Goal: Task Accomplishment & Management: Use online tool/utility

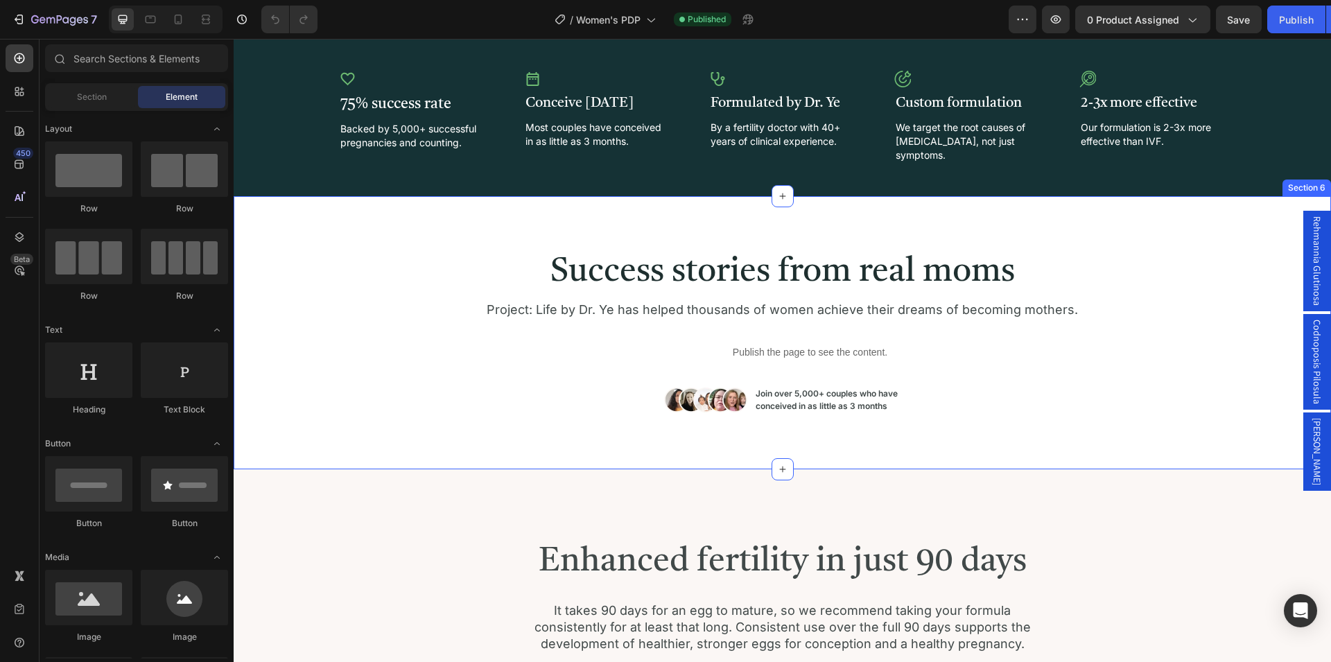
scroll to position [1344, 0]
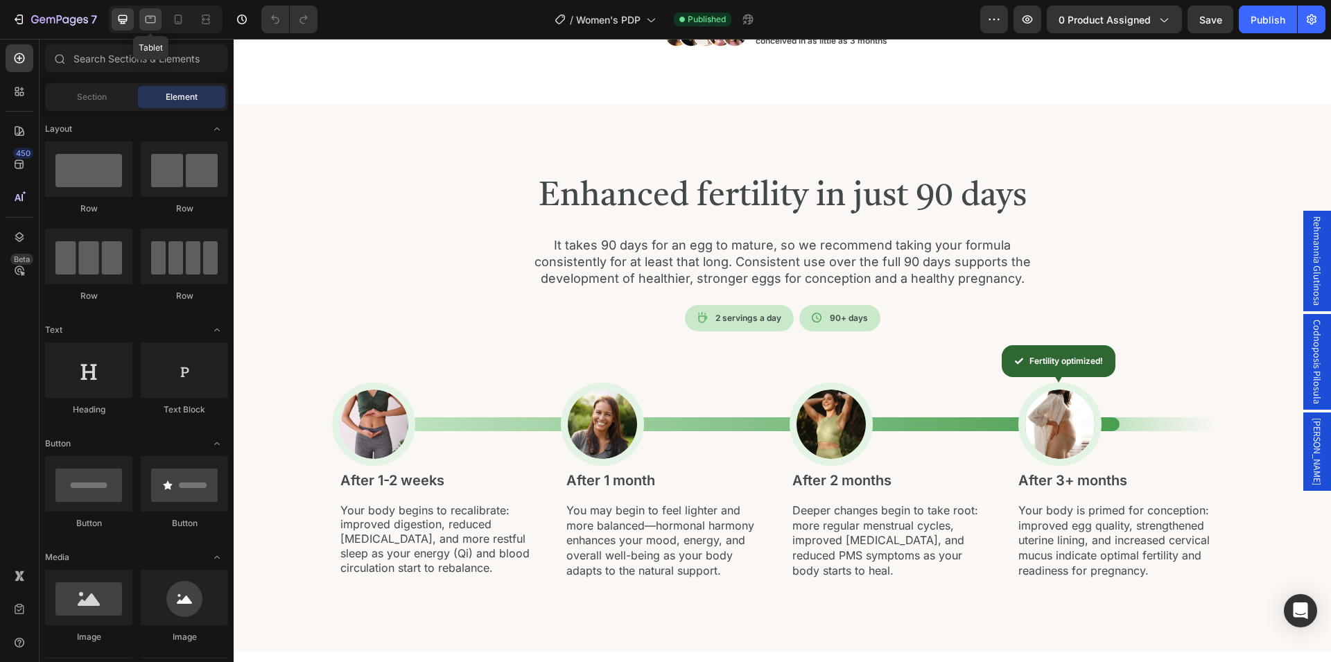
click at [157, 24] on icon at bounding box center [151, 19] width 14 height 14
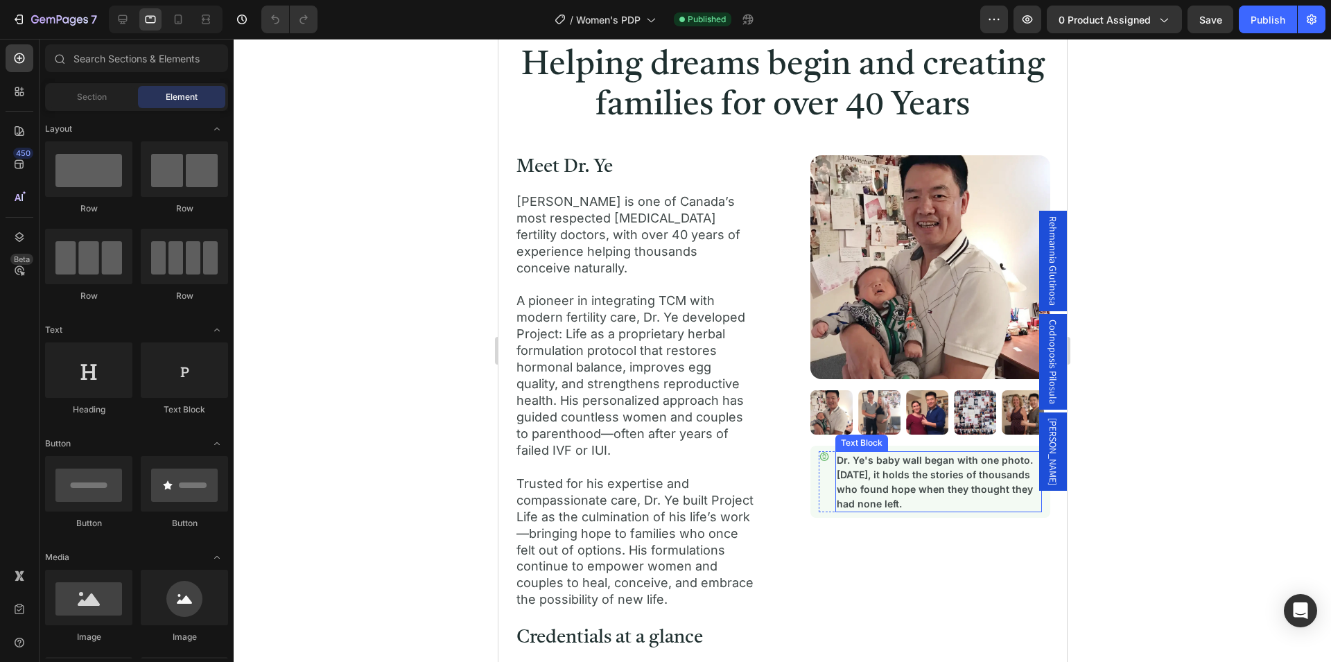
scroll to position [2192, 0]
click at [945, 414] on div "Image Image Image Image Image" at bounding box center [930, 412] width 240 height 44
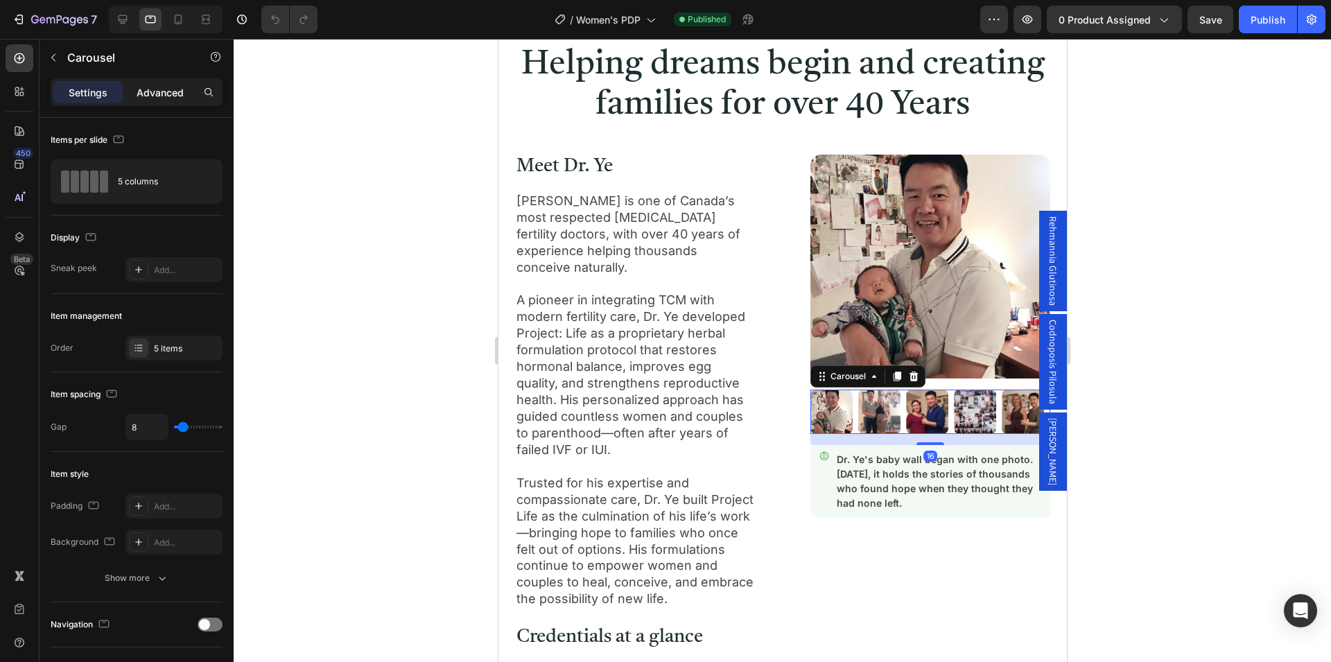
click at [153, 97] on p "Advanced" at bounding box center [160, 92] width 47 height 15
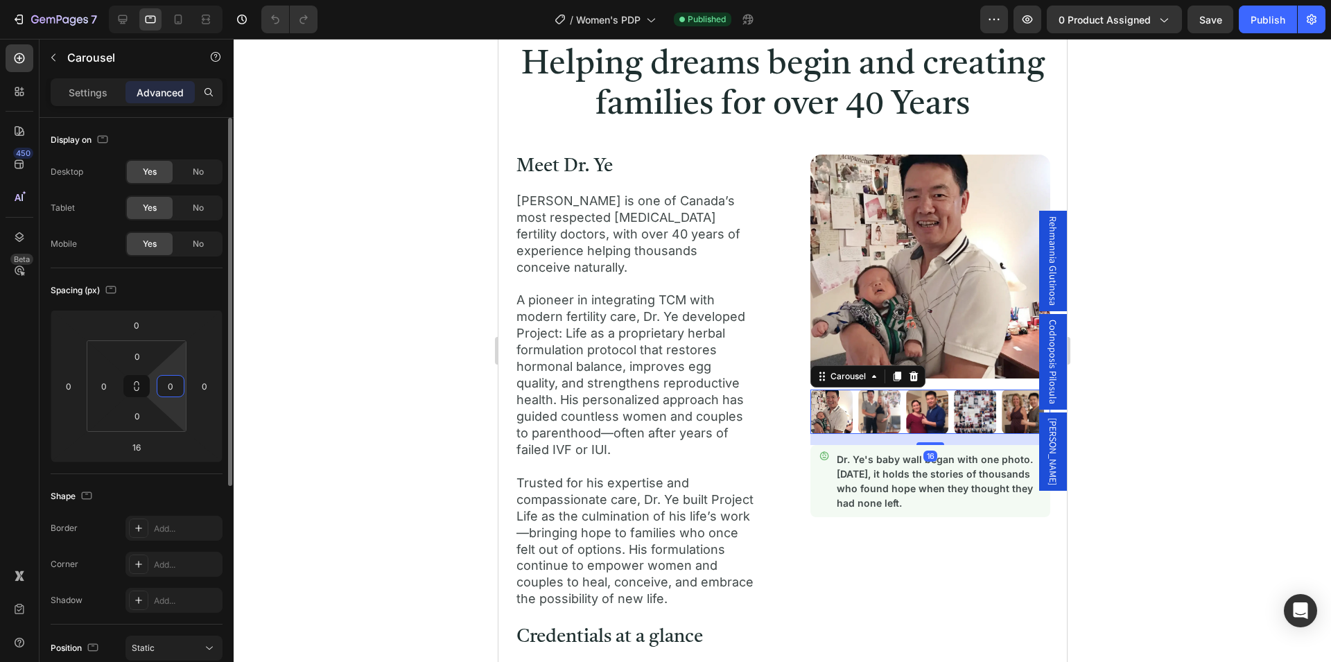
click at [175, 385] on input "0" at bounding box center [170, 386] width 21 height 21
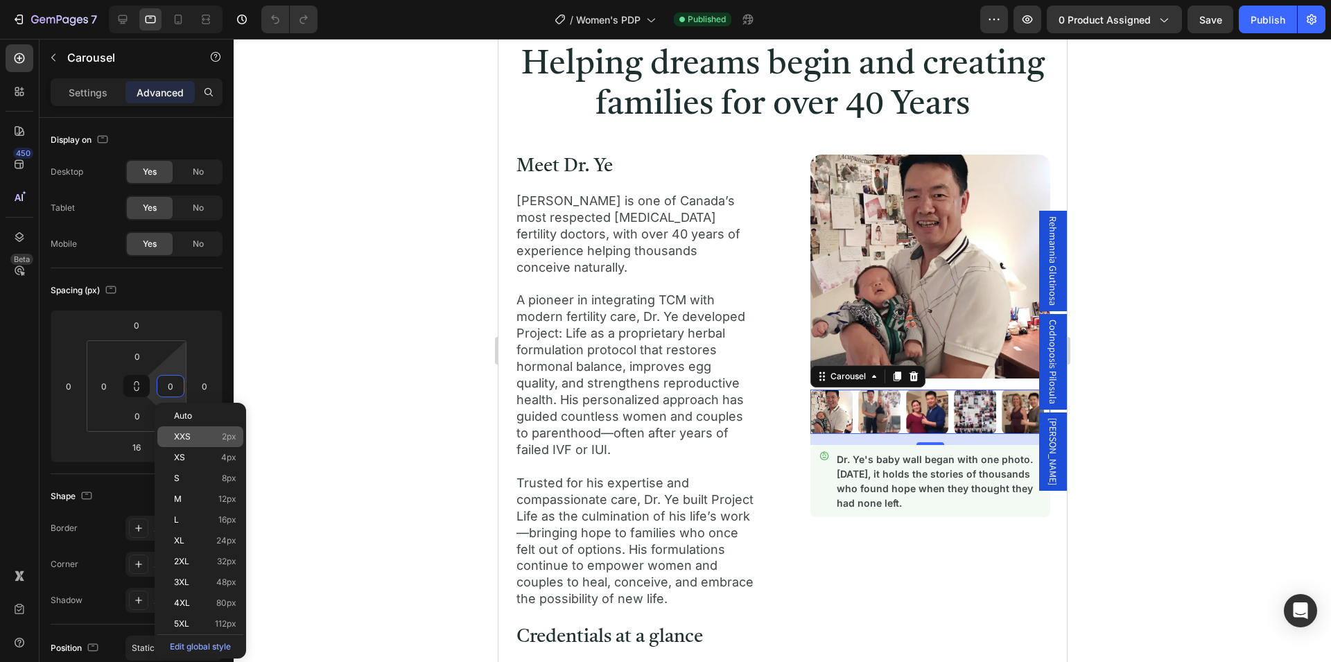
click at [189, 436] on span "XXS" at bounding box center [182, 437] width 17 height 10
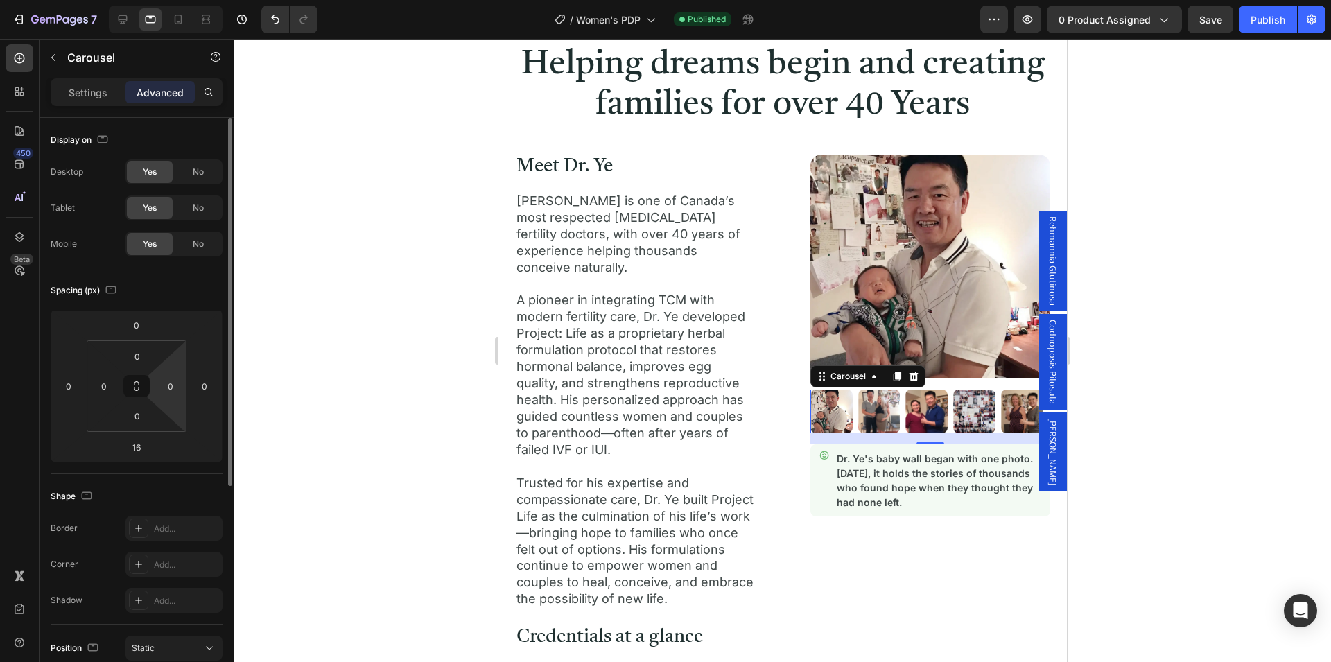
type input "2"
click at [186, 288] on div "Spacing (px)" at bounding box center [137, 290] width 172 height 22
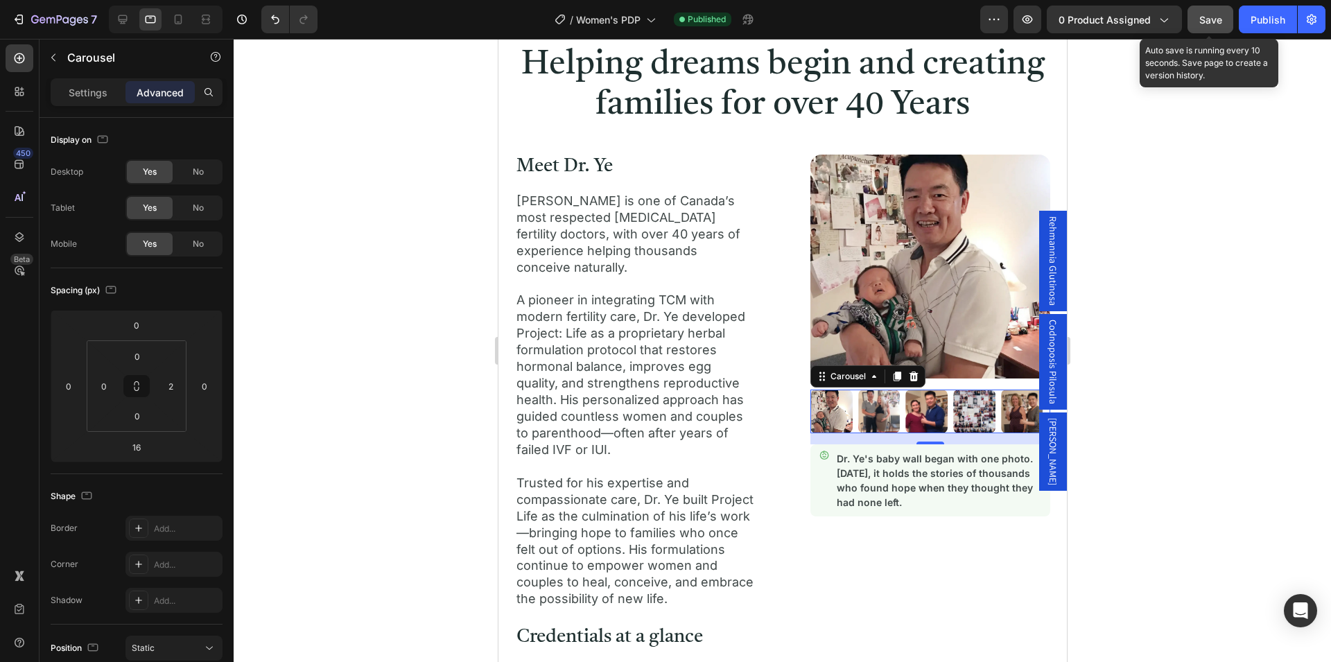
click at [1217, 21] on span "Save" at bounding box center [1210, 20] width 23 height 12
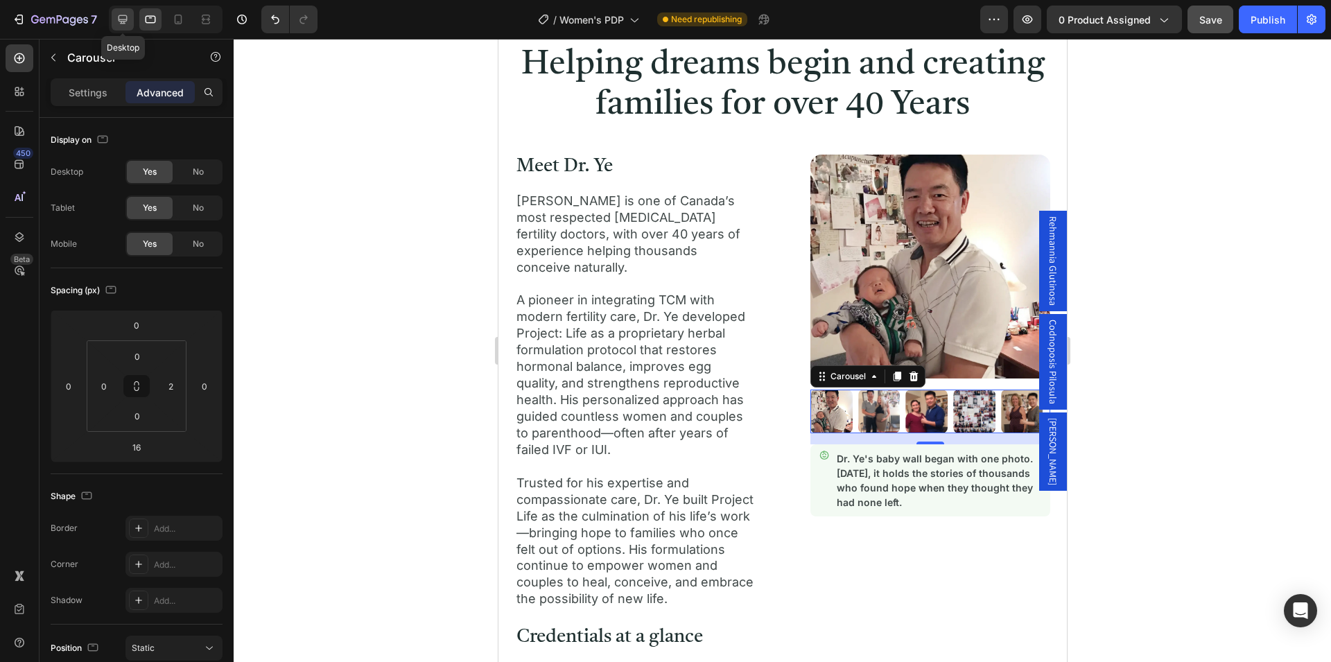
click at [122, 21] on icon at bounding box center [123, 19] width 9 height 9
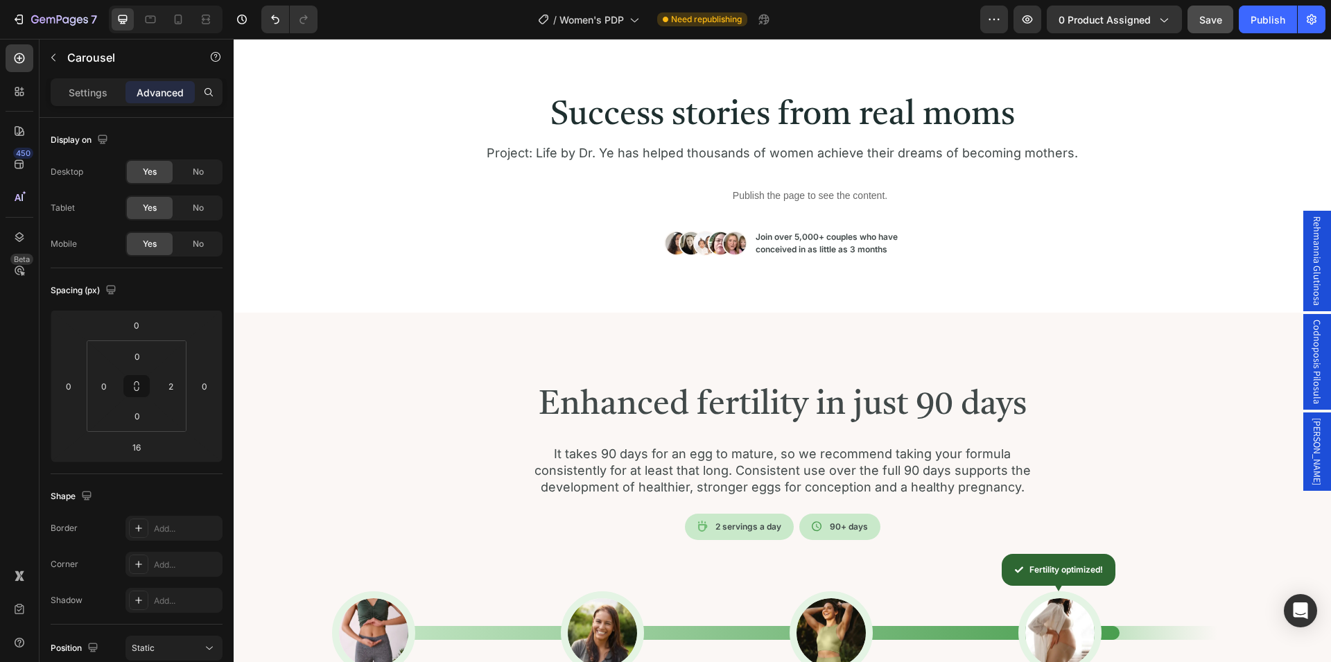
scroll to position [369, 0]
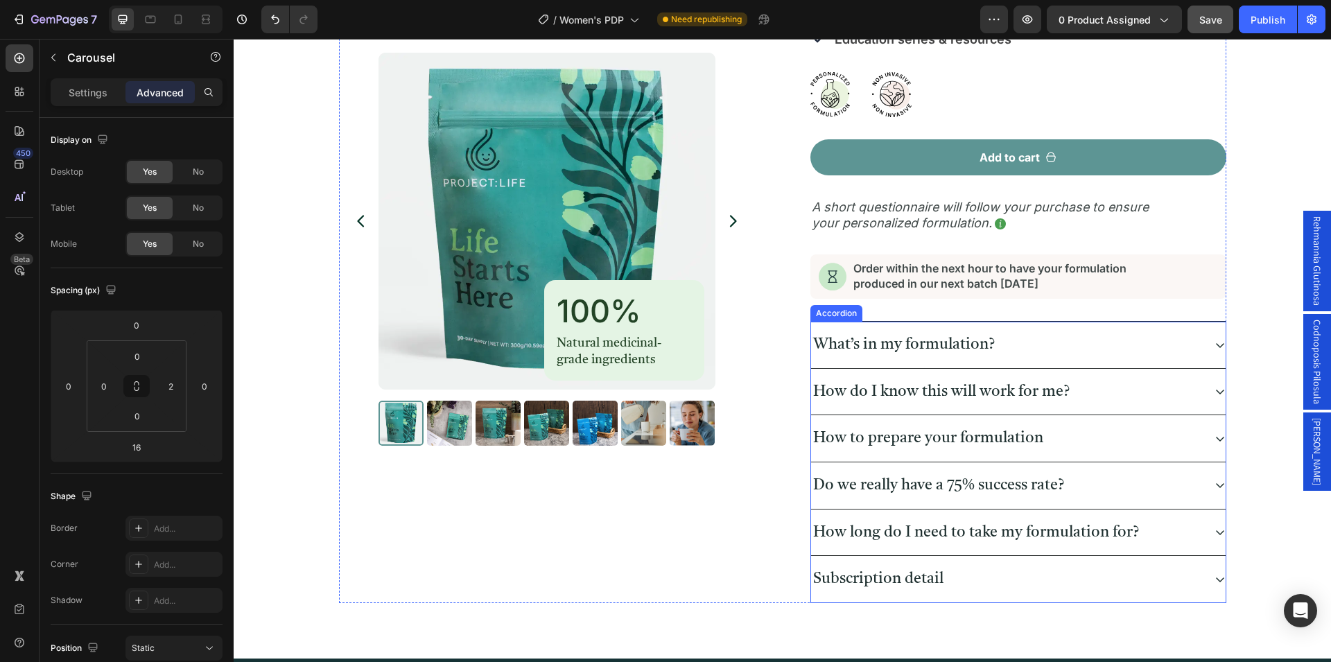
click at [1173, 347] on div "What’s in my formulation?" at bounding box center [1007, 345] width 392 height 24
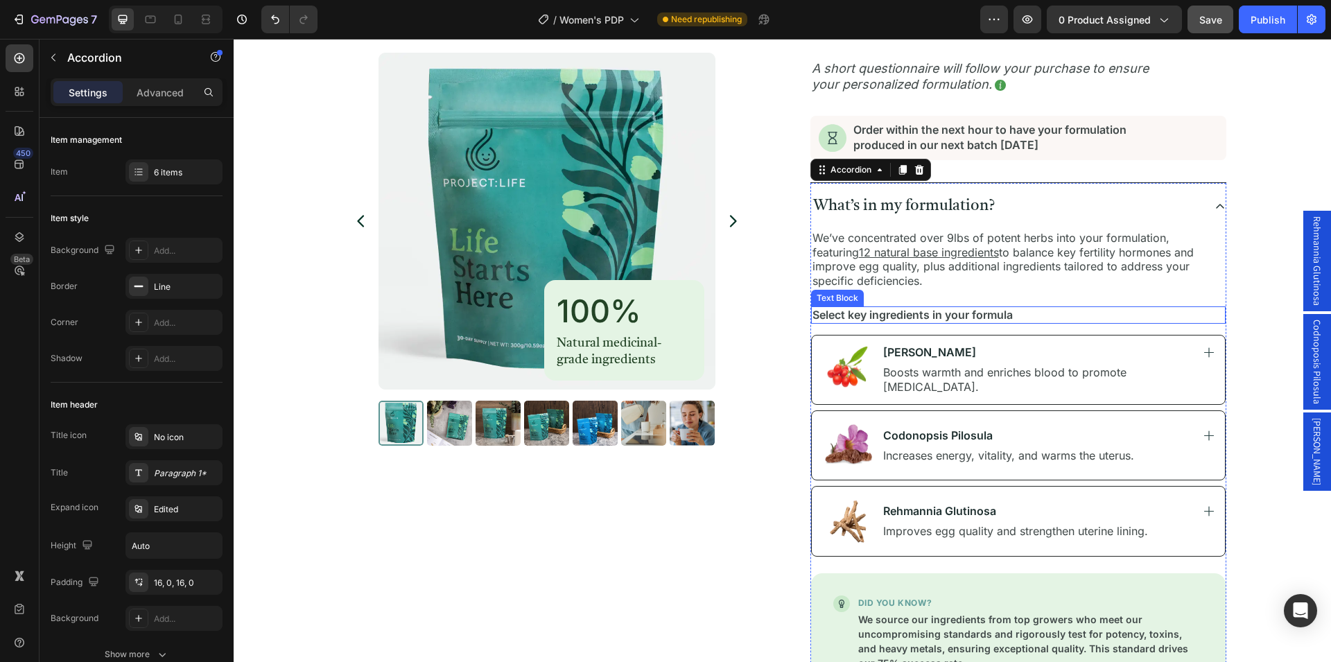
scroll to position [581, 0]
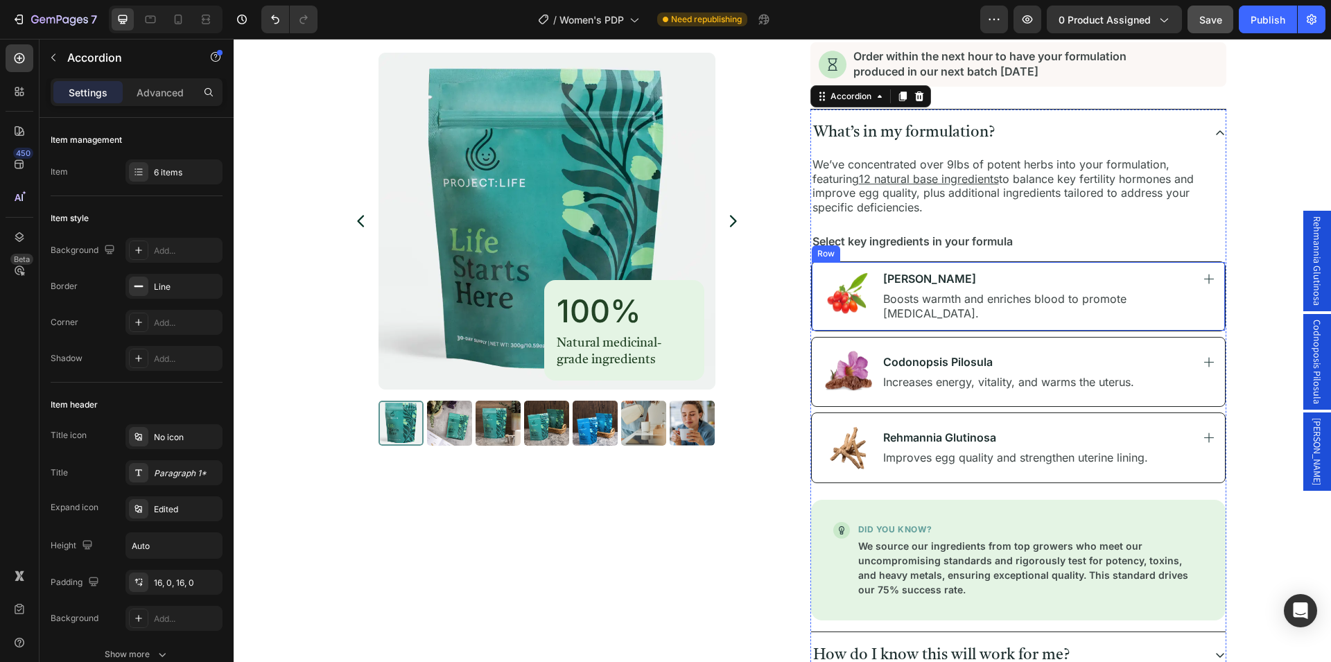
click at [1209, 318] on div "Image [PERSON_NAME] Text Block Image Row Boosts warmth and enriches blood to pr…" at bounding box center [1018, 296] width 415 height 70
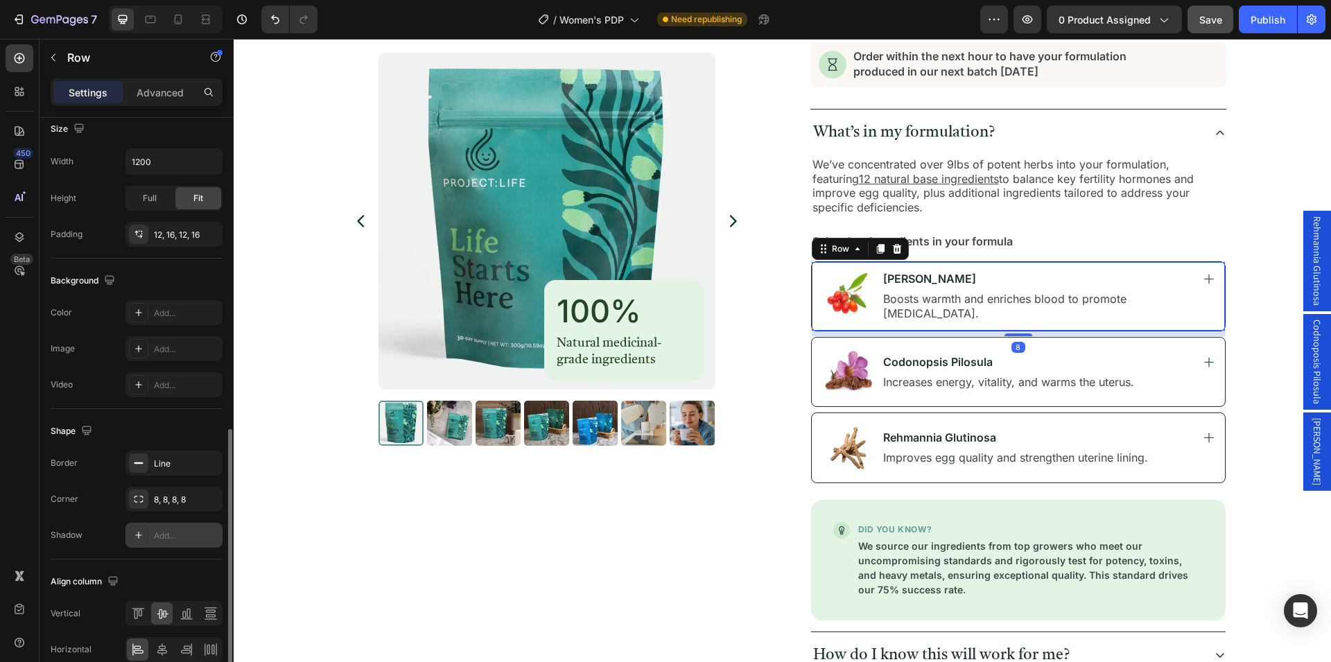
scroll to position [420, 0]
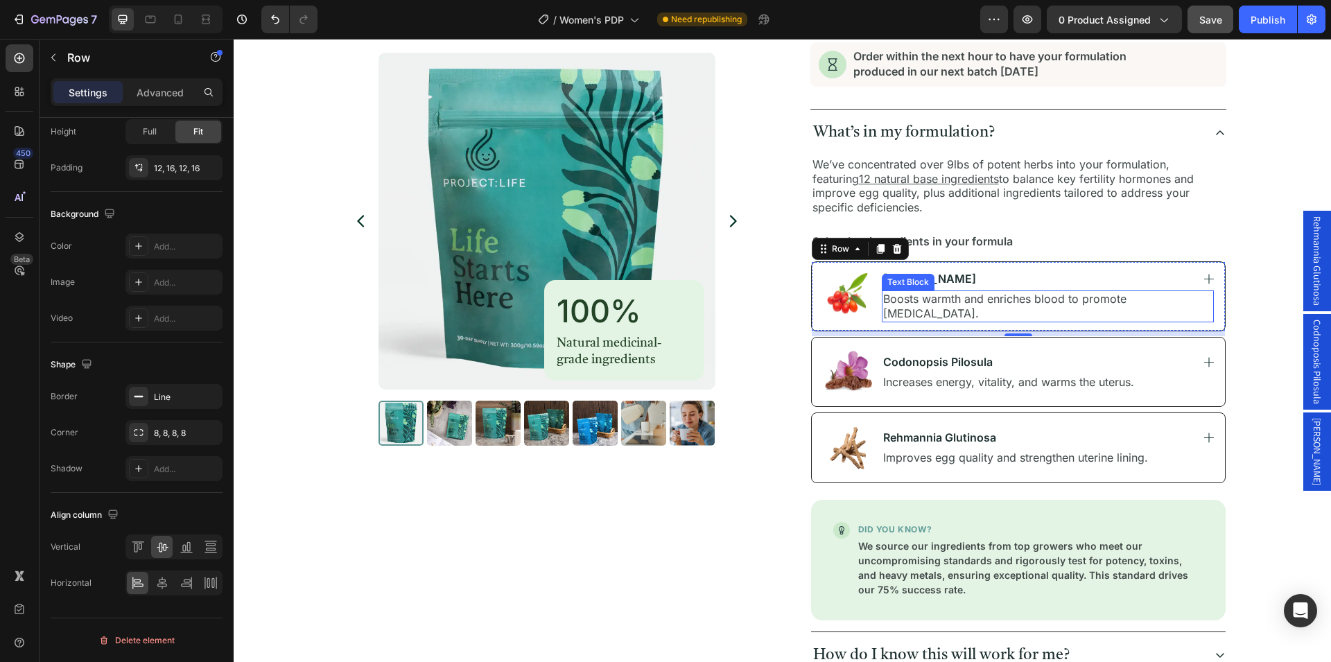
click at [1185, 306] on p "Boosts warmth and enriches blood to promote [MEDICAL_DATA]." at bounding box center [1047, 306] width 329 height 29
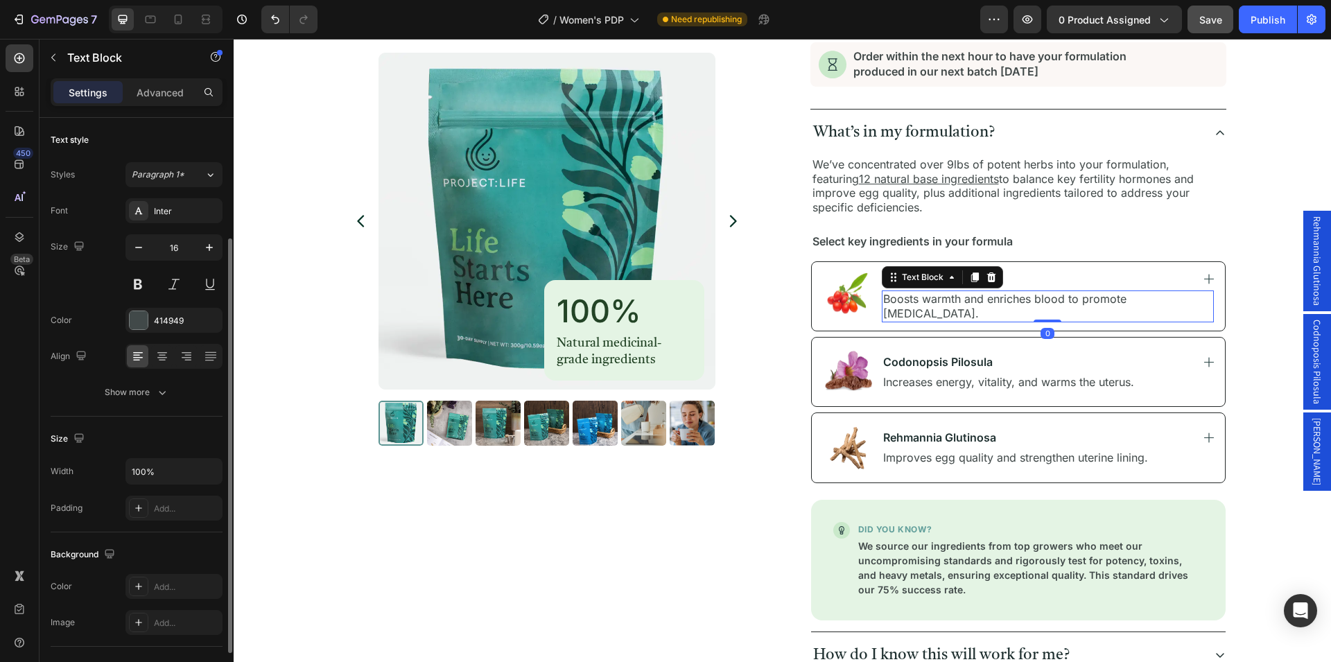
scroll to position [238, 0]
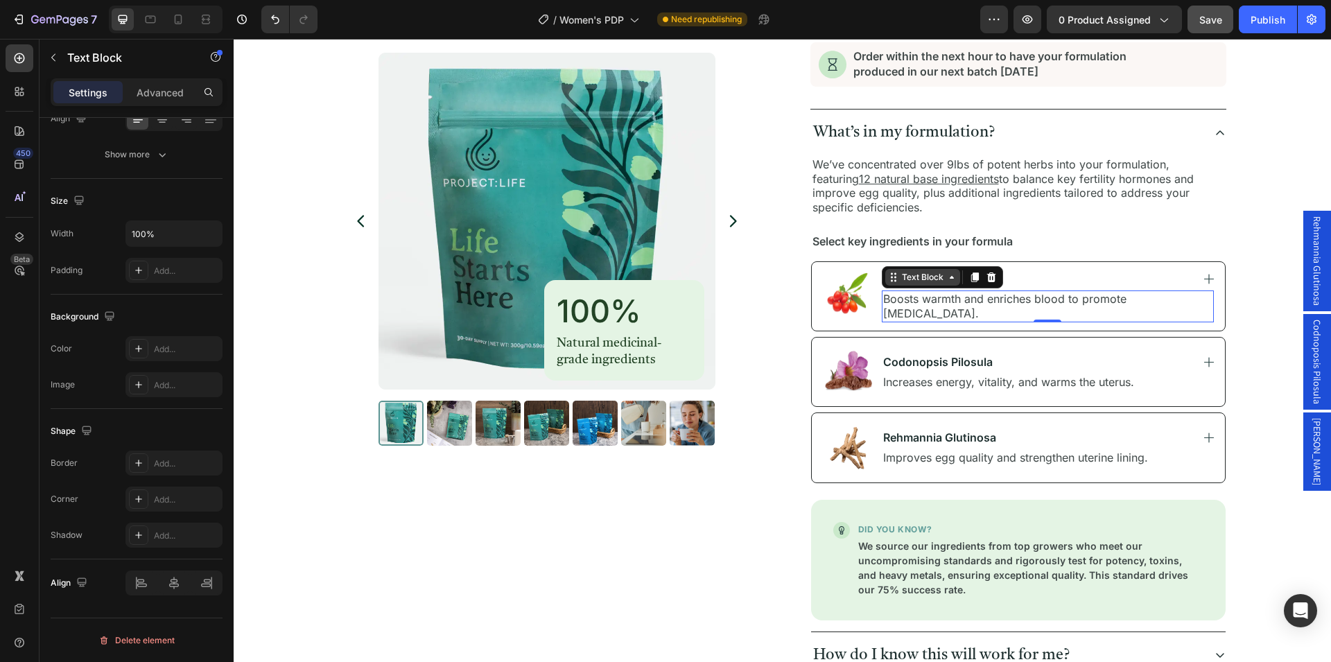
click at [926, 284] on div "Text Block" at bounding box center [922, 277] width 47 height 12
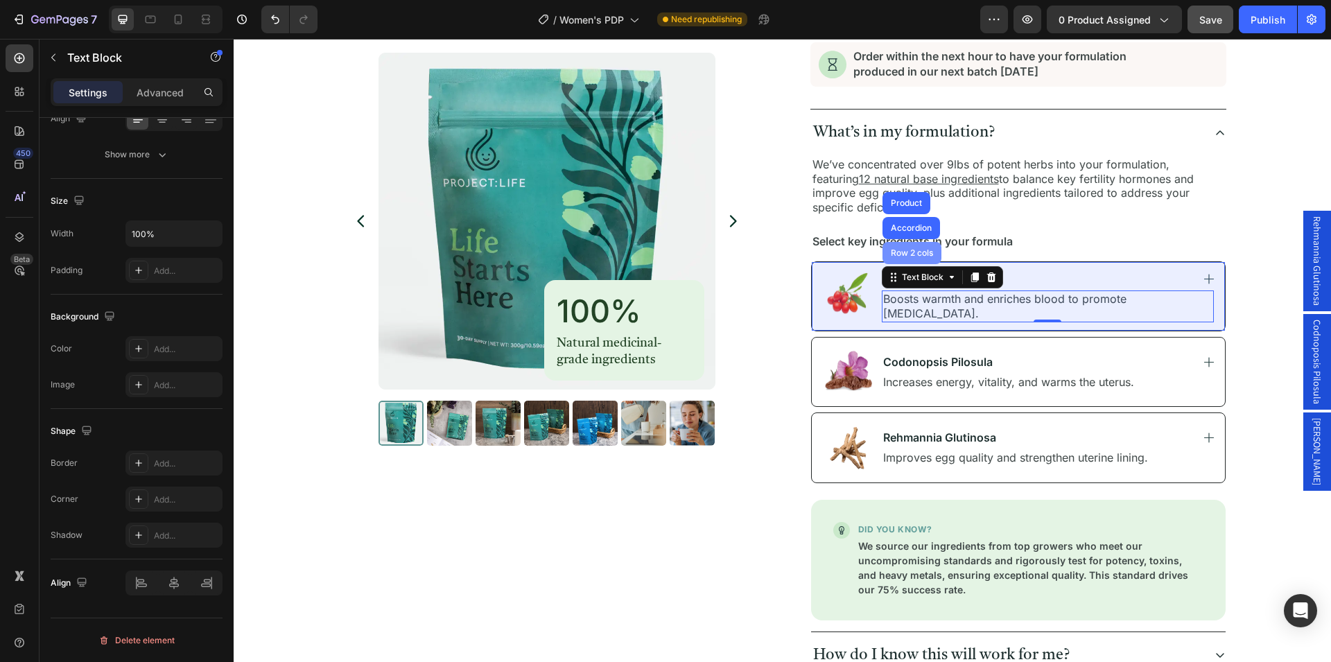
click at [912, 257] on div "Row 2 cols" at bounding box center [912, 253] width 48 height 8
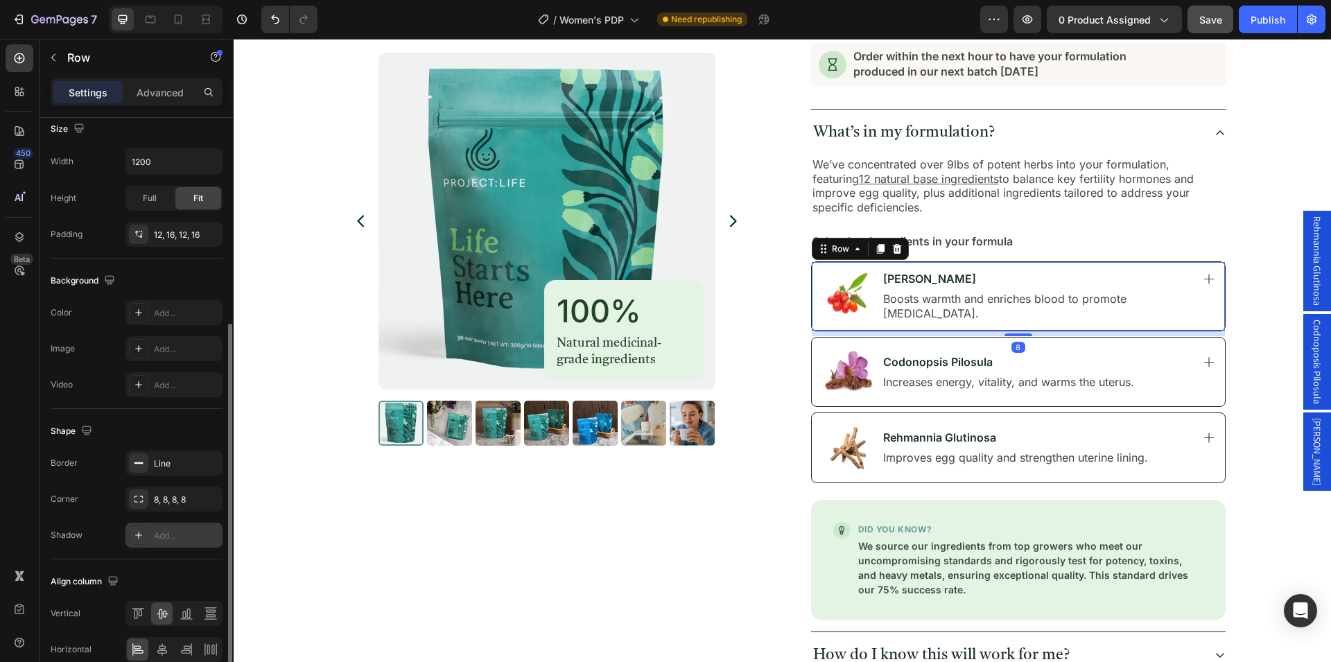
scroll to position [420, 0]
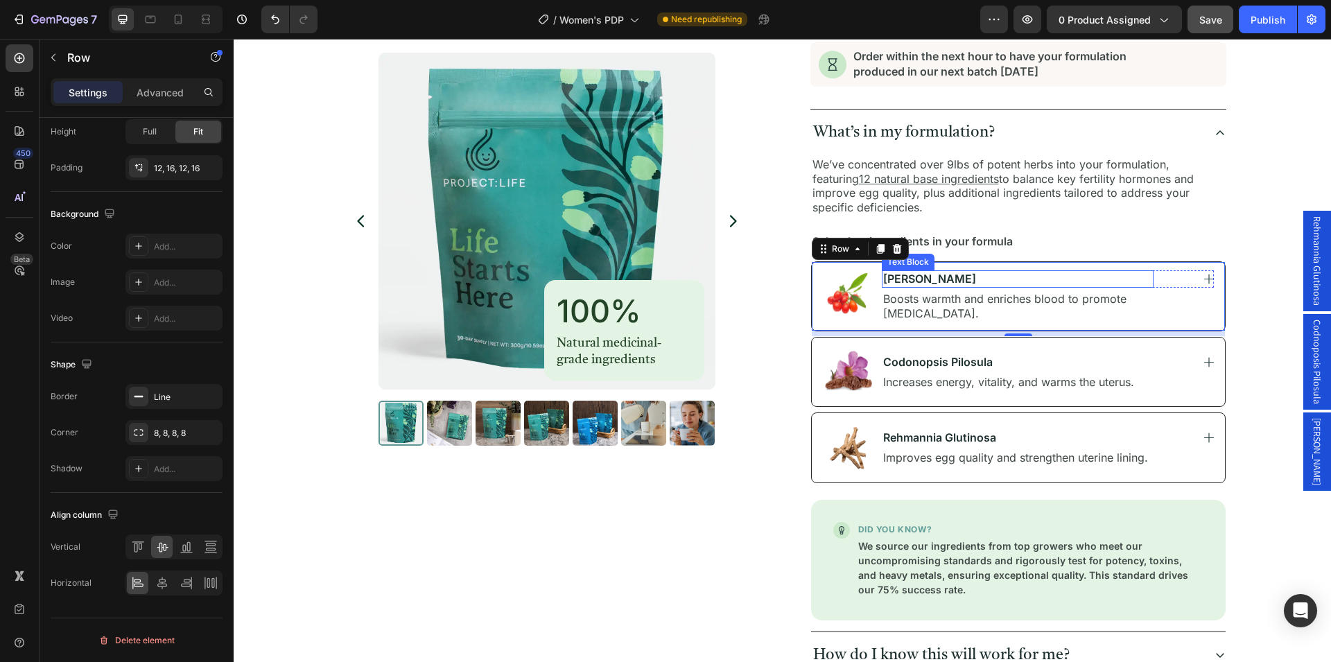
click at [1105, 286] on p "[PERSON_NAME]" at bounding box center [1018, 279] width 270 height 15
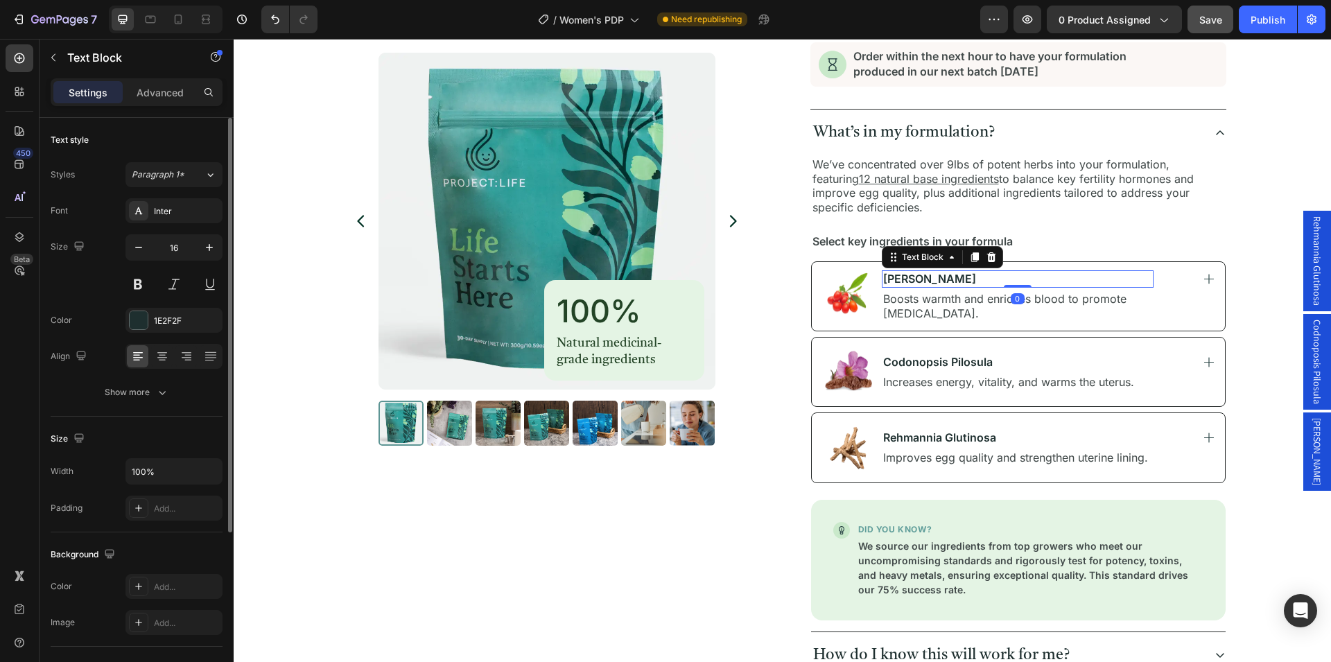
scroll to position [238, 0]
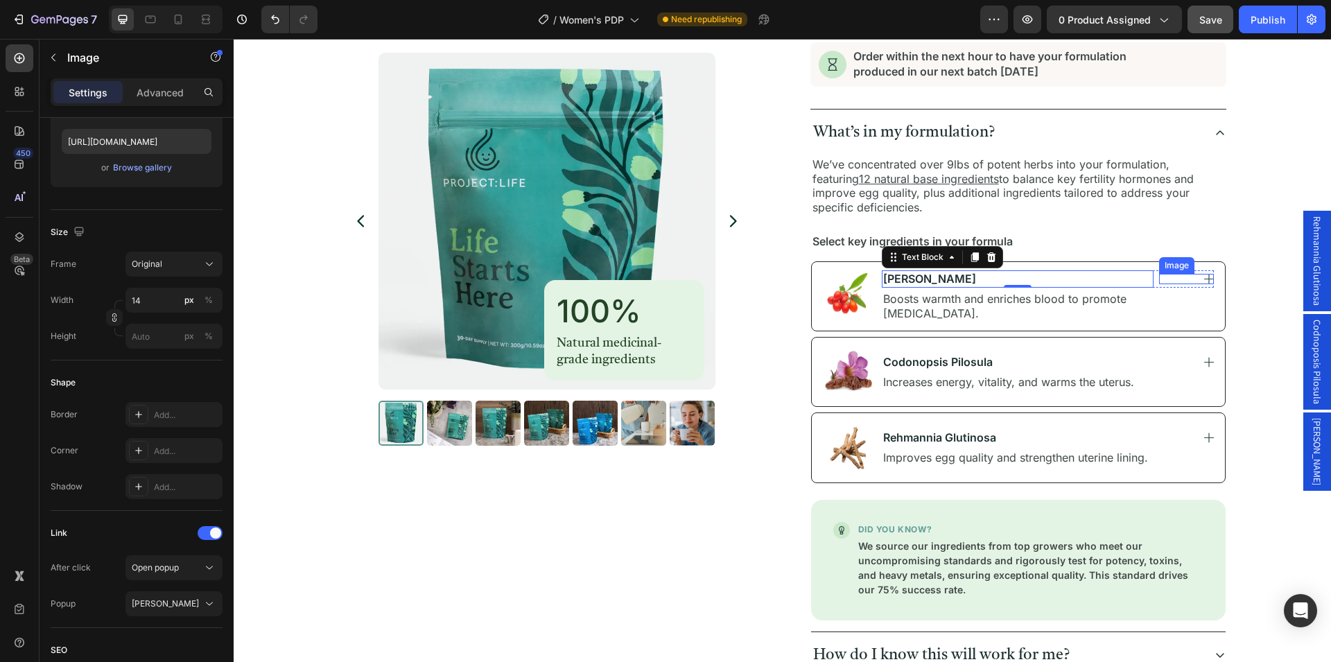
click at [1186, 283] on link at bounding box center [1186, 279] width 55 height 10
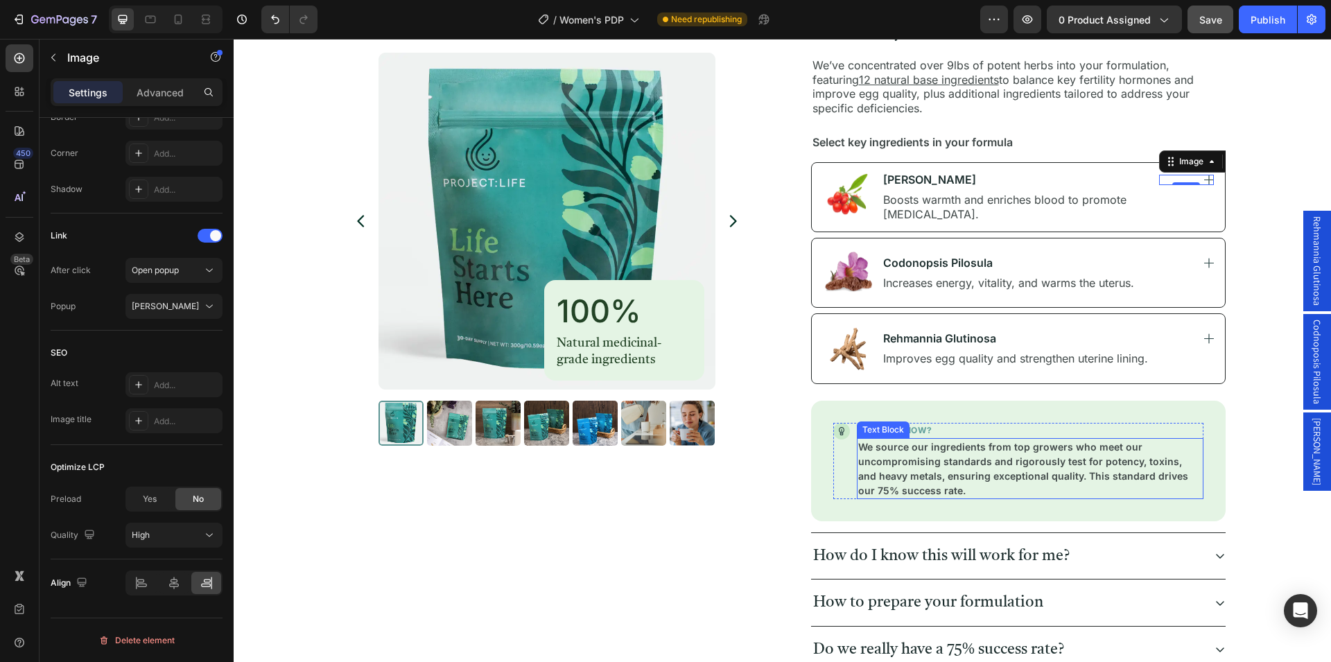
scroll to position [652, 0]
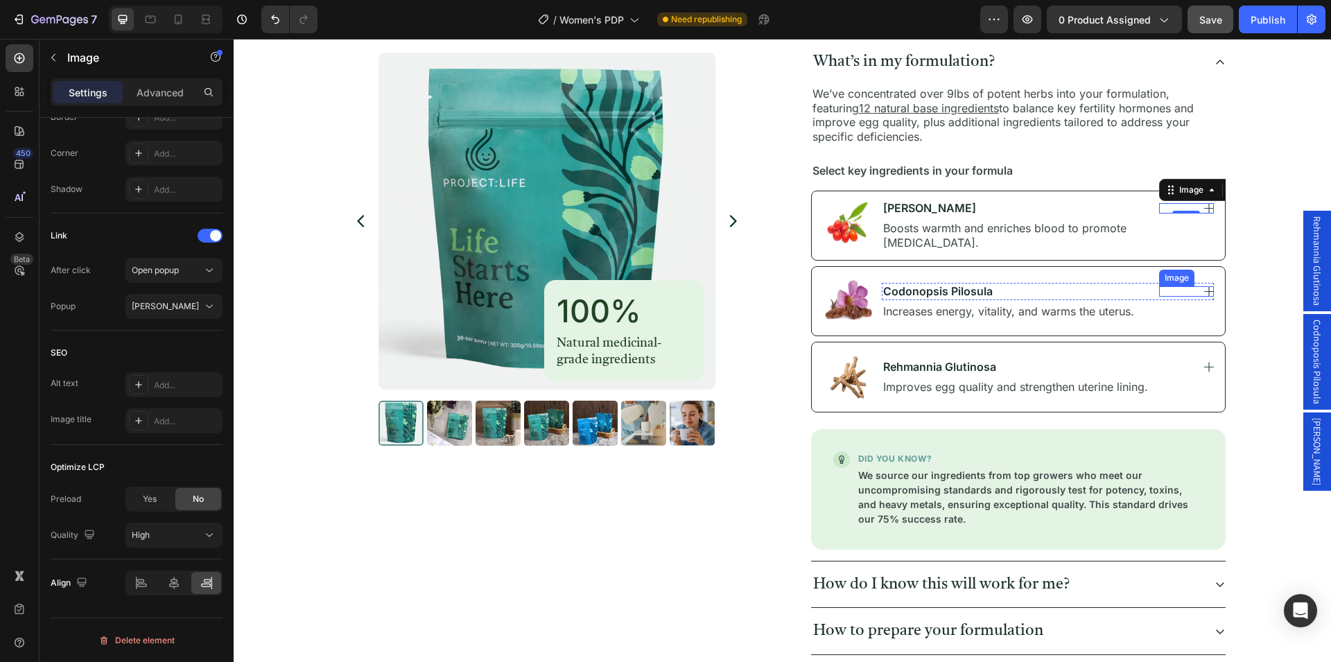
click at [1188, 295] on link at bounding box center [1186, 291] width 55 height 10
click at [1191, 214] on link at bounding box center [1186, 208] width 55 height 10
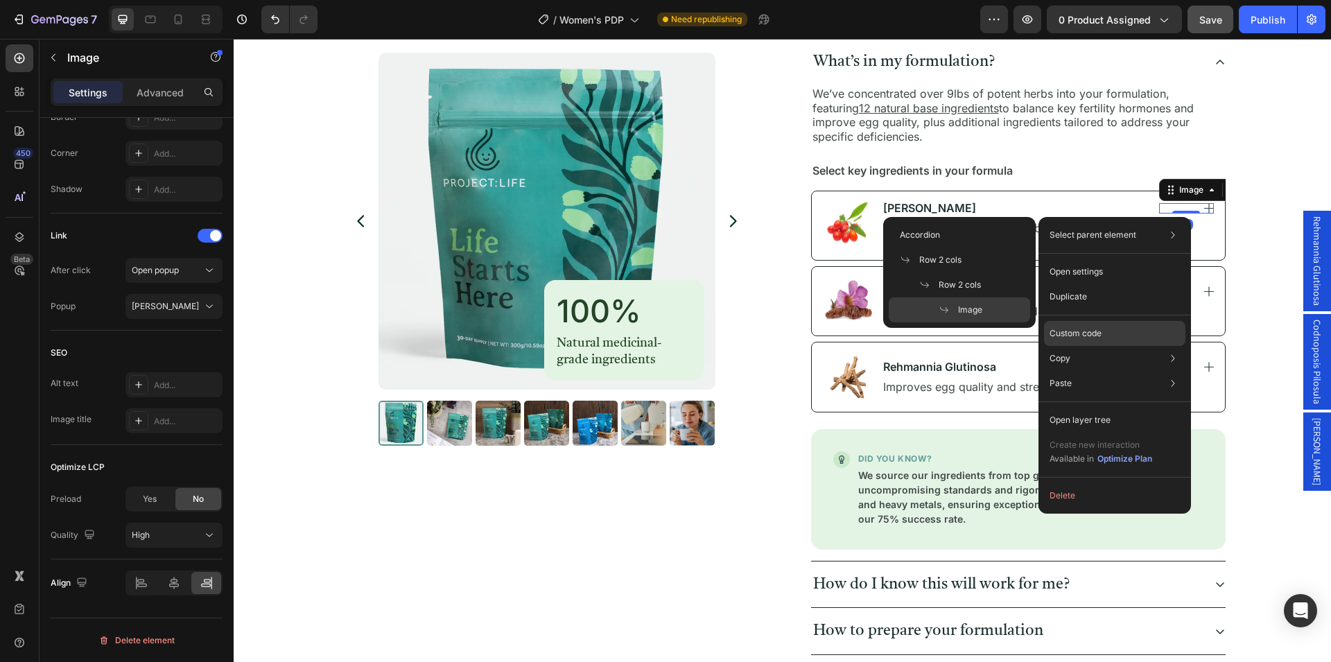
click at [1123, 371] on div "Custom code" at bounding box center [1114, 383] width 141 height 25
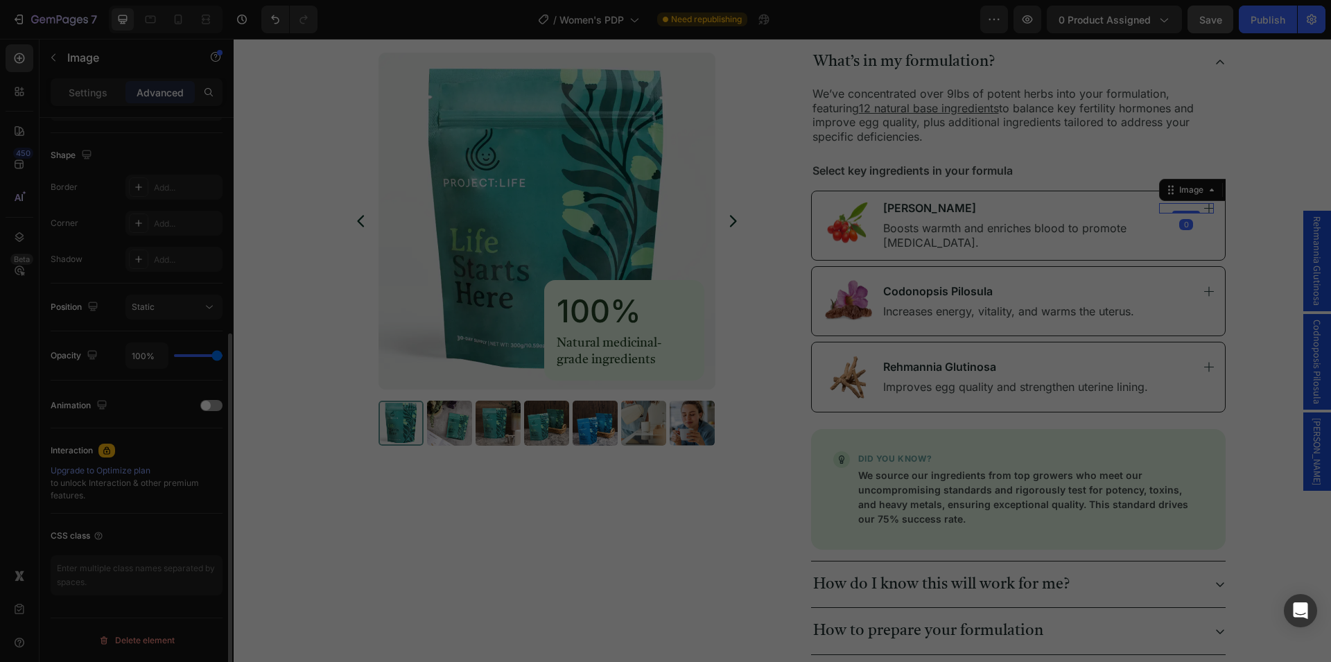
scroll to position [341, 0]
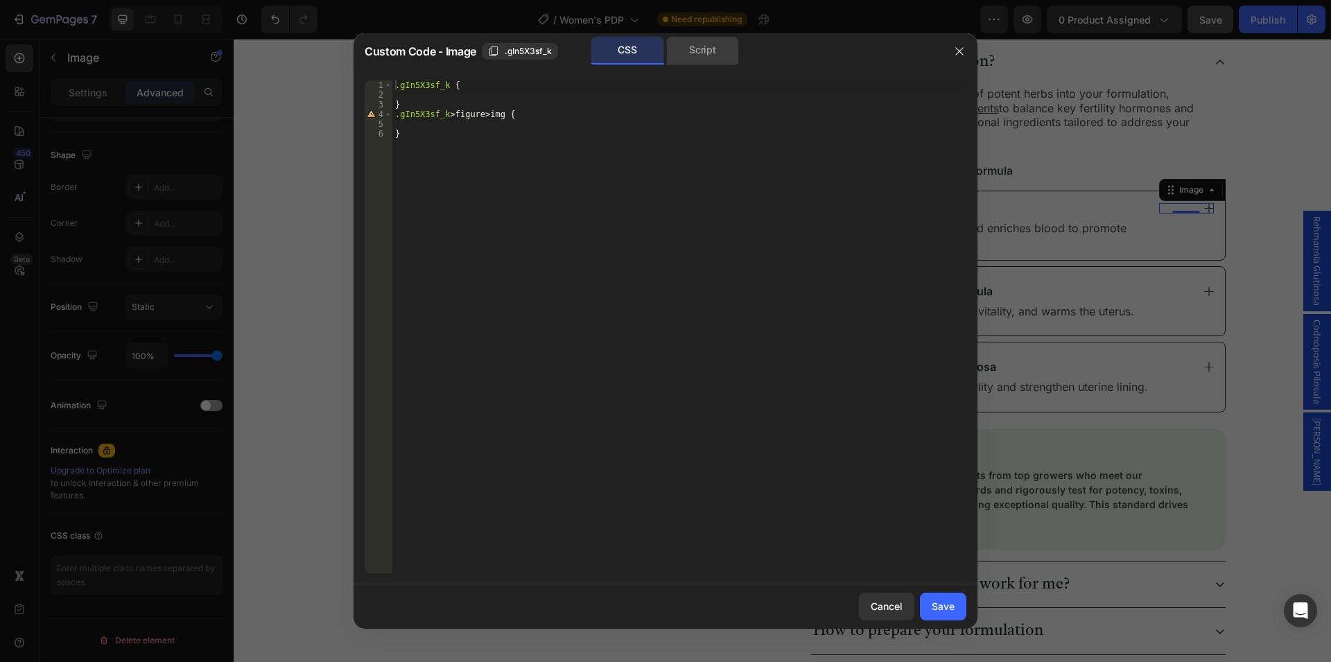
click at [697, 52] on div "Script" at bounding box center [702, 51] width 73 height 28
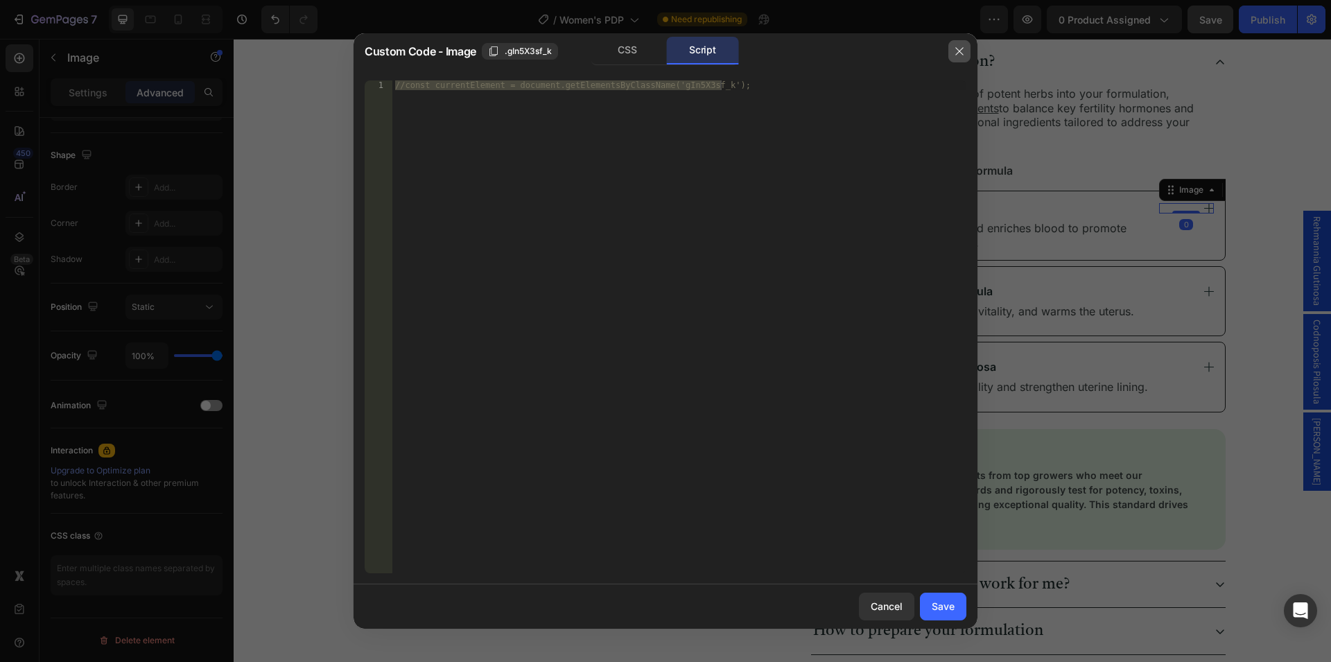
click at [953, 51] on button "button" at bounding box center [959, 51] width 22 height 22
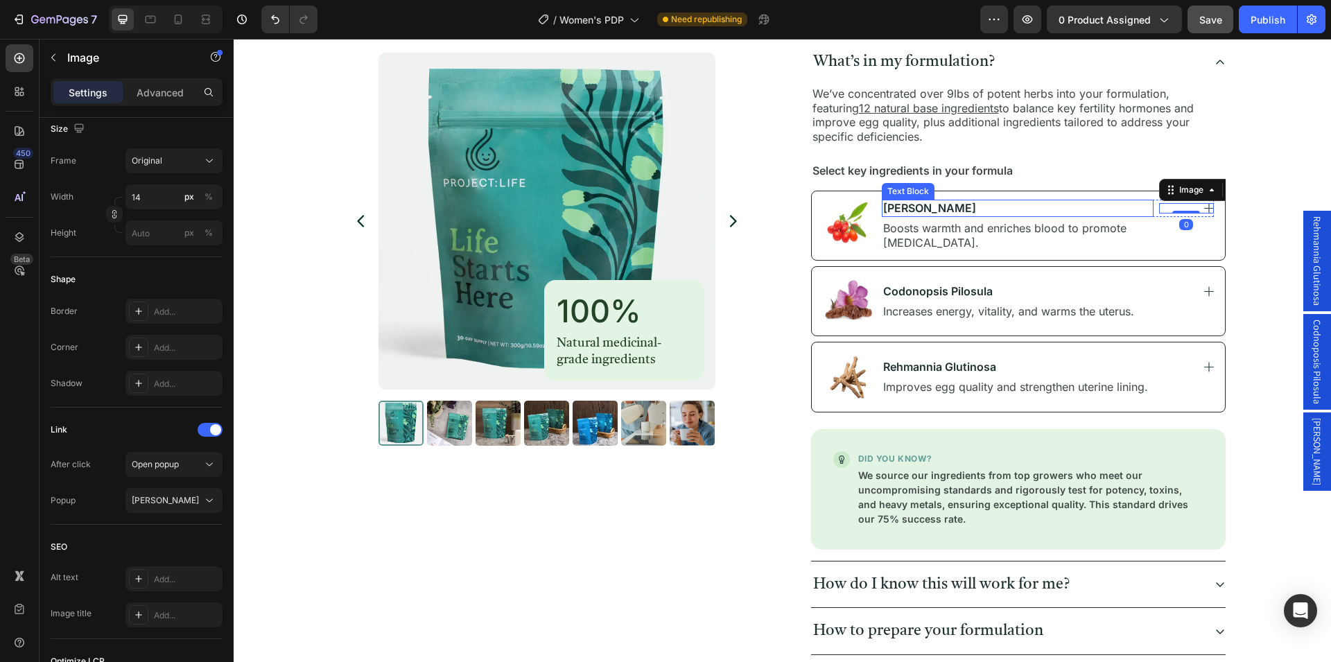
click at [1114, 211] on p "[PERSON_NAME]" at bounding box center [1018, 208] width 270 height 15
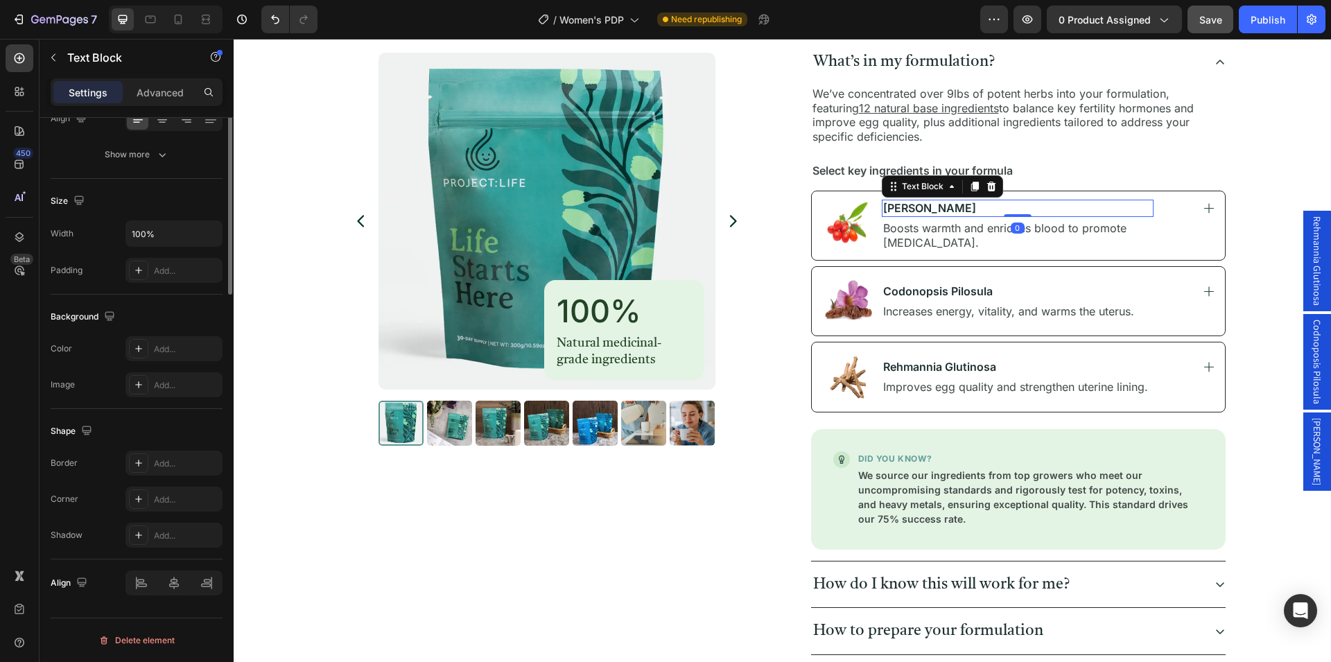
scroll to position [0, 0]
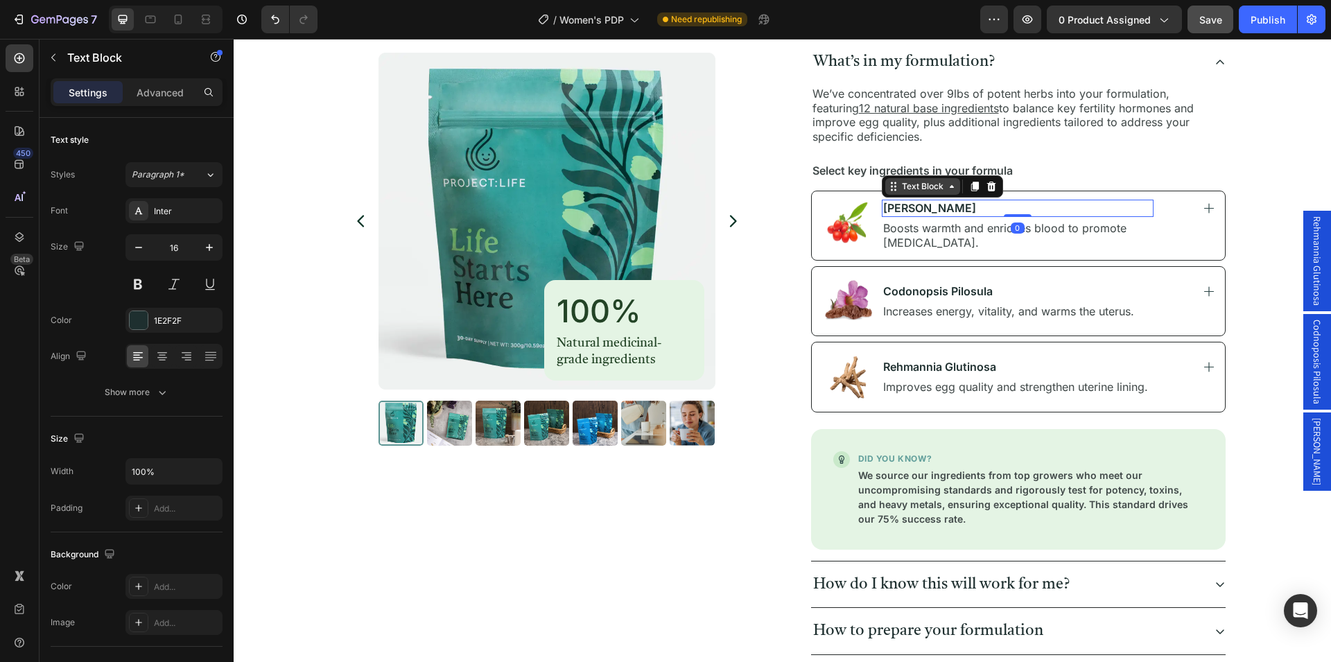
click at [908, 193] on div "Text Block" at bounding box center [922, 186] width 47 height 12
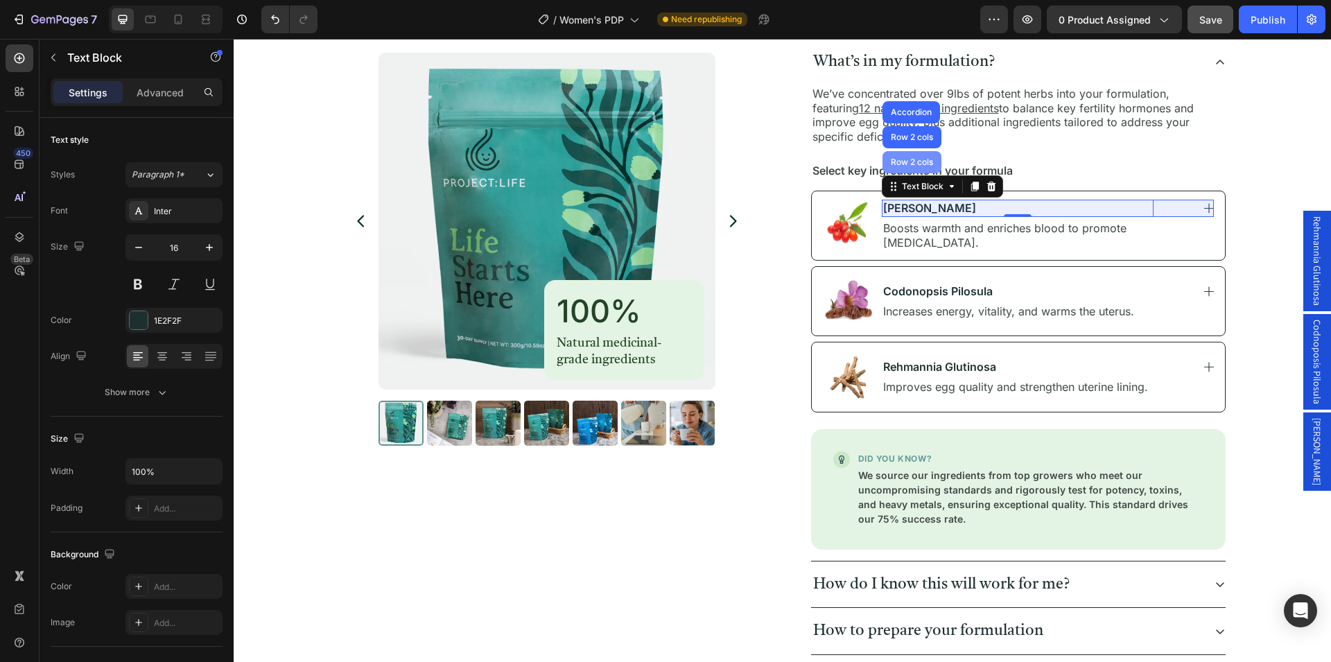
click at [904, 166] on div "Row 2 cols" at bounding box center [912, 162] width 48 height 8
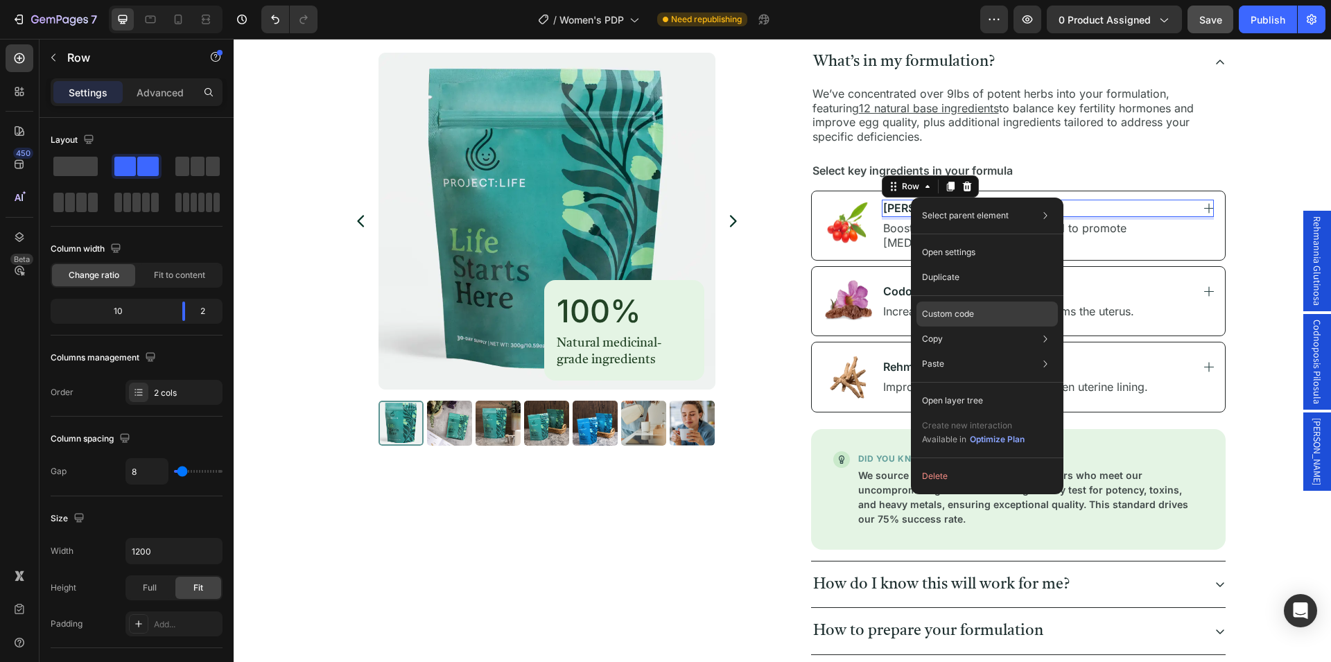
click at [968, 315] on p "Custom code" at bounding box center [948, 314] width 52 height 12
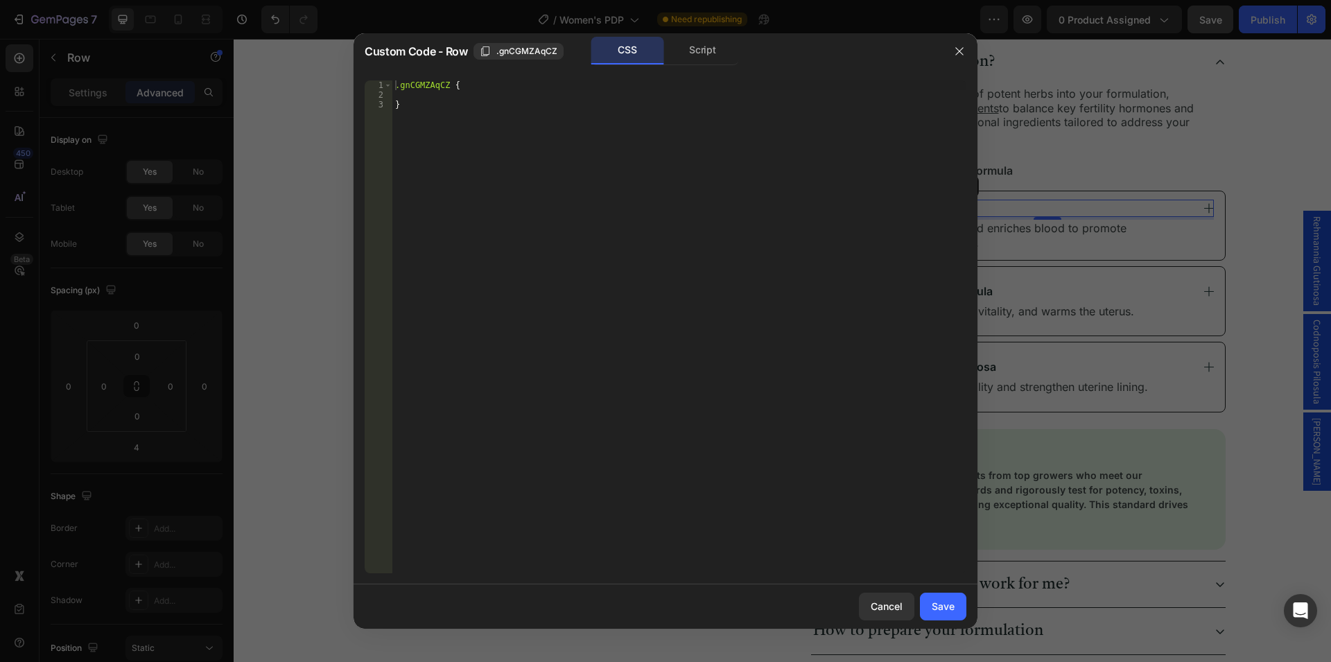
click at [713, 57] on div "Script" at bounding box center [702, 51] width 73 height 28
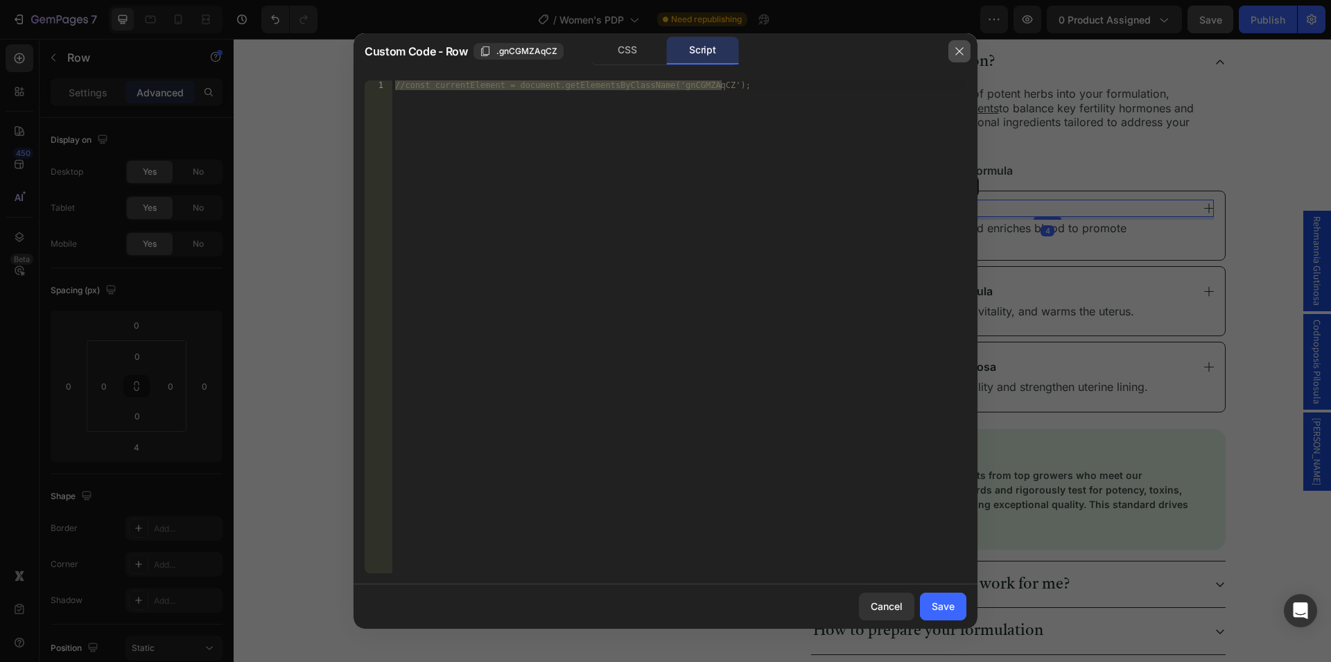
click at [960, 51] on icon "button" at bounding box center [959, 51] width 8 height 8
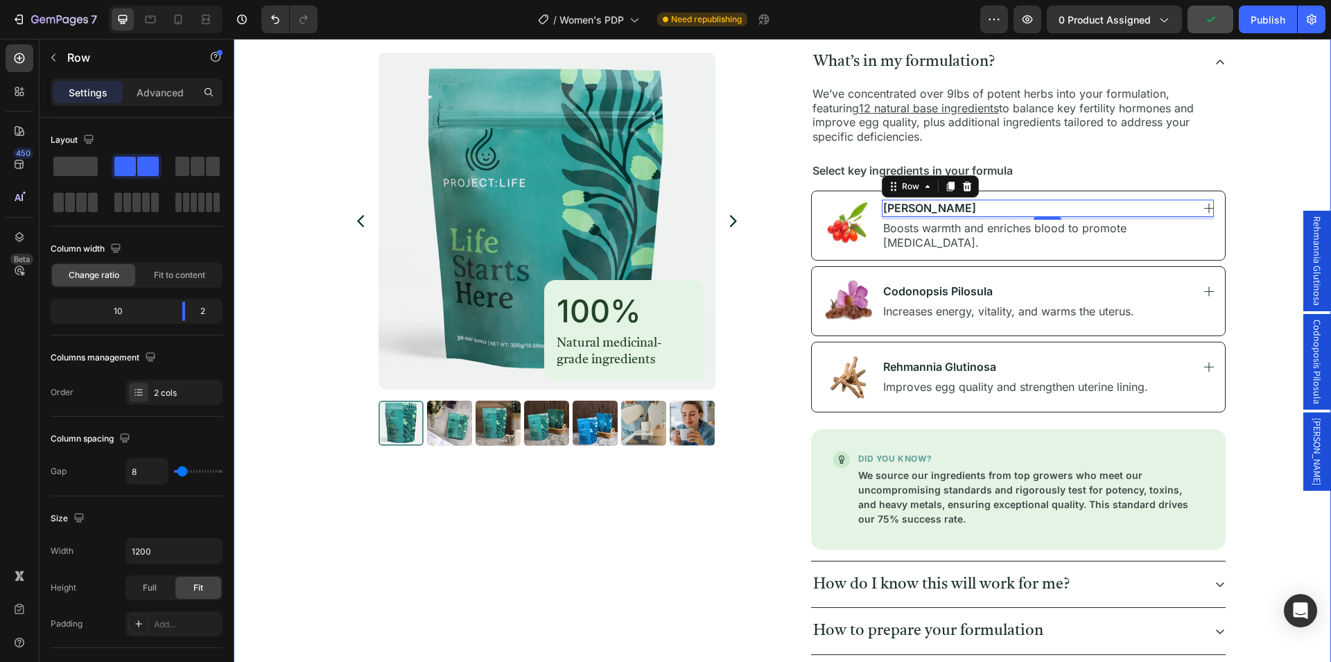
click at [1245, 238] on div "Product Images 100% Heading Natural medicinal-grade ingredients Text Block Row …" at bounding box center [782, 133] width 1064 height 1325
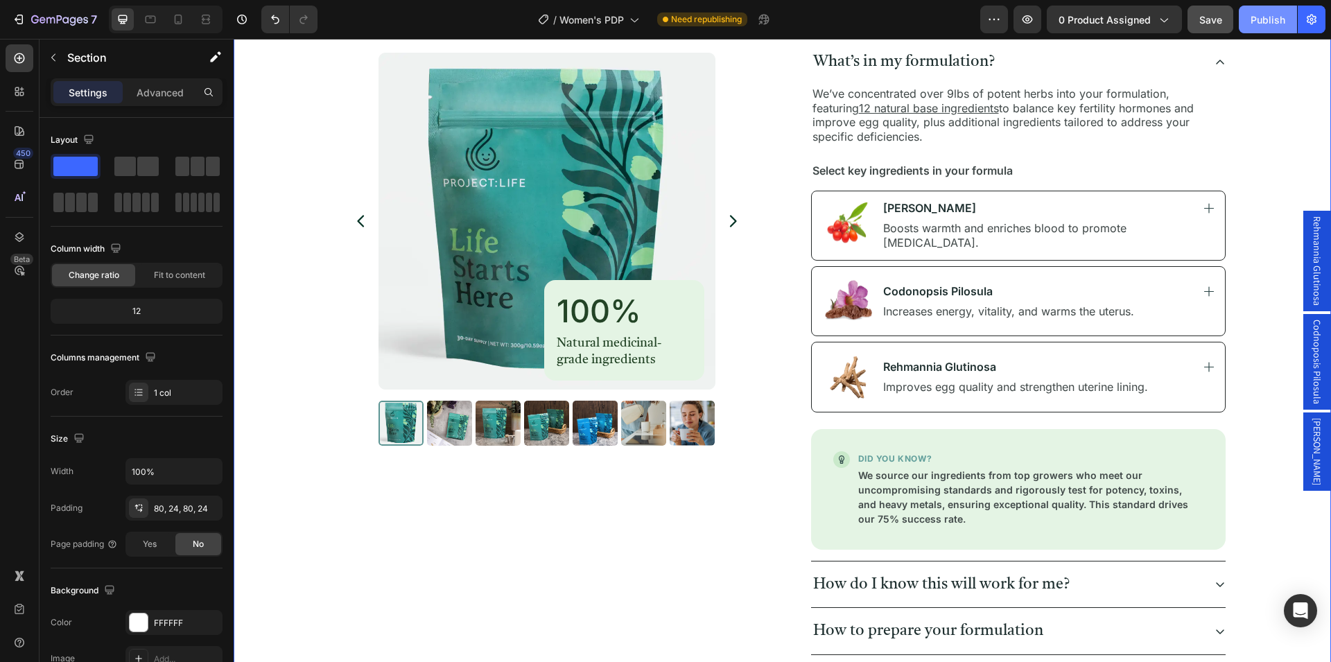
click at [1275, 22] on div "Publish" at bounding box center [1268, 19] width 35 height 15
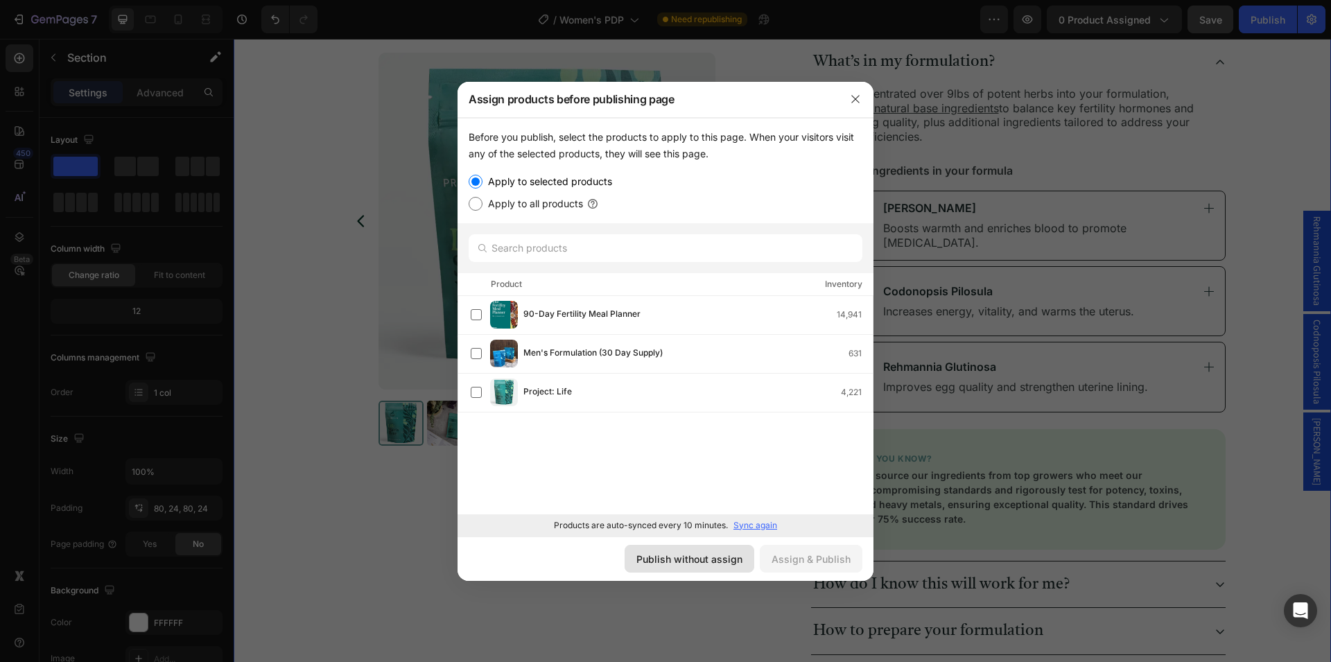
click at [688, 556] on div "Publish without assign" at bounding box center [689, 559] width 106 height 15
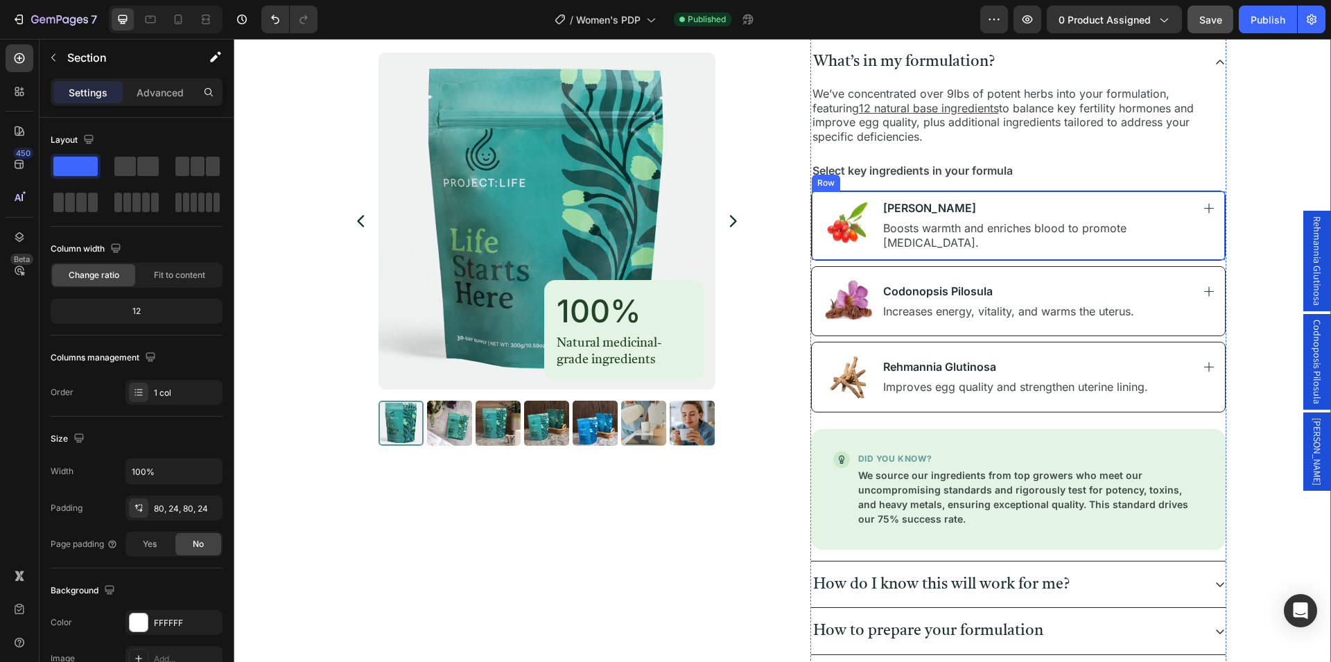
click at [950, 198] on div "Image [PERSON_NAME] Text Block Image Row Boosts warmth and enriches blood to pr…" at bounding box center [1018, 226] width 415 height 70
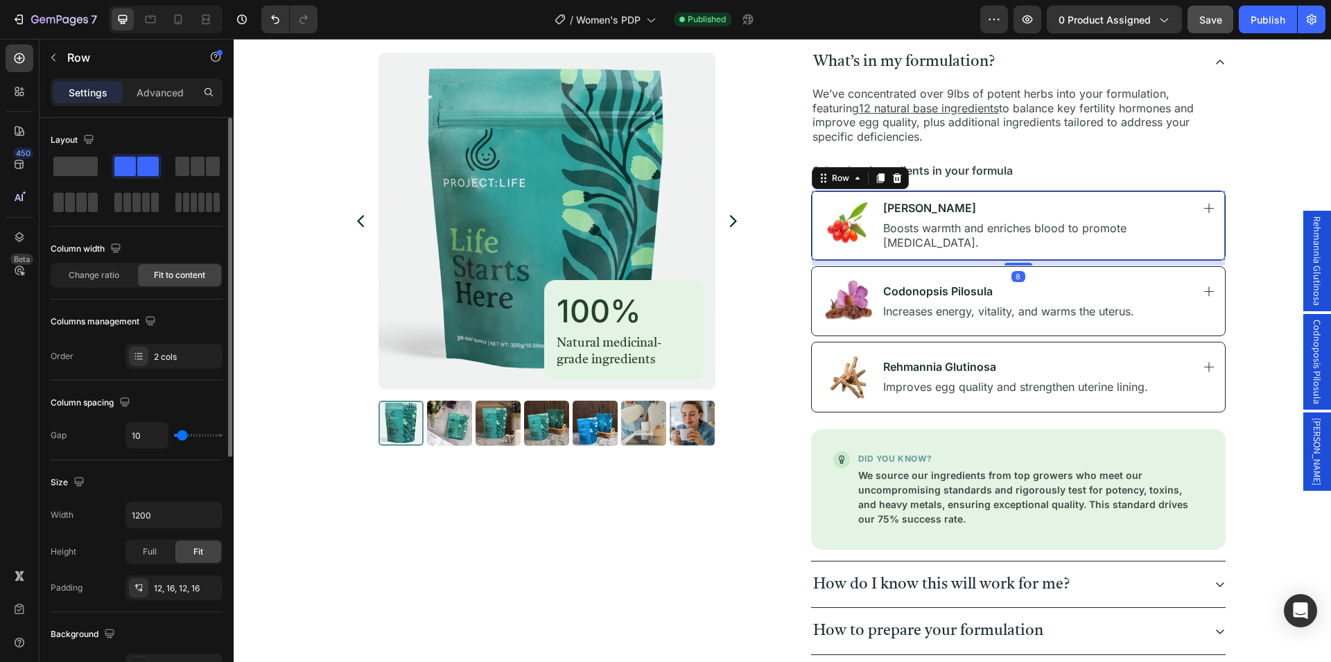
scroll to position [283, 0]
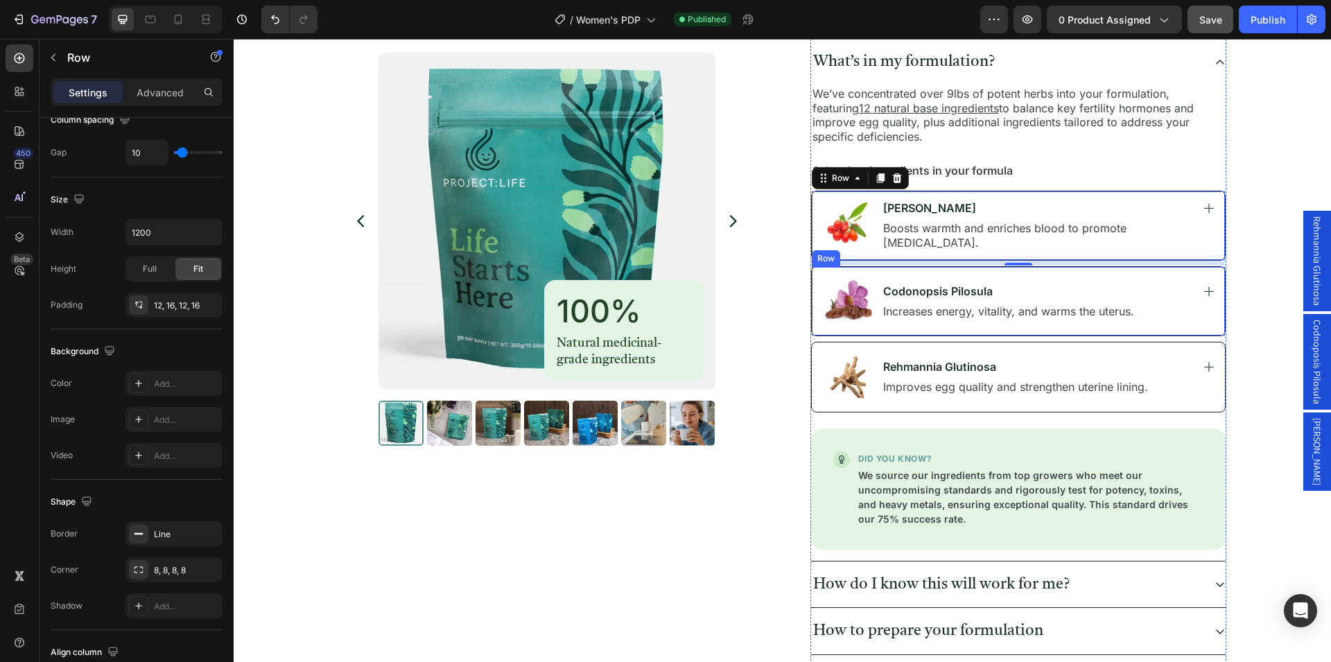
click at [989, 275] on div "Image Codonopsis Pilosula Text Block Image Row Increases energy, vitality, and …" at bounding box center [1018, 301] width 415 height 70
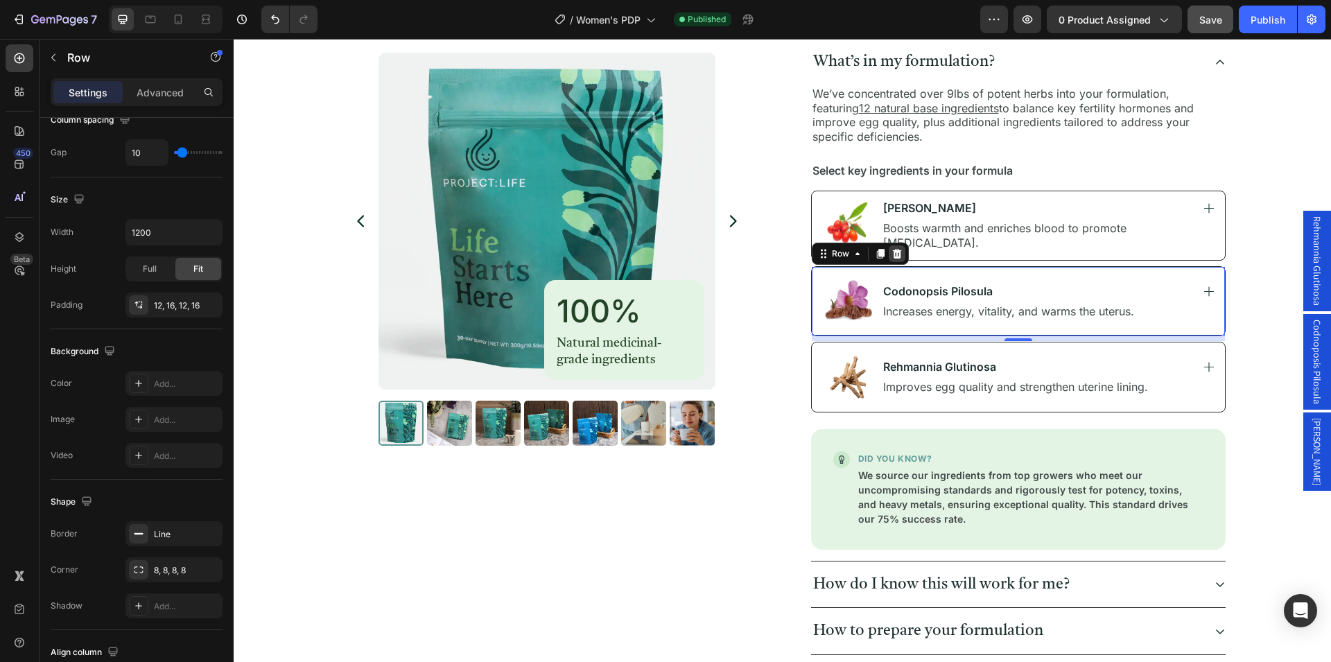
click at [892, 252] on icon at bounding box center [897, 253] width 11 height 11
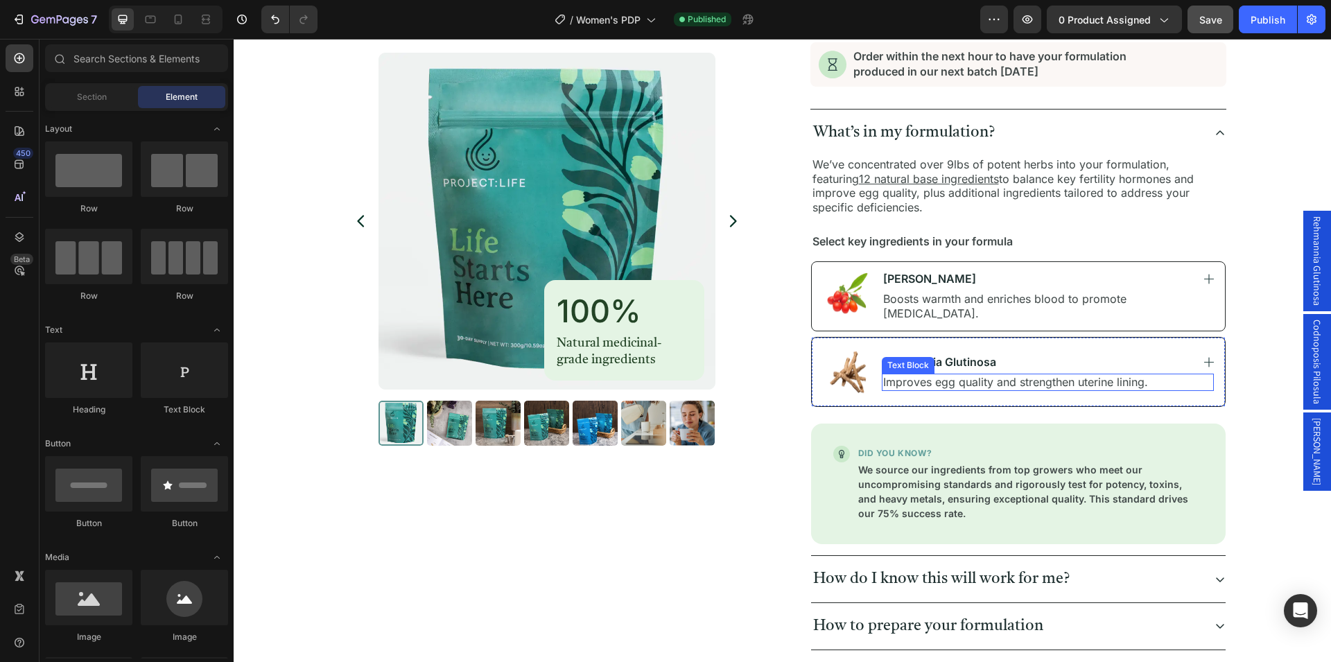
scroll to position [652, 0]
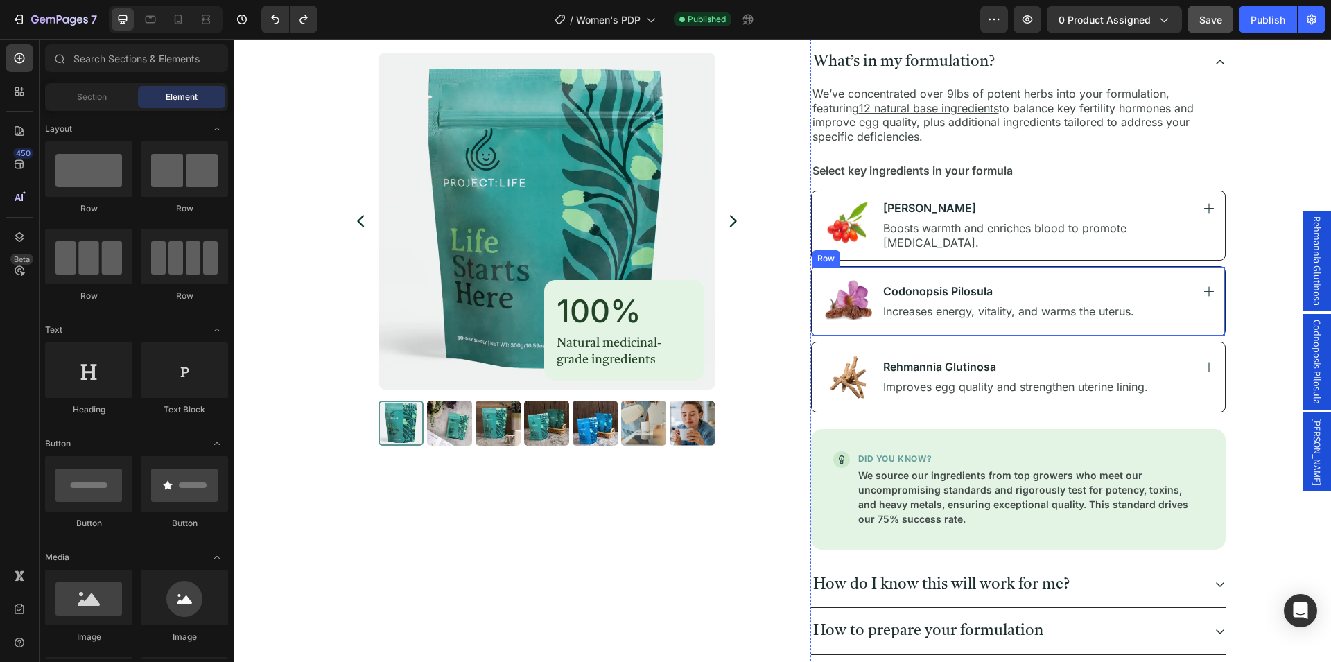
click at [1111, 277] on div "Codonopsis Pilosula Text Block Image Row Increases energy, vitality, and warms …" at bounding box center [1048, 301] width 332 height 52
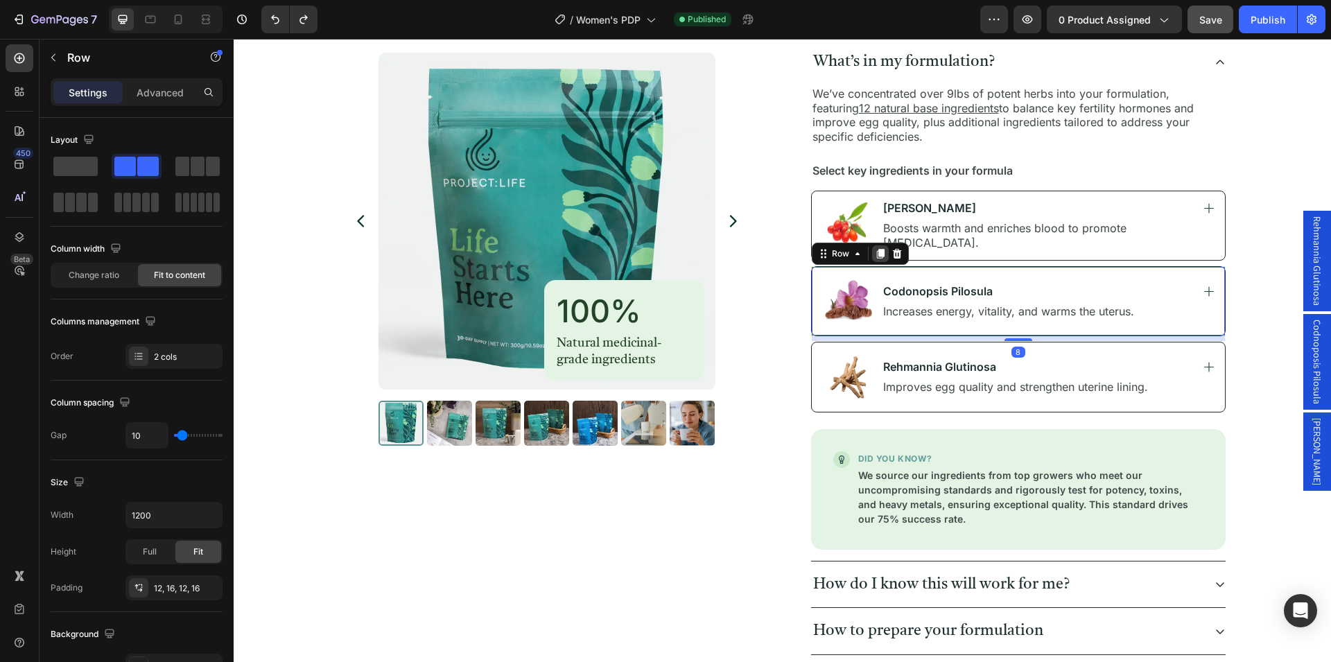
click at [875, 253] on icon at bounding box center [880, 253] width 11 height 11
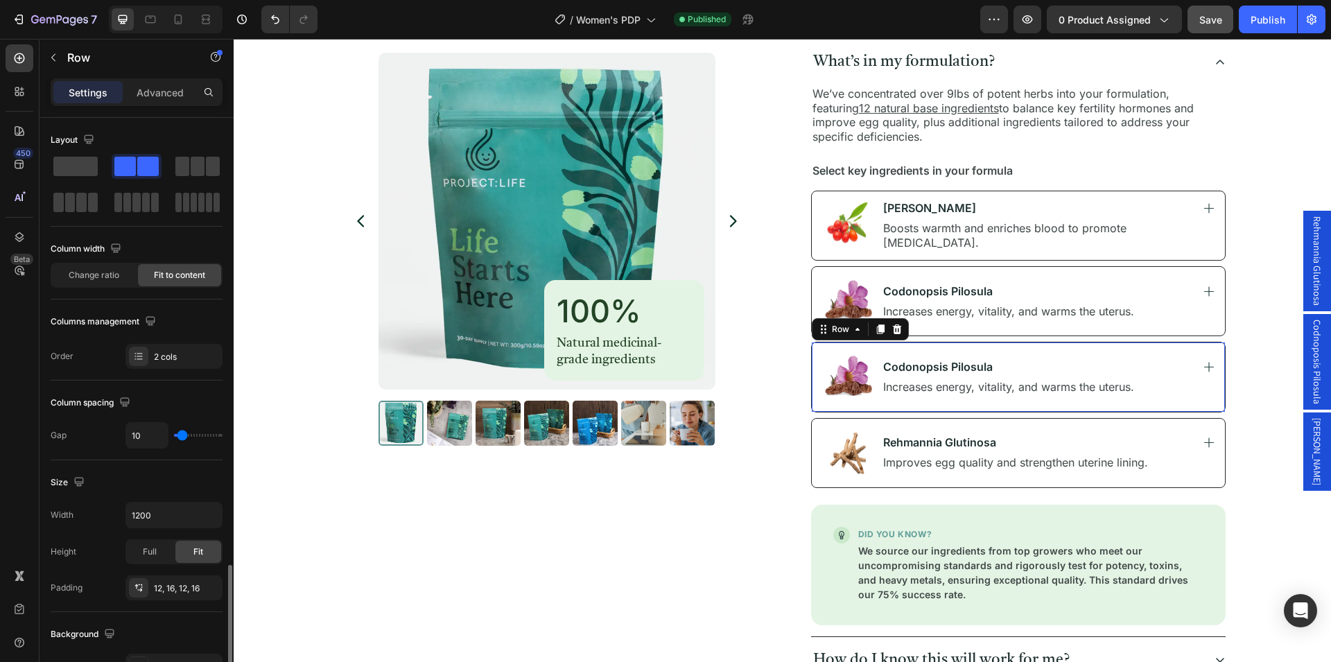
scroll to position [283, 0]
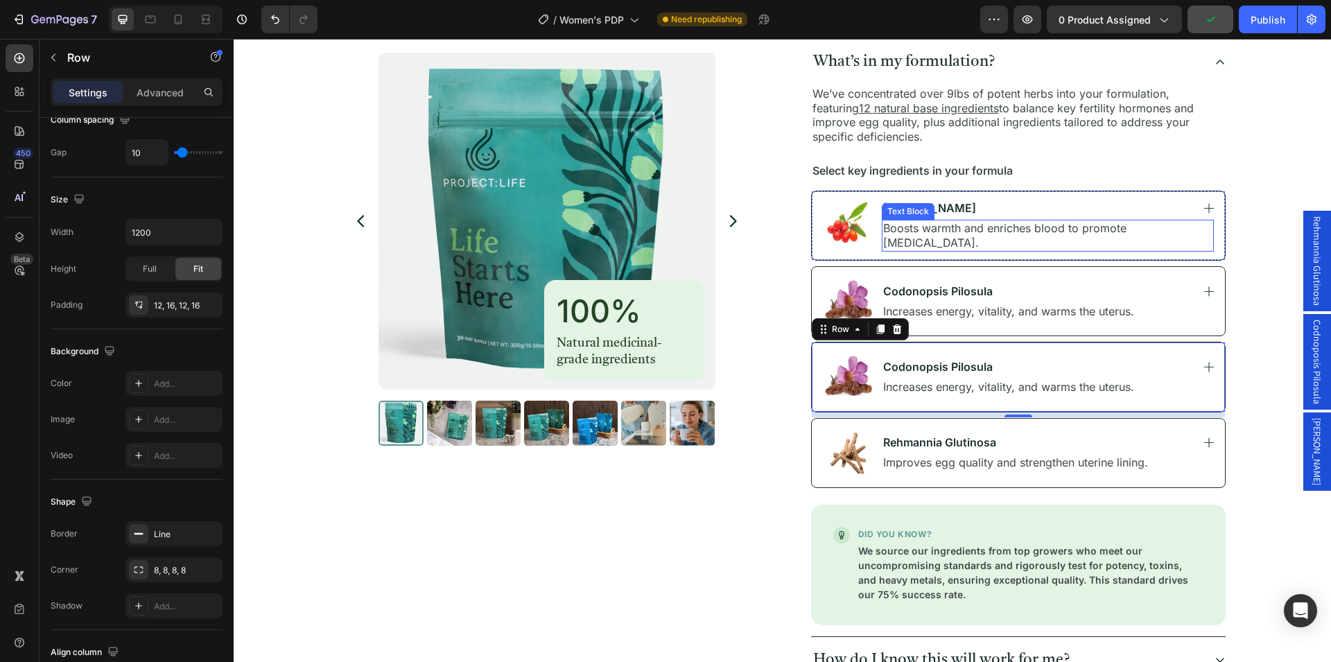
click at [992, 234] on p "Boosts warmth and enriches blood to promote [MEDICAL_DATA]." at bounding box center [1047, 235] width 329 height 29
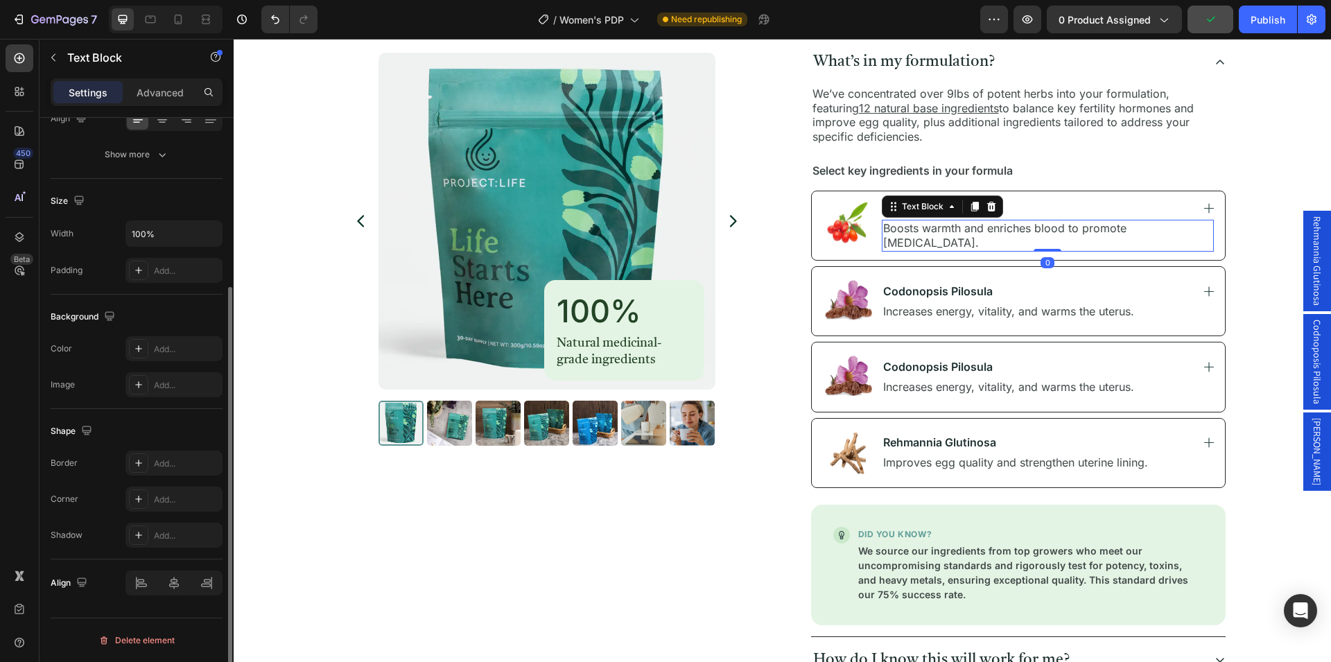
scroll to position [0, 0]
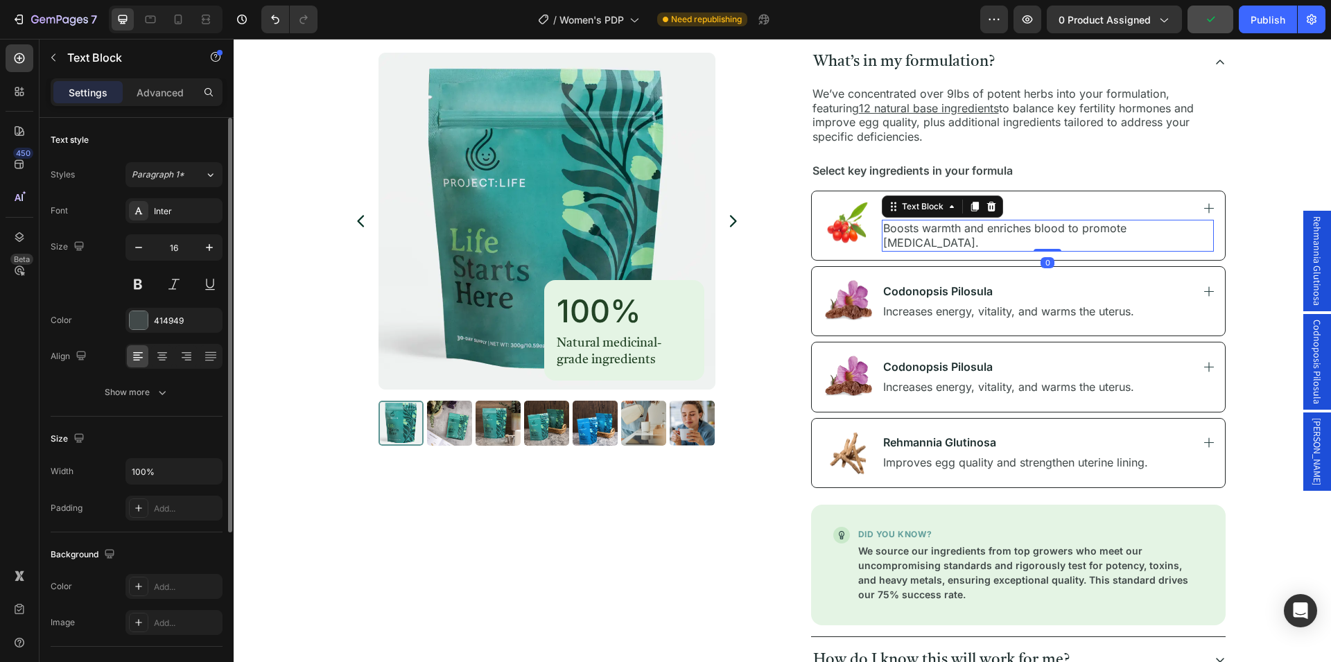
click at [992, 234] on p "Boosts warmth and enriches blood to promote [MEDICAL_DATA]." at bounding box center [1047, 235] width 329 height 29
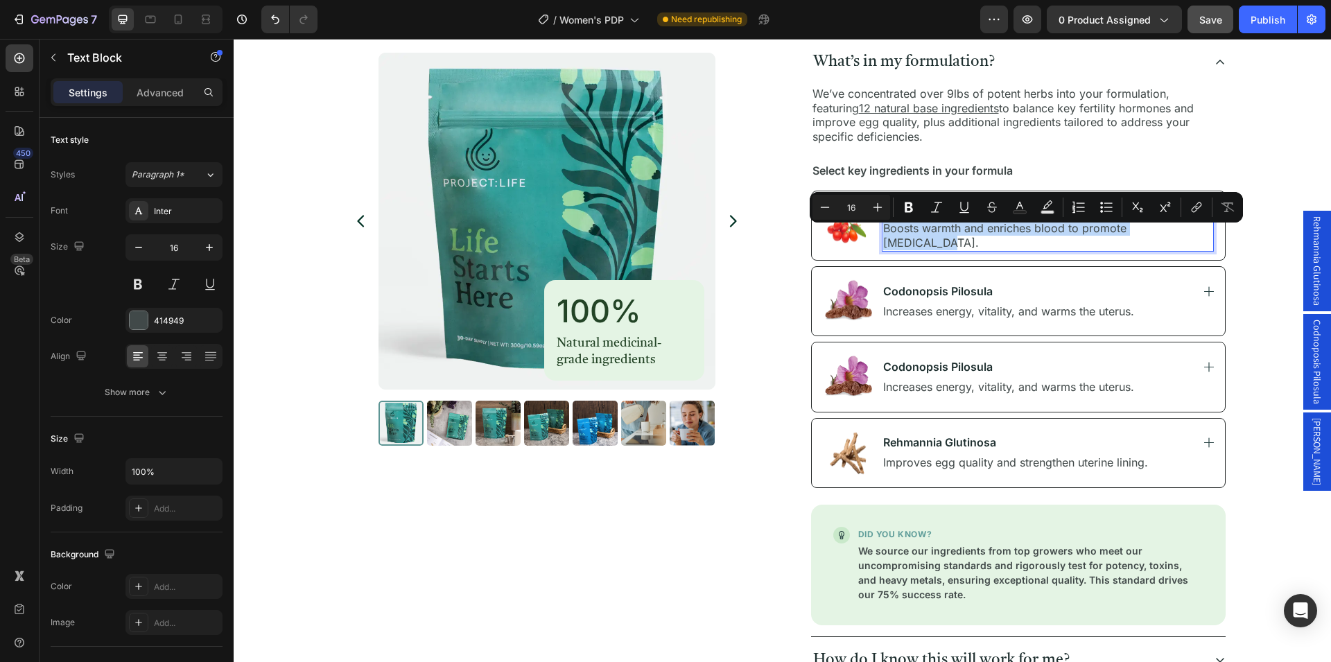
copy p "Boosts warmth and enriches blood to promote [MEDICAL_DATA]."
click at [953, 311] on p "Increases energy, vitality, and warms the uterus." at bounding box center [1047, 311] width 329 height 15
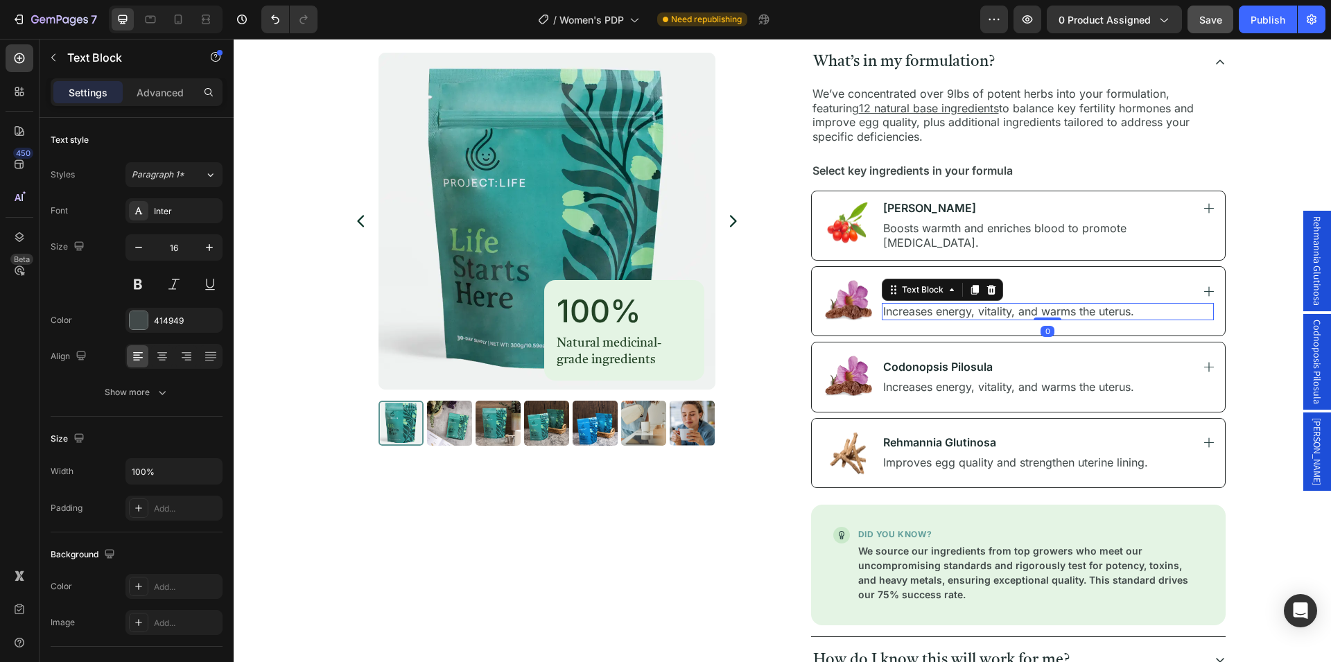
click at [953, 311] on p "Increases energy, vitality, and warms the uterus." at bounding box center [1047, 311] width 329 height 15
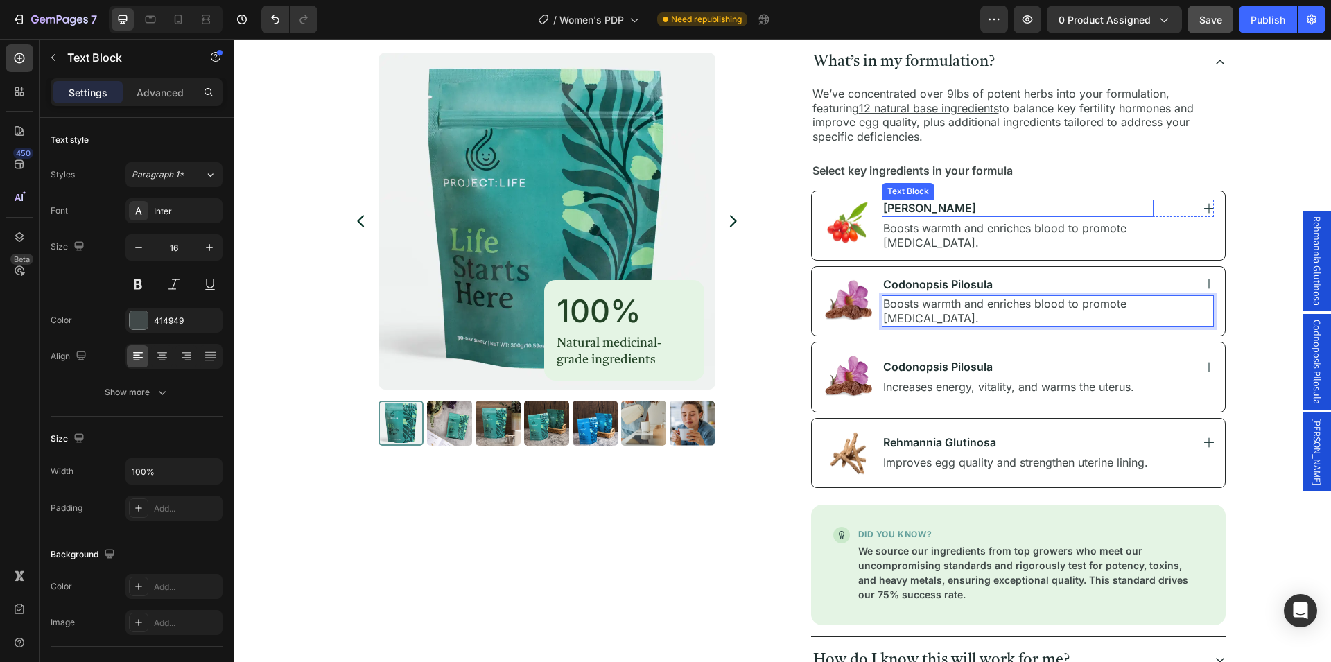
click at [919, 216] on p "[PERSON_NAME]" at bounding box center [1018, 208] width 270 height 15
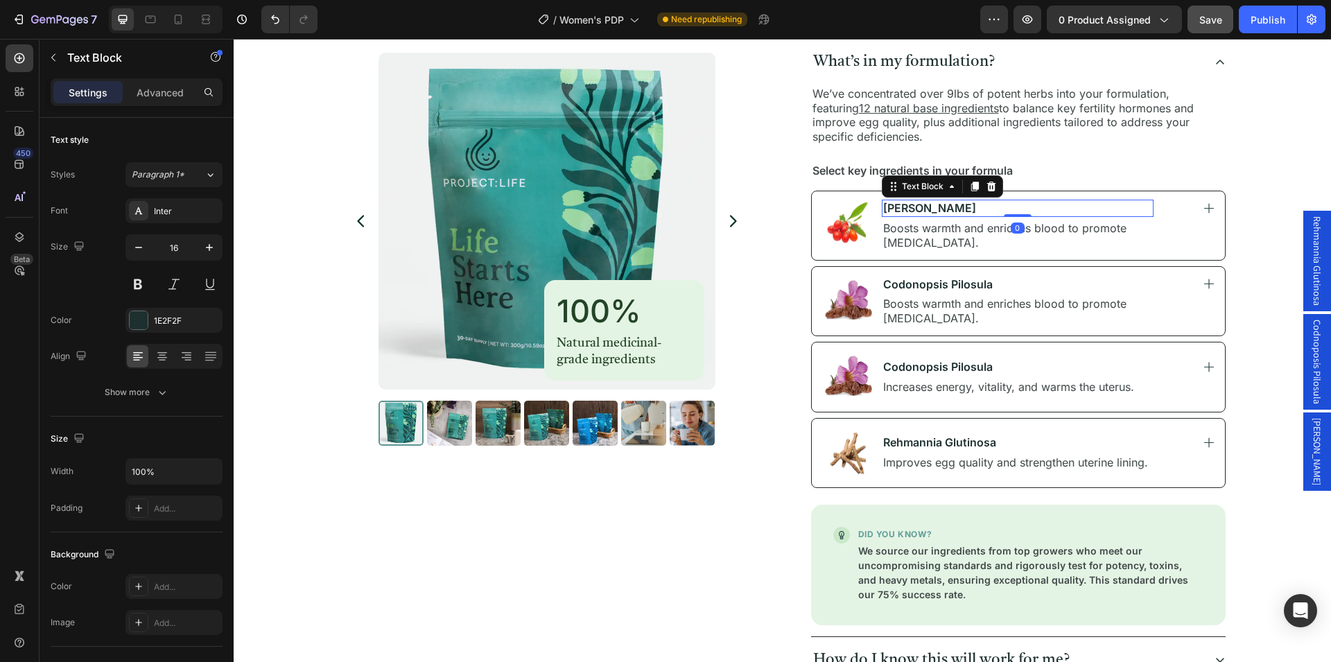
click at [919, 216] on p "[PERSON_NAME]" at bounding box center [1018, 208] width 270 height 15
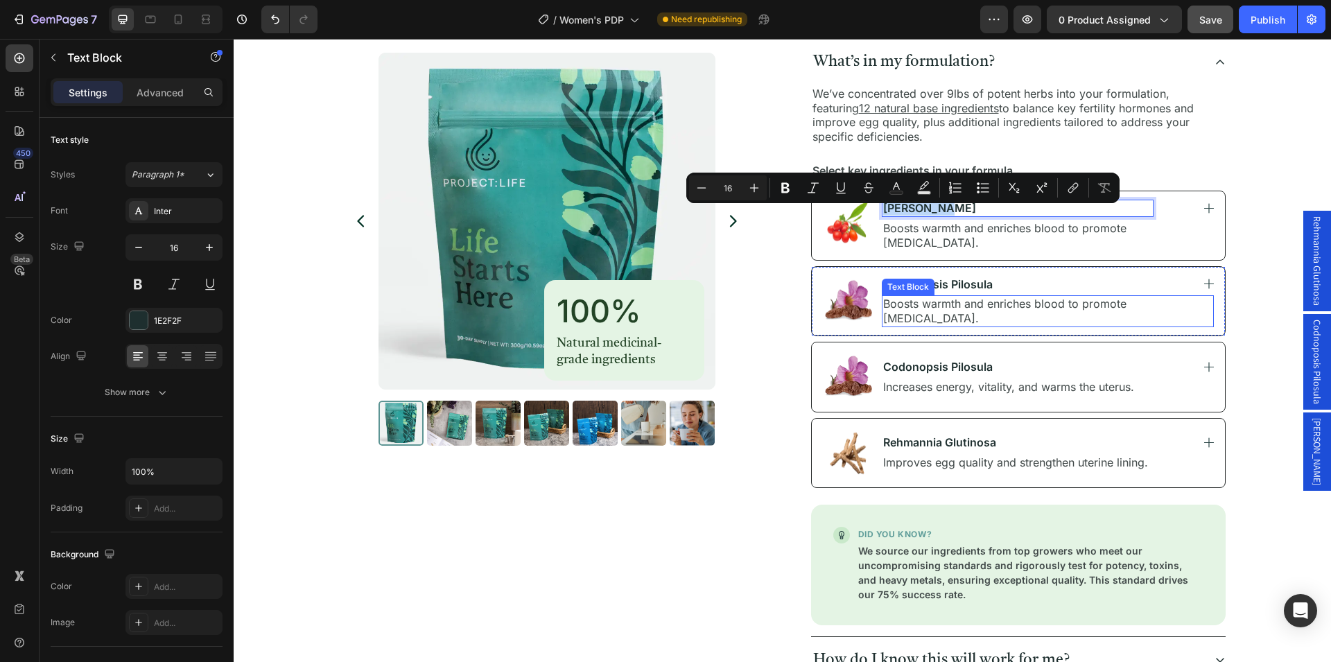
click at [916, 293] on div "Text Block" at bounding box center [908, 287] width 47 height 12
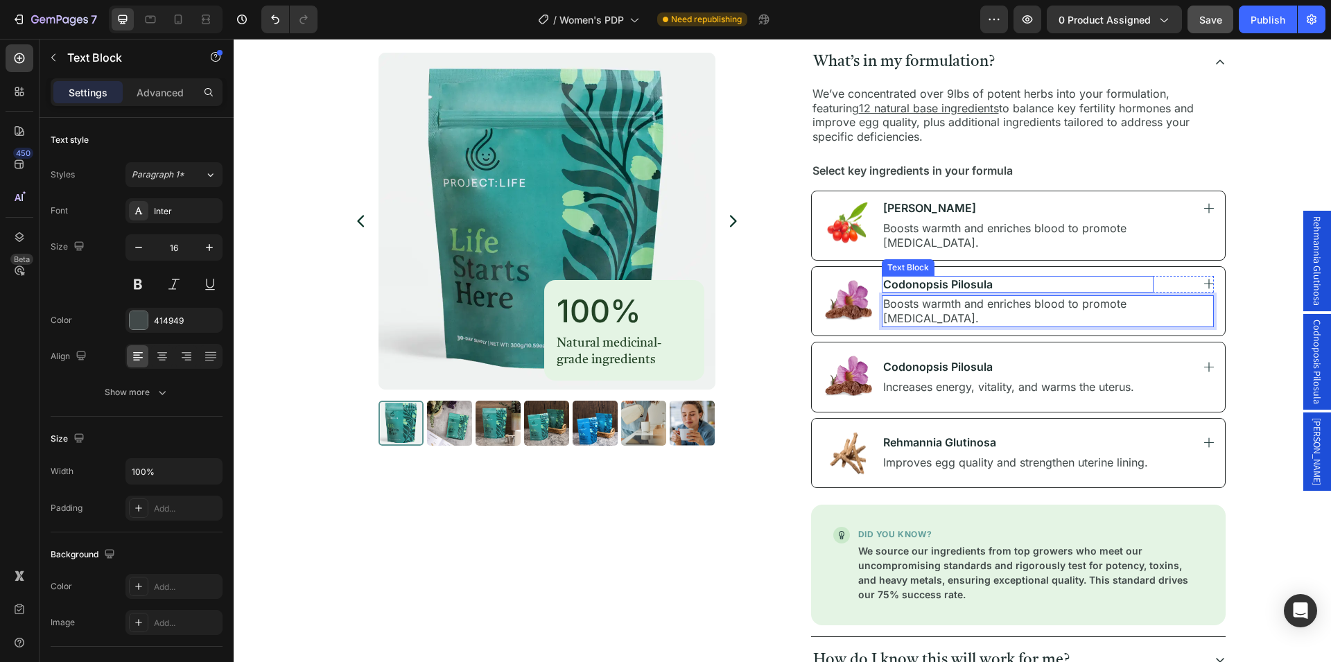
click at [978, 291] on p "Codonopsis Pilosula" at bounding box center [1018, 284] width 270 height 15
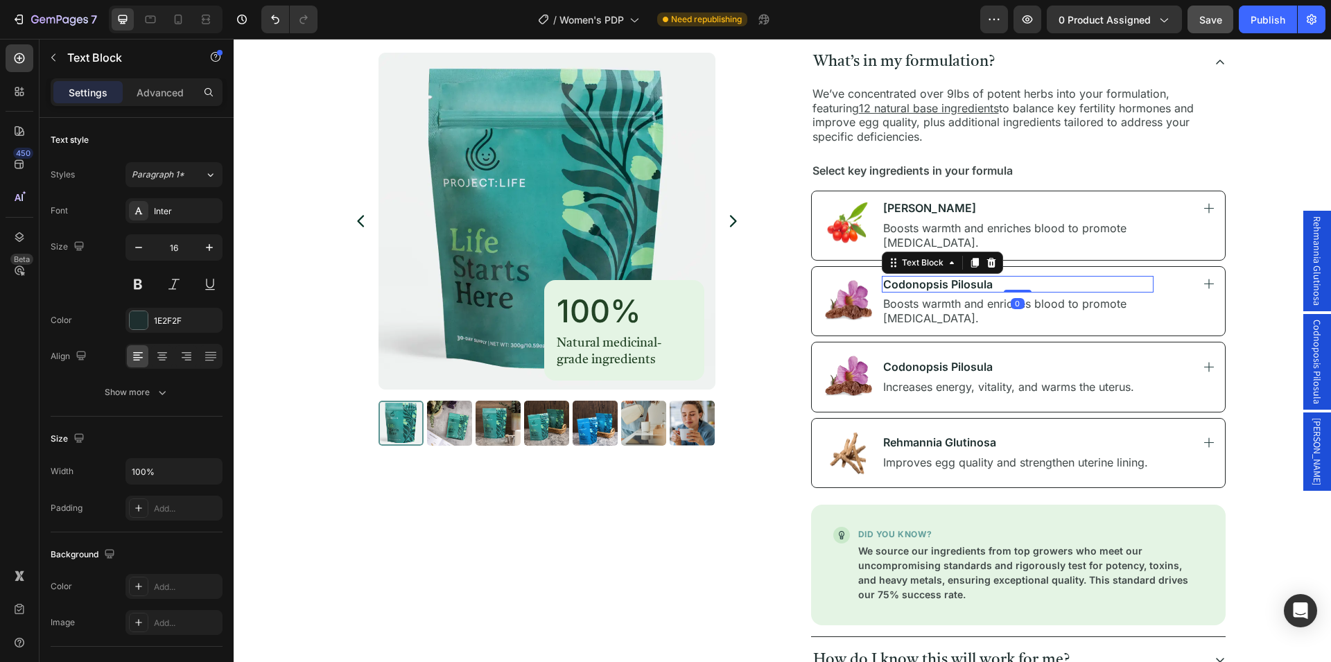
click at [978, 291] on p "Codonopsis Pilosula" at bounding box center [1018, 284] width 270 height 15
click at [1134, 198] on div "Image [PERSON_NAME] Text Block Image Row Boosts warmth and enriches blood to pr…" at bounding box center [1018, 226] width 415 height 70
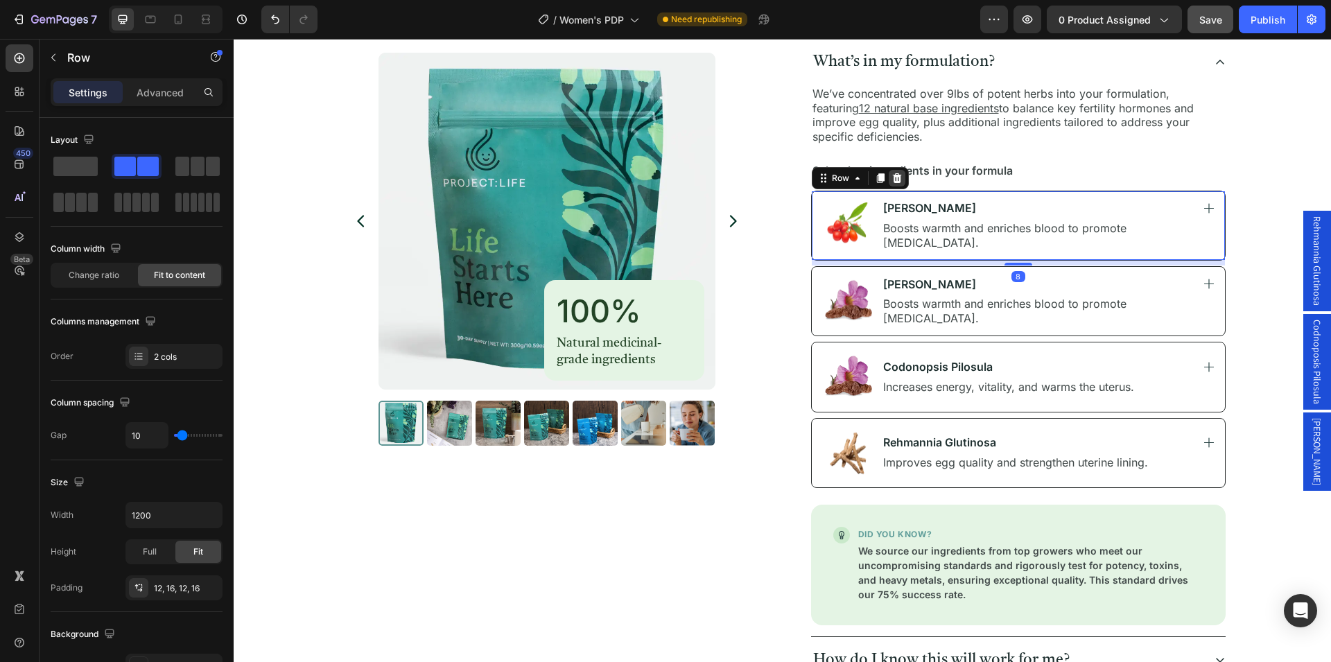
click at [894, 180] on icon at bounding box center [896, 178] width 9 height 10
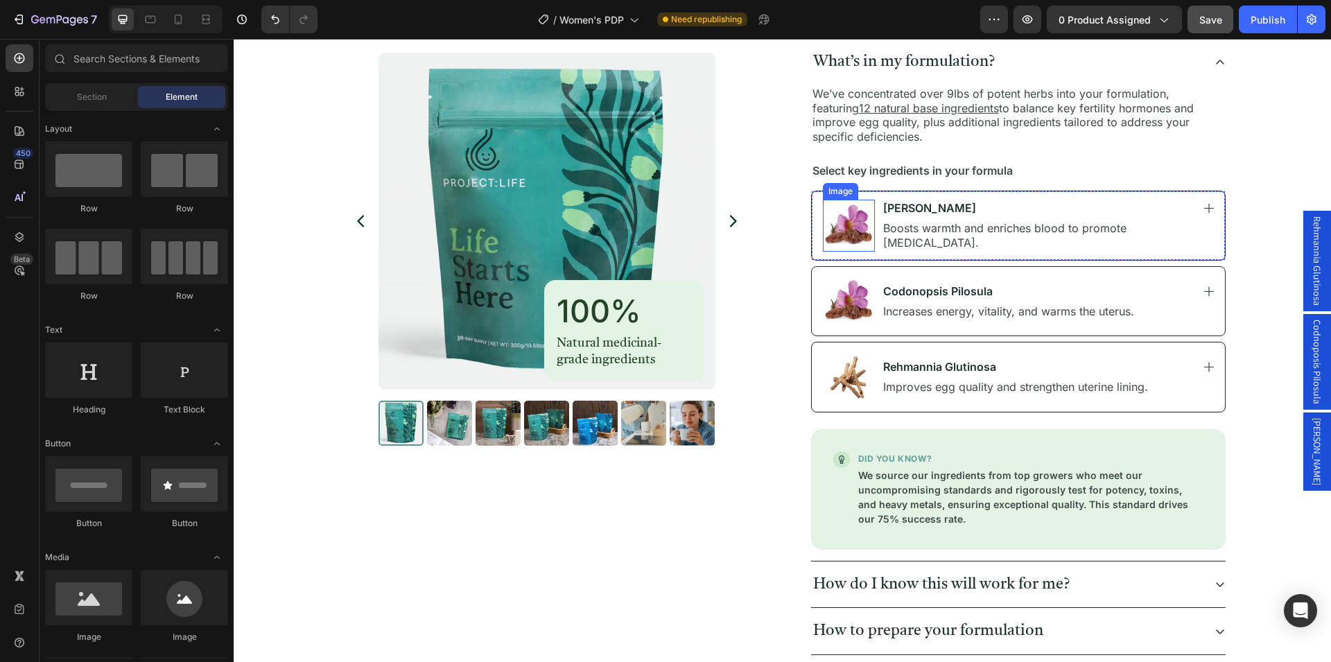
click at [849, 228] on img at bounding box center [849, 226] width 52 height 52
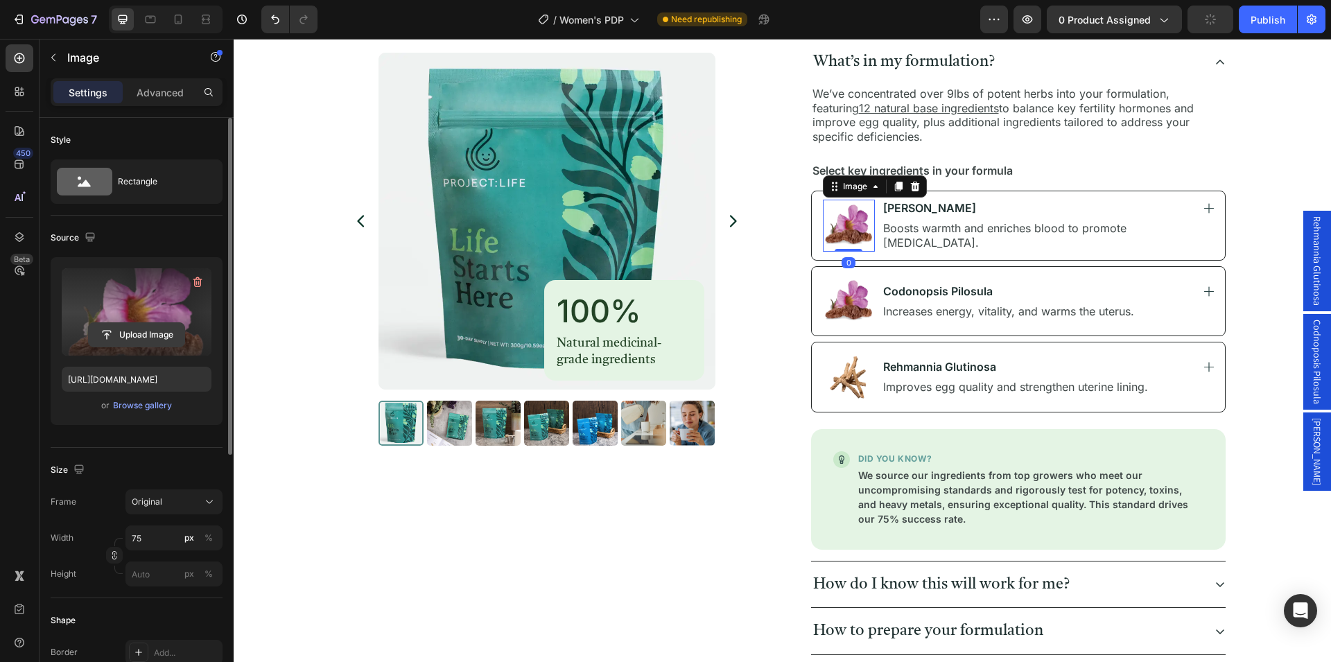
click at [157, 335] on input "file" at bounding box center [137, 335] width 96 height 24
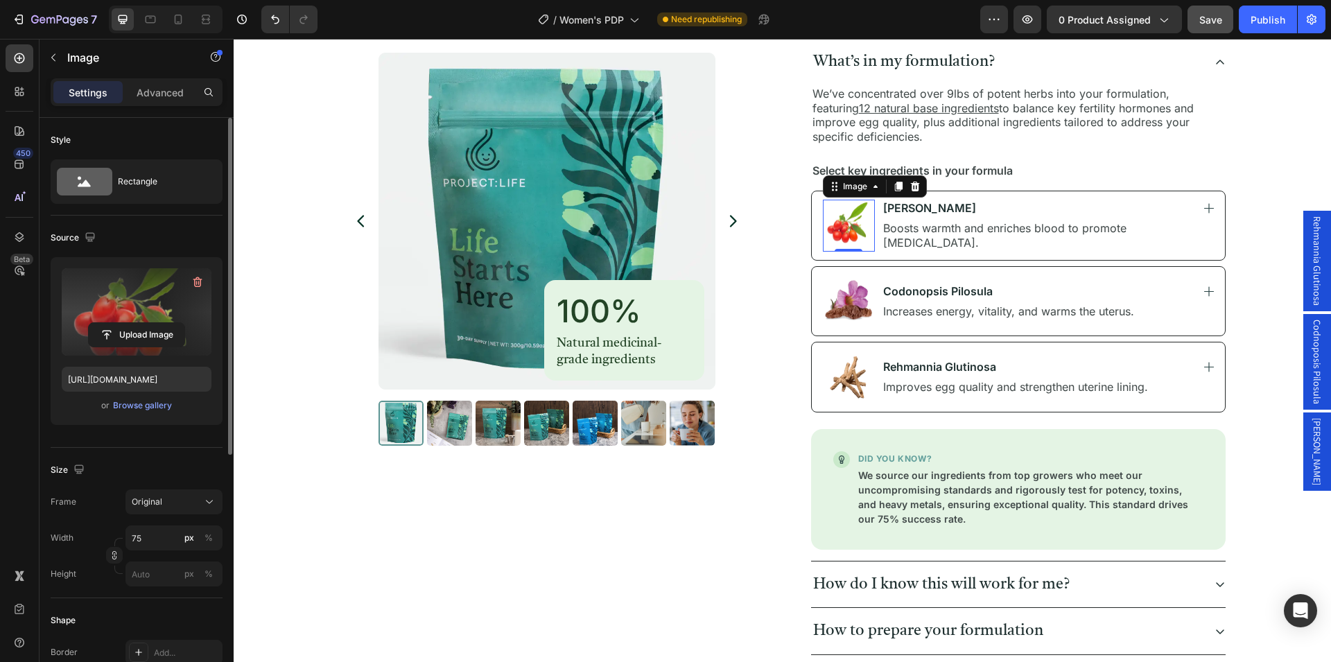
type input "[URL][DOMAIN_NAME]"
click at [1193, 214] on link at bounding box center [1186, 208] width 55 height 10
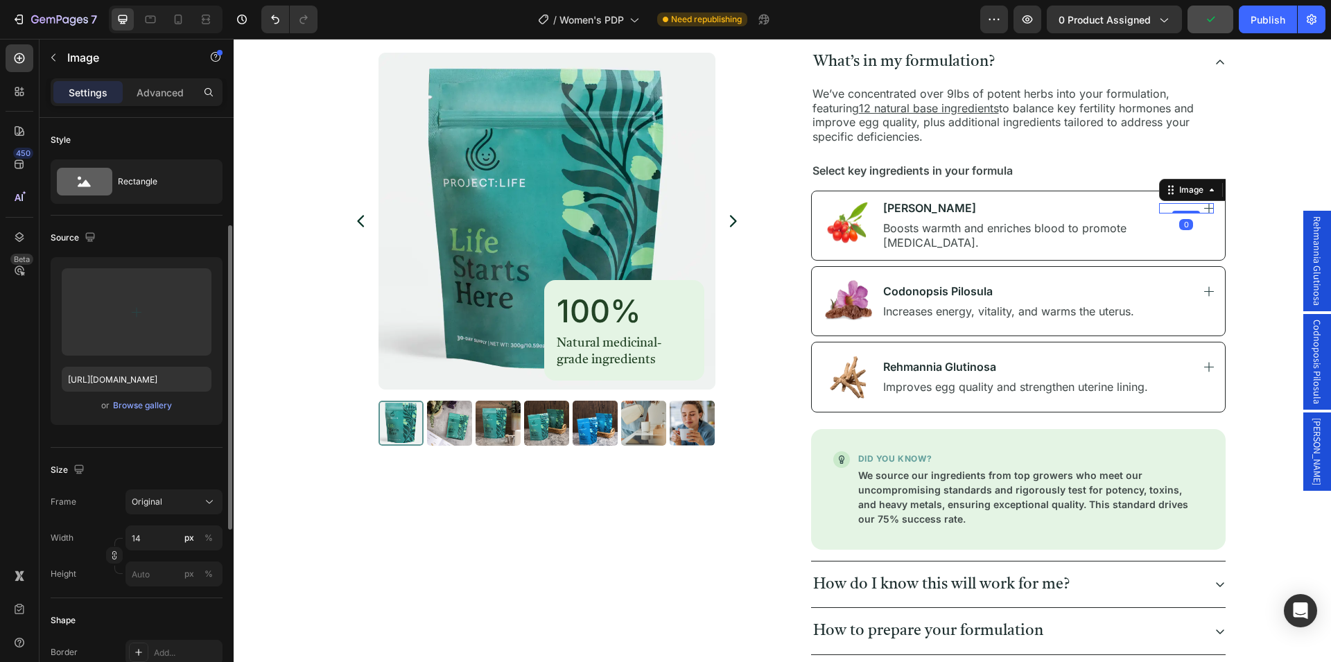
scroll to position [354, 0]
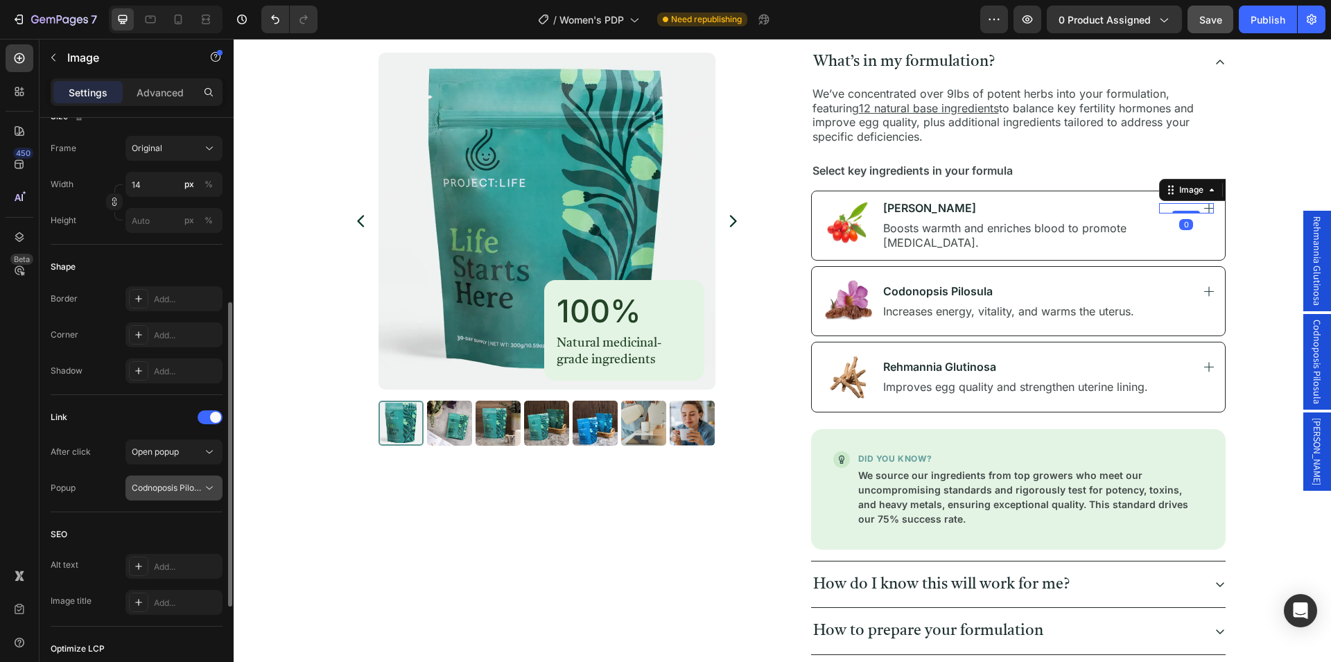
click at [208, 487] on icon at bounding box center [209, 488] width 14 height 14
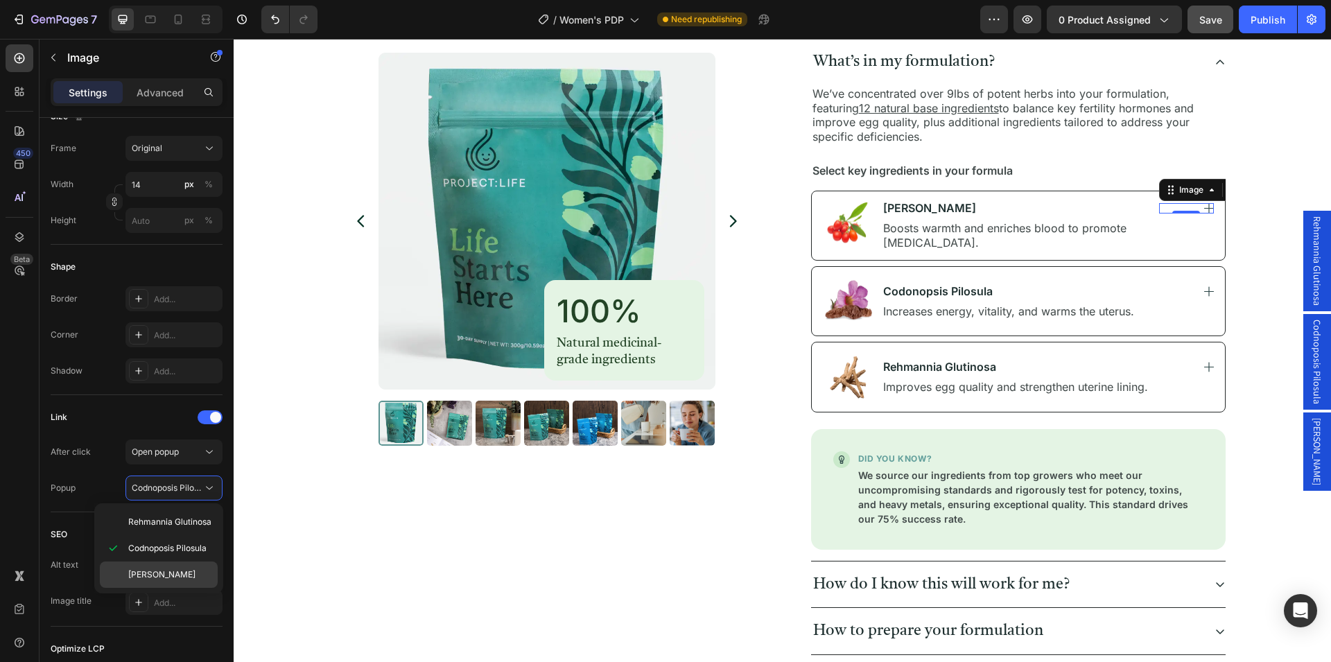
click at [177, 572] on p "[PERSON_NAME]" at bounding box center [169, 575] width 83 height 12
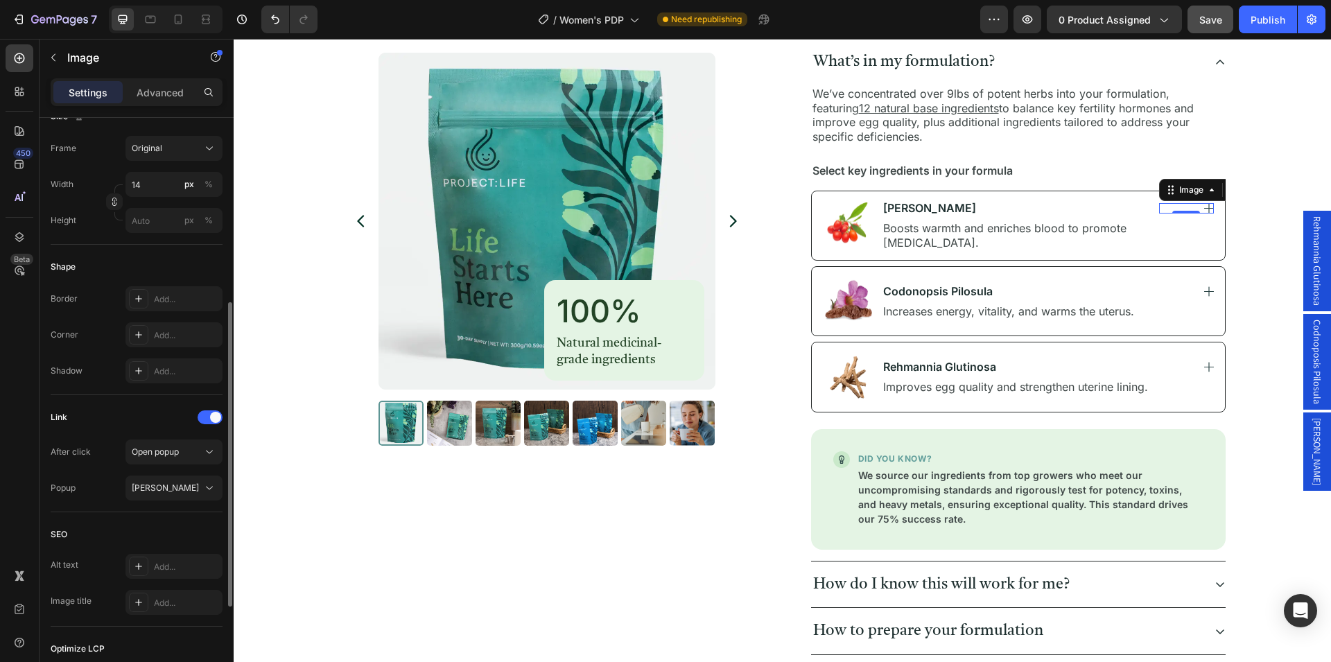
click at [129, 419] on div "Link" at bounding box center [137, 417] width 172 height 22
click at [1259, 269] on div "Product Images 100% Heading Natural medicinal-grade ingredients Text Block Row …" at bounding box center [782, 133] width 1064 height 1325
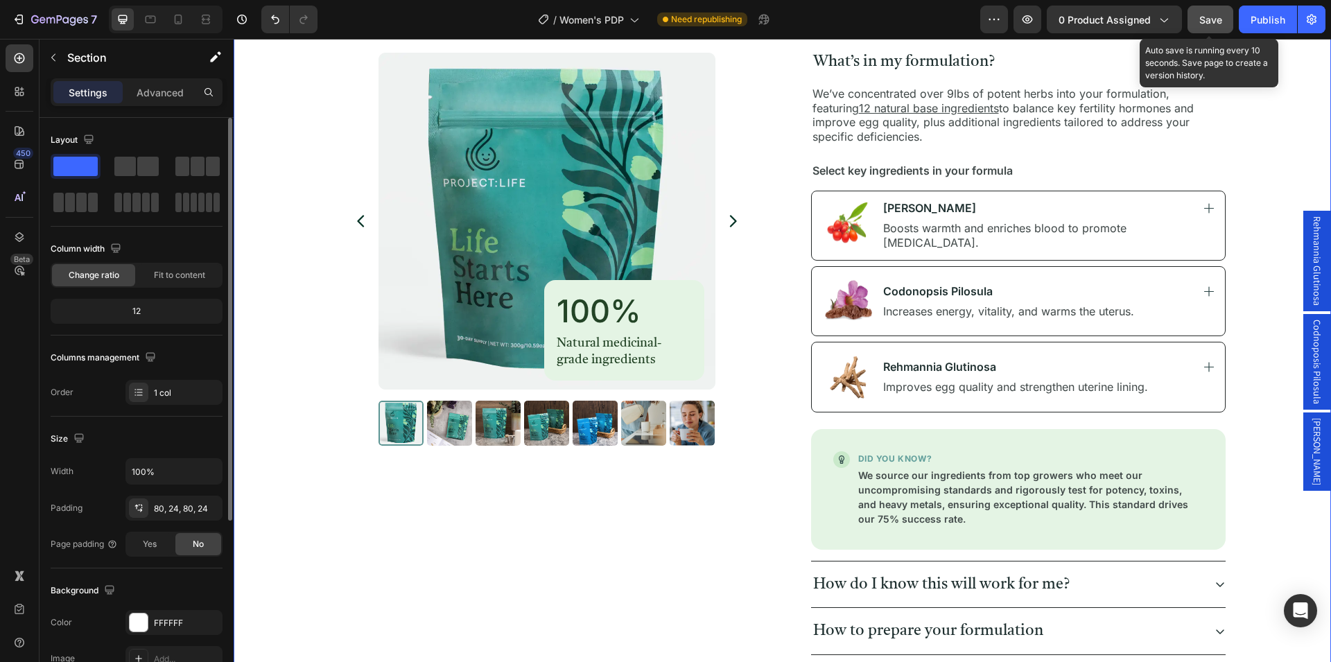
click at [1208, 20] on span "Save" at bounding box center [1210, 20] width 23 height 12
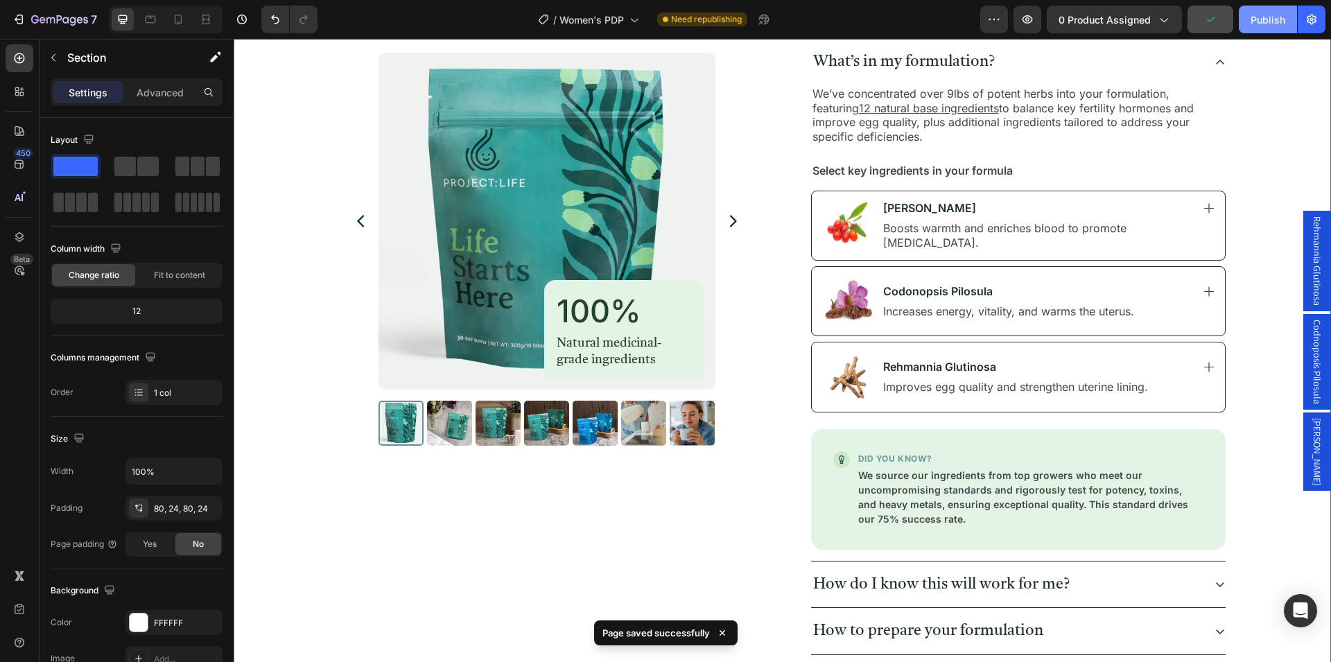
click at [1256, 23] on div "Publish" at bounding box center [1268, 19] width 35 height 15
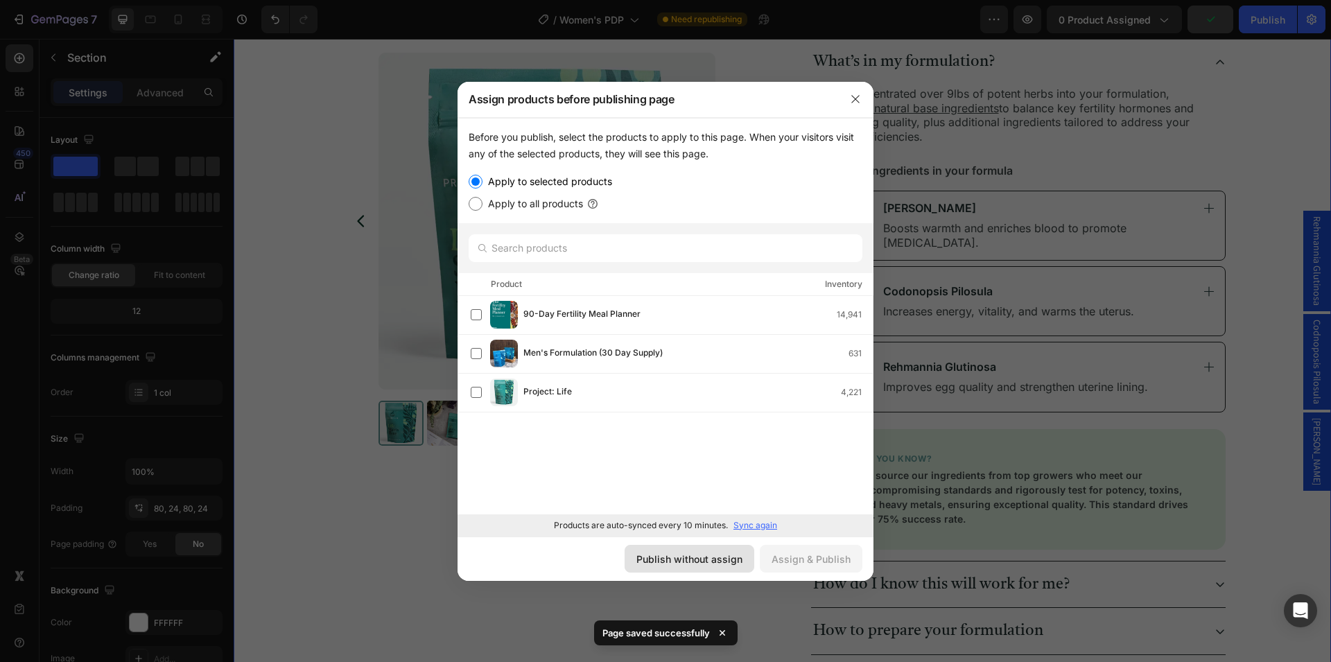
click at [696, 557] on div "Publish without assign" at bounding box center [689, 559] width 106 height 15
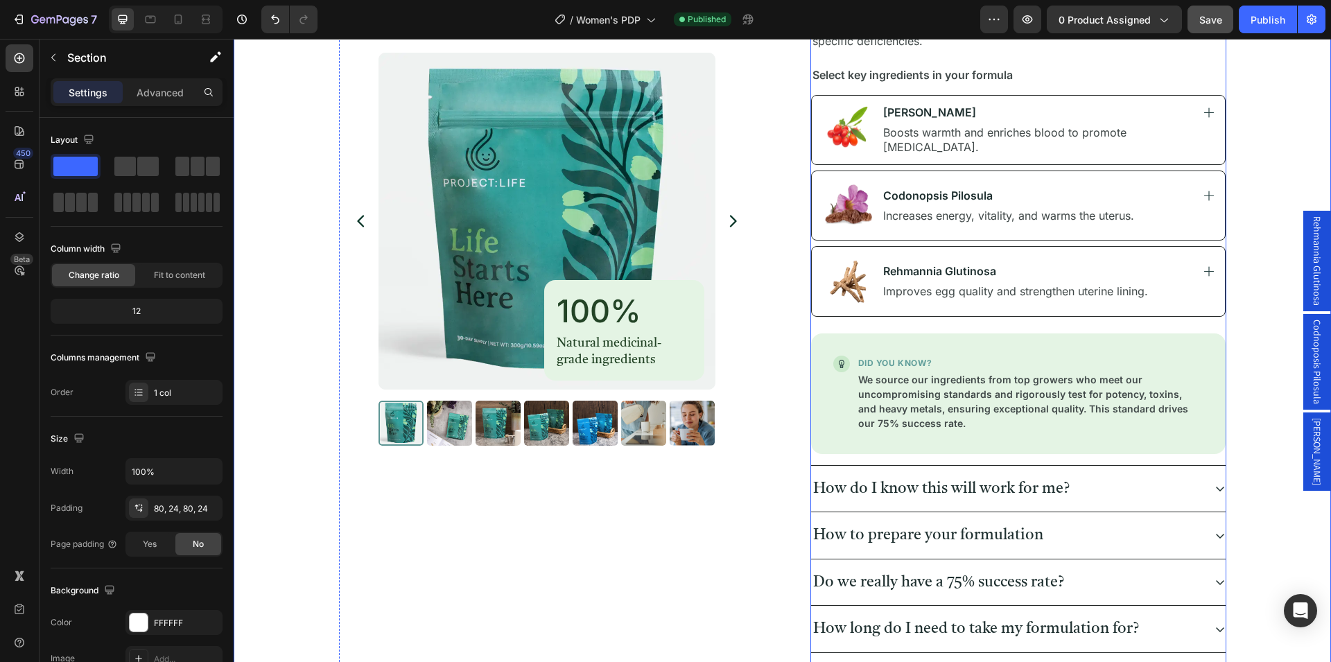
scroll to position [793, 0]
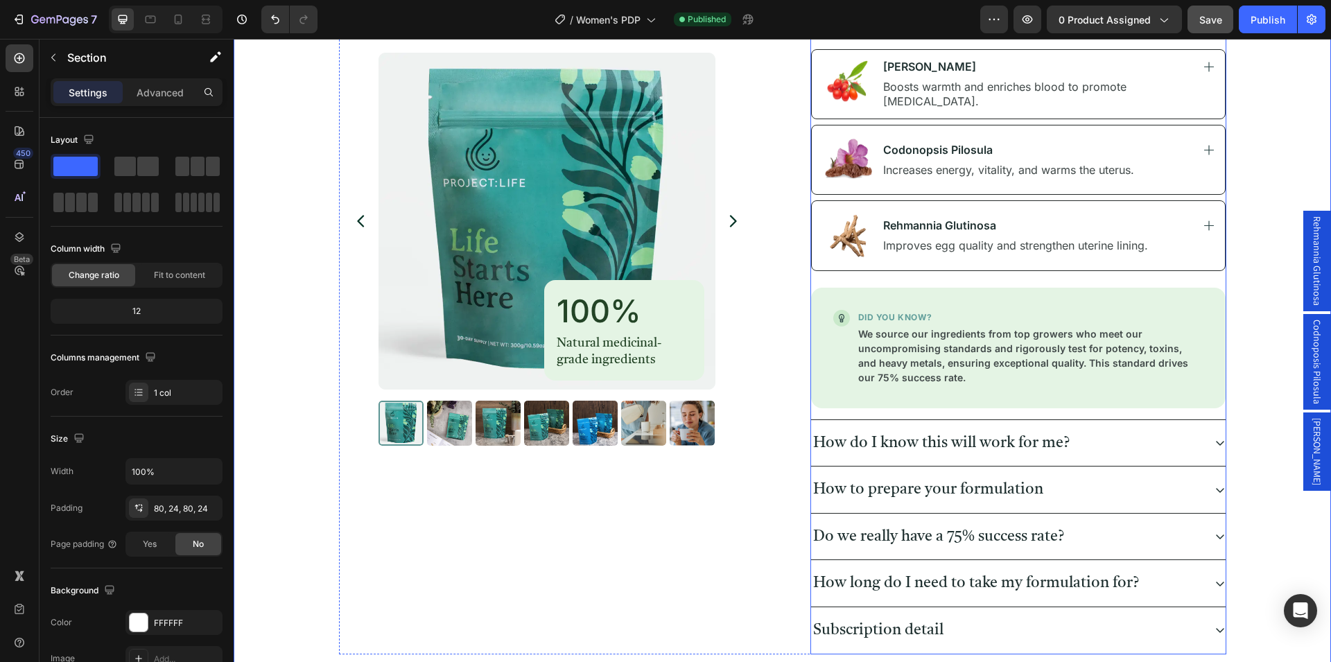
click at [1127, 492] on div "How to prepare your formulation" at bounding box center [1007, 490] width 392 height 24
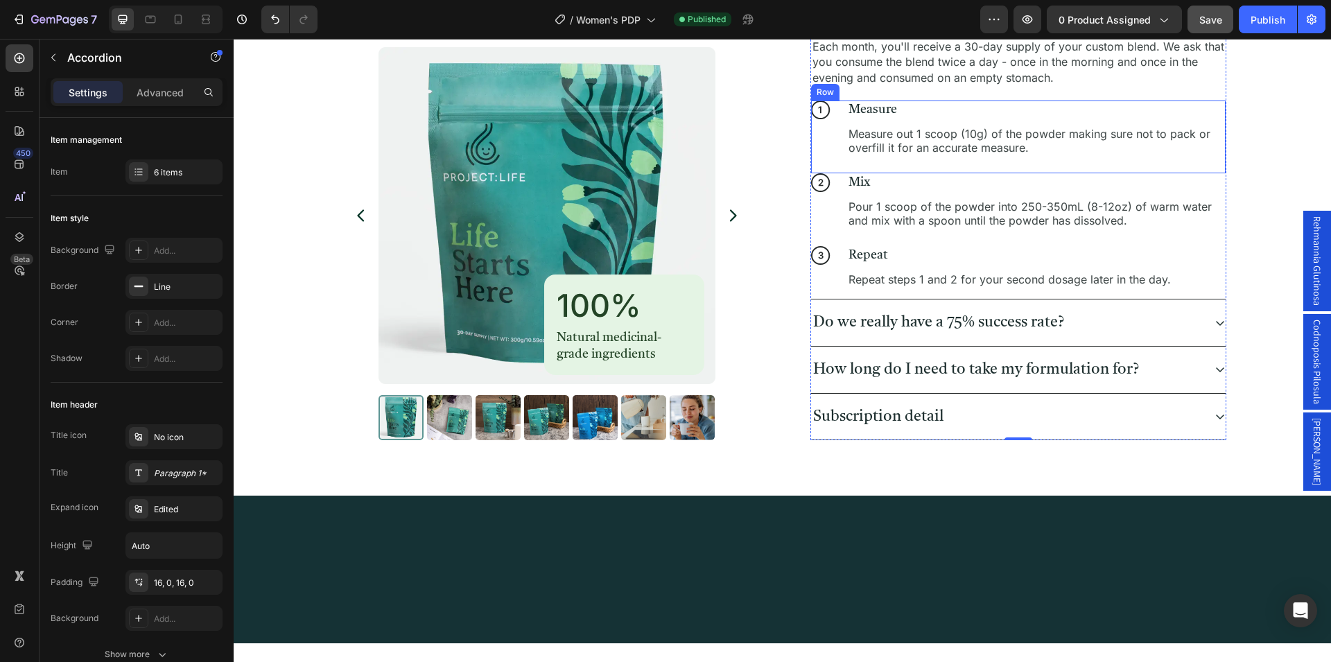
click at [832, 132] on div "Image Measure Text Block Measure out 1 scoop (10g) of the powder making sure no…" at bounding box center [1018, 137] width 415 height 73
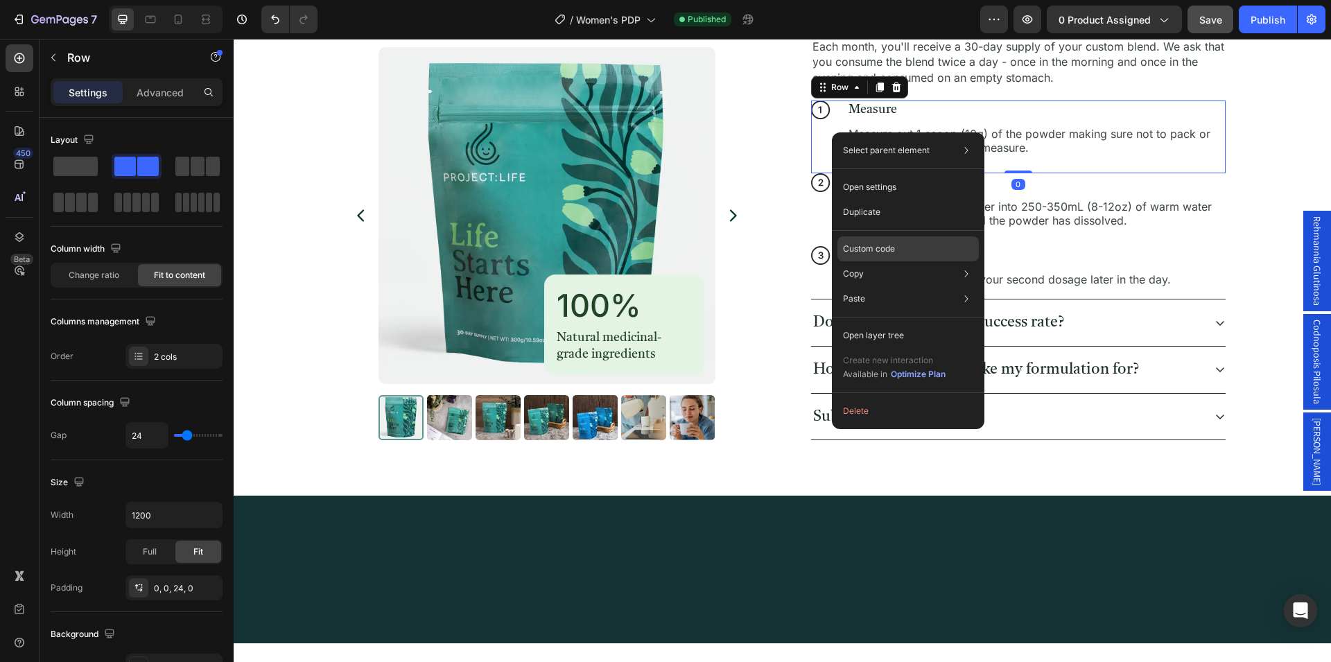
click at [882, 248] on p "Custom code" at bounding box center [869, 249] width 52 height 12
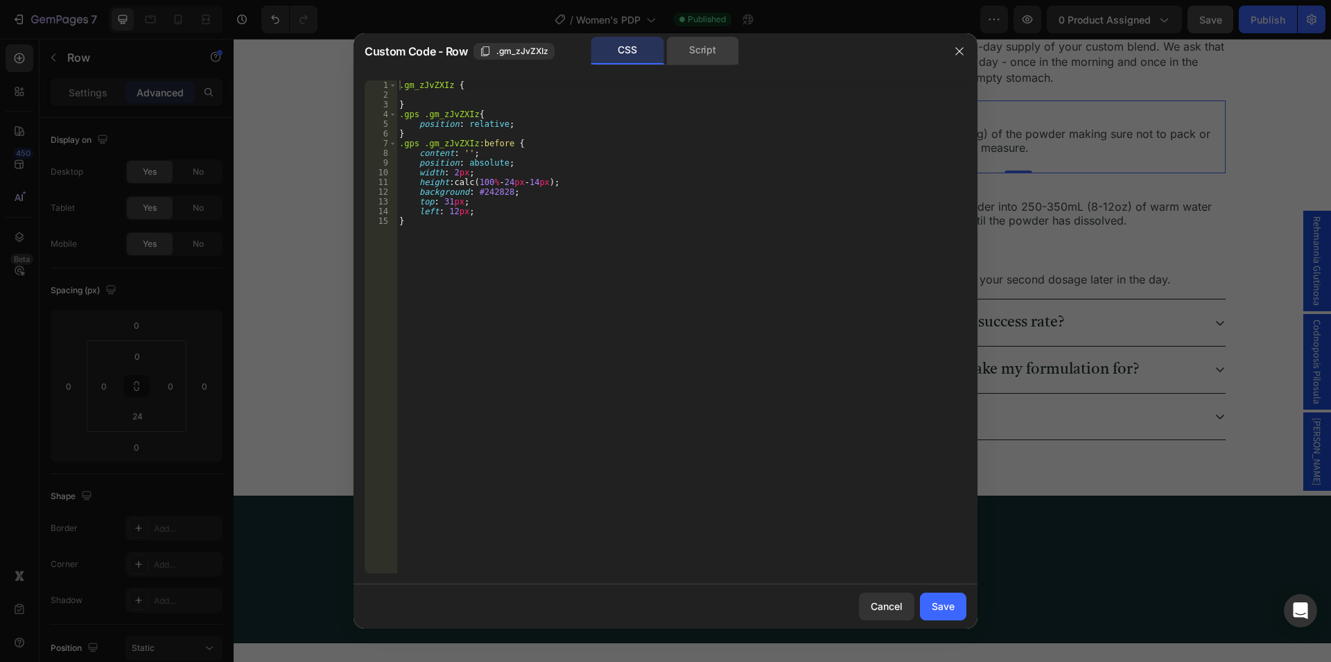
click at [702, 51] on div "Script" at bounding box center [702, 51] width 73 height 28
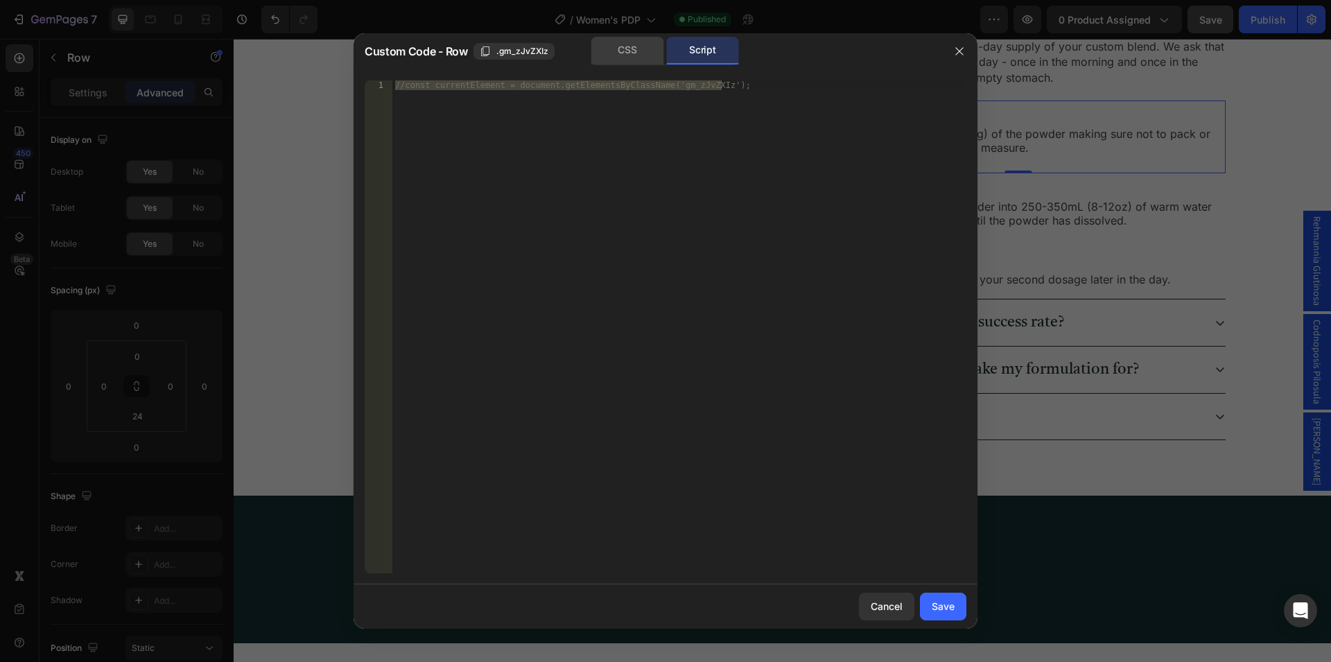
click at [625, 51] on div "CSS" at bounding box center [627, 51] width 73 height 28
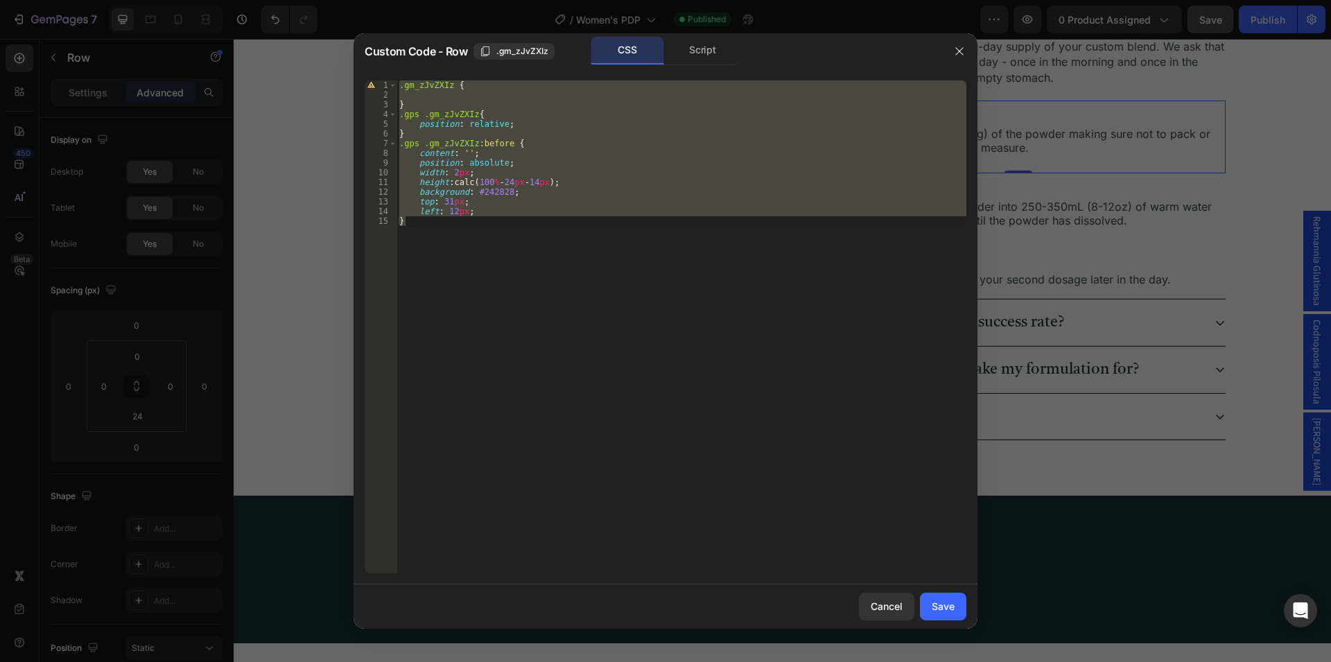
click at [616, 238] on div ".gm_zJvZXIz { } .gps .gm_zJvZXIz { position : relative ; } .gps .gm_zJvZXIz :be…" at bounding box center [682, 326] width 570 height 493
type textarea "}"
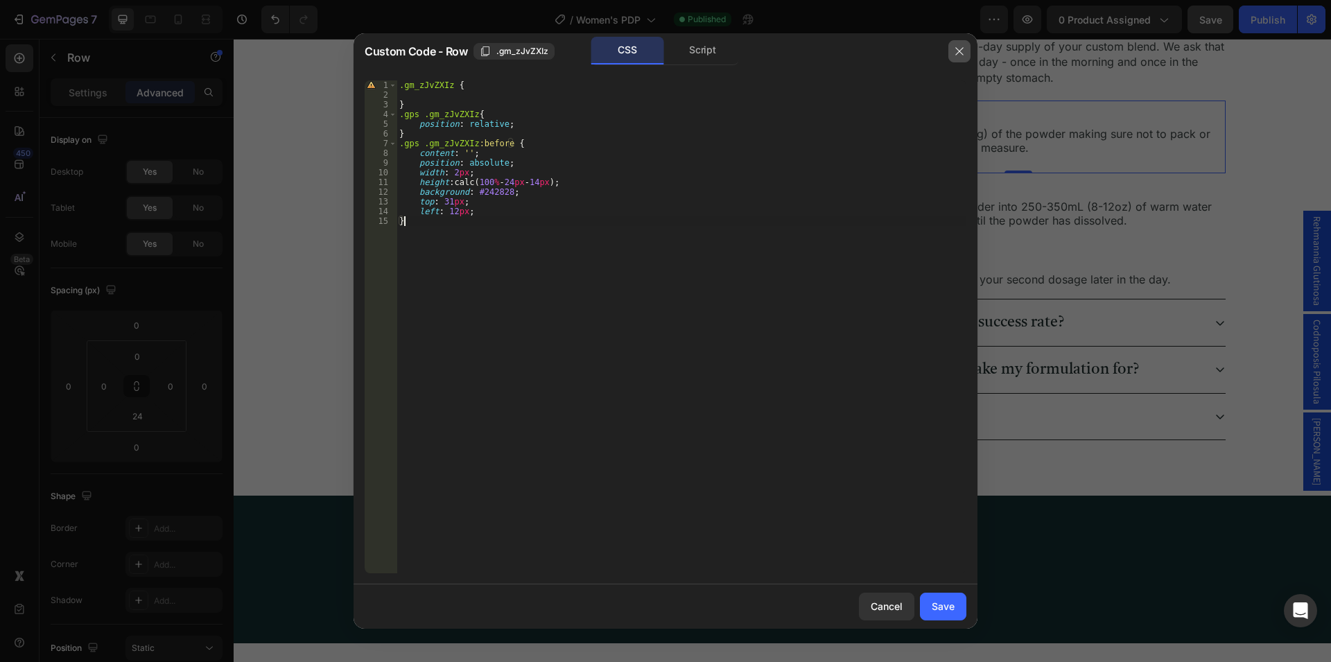
click at [954, 55] on icon "button" at bounding box center [959, 51] width 11 height 11
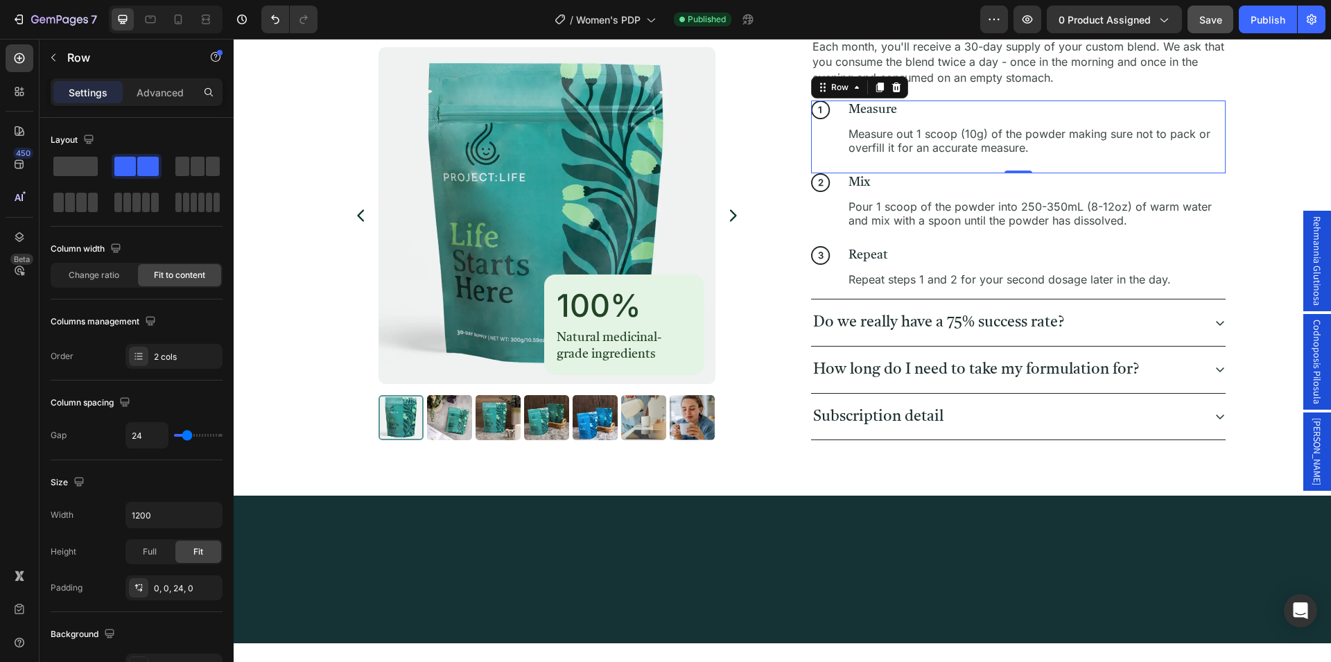
click at [1045, 559] on div at bounding box center [782, 569] width 1064 height 80
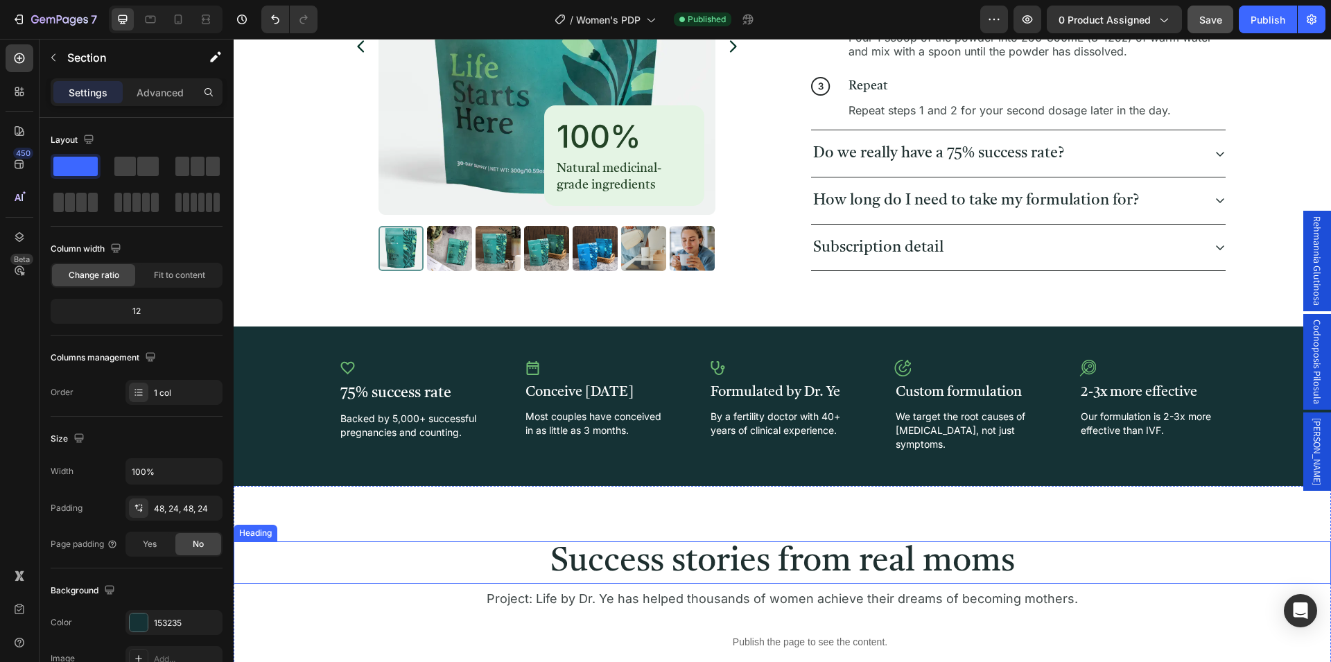
scroll to position [935, 0]
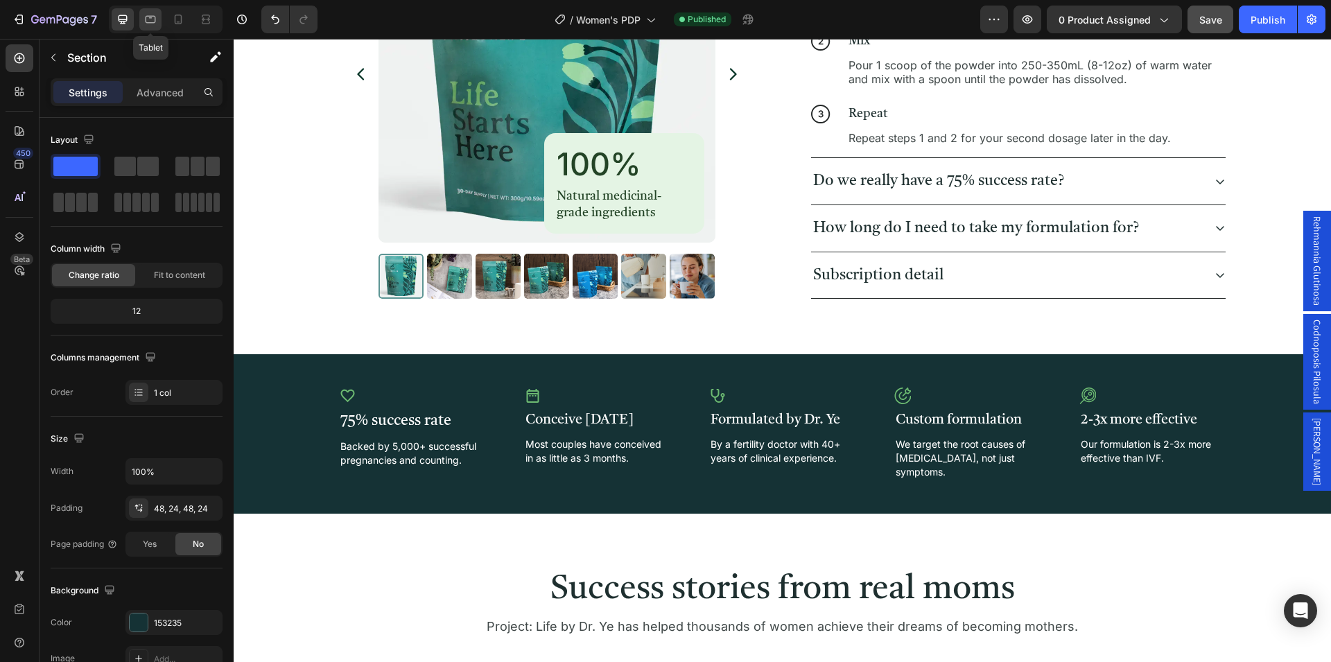
click at [152, 21] on icon at bounding box center [151, 19] width 14 height 14
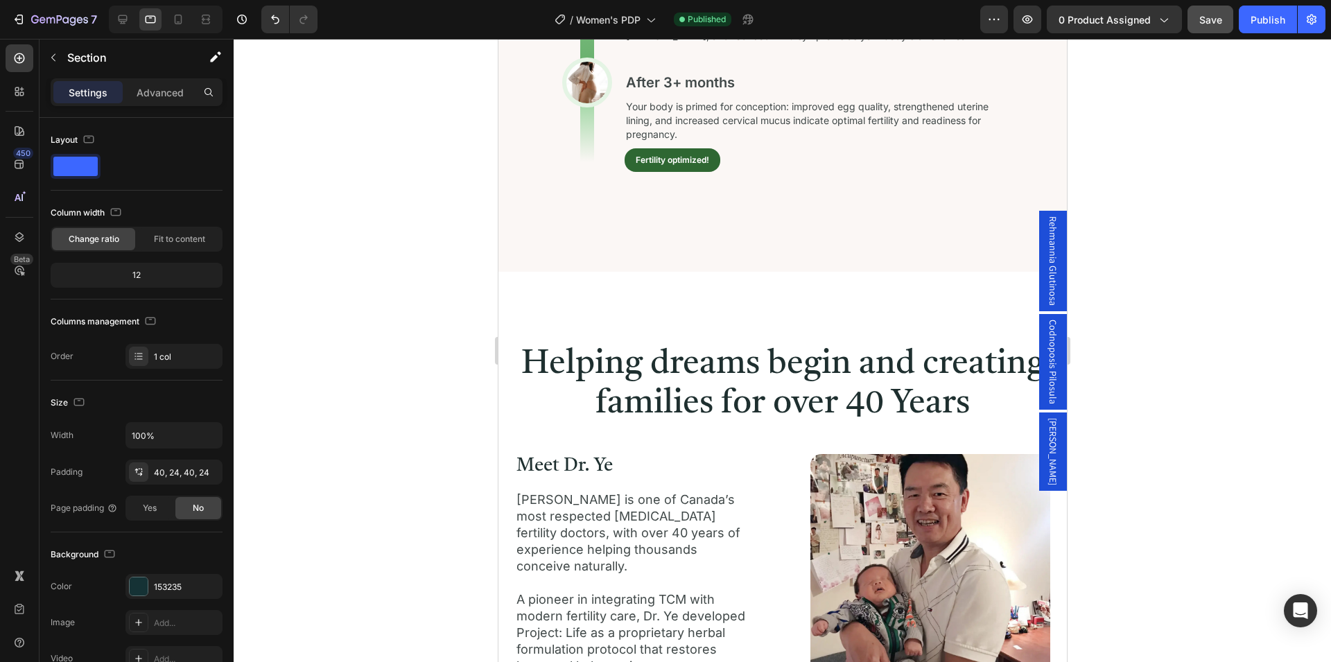
scroll to position [2915, 0]
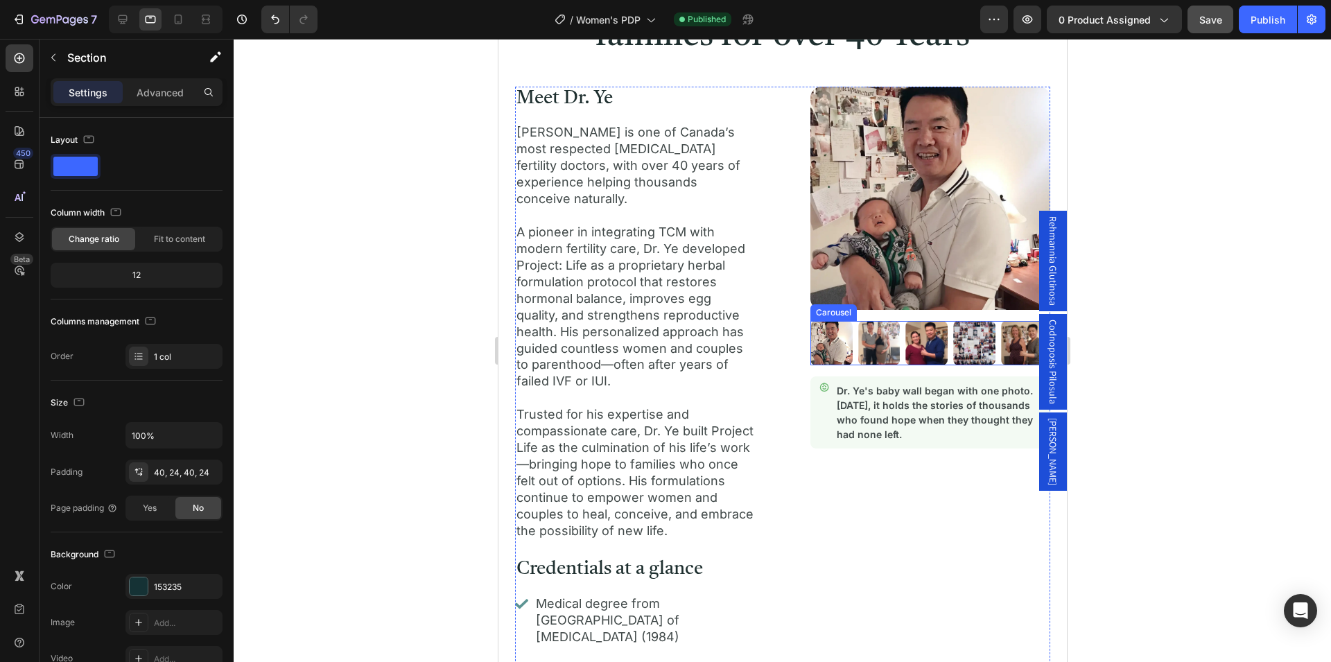
click at [849, 343] on div "Image Image Image Image Image" at bounding box center [929, 343] width 239 height 44
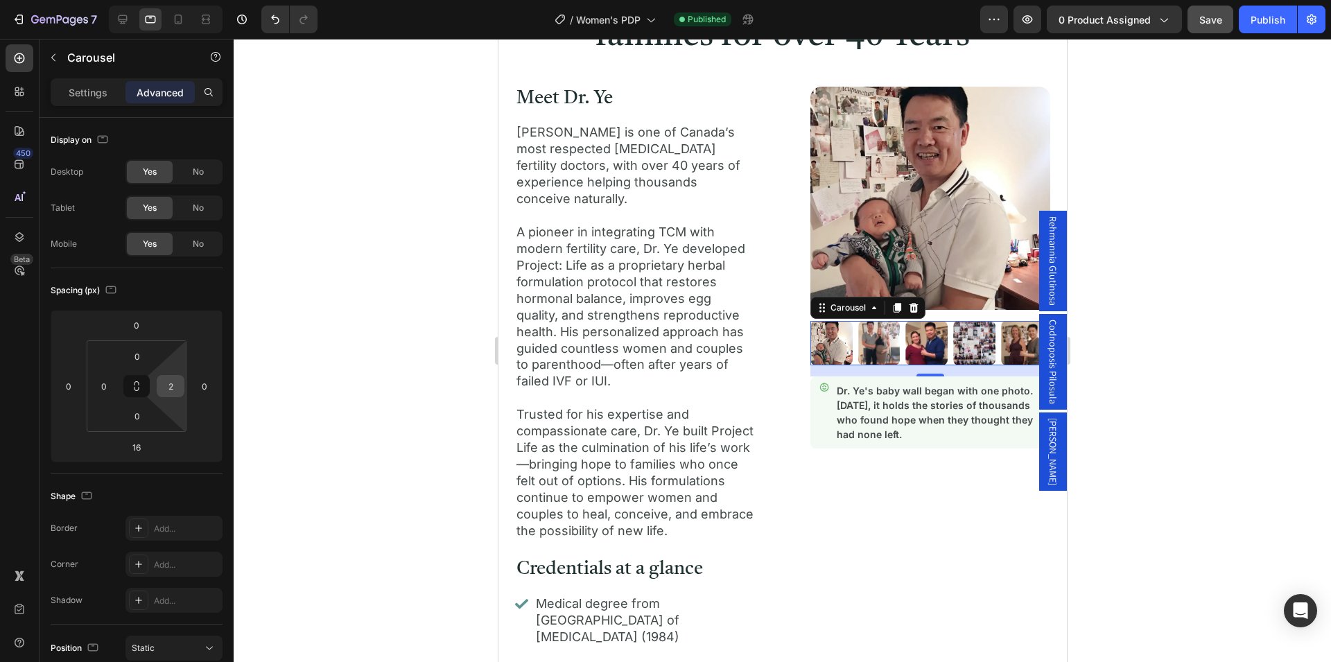
click at [168, 390] on input "2" at bounding box center [170, 386] width 21 height 21
click at [193, 289] on div "Spacing (px)" at bounding box center [137, 290] width 172 height 22
drag, startPoint x: 167, startPoint y: 385, endPoint x: 211, endPoint y: 407, distance: 48.7
click at [168, 385] on input "0" at bounding box center [170, 386] width 21 height 21
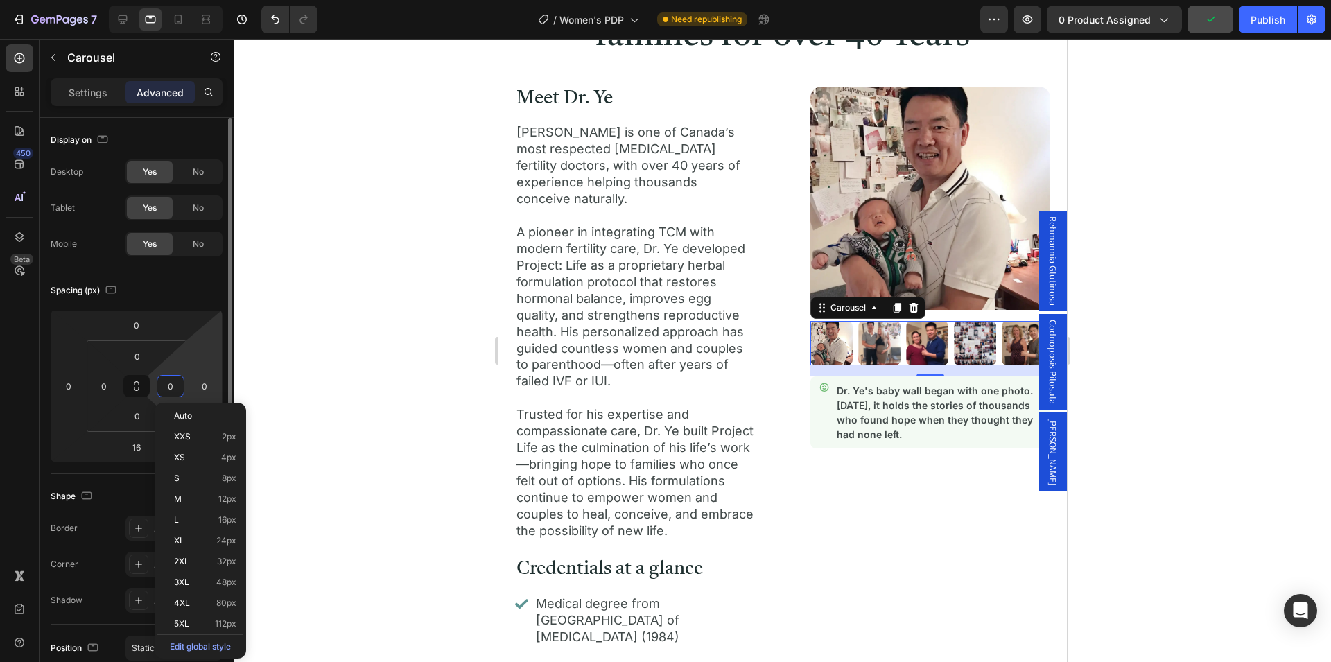
type input "1"
click at [189, 291] on div "Spacing (px)" at bounding box center [137, 290] width 172 height 22
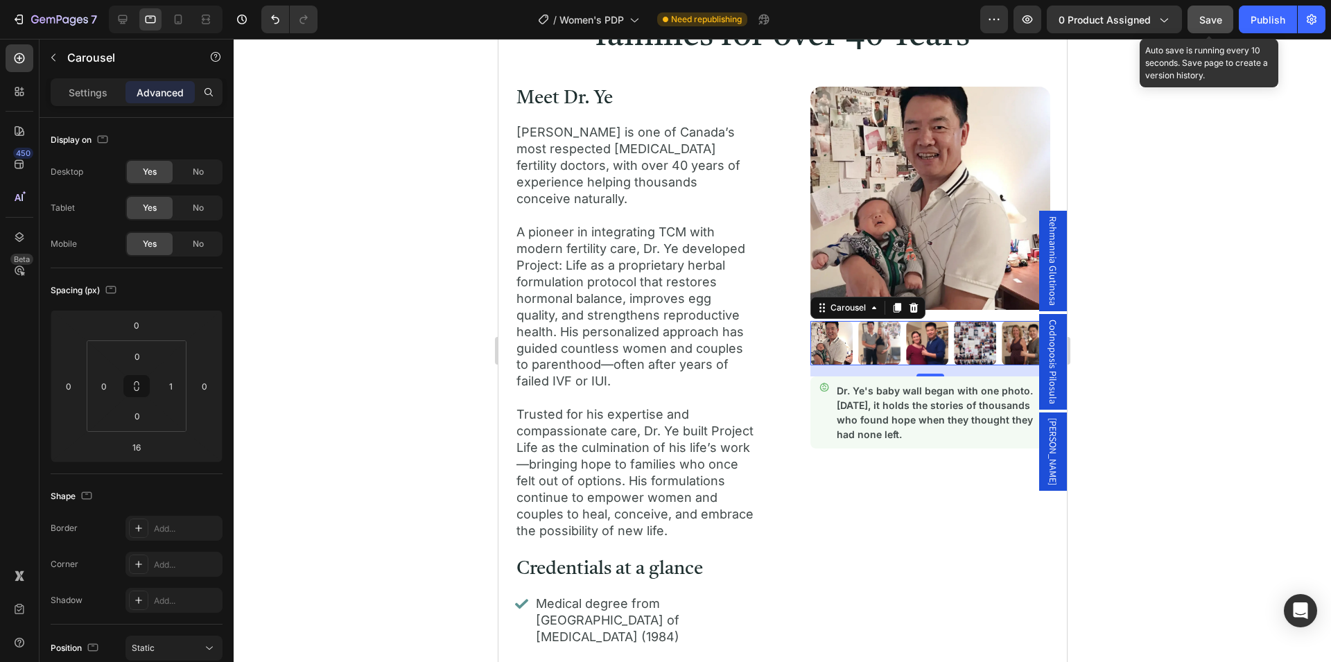
click at [1209, 27] on button "Save" at bounding box center [1211, 20] width 46 height 28
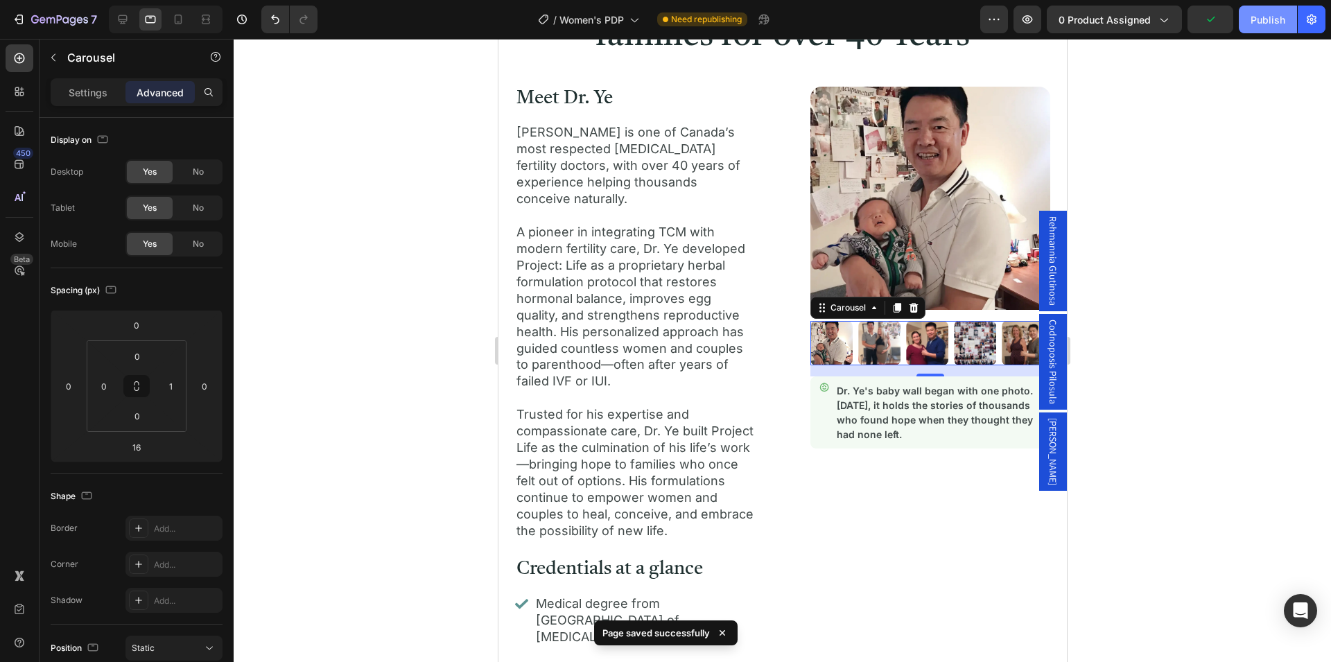
click at [1265, 21] on div "Publish" at bounding box center [1268, 19] width 35 height 15
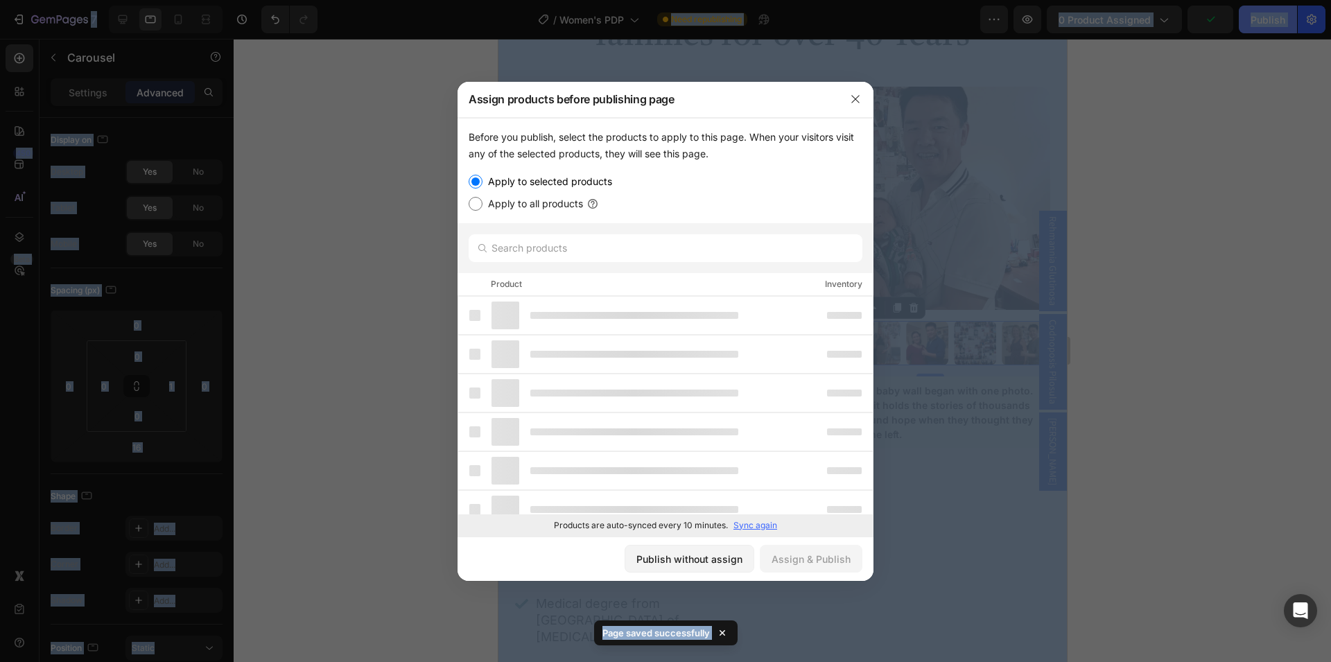
click at [1265, 21] on div at bounding box center [665, 331] width 1331 height 662
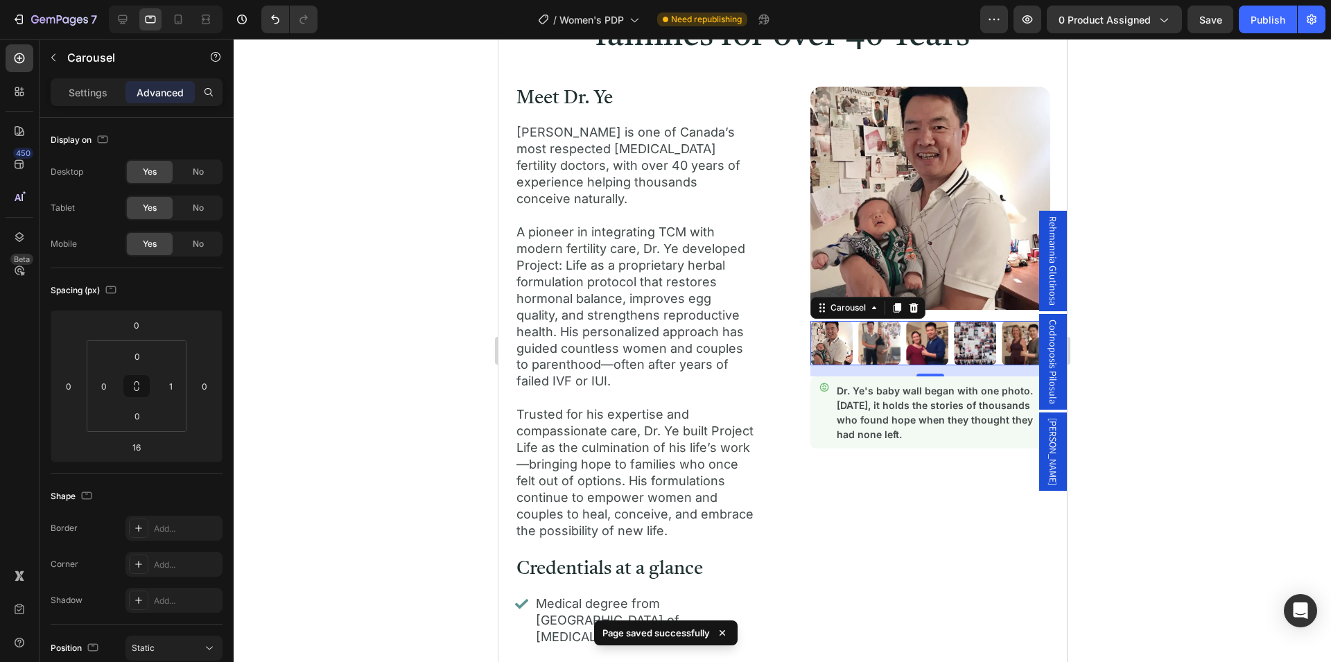
click at [1212, 244] on div at bounding box center [783, 350] width 1098 height 623
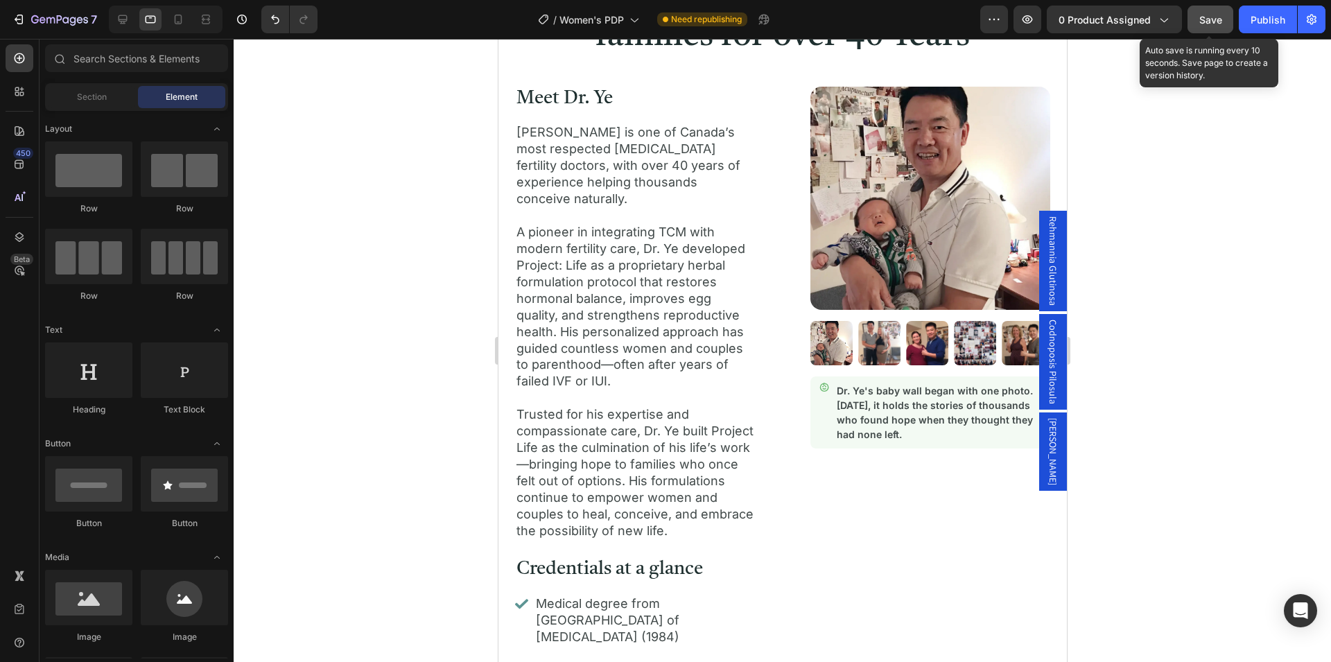
click at [1198, 10] on button "Save" at bounding box center [1211, 20] width 46 height 28
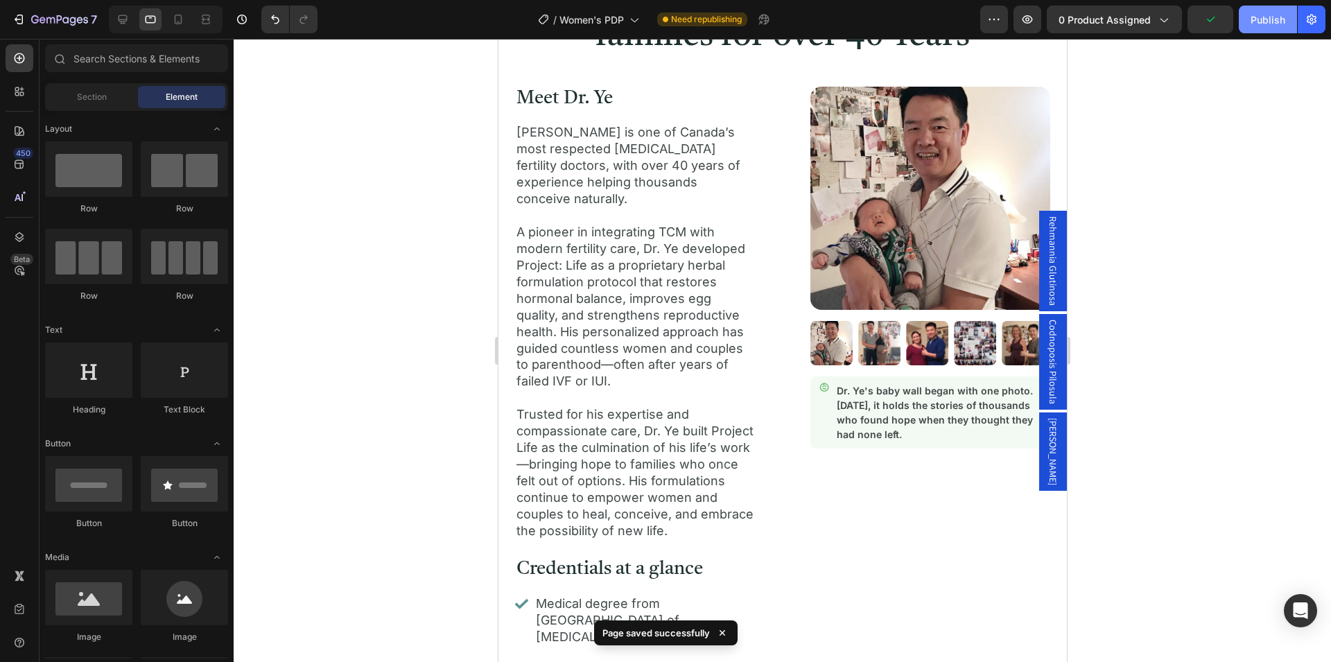
click at [1258, 24] on div "Publish" at bounding box center [1268, 19] width 35 height 15
click at [1263, 23] on div "Publish" at bounding box center [1268, 19] width 35 height 15
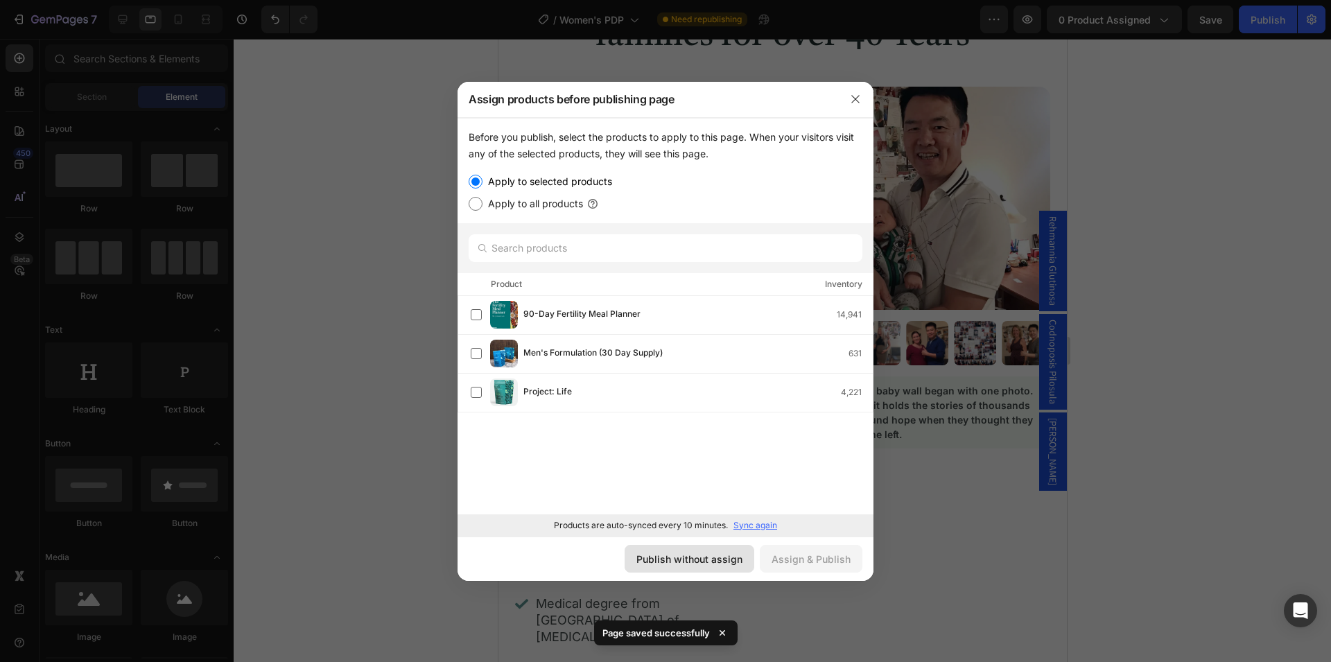
click at [700, 558] on div "Publish without assign" at bounding box center [689, 559] width 106 height 15
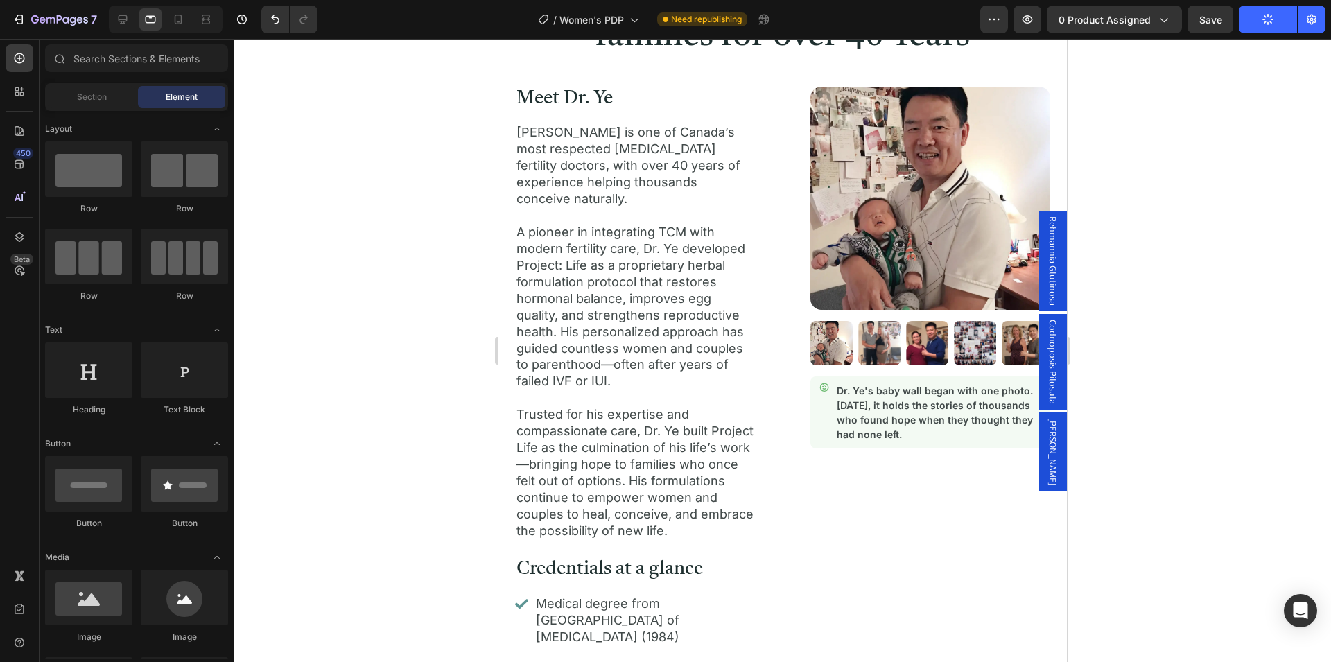
click at [1168, 368] on div at bounding box center [783, 350] width 1098 height 623
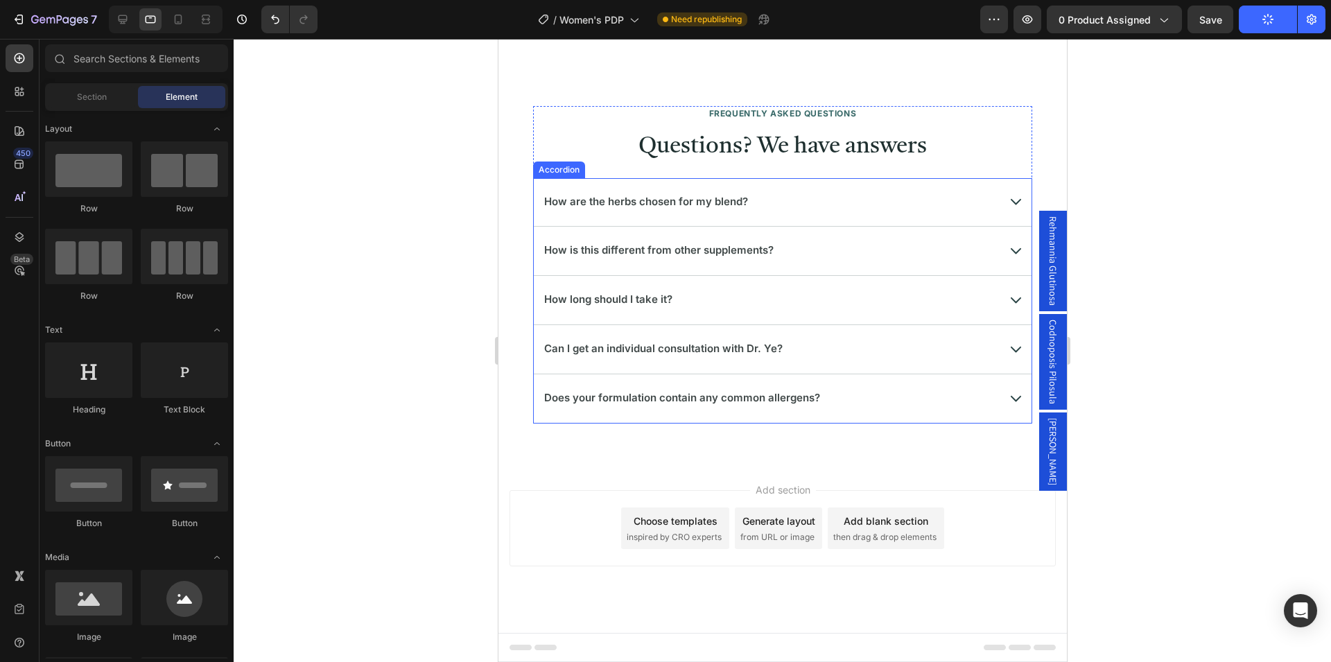
scroll to position [6922, 0]
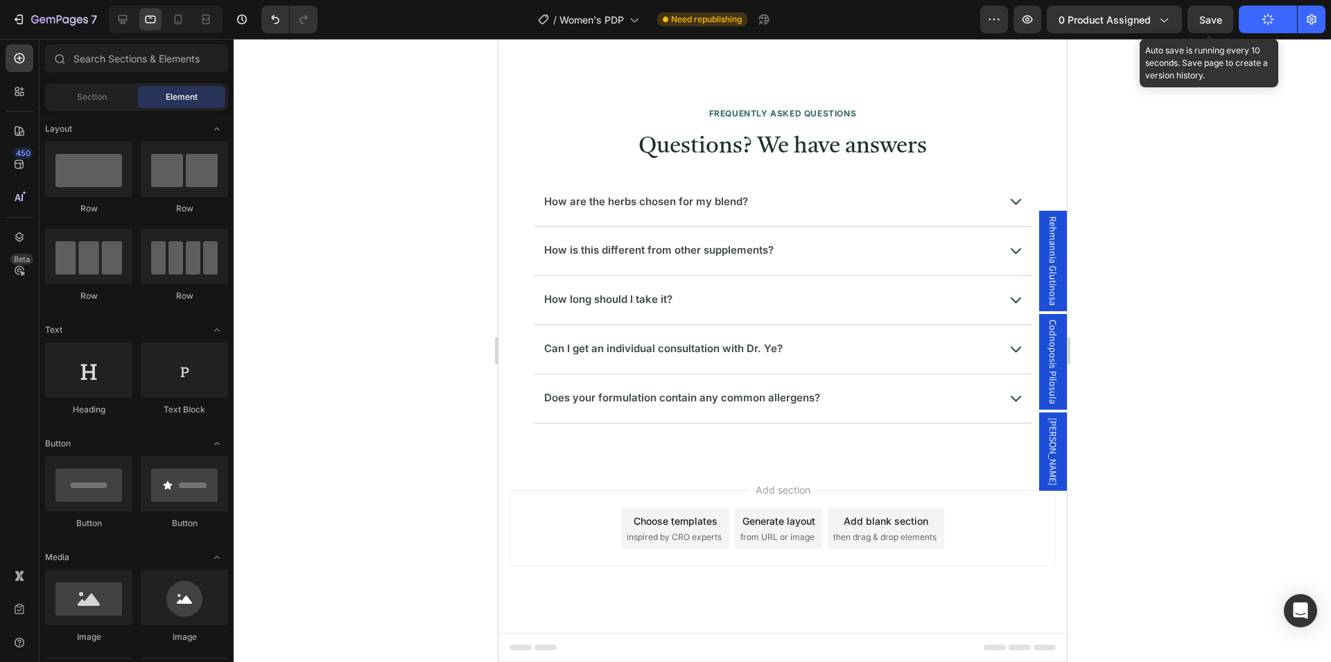
click at [1214, 13] on div "Save" at bounding box center [1210, 19] width 23 height 15
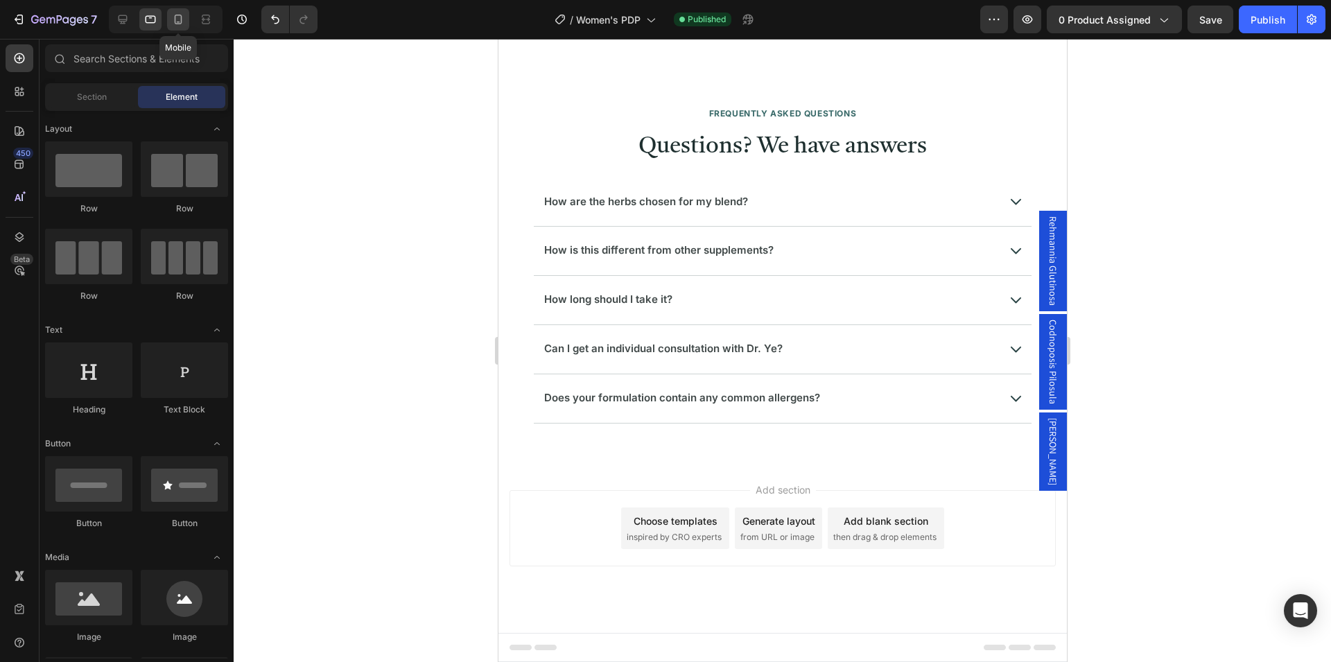
click at [174, 23] on icon at bounding box center [178, 19] width 14 height 14
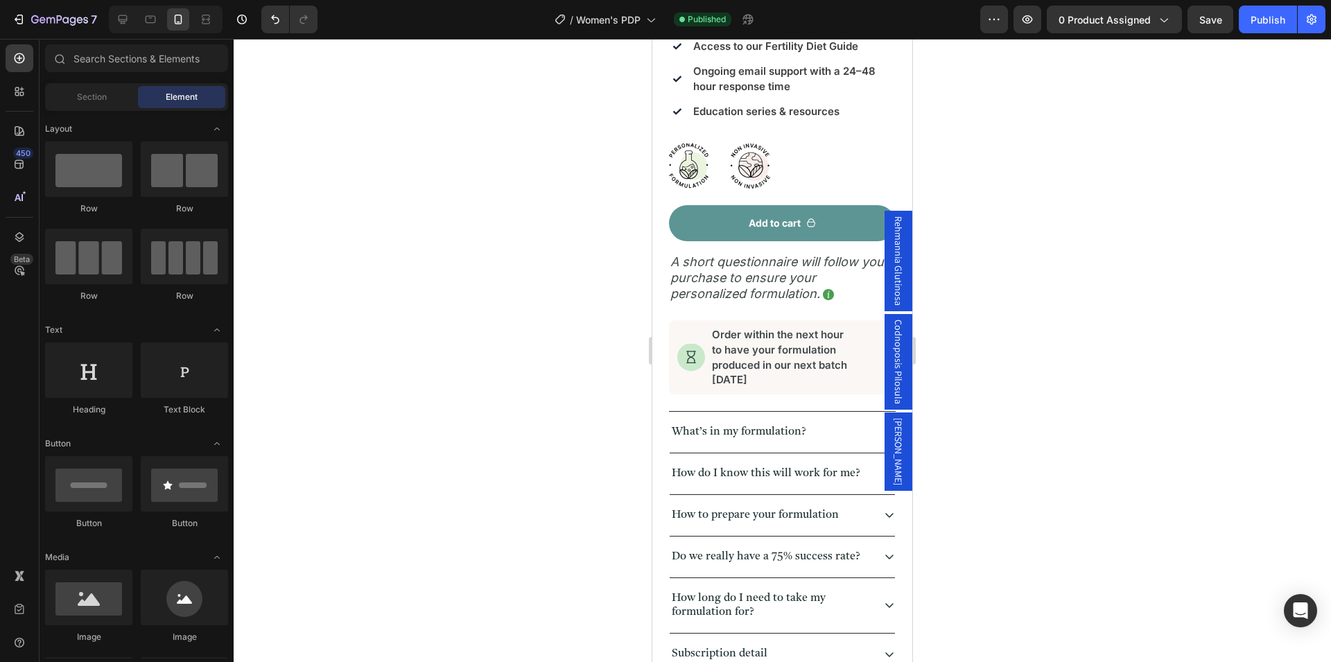
scroll to position [496, 0]
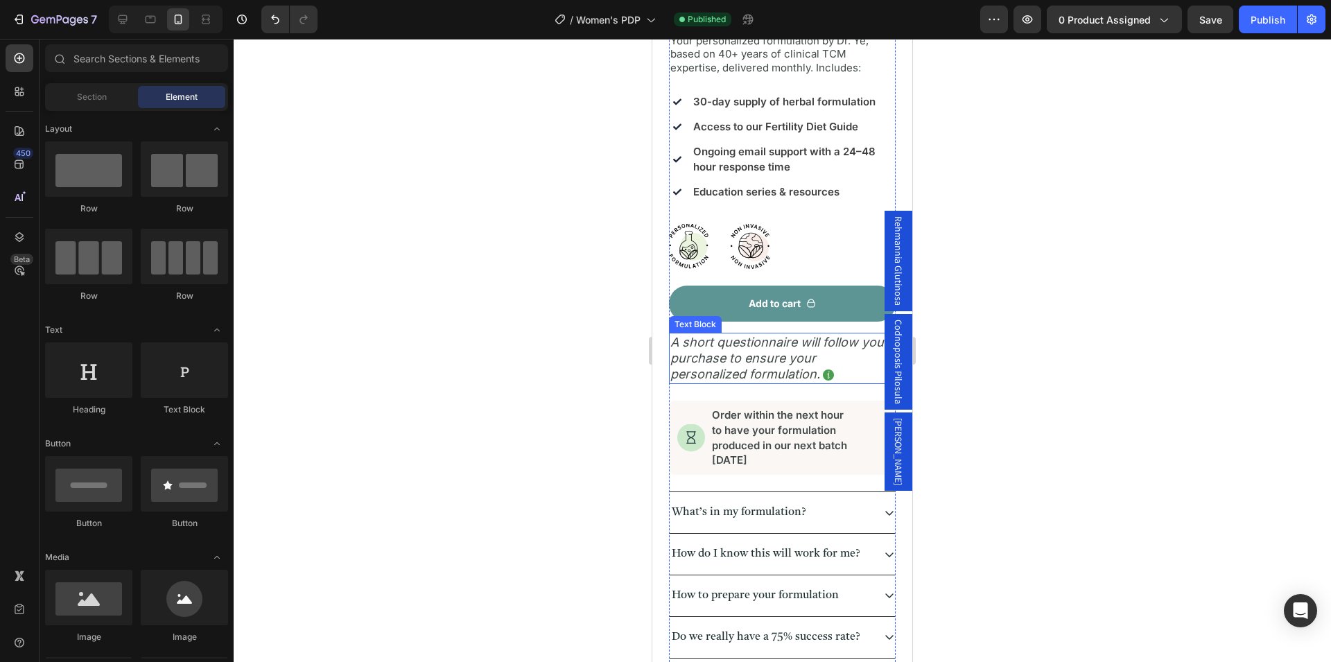
click at [790, 340] on p "A short questionnaire will follow your purchase to ensure your personalized for…" at bounding box center [782, 358] width 224 height 49
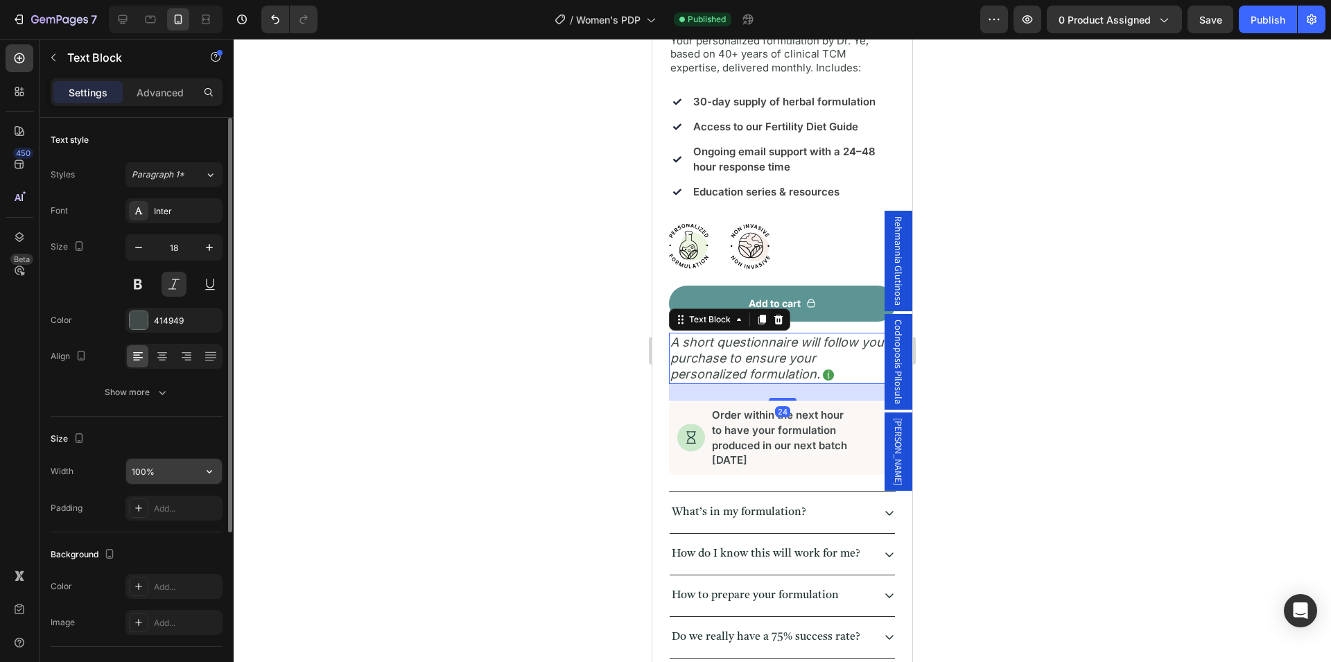
click at [171, 472] on input "100%" at bounding box center [174, 471] width 96 height 25
click at [175, 444] on div "Size" at bounding box center [137, 439] width 172 height 22
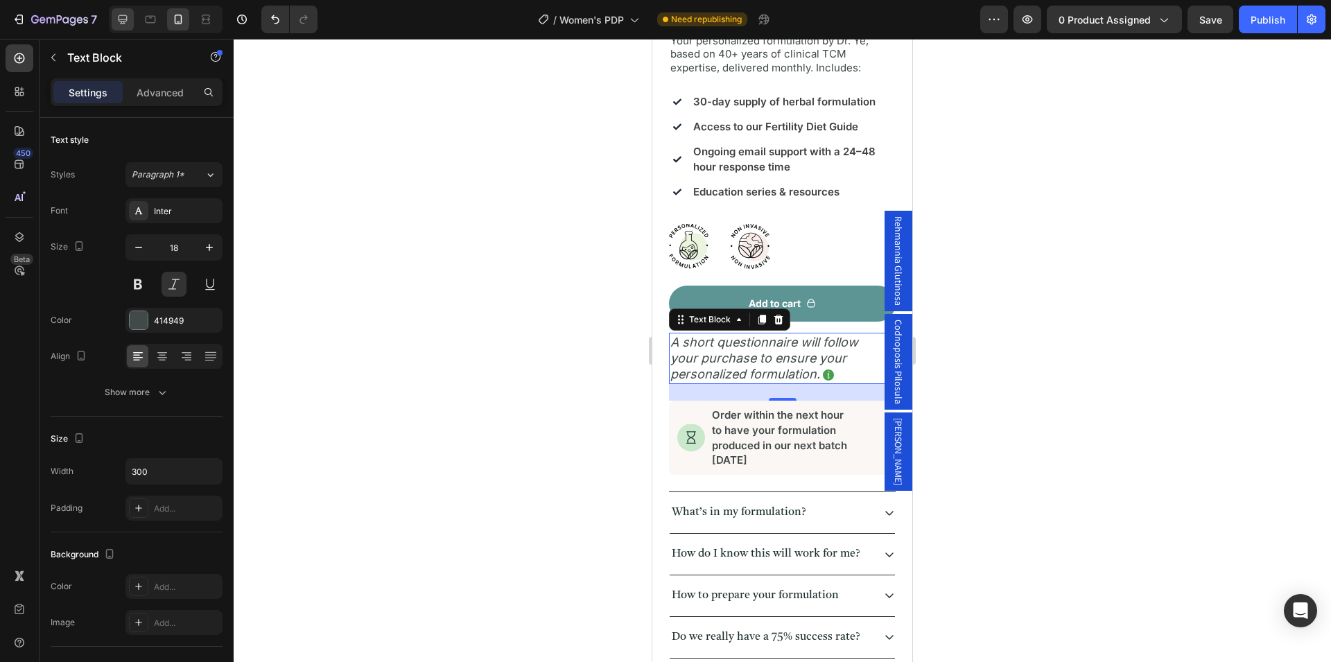
click at [123, 23] on icon at bounding box center [123, 19] width 9 height 9
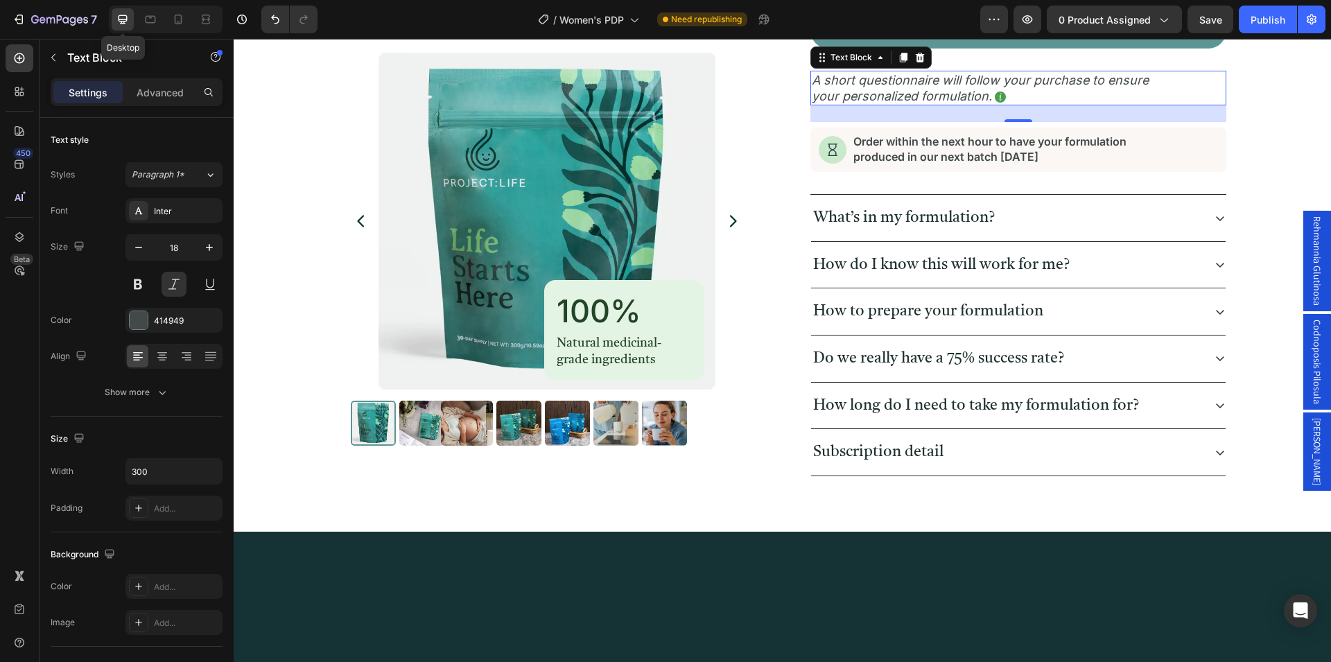
type input "520"
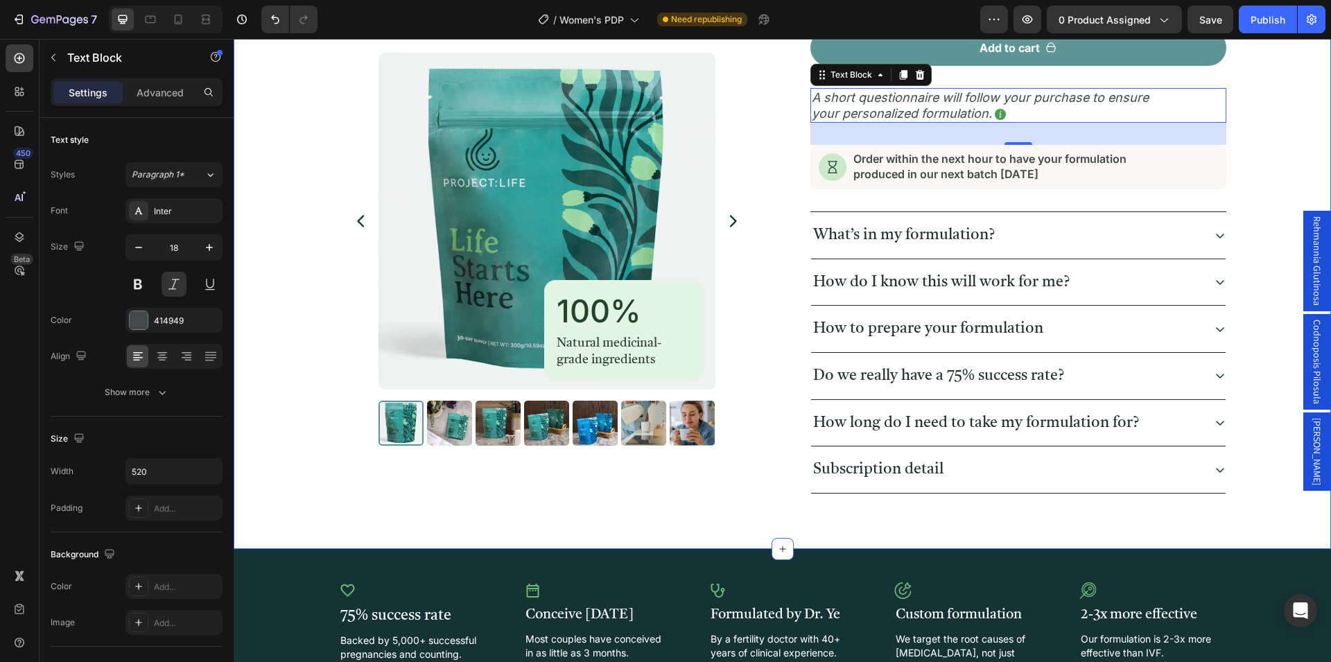
click at [1274, 278] on div "Product Images 100% Heading Natural medicinal-grade ingredients Text Block Row …" at bounding box center [782, 68] width 1064 height 849
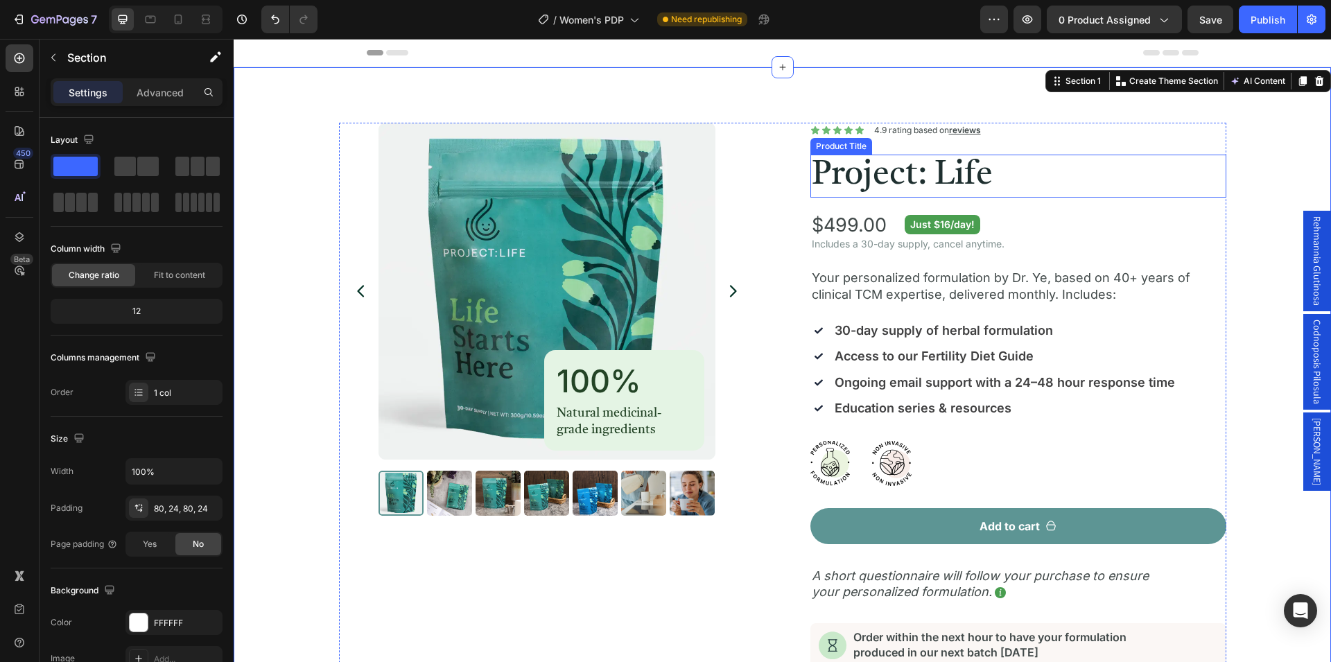
click at [885, 184] on h1 "Project: Life" at bounding box center [1019, 176] width 416 height 43
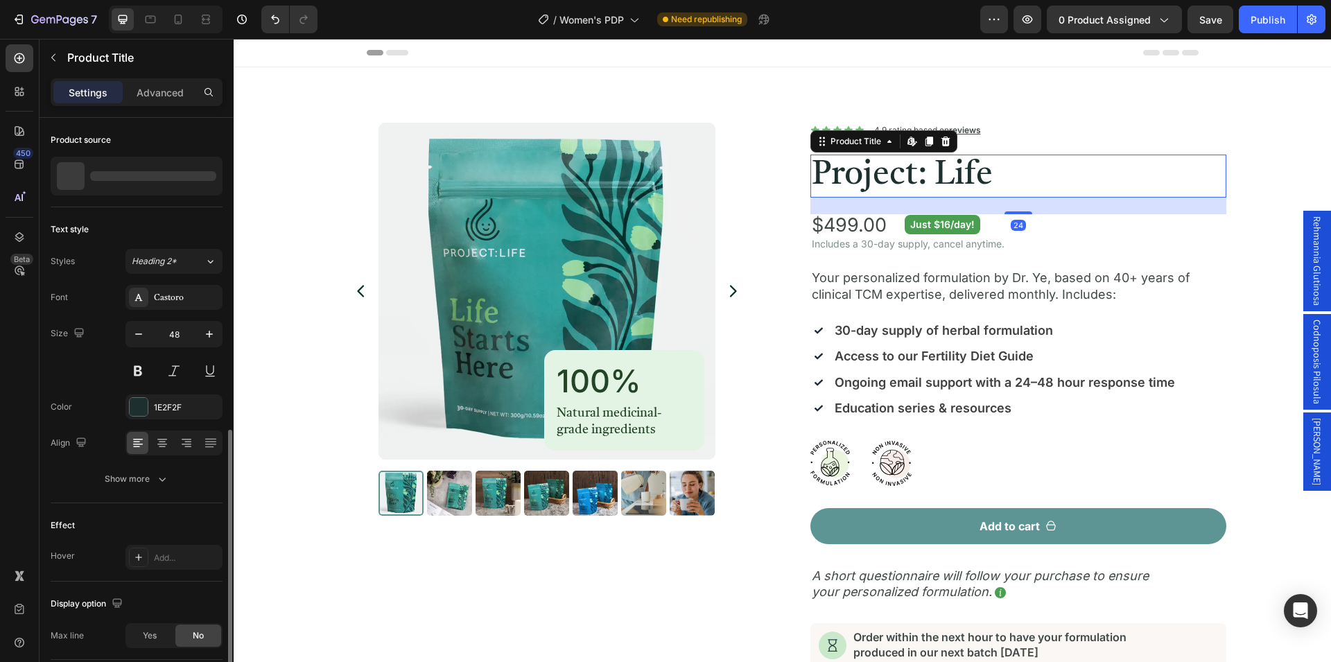
scroll to position [176, 0]
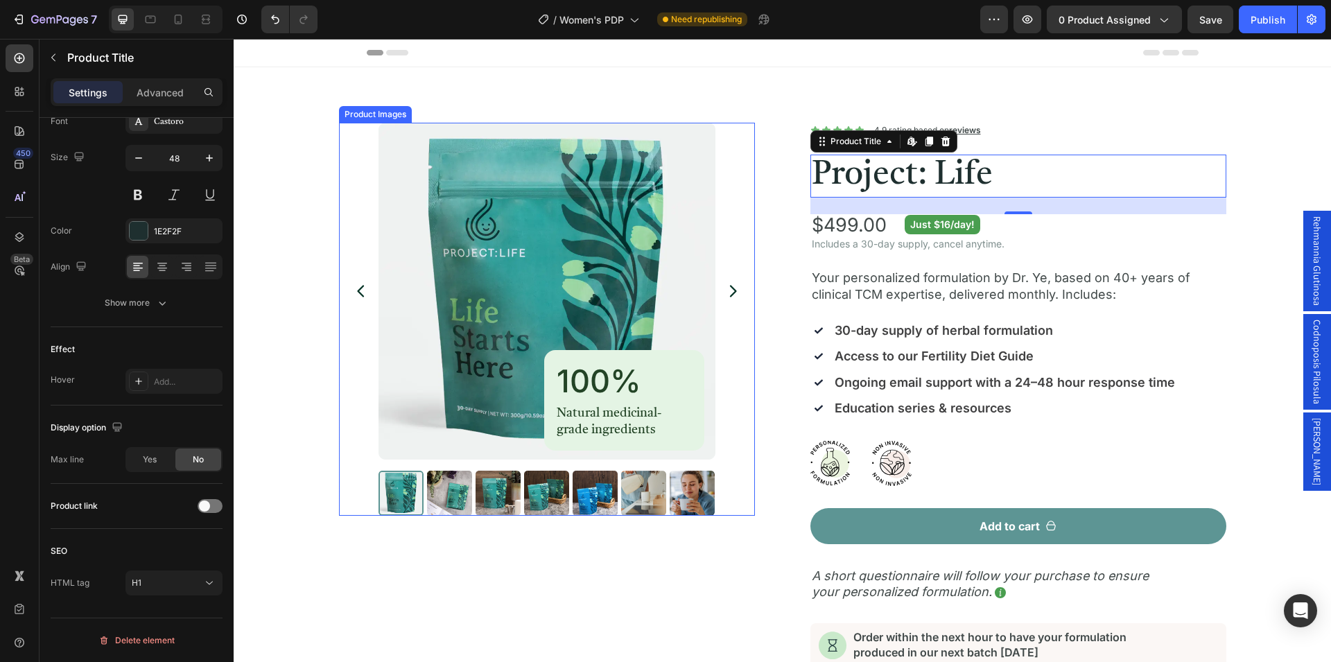
click at [621, 292] on img at bounding box center [547, 291] width 337 height 337
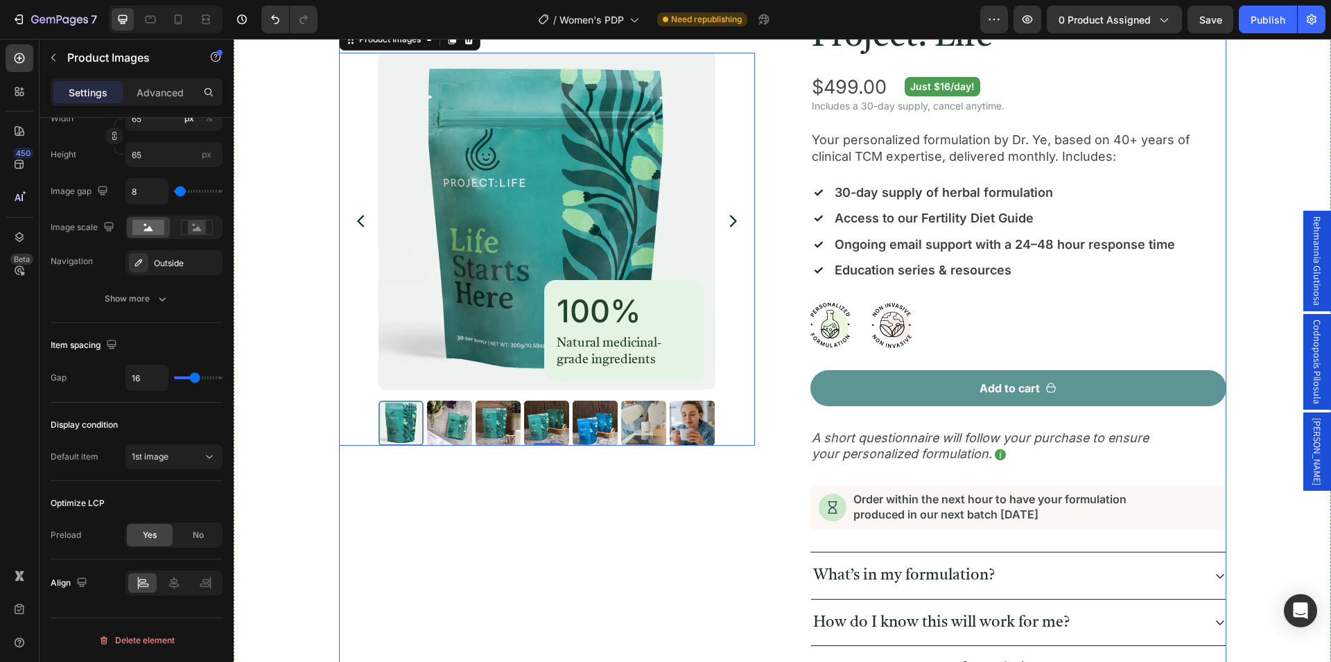
scroll to position [141, 0]
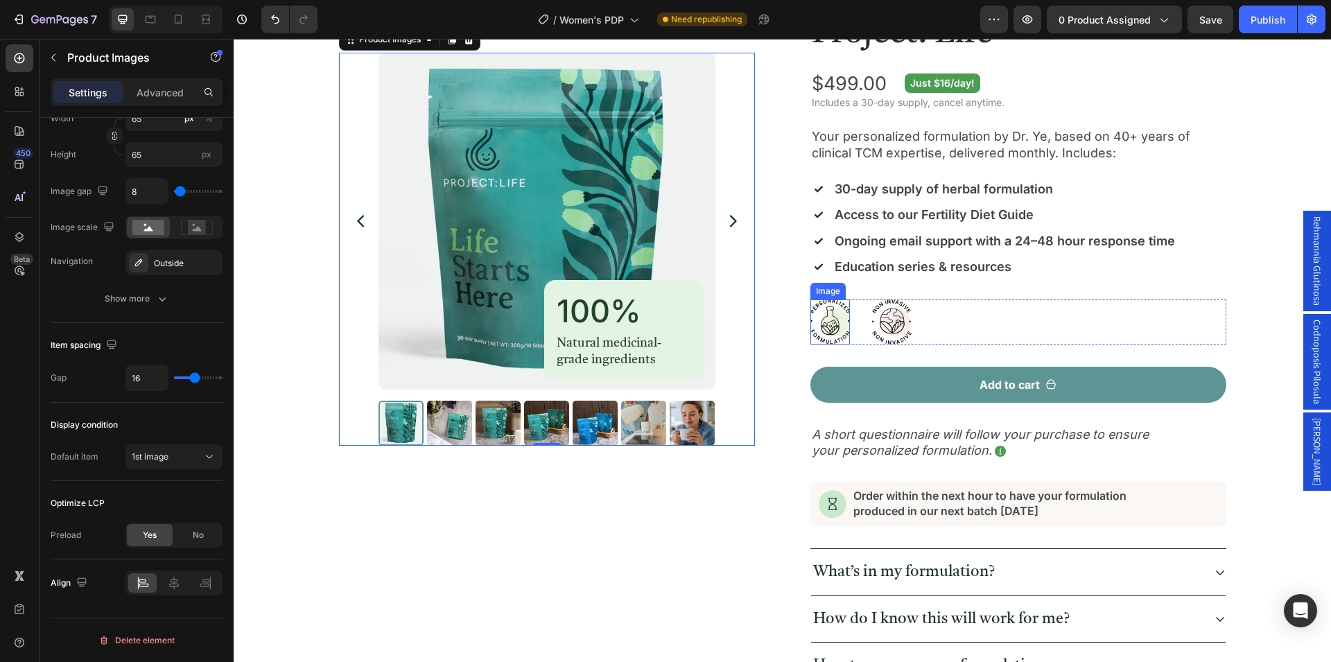
click at [826, 323] on img at bounding box center [831, 322] width 40 height 45
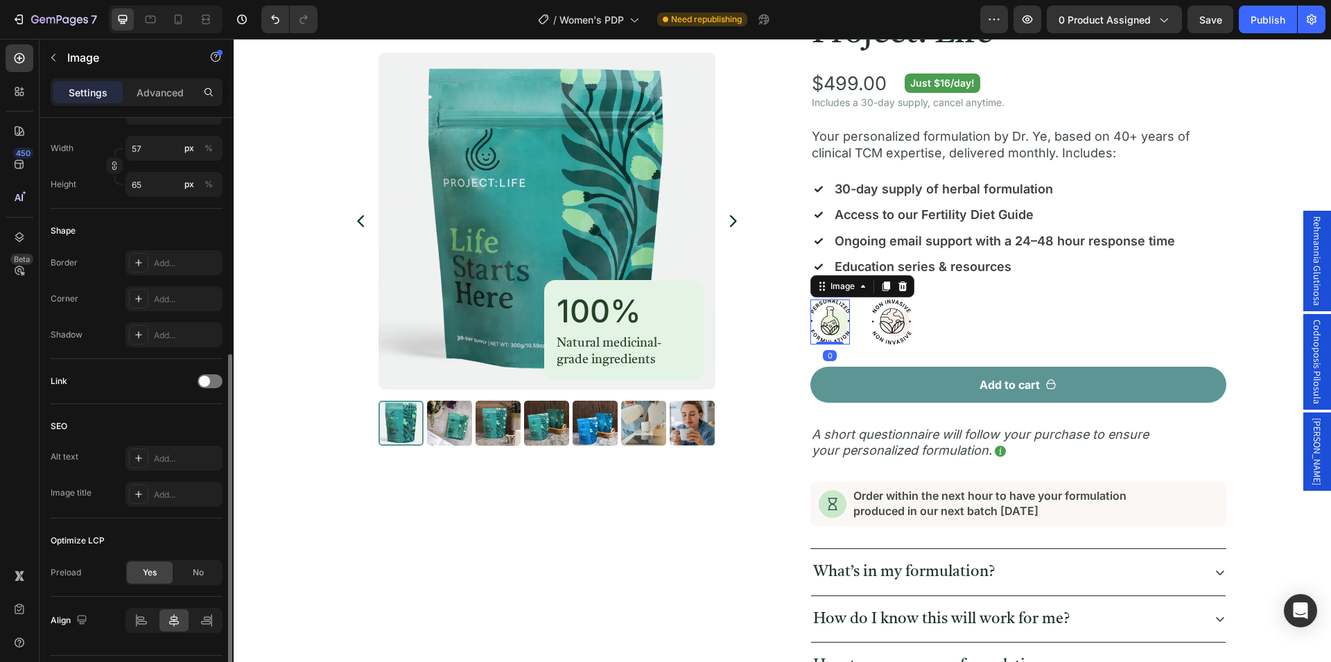
scroll to position [462, 0]
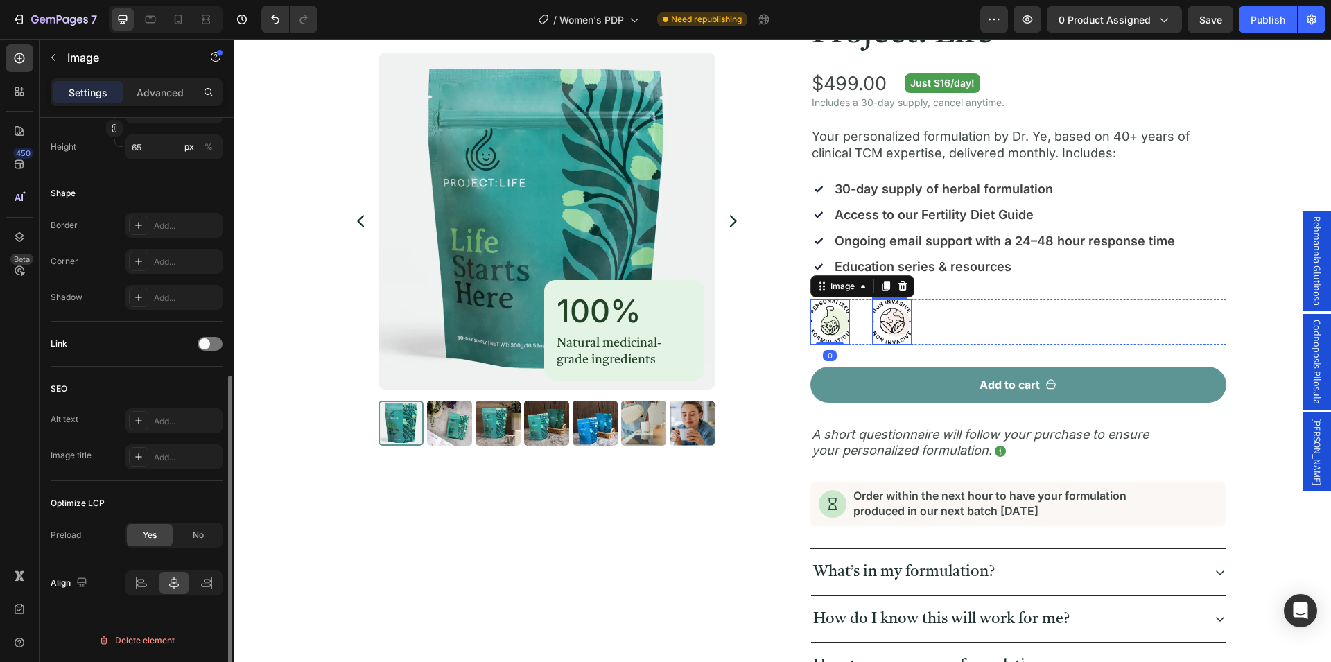
click at [878, 333] on img at bounding box center [892, 322] width 40 height 45
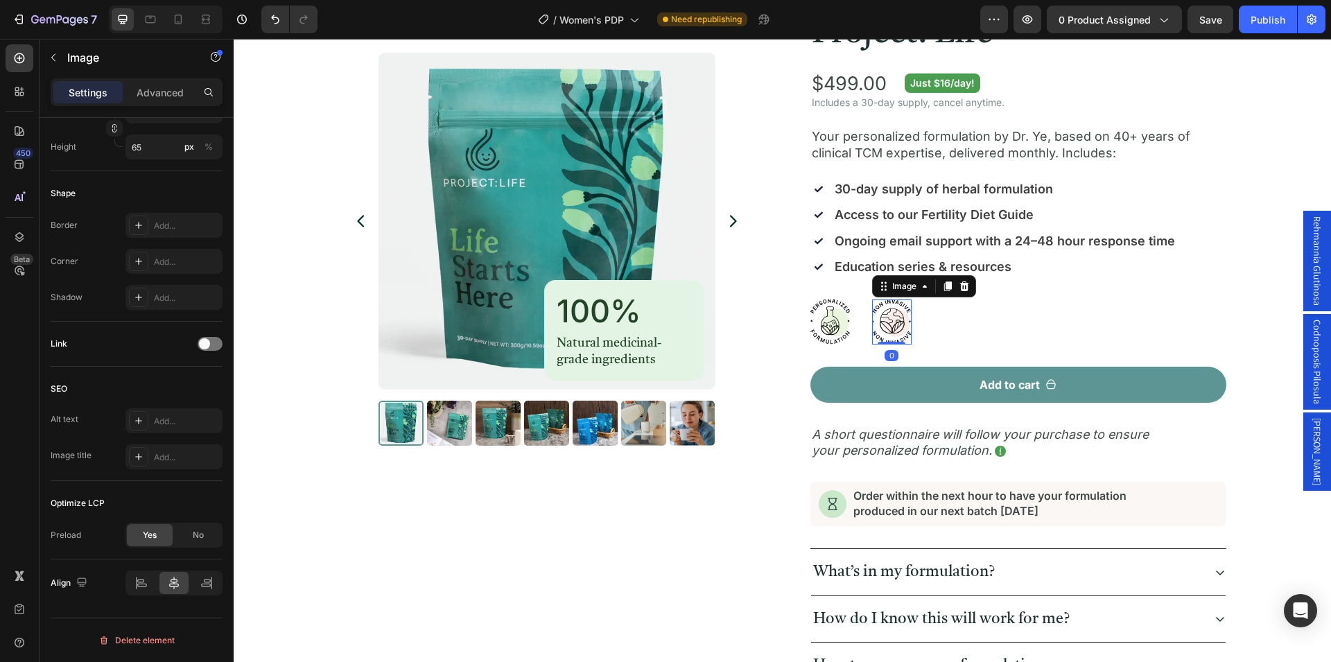
click at [878, 333] on img at bounding box center [892, 322] width 40 height 45
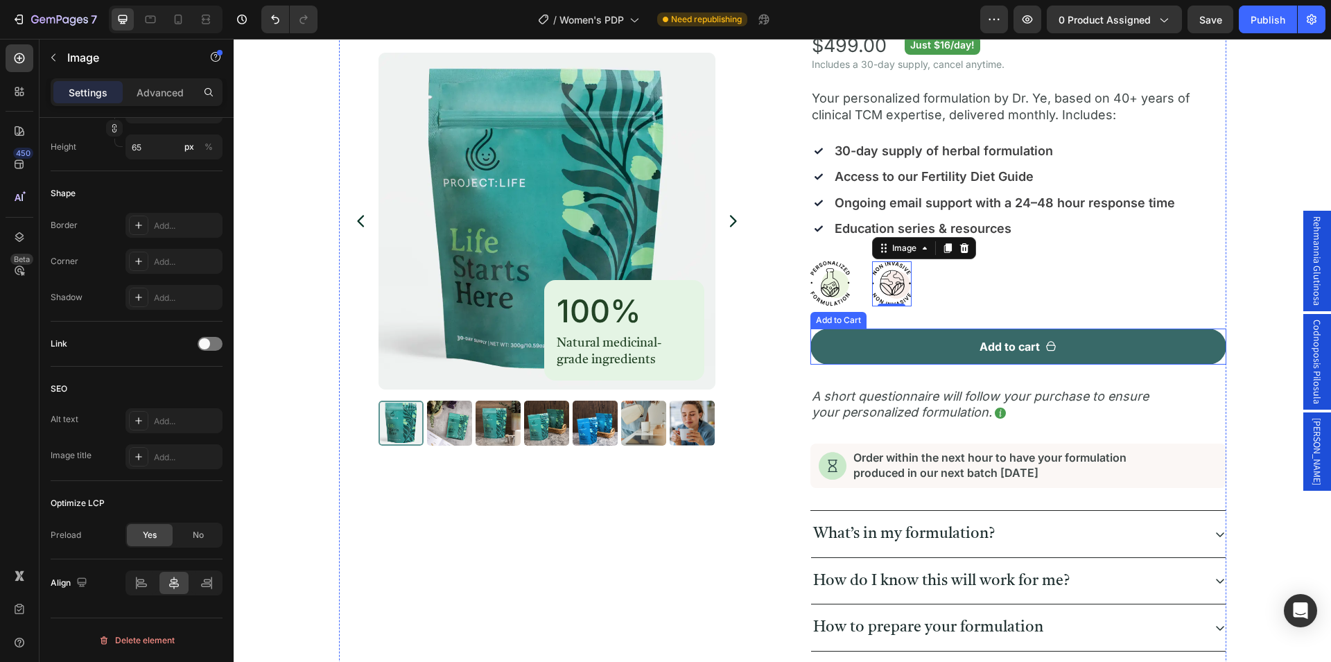
scroll to position [212, 0]
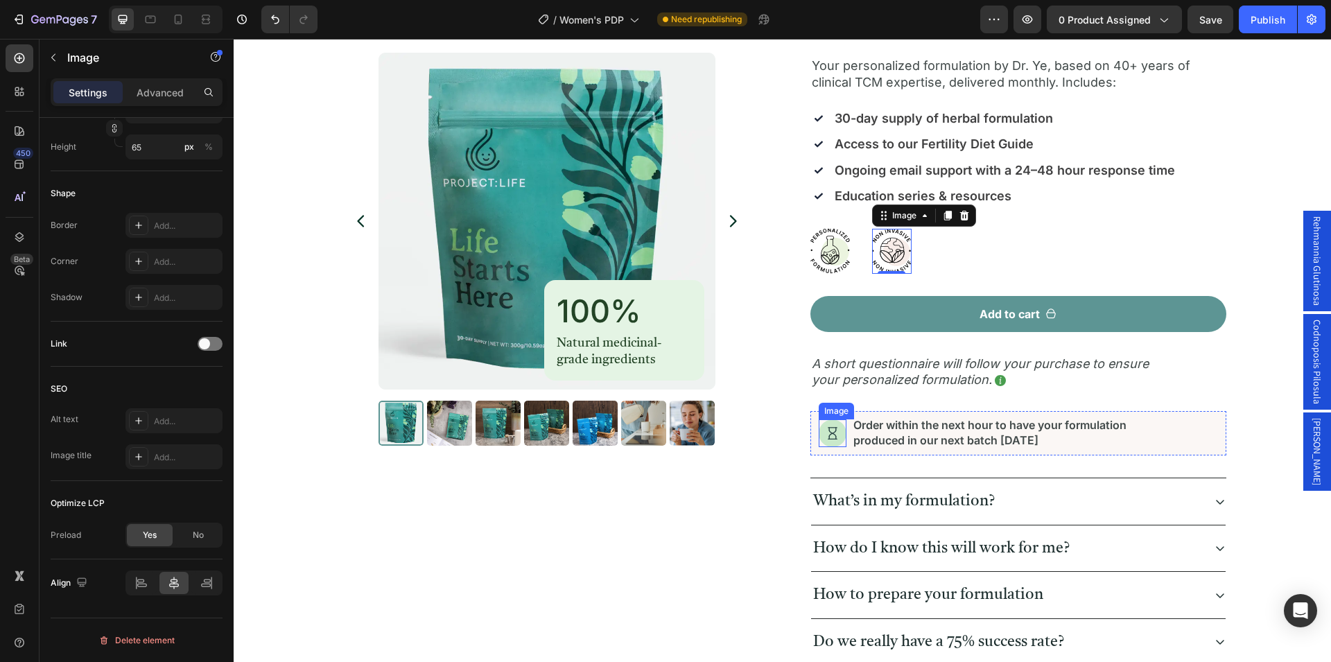
click at [831, 433] on img at bounding box center [833, 433] width 28 height 28
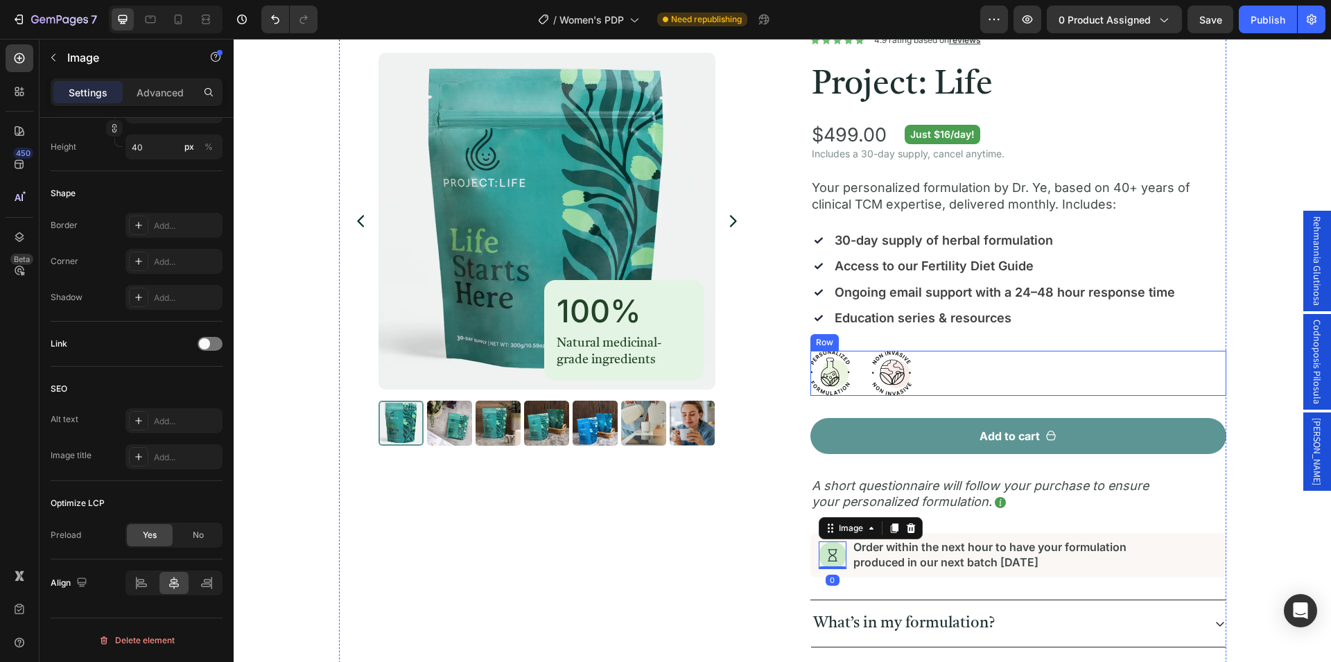
scroll to position [71, 0]
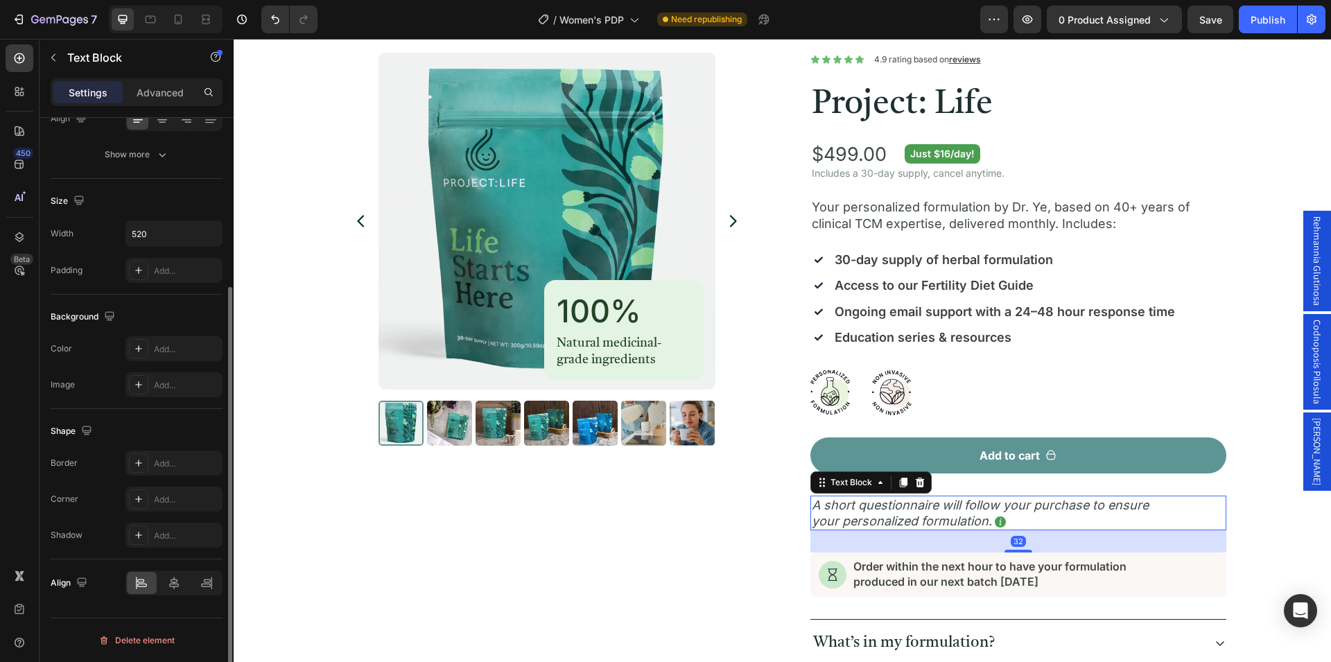
click at [994, 523] on p "A short questionnaire will follow your purchase to ensure your personalized for…" at bounding box center [991, 513] width 358 height 33
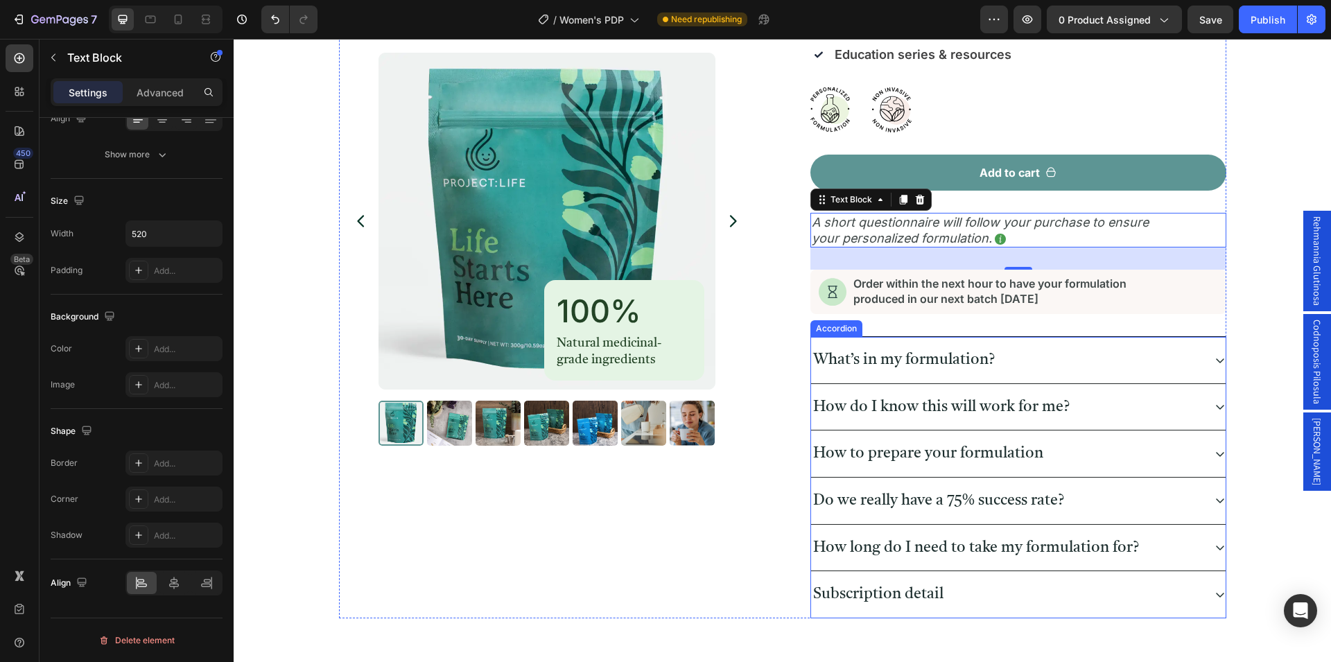
scroll to position [424, 0]
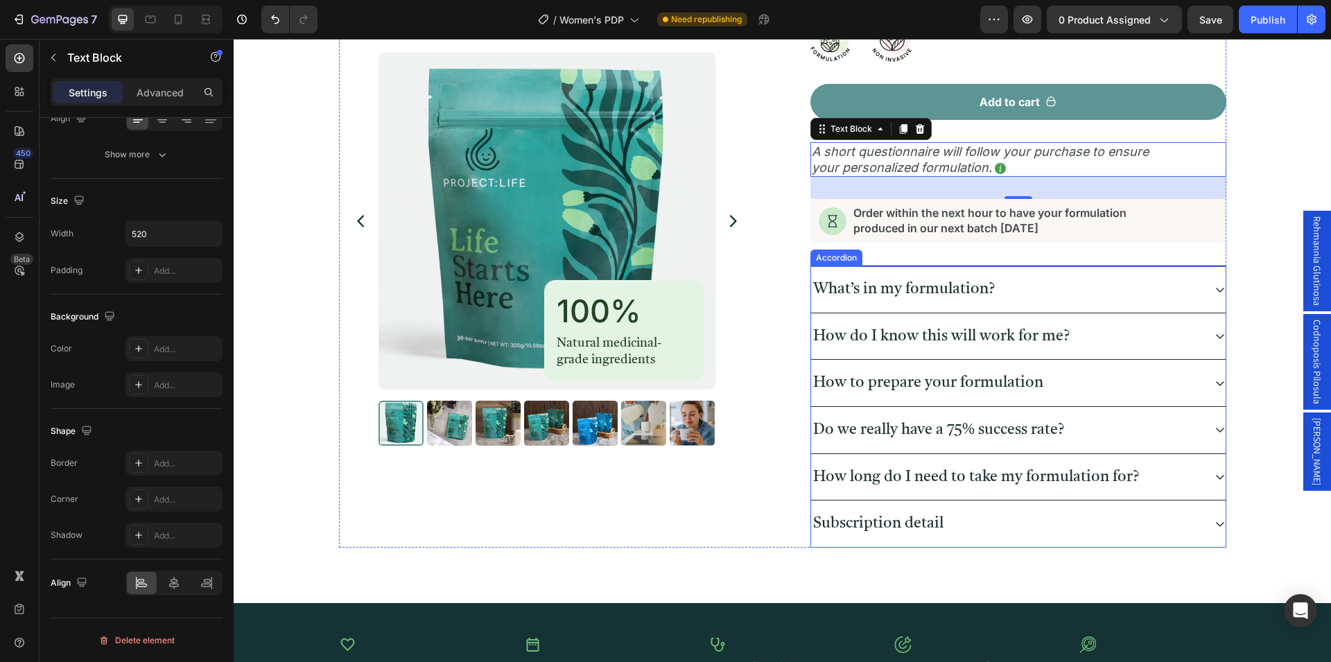
click at [1161, 292] on div "What’s in my formulation?" at bounding box center [1007, 289] width 392 height 24
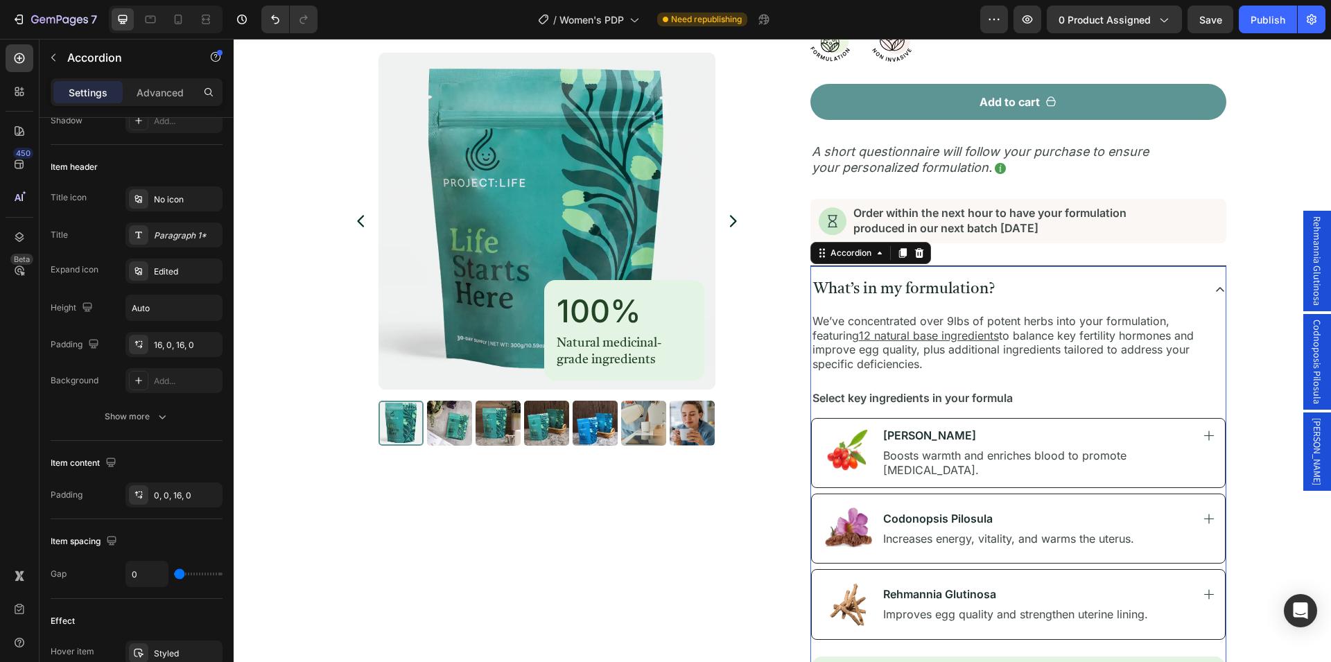
scroll to position [0, 0]
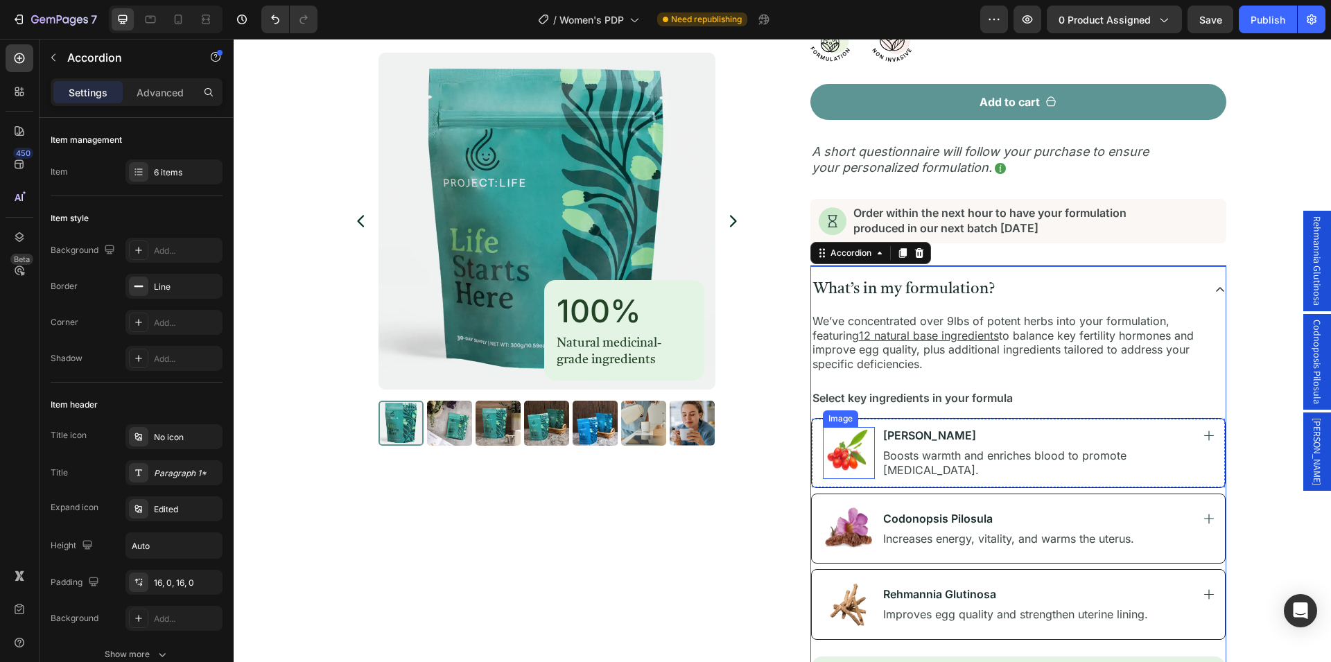
click at [840, 456] on img at bounding box center [849, 453] width 52 height 52
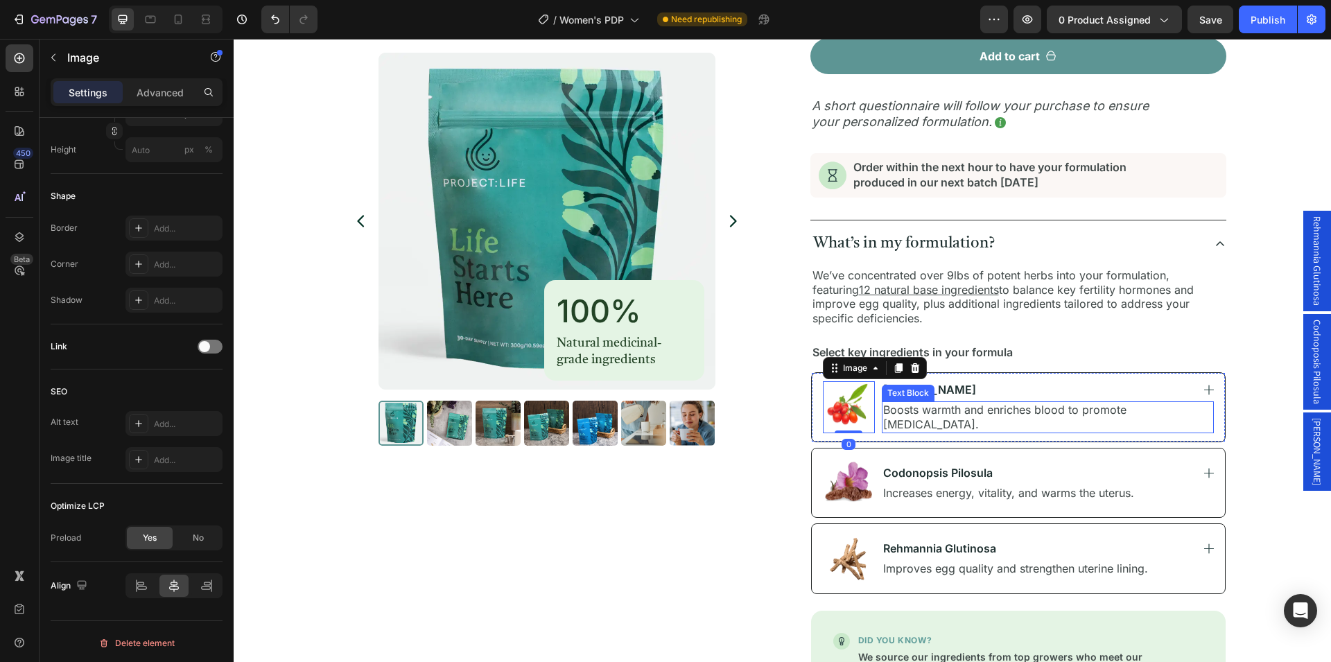
scroll to position [495, 0]
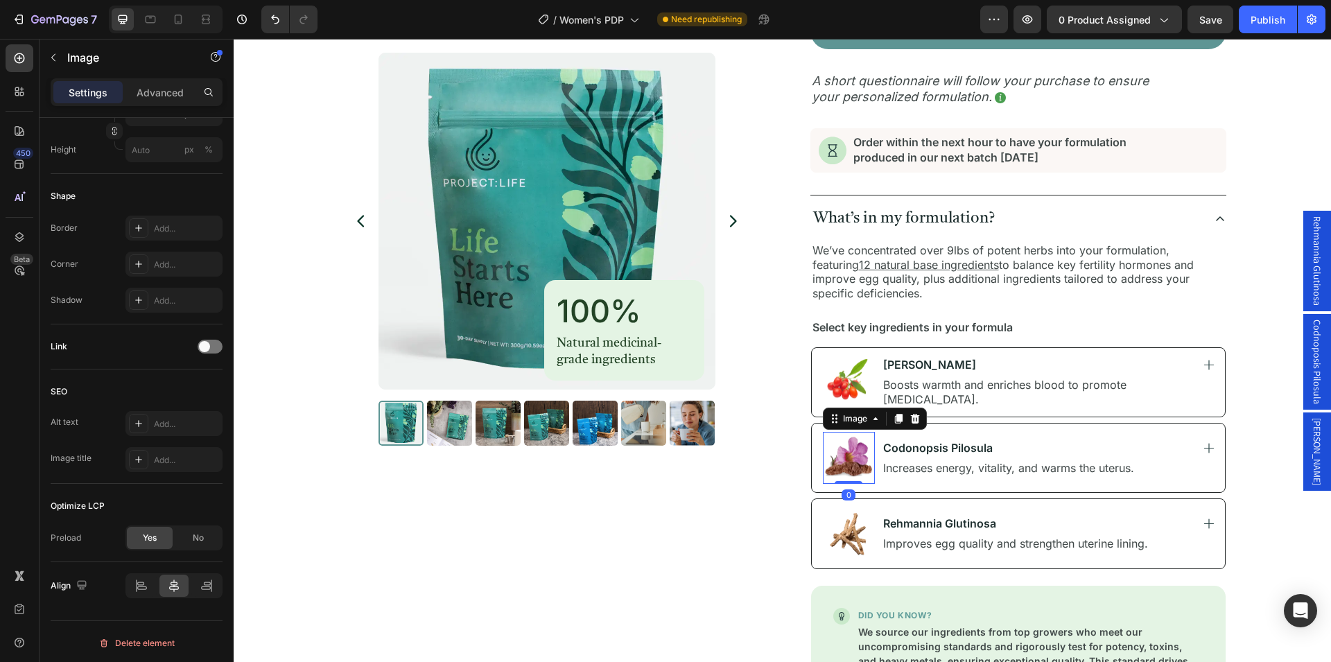
click at [840, 462] on img at bounding box center [849, 458] width 52 height 52
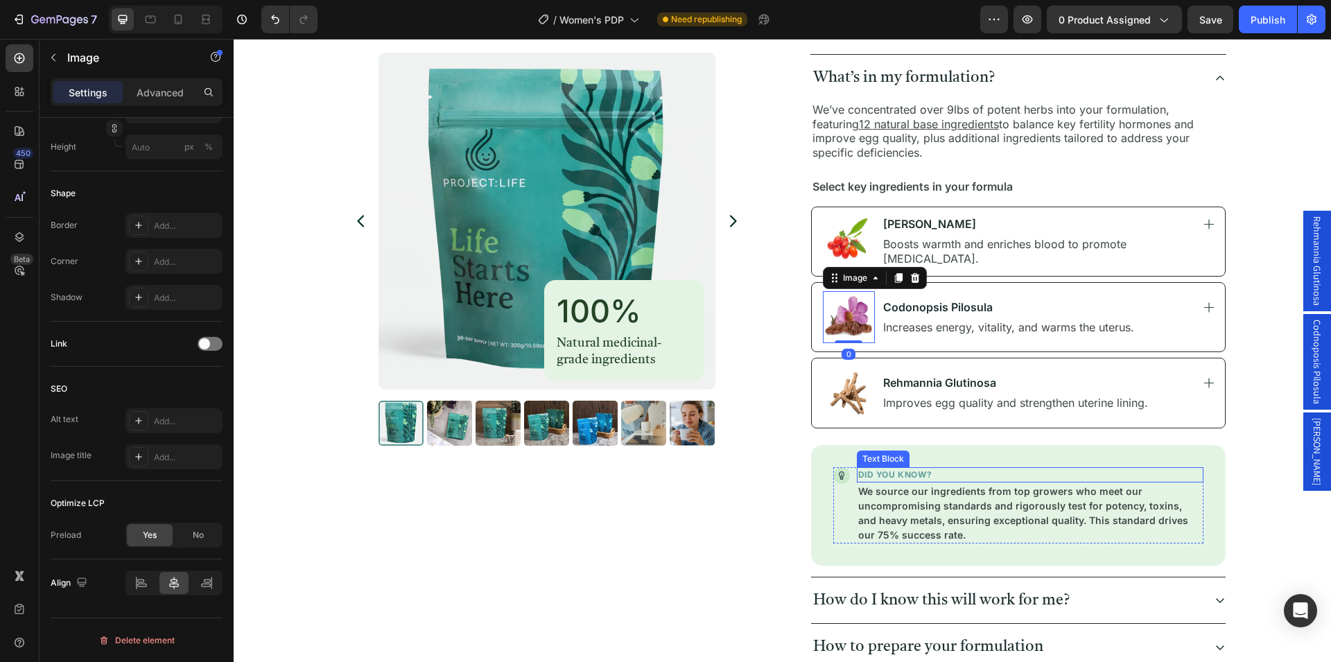
scroll to position [636, 0]
click at [850, 396] on img at bounding box center [849, 392] width 52 height 52
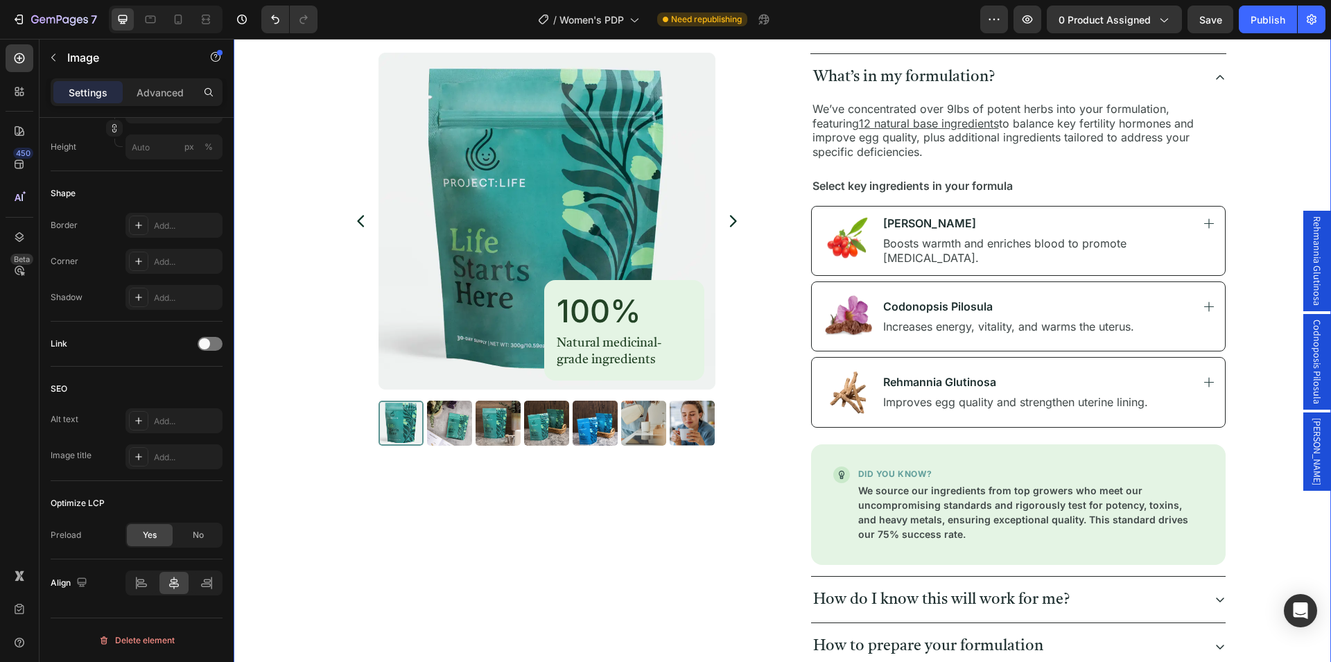
click at [1248, 357] on div "Product Images 100% Heading Natural medicinal-grade ingredients Text Block Row …" at bounding box center [782, 148] width 1064 height 1325
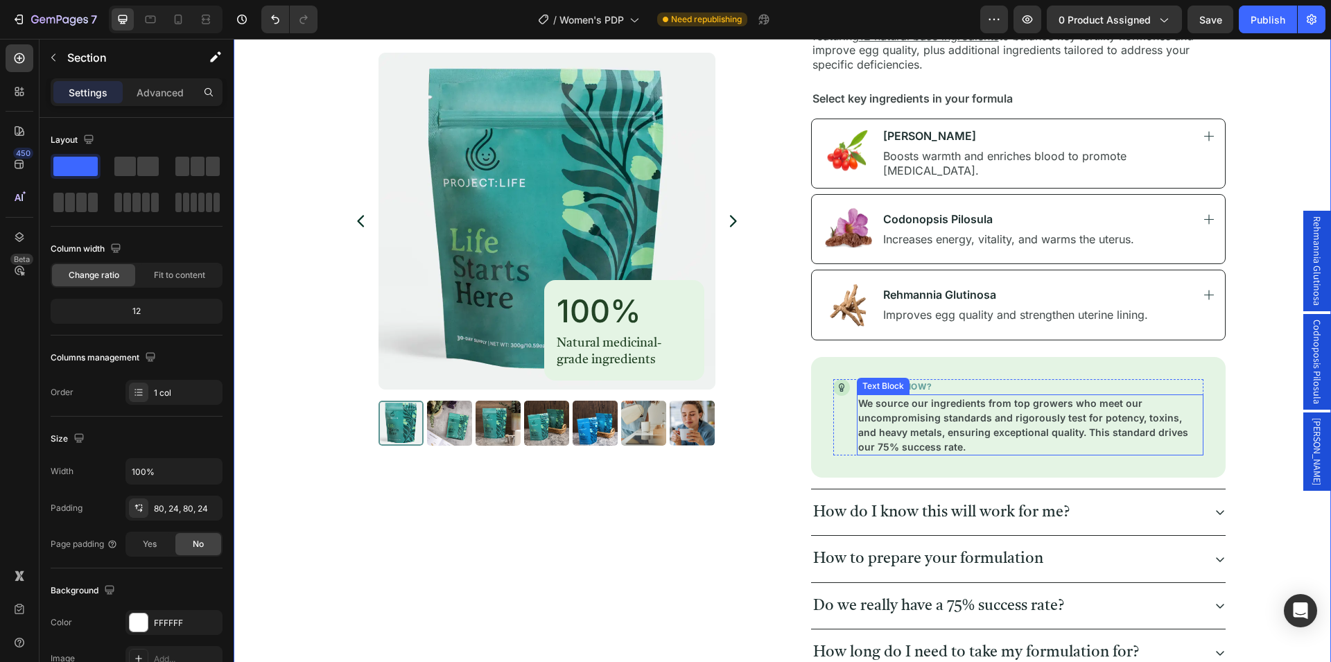
scroll to position [849, 0]
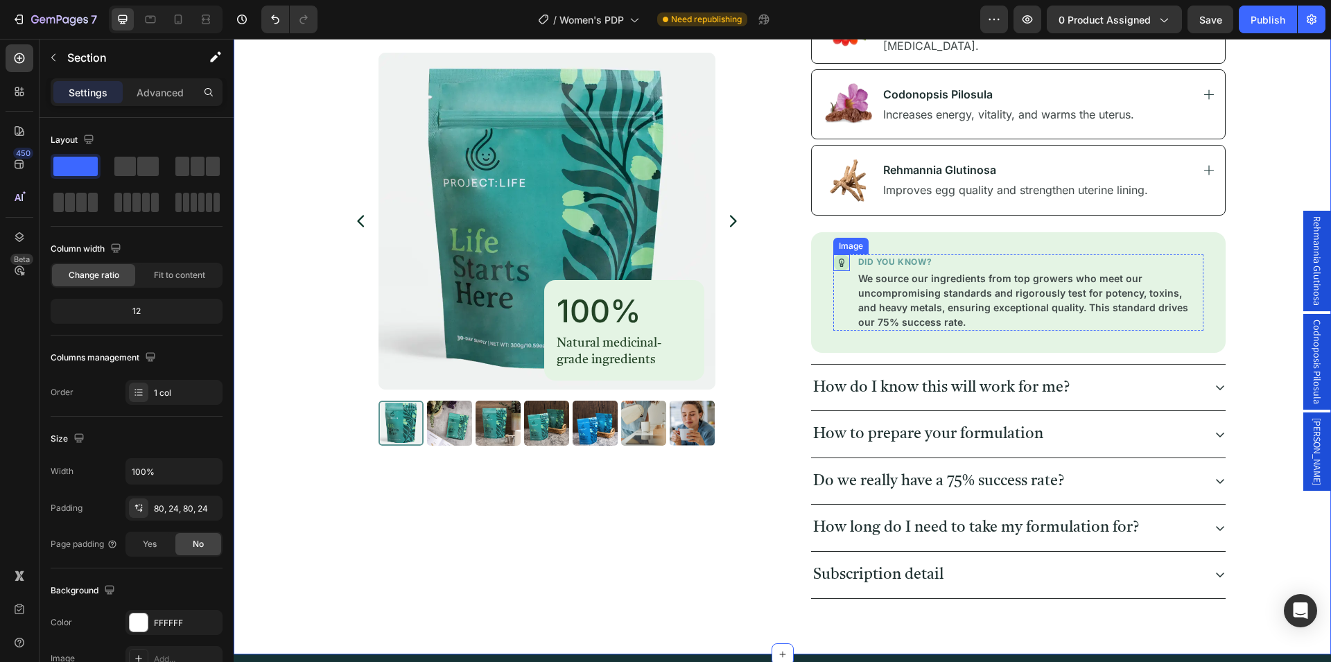
click at [833, 263] on img at bounding box center [841, 262] width 17 height 17
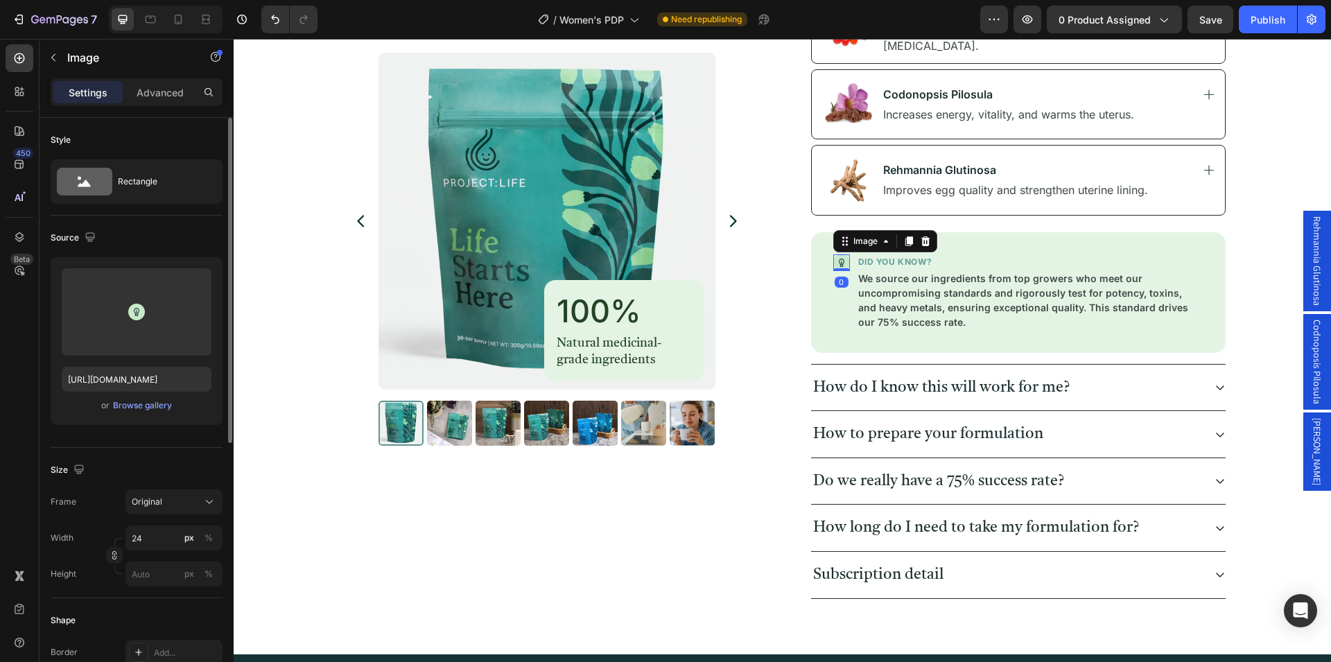
scroll to position [424, 0]
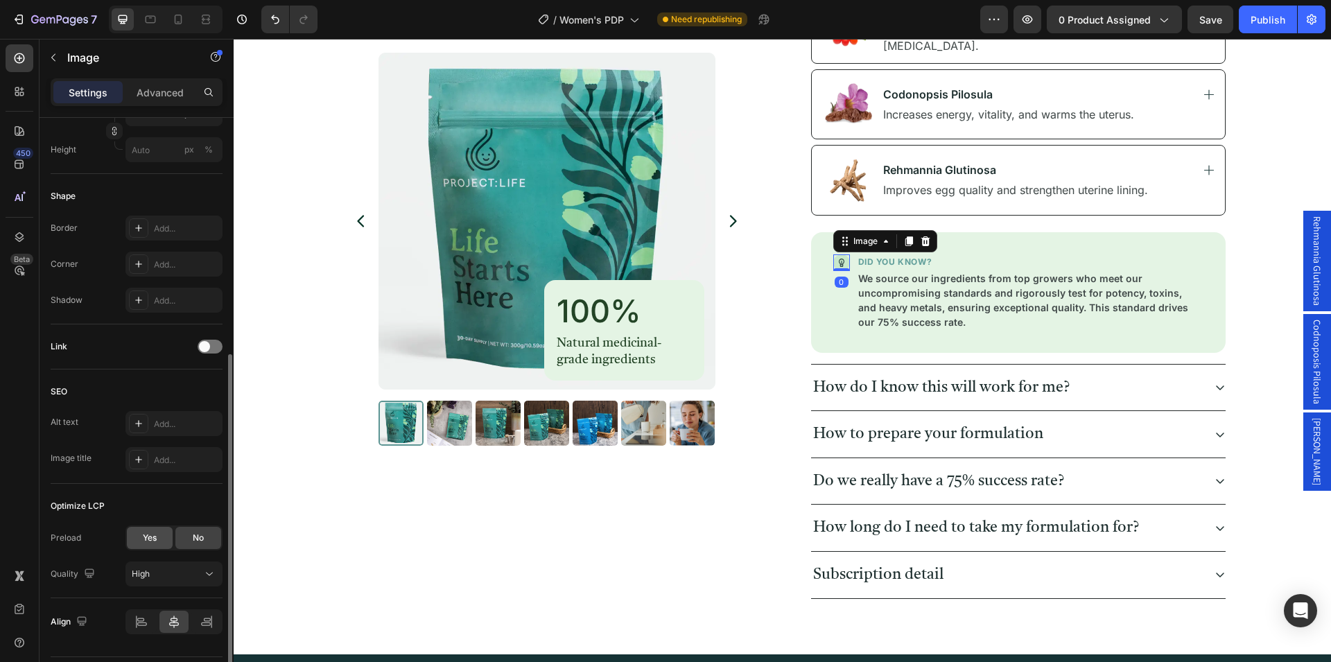
click at [144, 541] on span "Yes" at bounding box center [150, 538] width 14 height 12
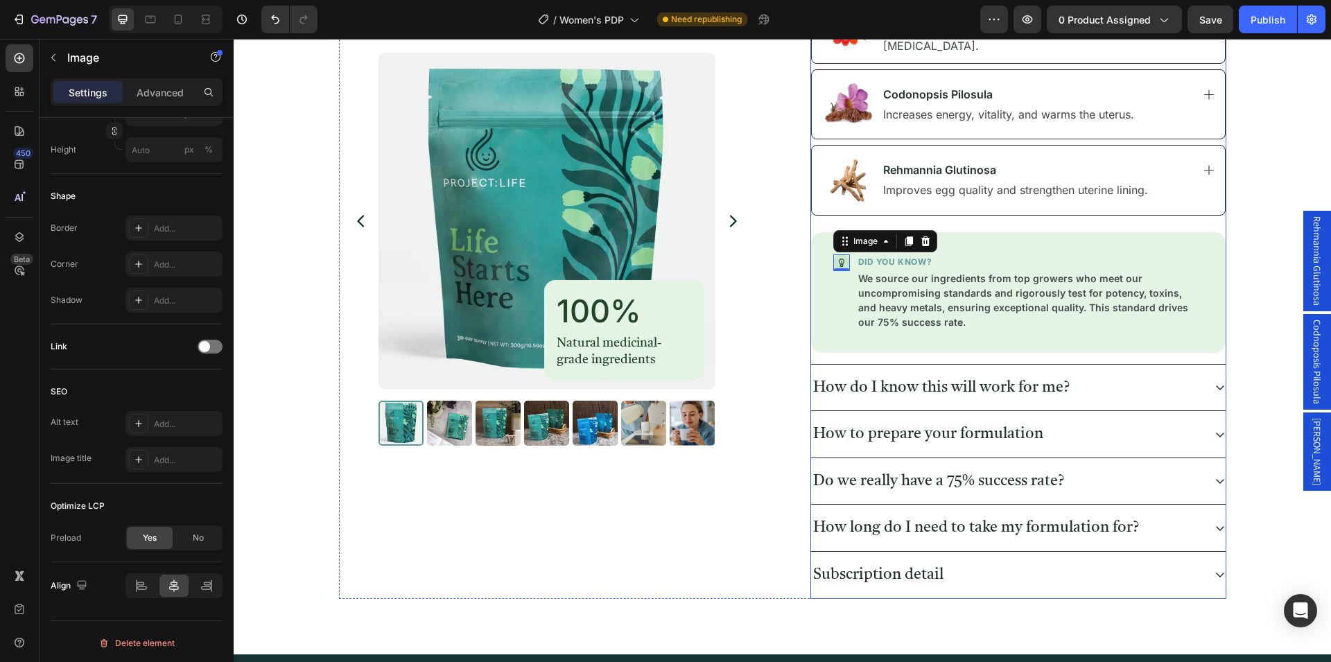
click at [1208, 385] on div "How do I know this will work for me?" at bounding box center [1018, 388] width 415 height 46
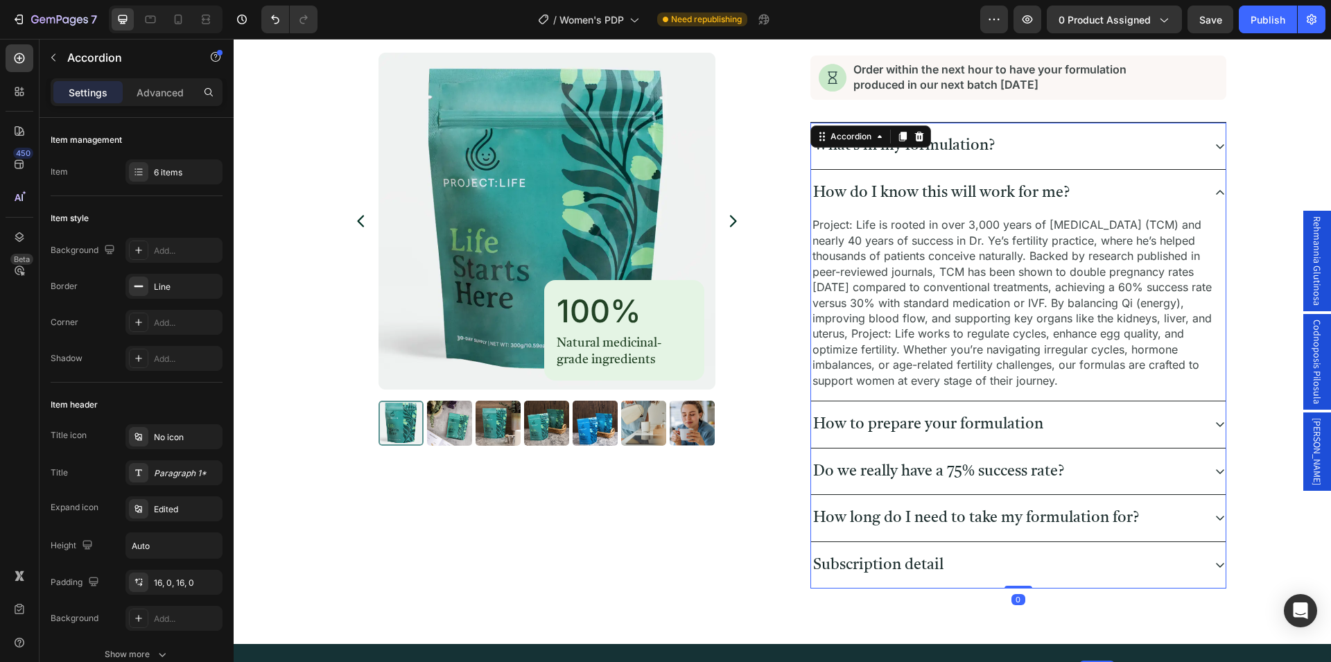
scroll to position [566, 0]
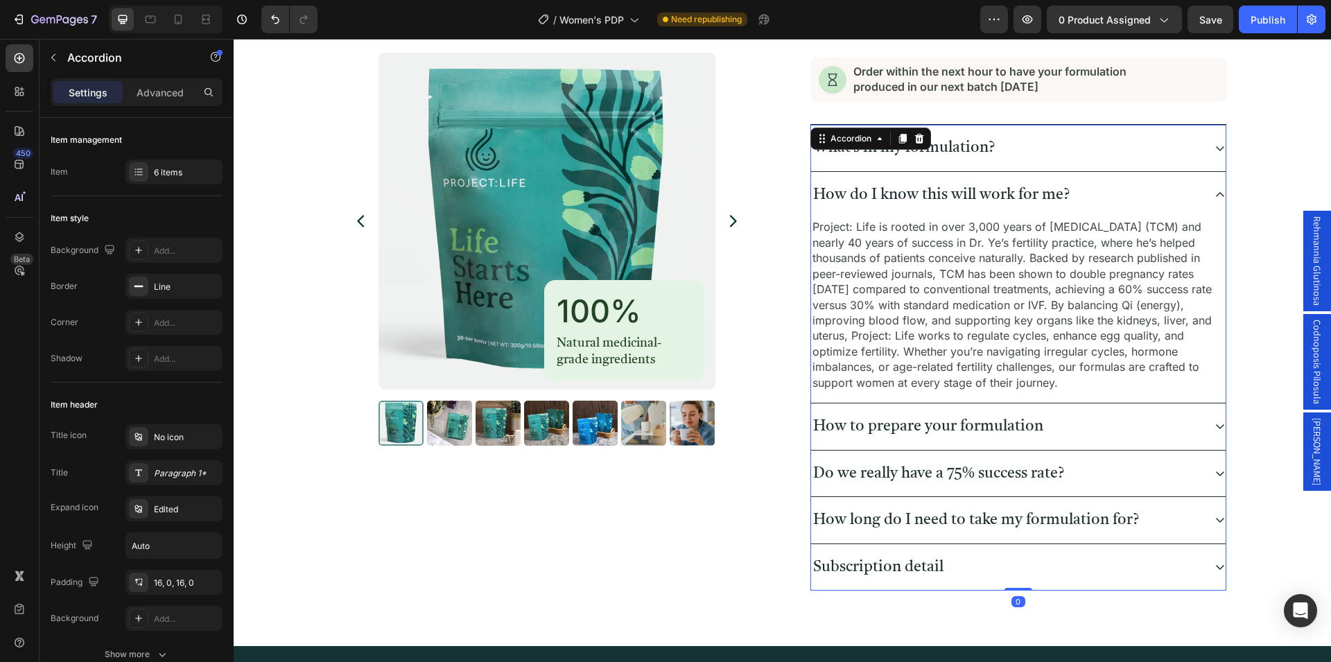
click at [1192, 424] on div "How to prepare your formulation" at bounding box center [1007, 427] width 392 height 24
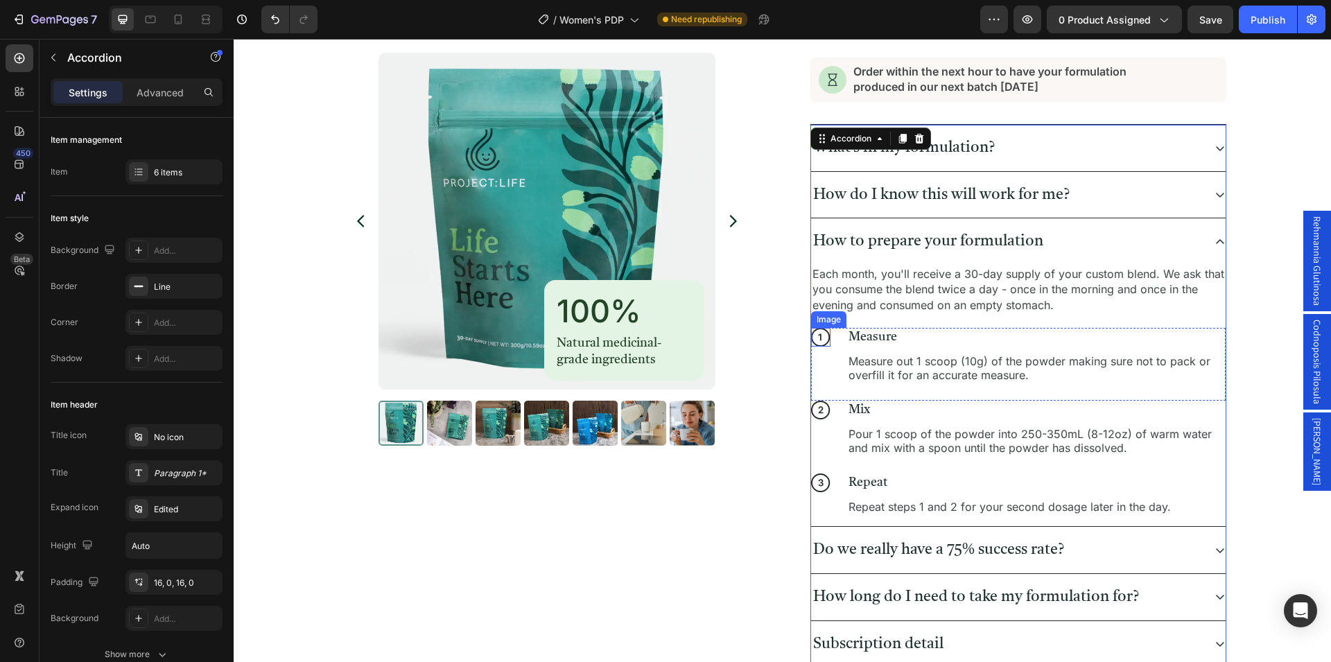
click at [813, 340] on img at bounding box center [820, 337] width 19 height 19
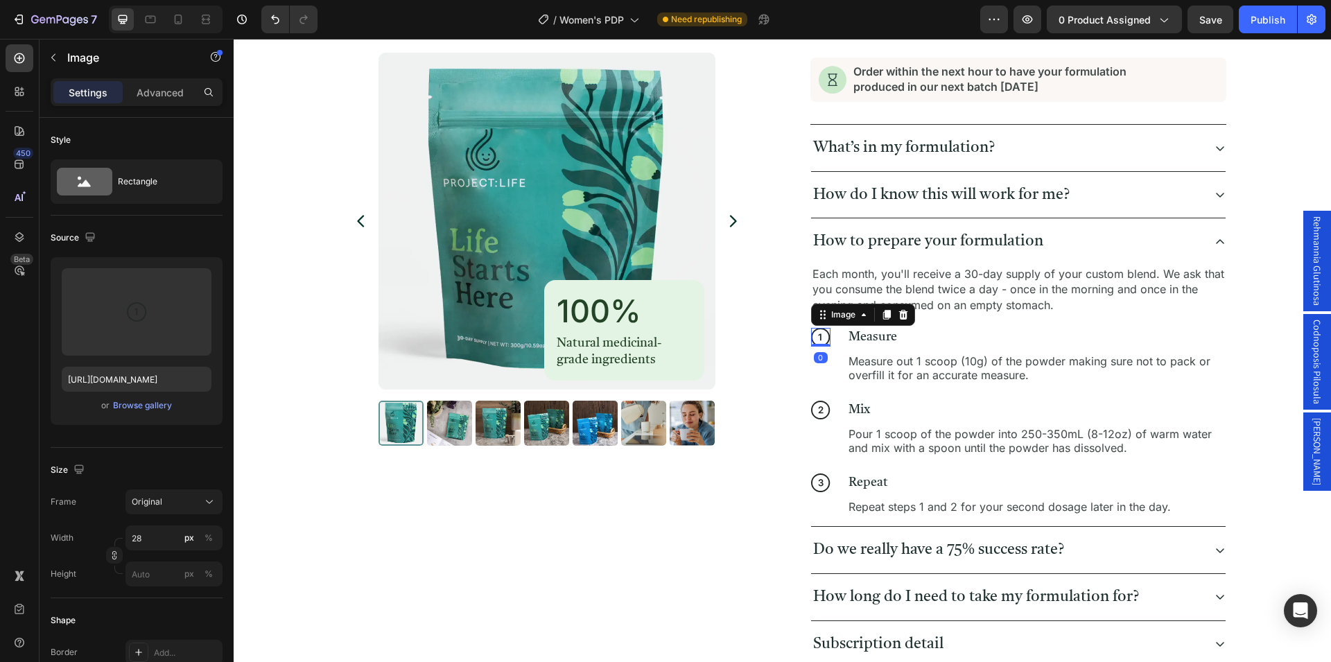
scroll to position [424, 0]
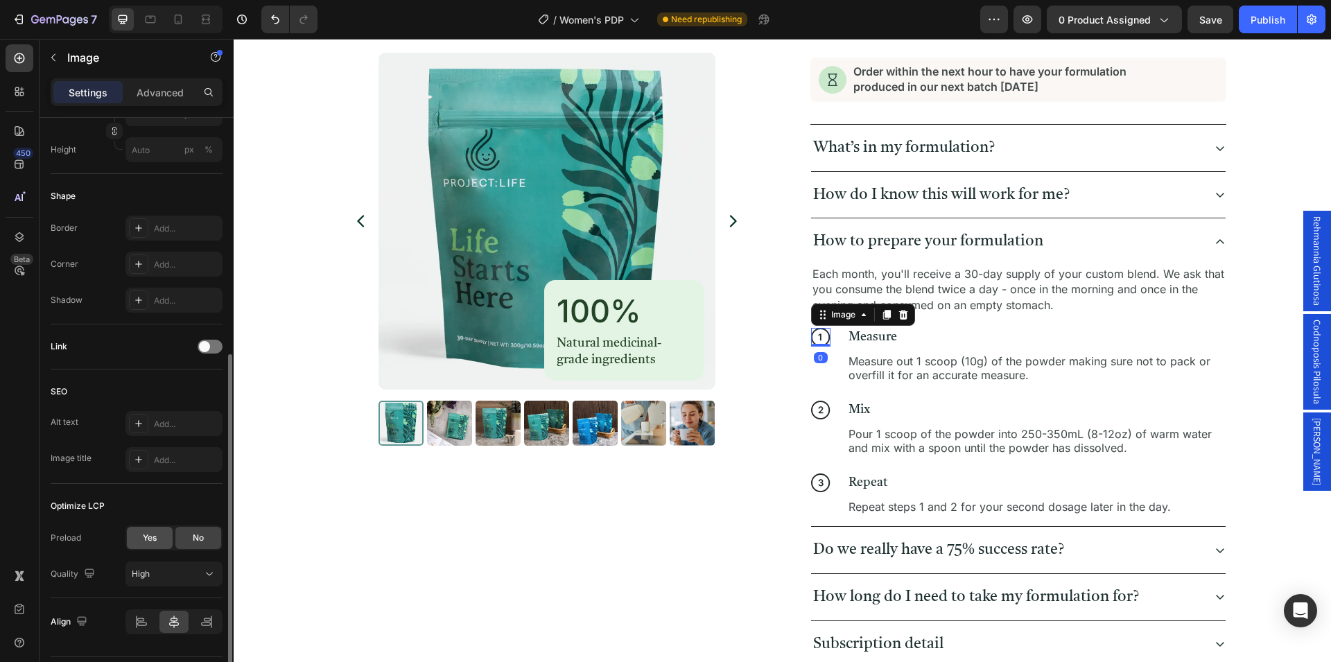
click at [153, 545] on div "Yes" at bounding box center [150, 538] width 46 height 22
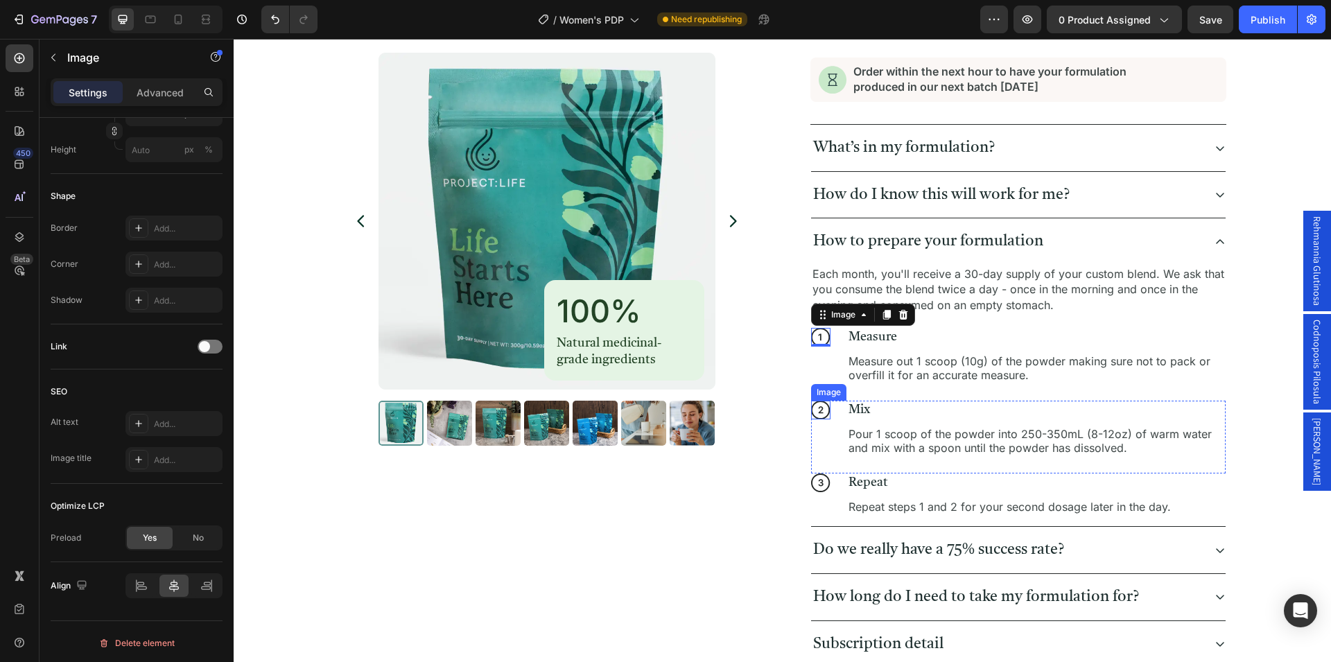
click at [813, 410] on img at bounding box center [820, 410] width 19 height 19
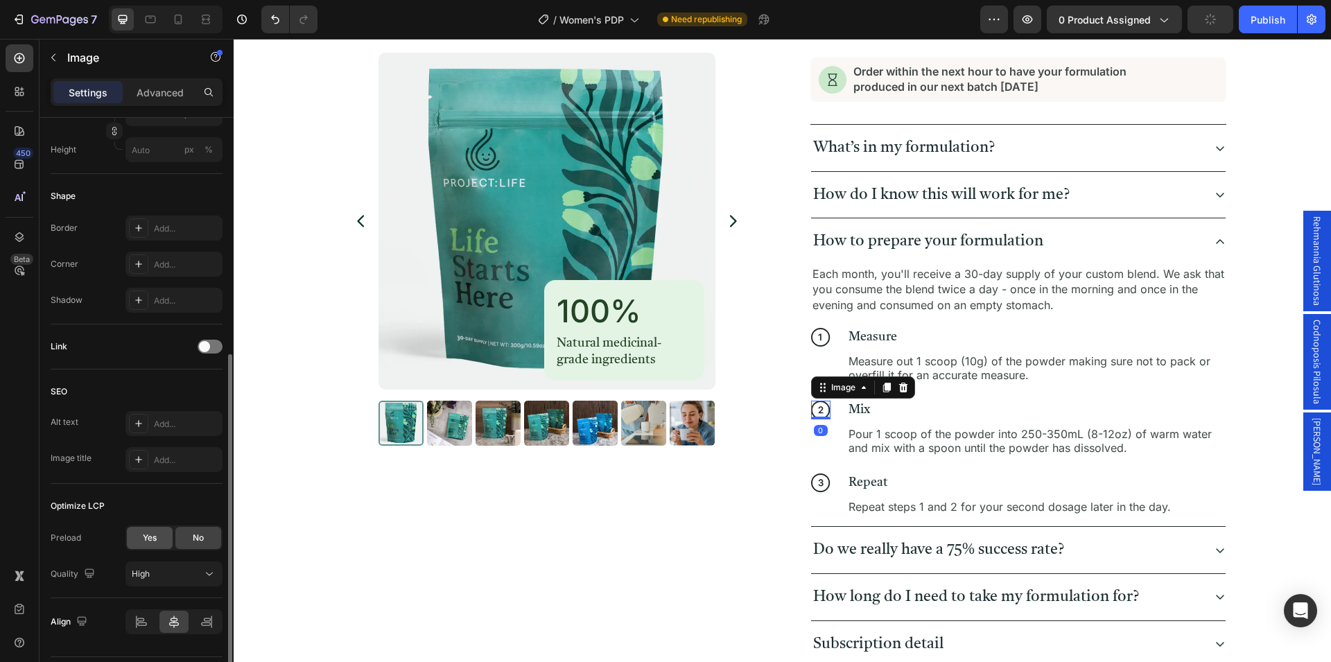
click at [148, 542] on span "Yes" at bounding box center [150, 538] width 14 height 12
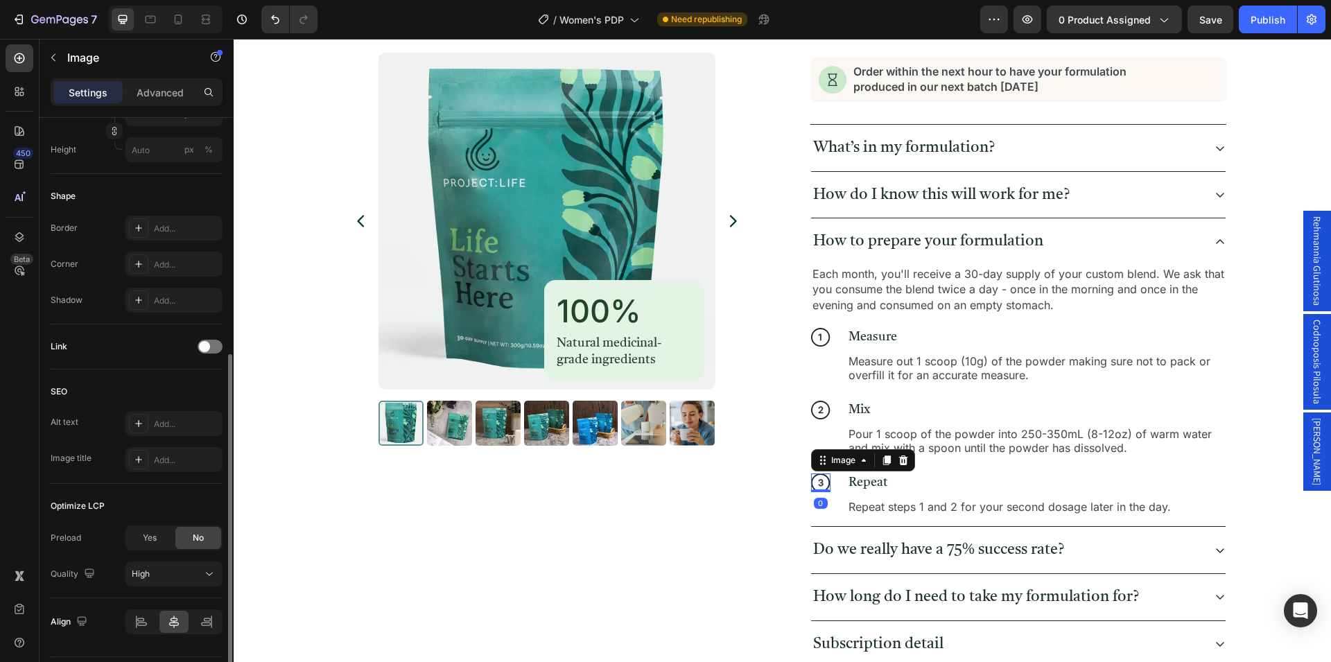
click at [814, 485] on img at bounding box center [820, 483] width 19 height 19
click at [153, 536] on span "Yes" at bounding box center [150, 538] width 14 height 12
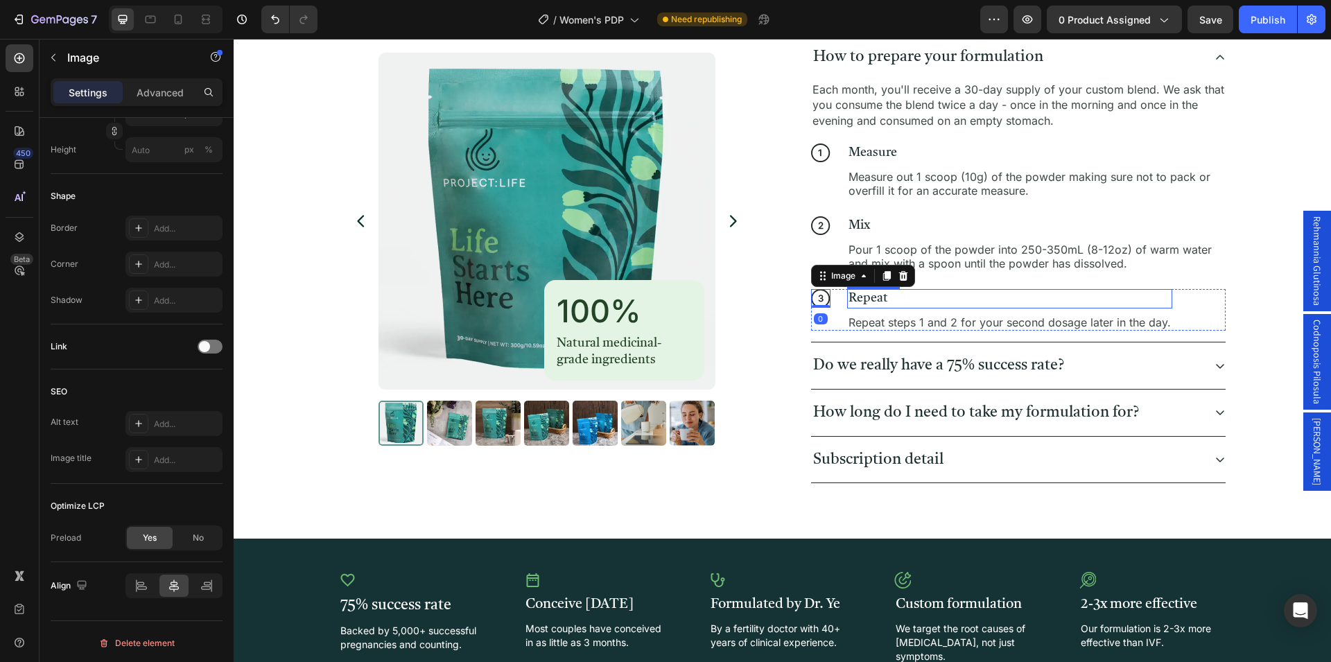
scroll to position [778, 0]
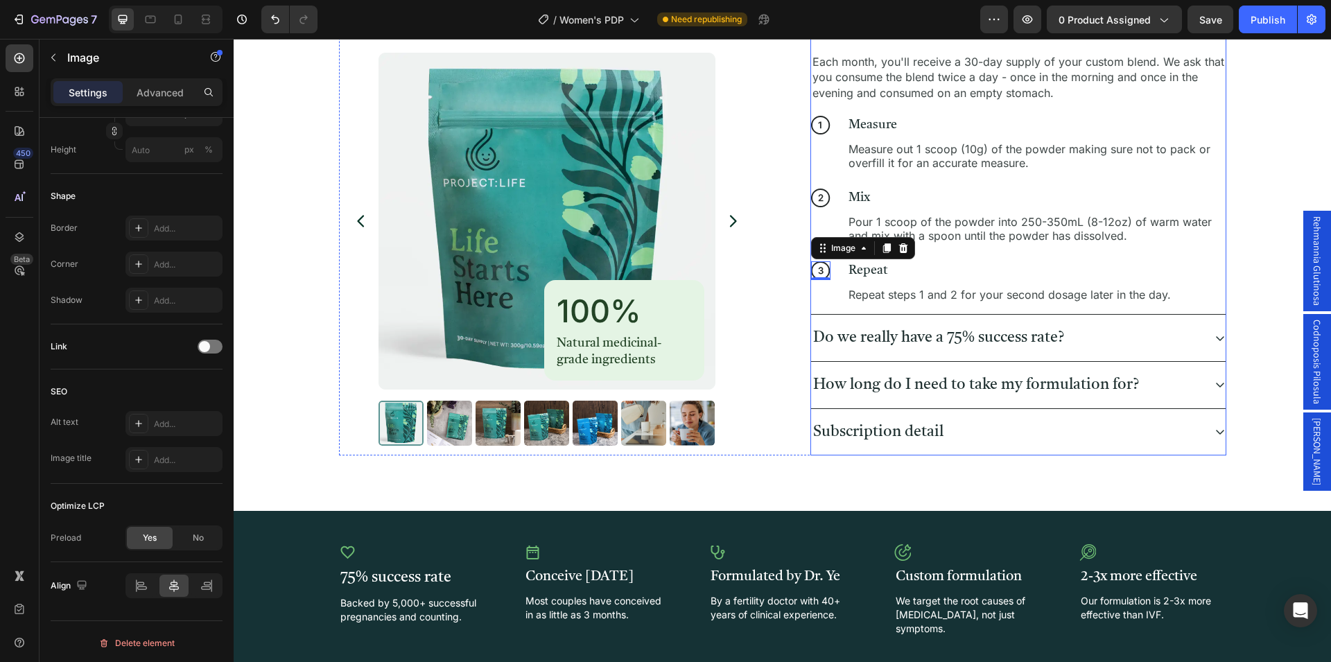
click at [1167, 331] on div "Do we really have a 75% success rate?" at bounding box center [1007, 338] width 392 height 24
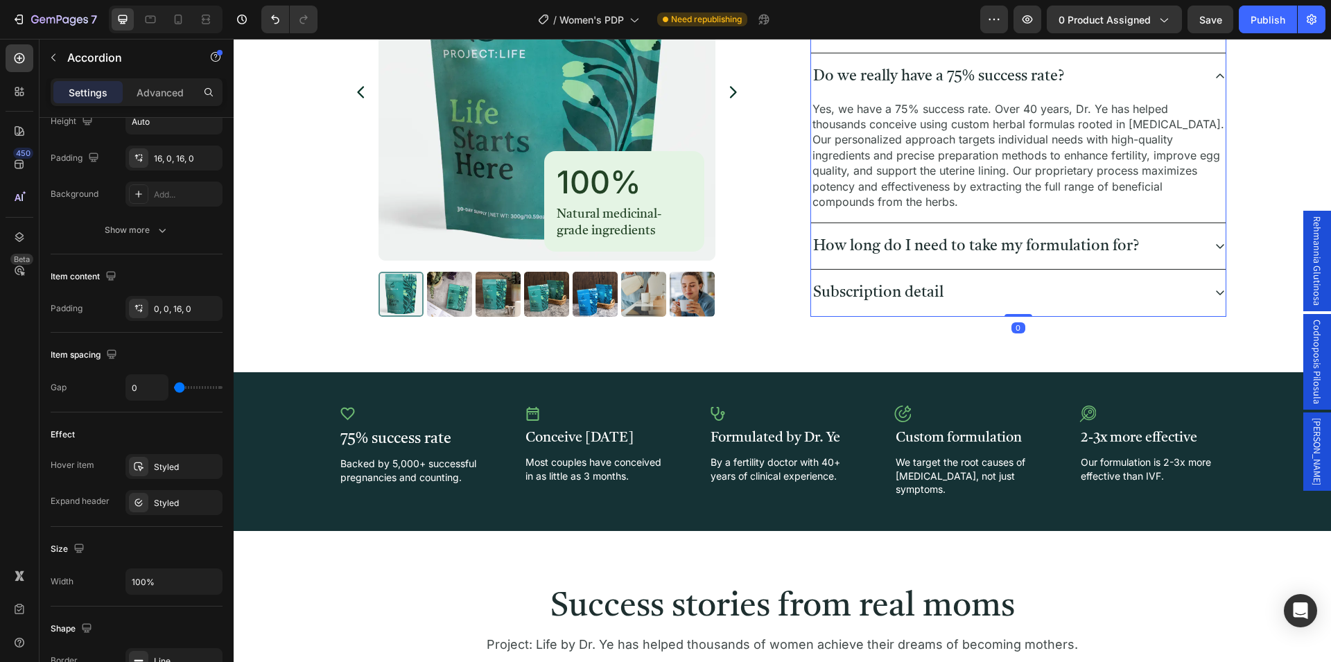
scroll to position [0, 0]
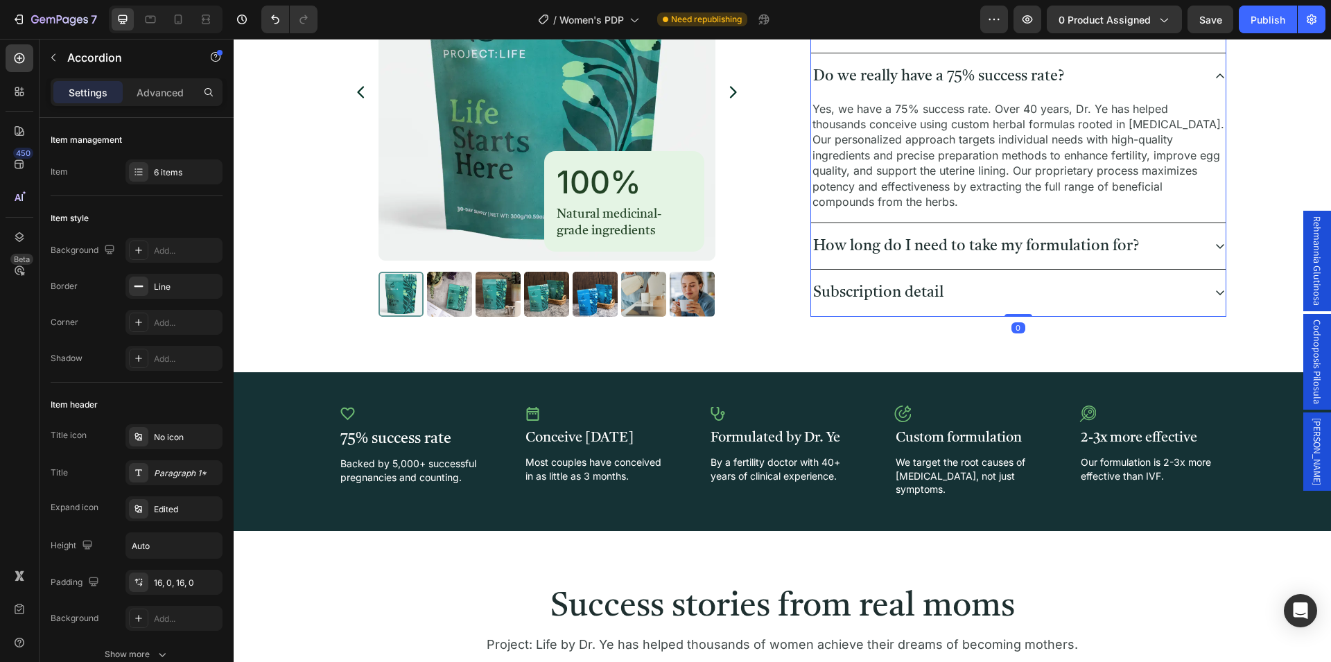
click at [1168, 252] on div "How long do I need to take my formulation for?" at bounding box center [1007, 246] width 392 height 24
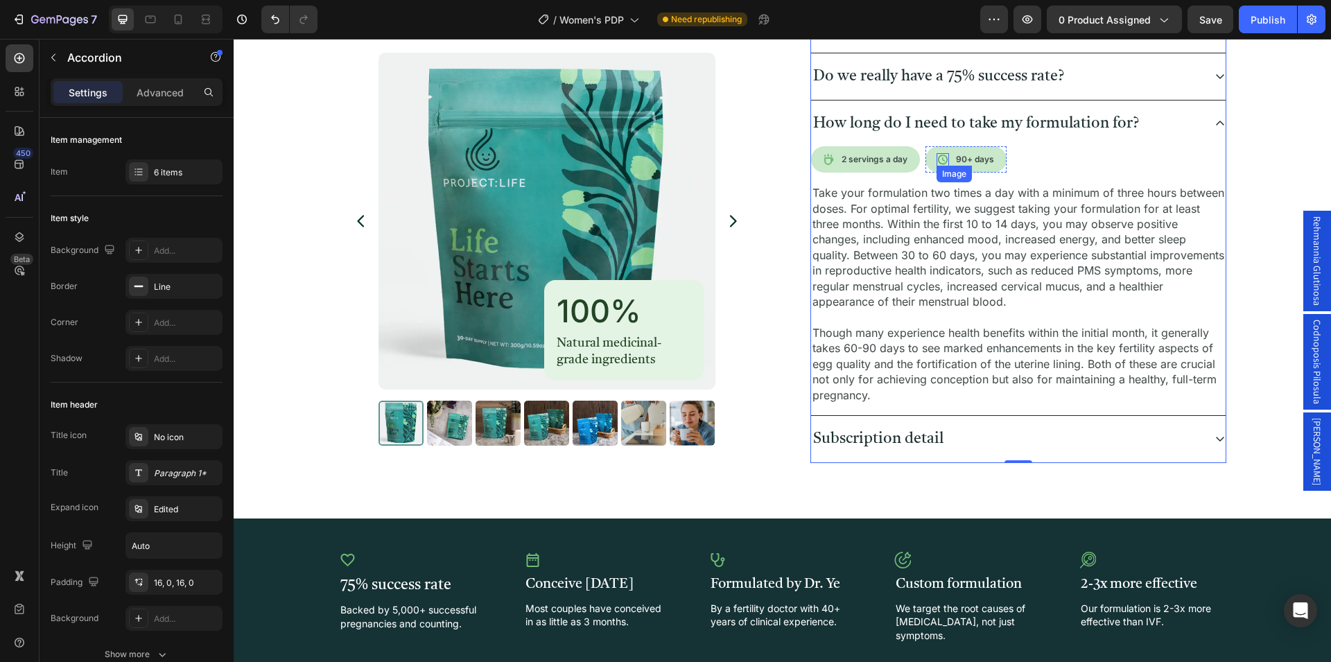
click at [937, 159] on img at bounding box center [943, 159] width 12 height 13
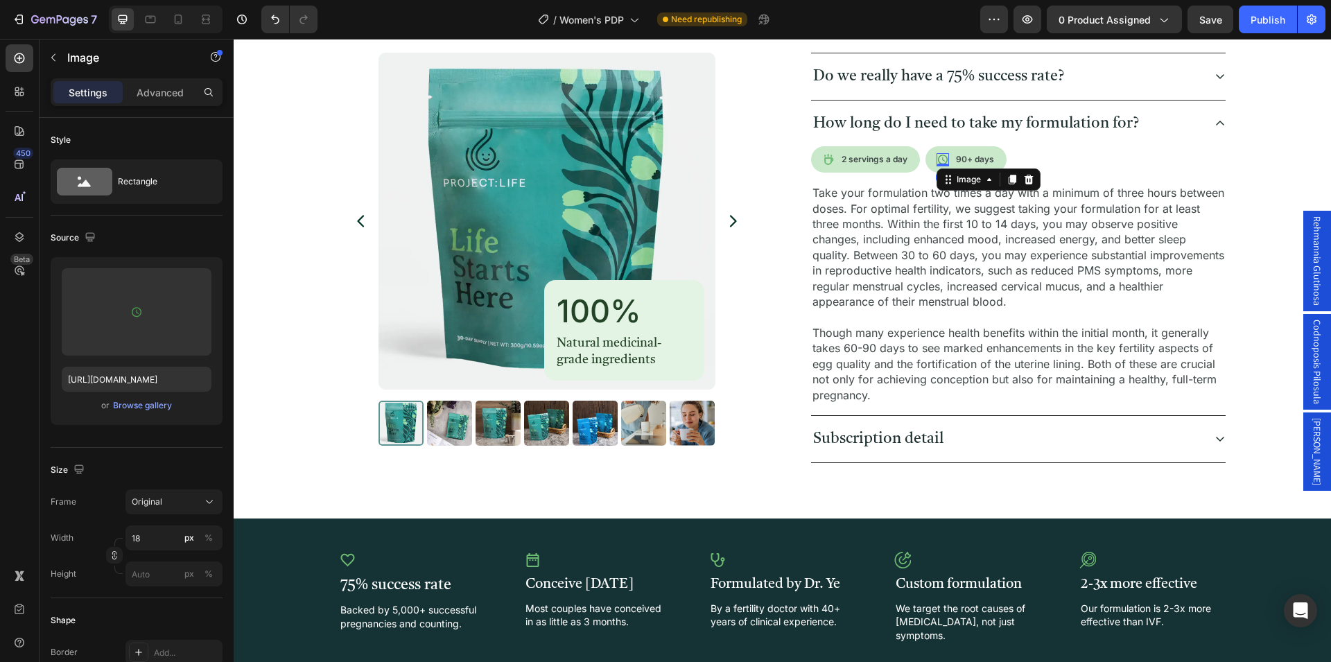
scroll to position [424, 0]
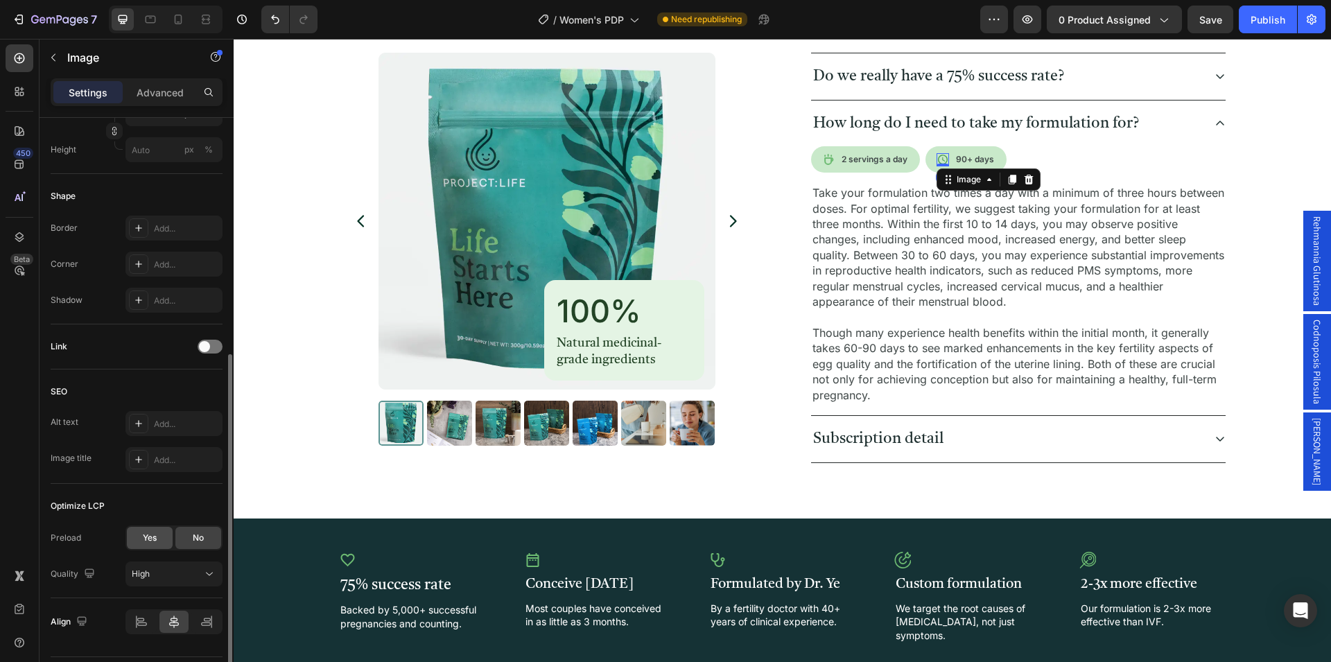
click at [153, 537] on span "Yes" at bounding box center [150, 538] width 14 height 12
click at [822, 162] on img at bounding box center [828, 159] width 12 height 13
click at [148, 537] on span "Yes" at bounding box center [150, 538] width 14 height 12
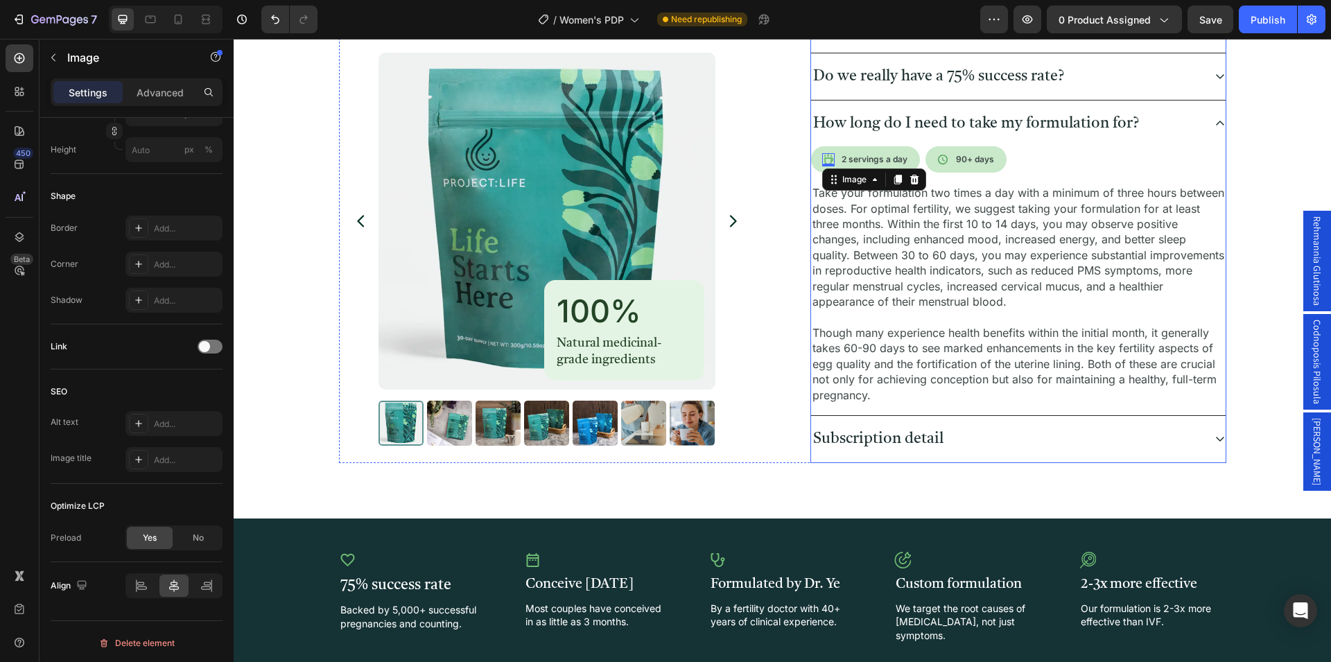
click at [1163, 435] on div "Subscription detail" at bounding box center [1007, 439] width 392 height 24
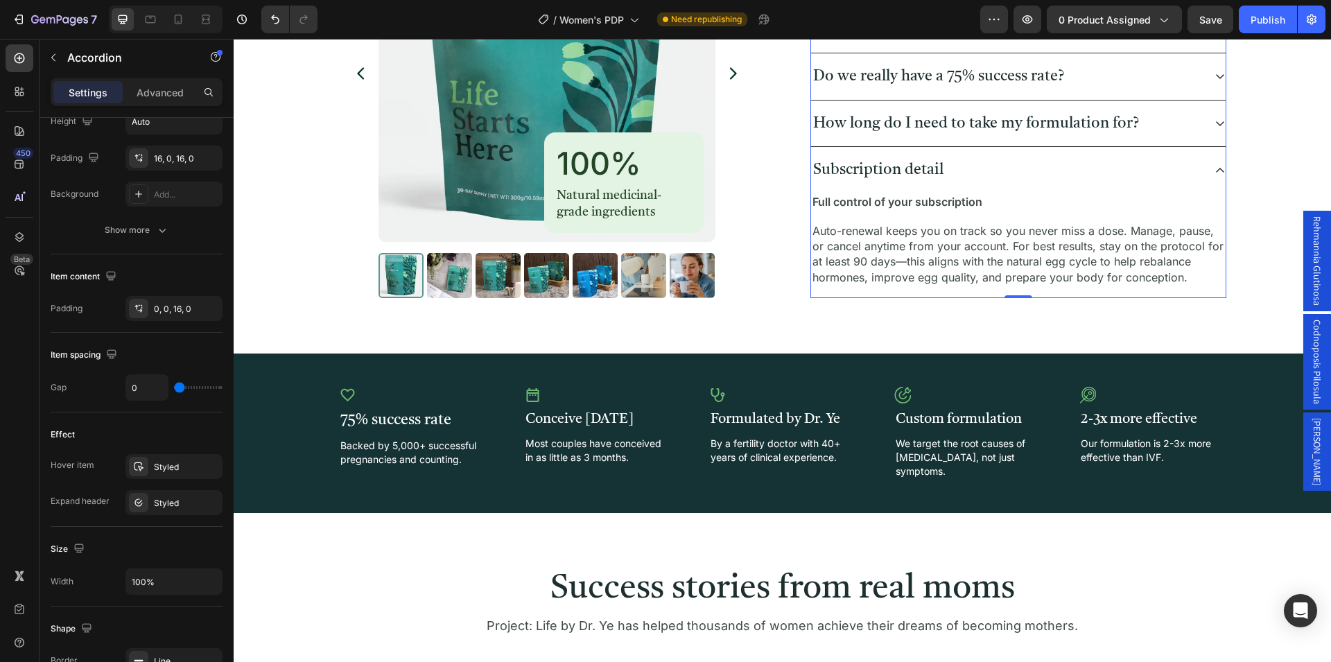
scroll to position [0, 0]
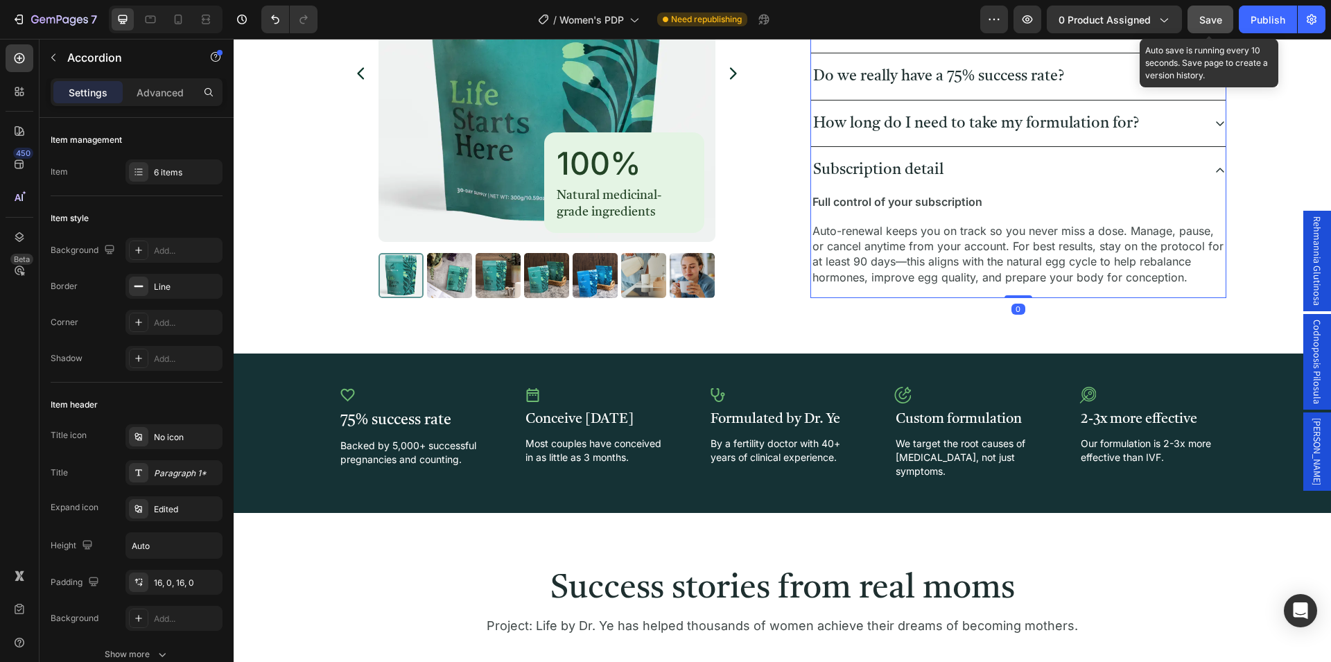
click at [1213, 19] on span "Save" at bounding box center [1210, 20] width 23 height 12
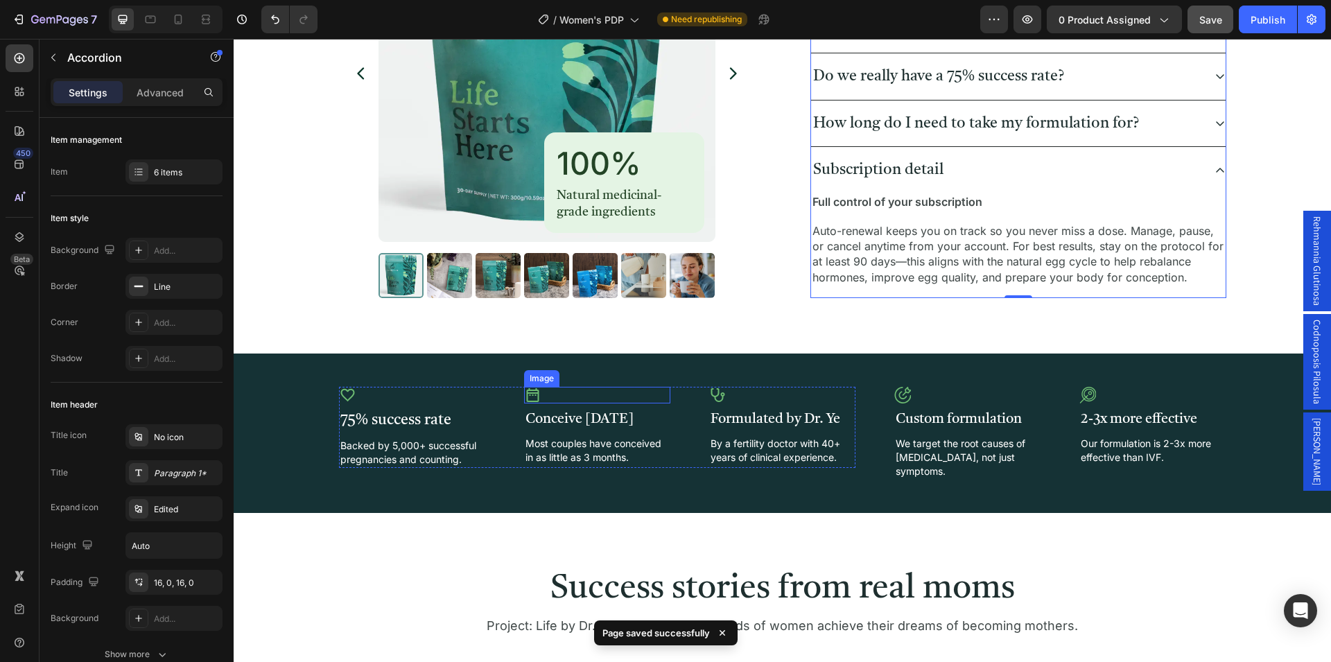
click at [528, 399] on img at bounding box center [532, 395] width 17 height 17
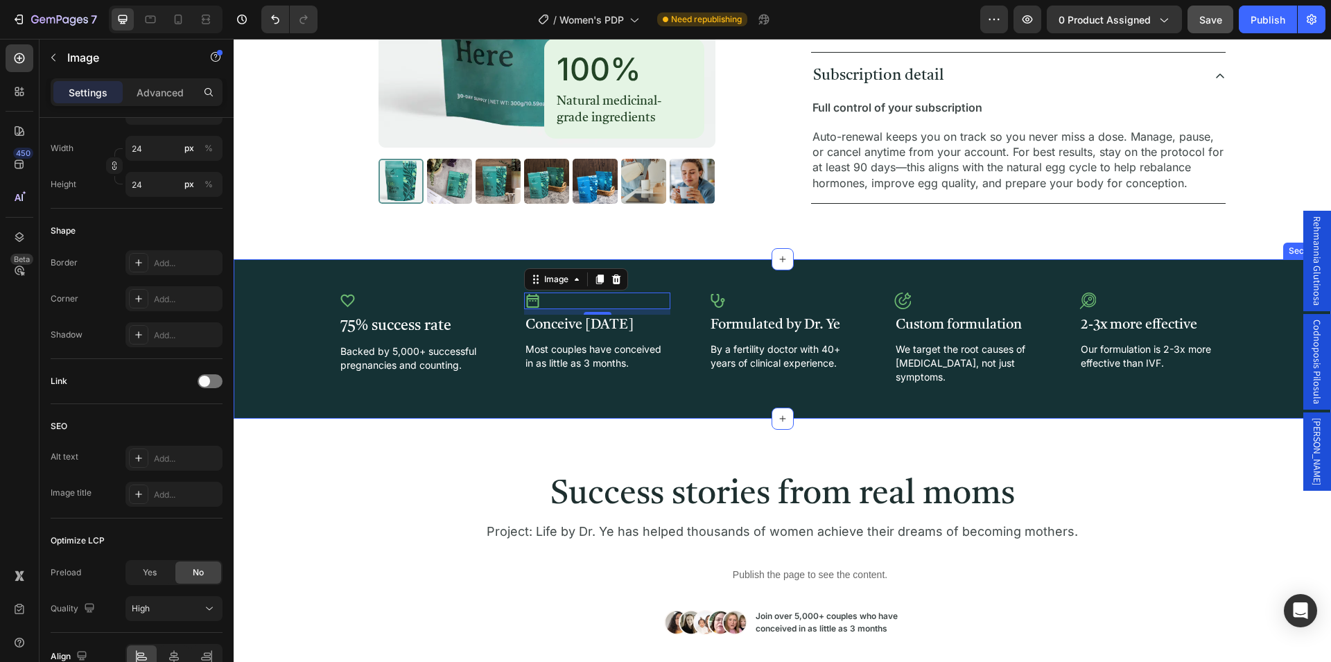
scroll to position [1061, 0]
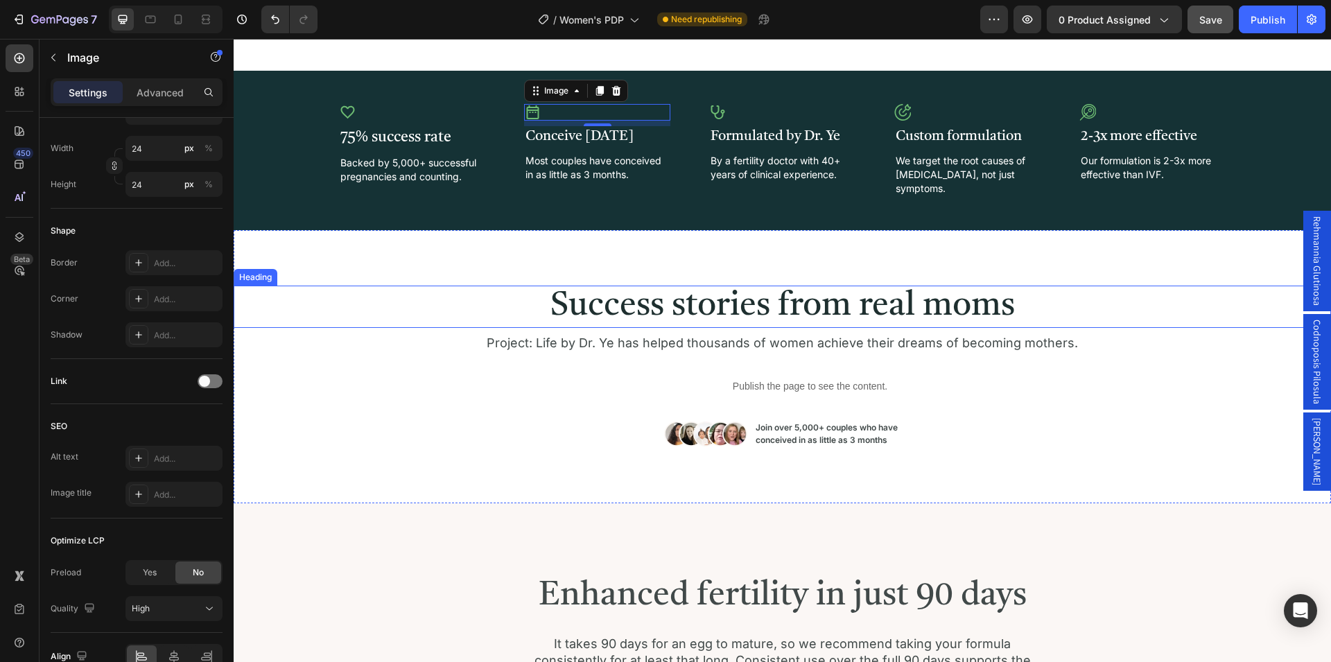
click at [689, 292] on h2 "Success stories from real moms" at bounding box center [782, 307] width 1064 height 43
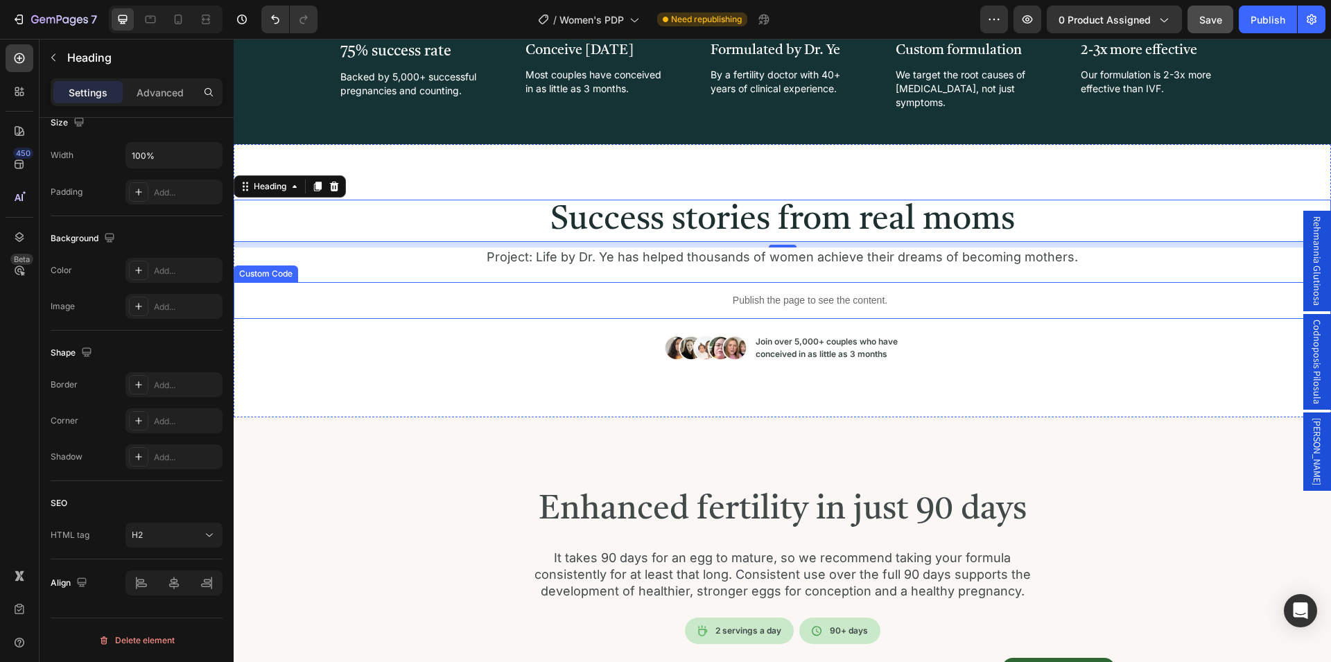
scroll to position [1202, 0]
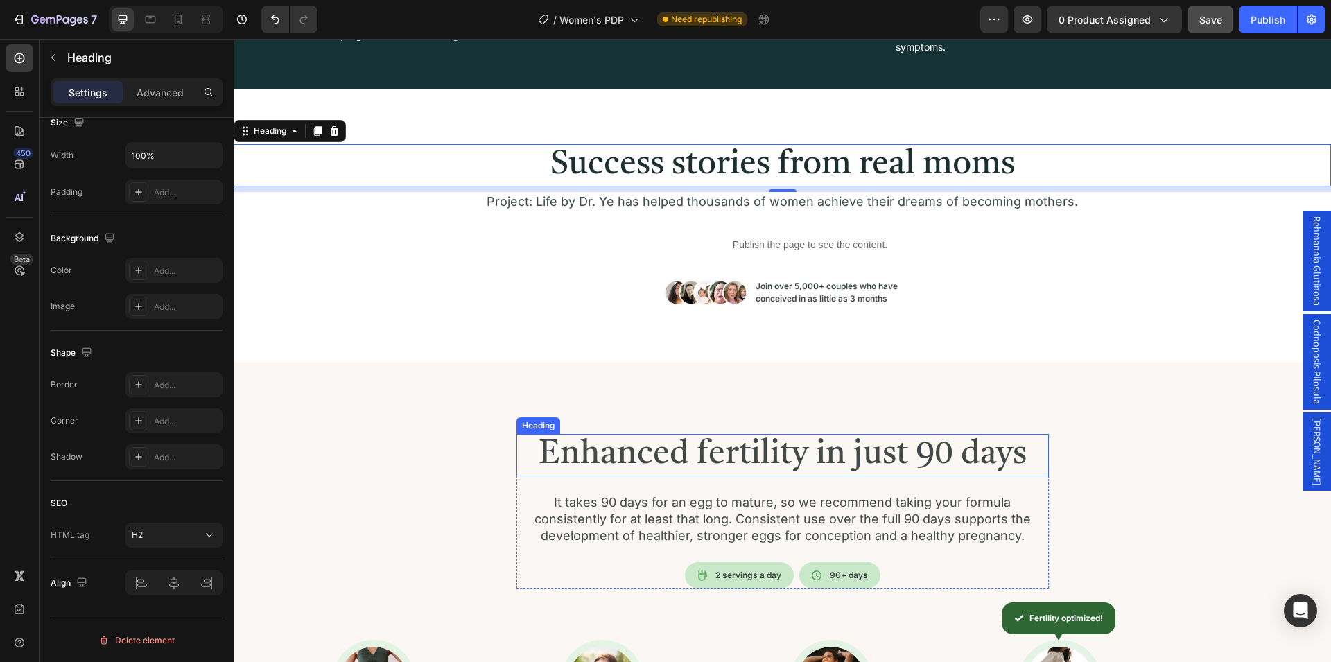
click at [792, 434] on h2 "Enhanced fertility in just 90 days" at bounding box center [783, 455] width 532 height 43
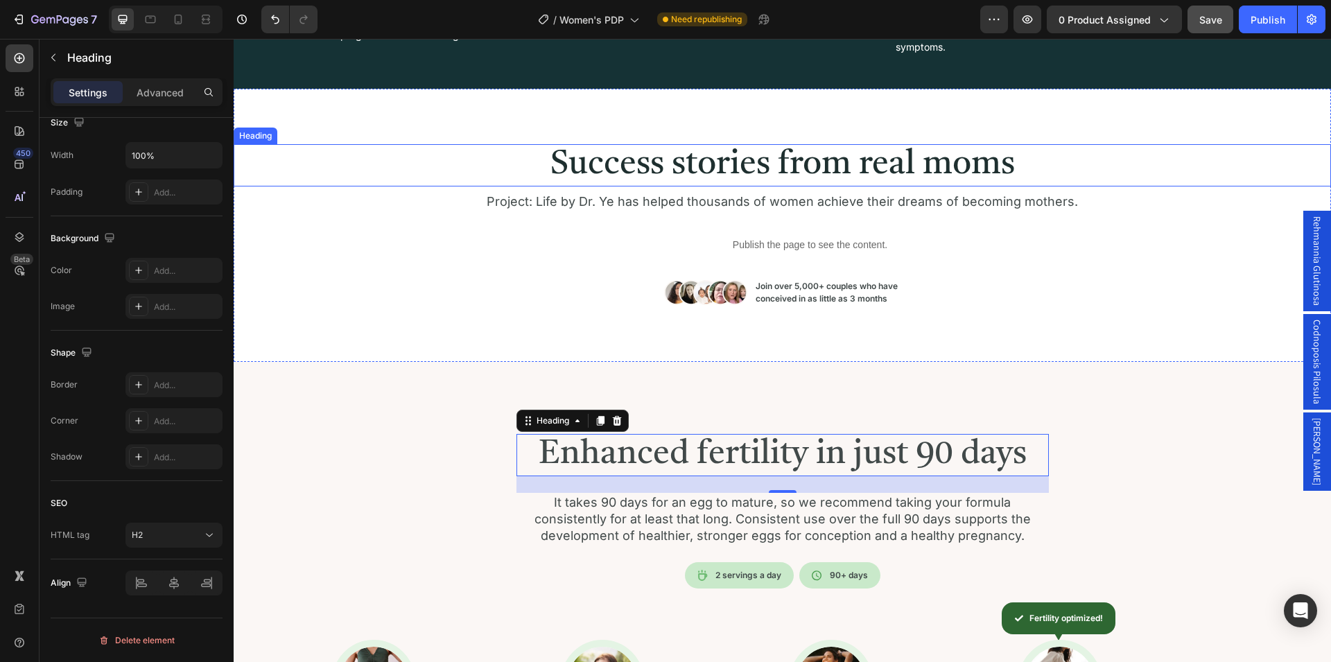
click at [737, 166] on h2 "Success stories from real moms" at bounding box center [782, 165] width 1064 height 43
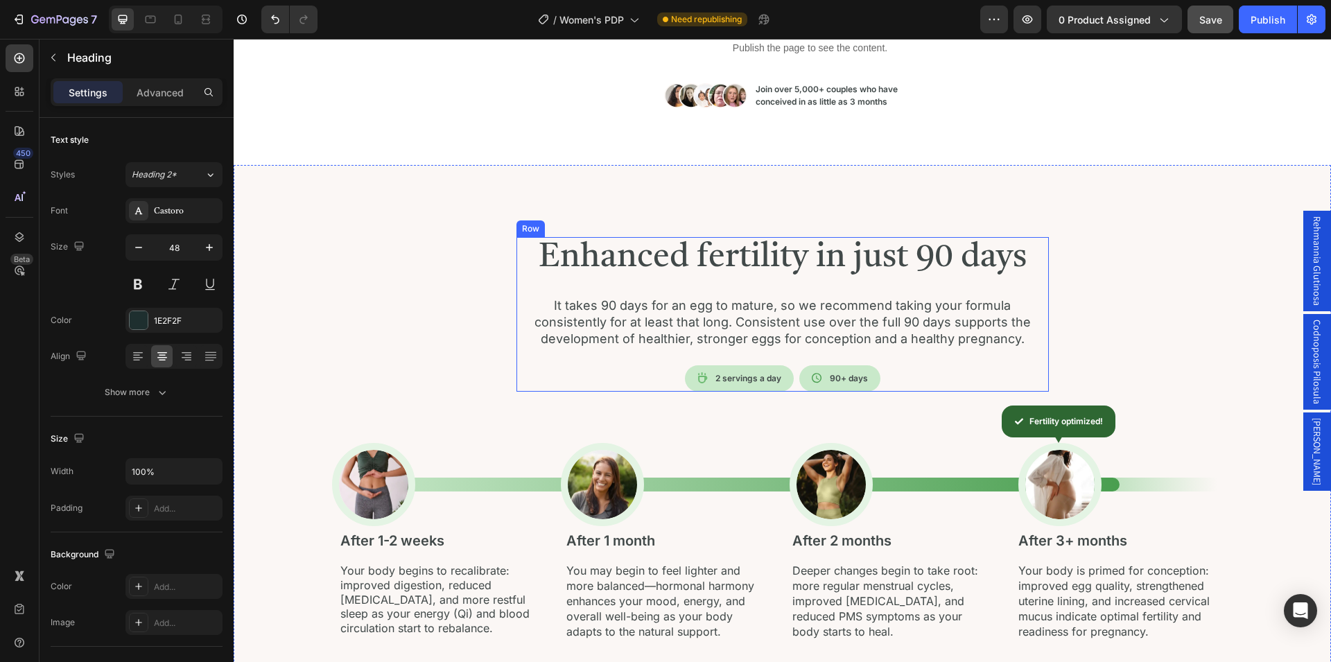
scroll to position [1344, 0]
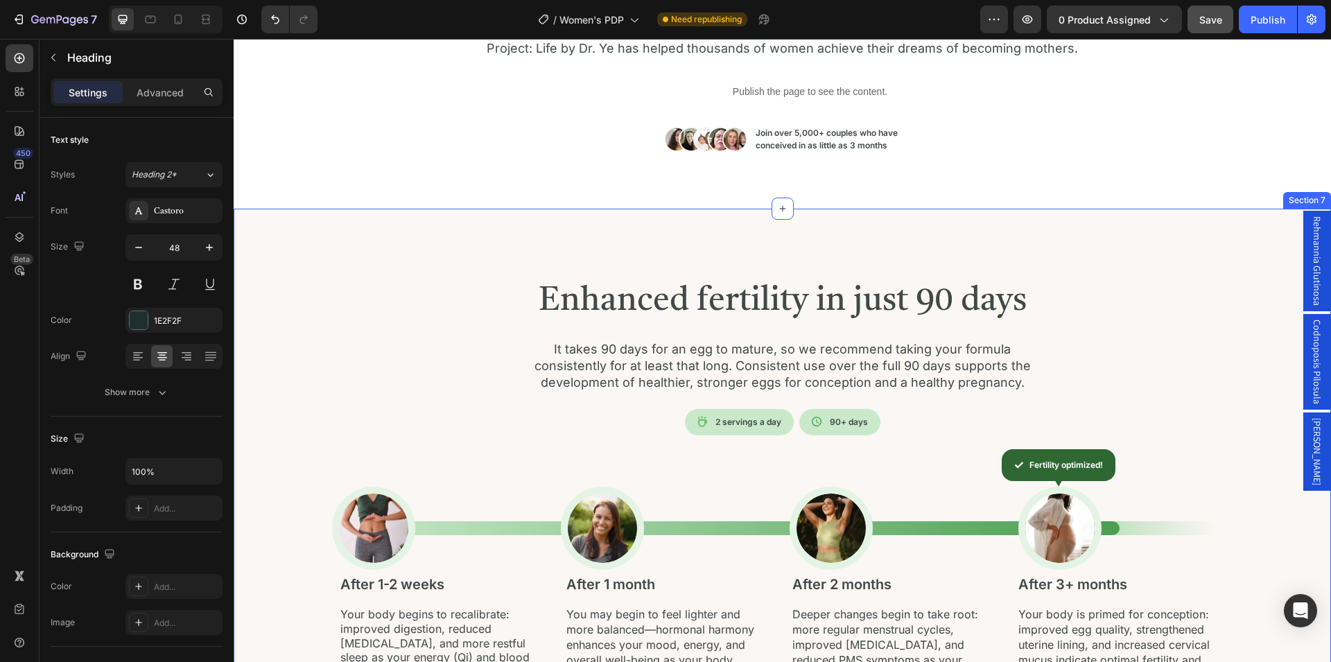
click at [439, 237] on div "Enhanced fertility in just 90 days Heading It takes 90 days for an egg to matur…" at bounding box center [783, 483] width 1098 height 548
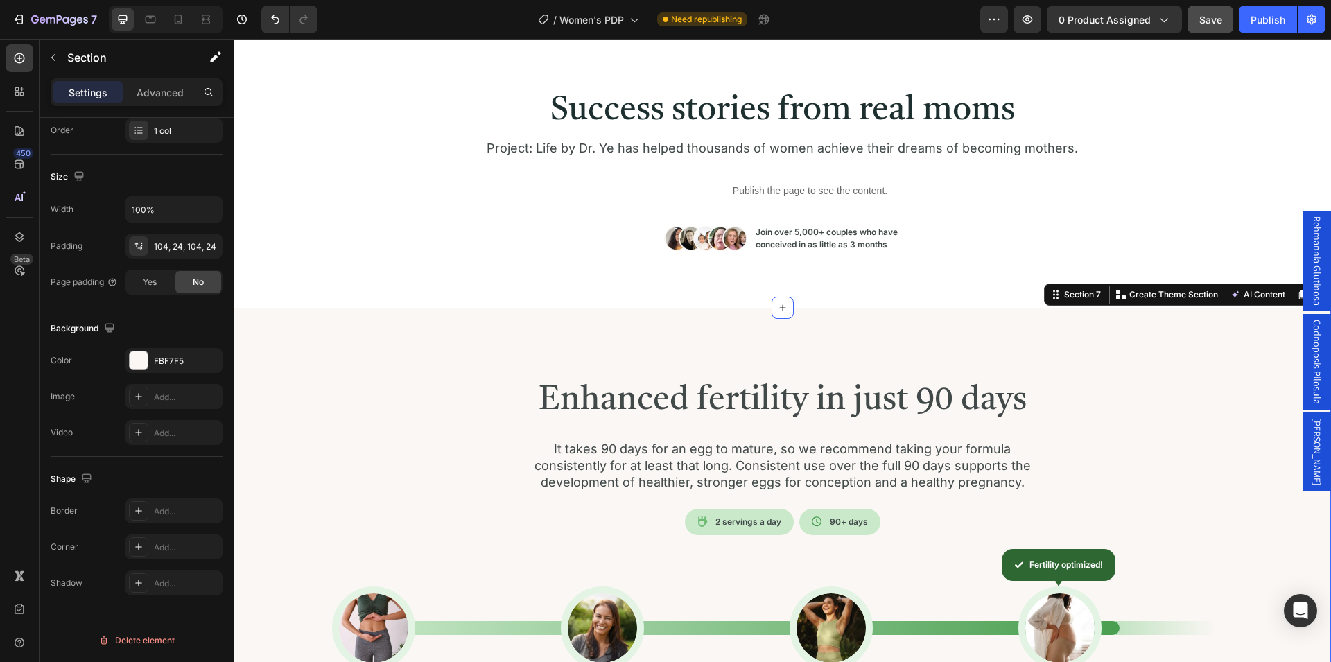
scroll to position [1414, 0]
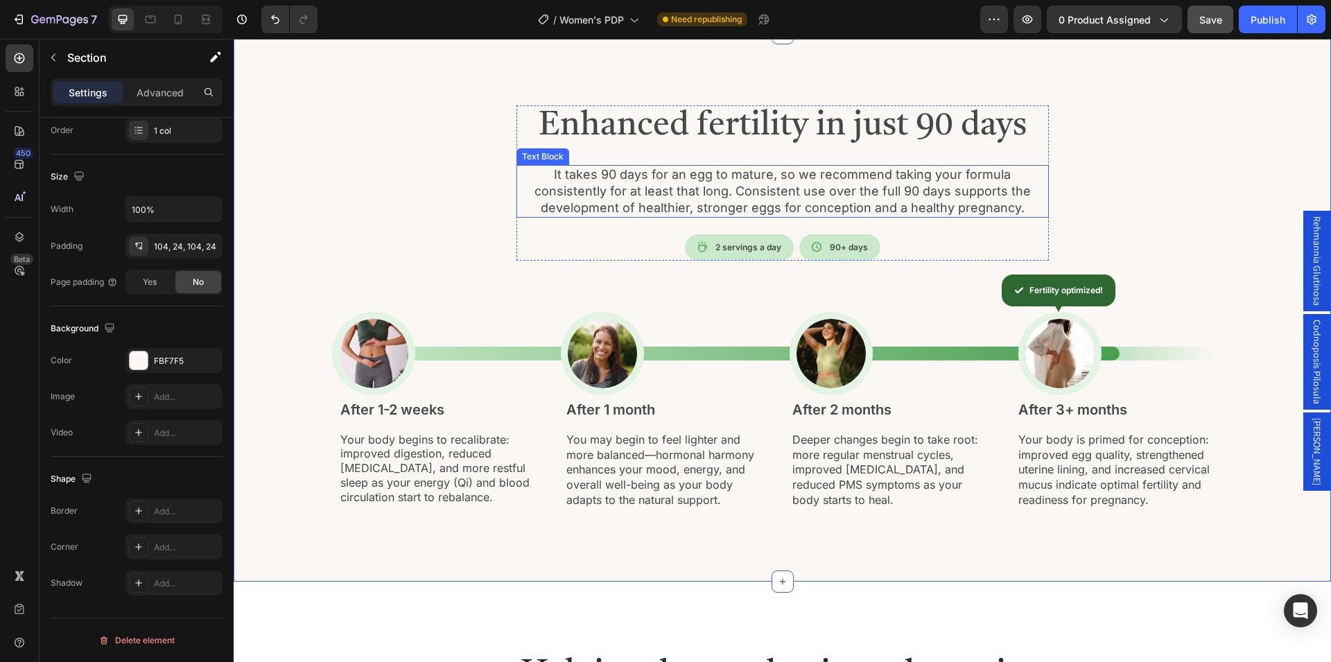
click at [628, 184] on p "It takes 90 days for an egg to mature, so we recommend taking your formula cons…" at bounding box center [783, 191] width 530 height 50
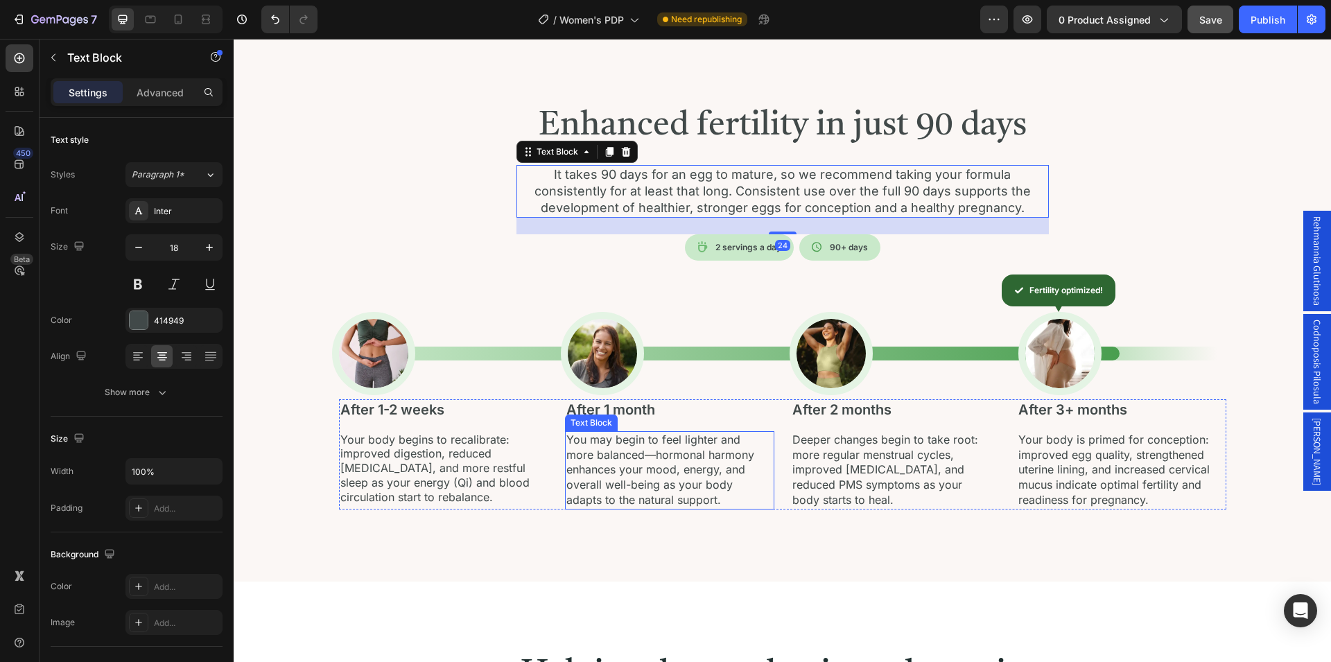
click at [692, 456] on p "You may begin to feel lighter and more balanced—hormonal harmony enhances your …" at bounding box center [662, 471] width 193 height 76
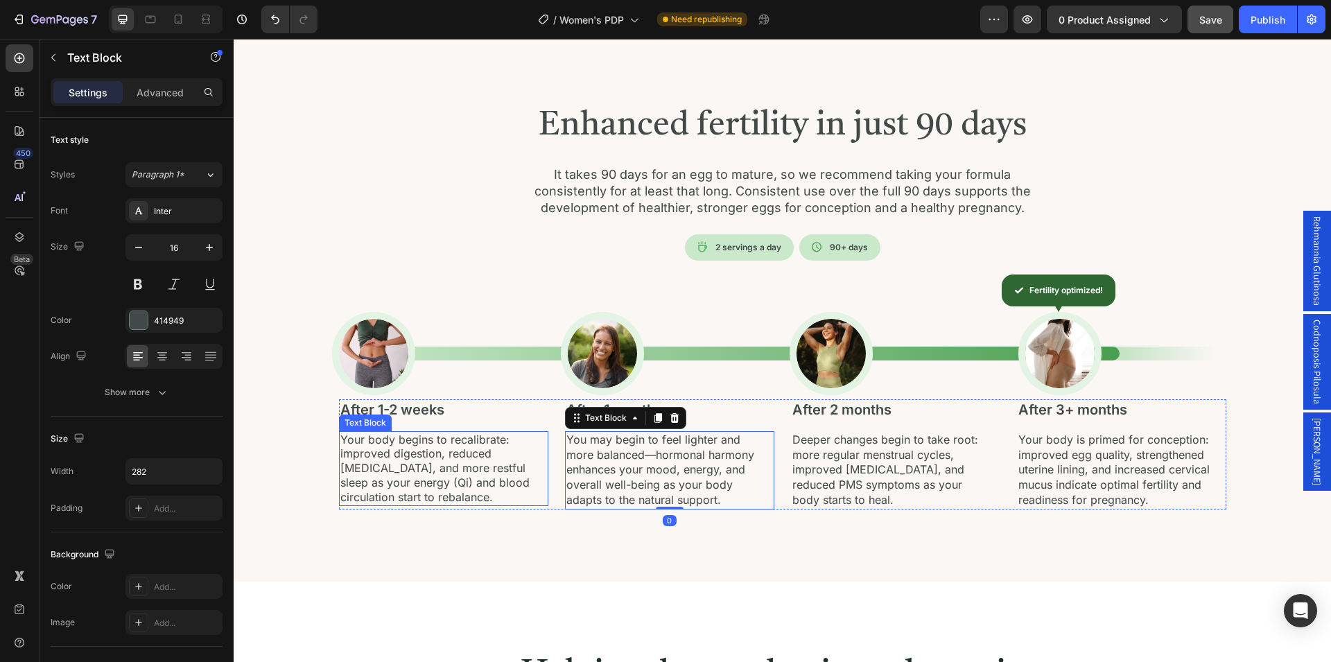
click at [440, 454] on p "Your body begins to recalibrate: improved digestion, reduced [MEDICAL_DATA], an…" at bounding box center [436, 469] width 193 height 72
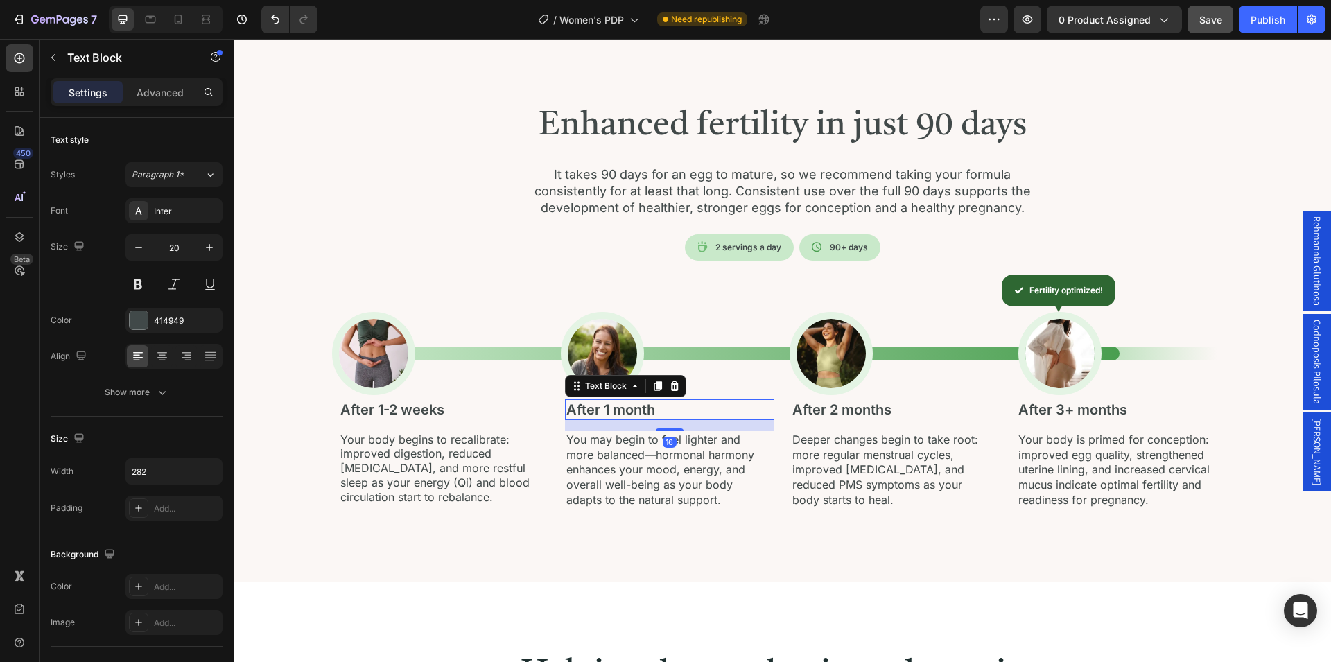
click at [593, 415] on p "After 1 month" at bounding box center [662, 410] width 193 height 18
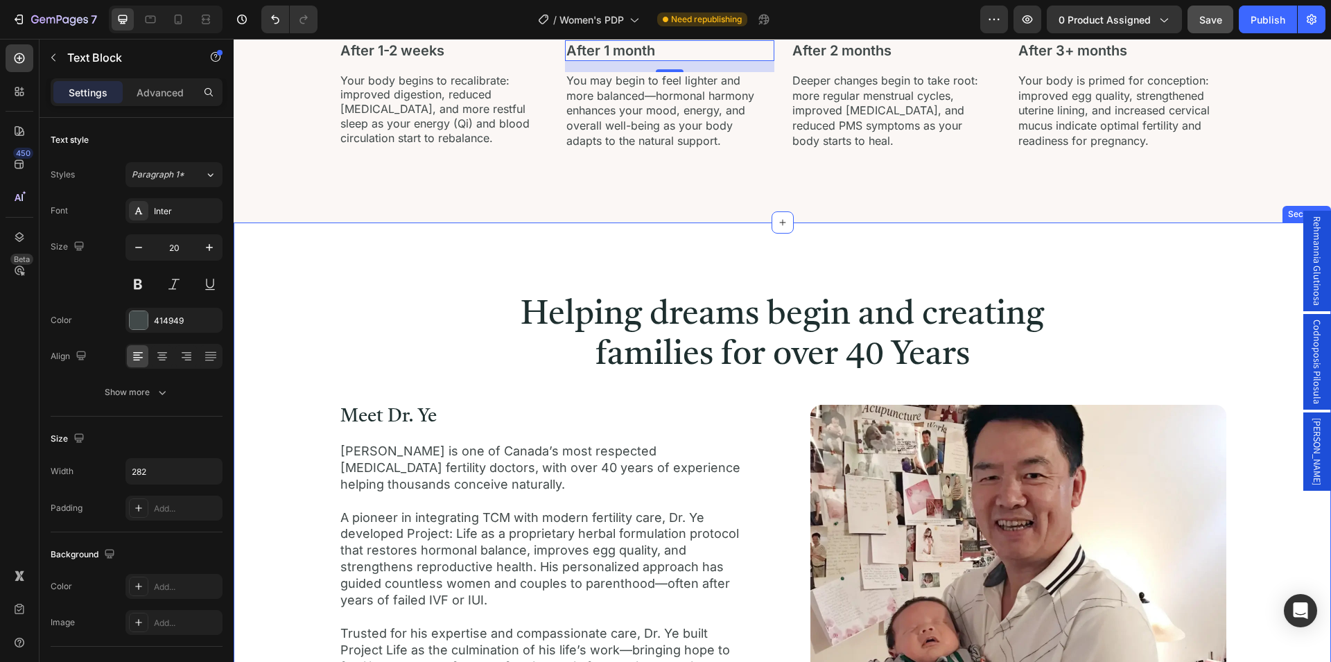
scroll to position [1909, 0]
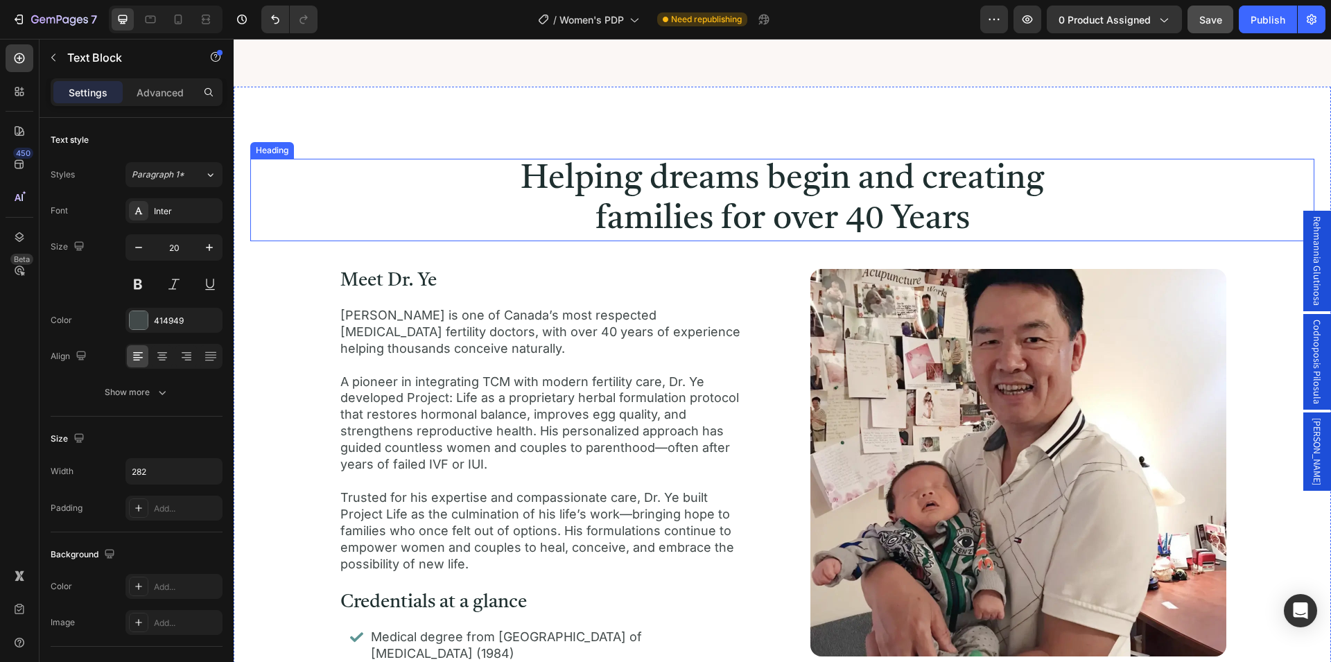
click at [703, 191] on h2 "Helping dreams begin and creating families for over 40 Years" at bounding box center [782, 200] width 593 height 83
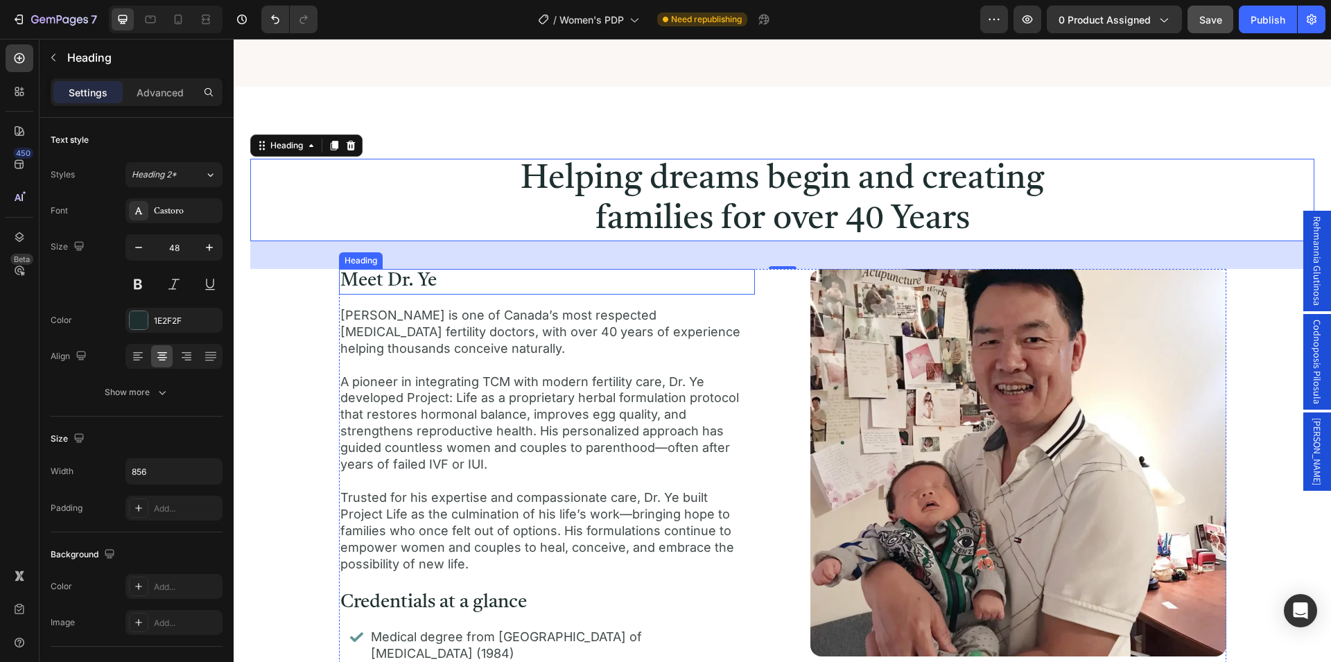
click at [404, 283] on h3 "Meet Dr. Ye" at bounding box center [547, 281] width 416 height 25
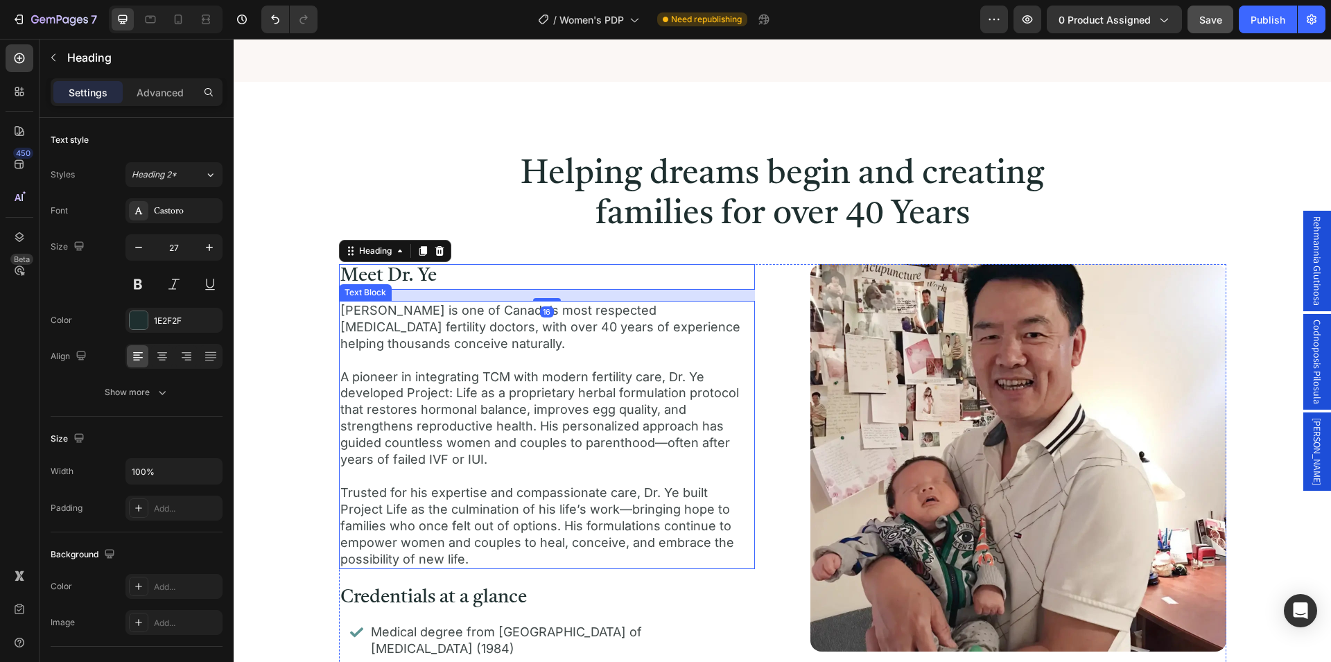
scroll to position [2122, 0]
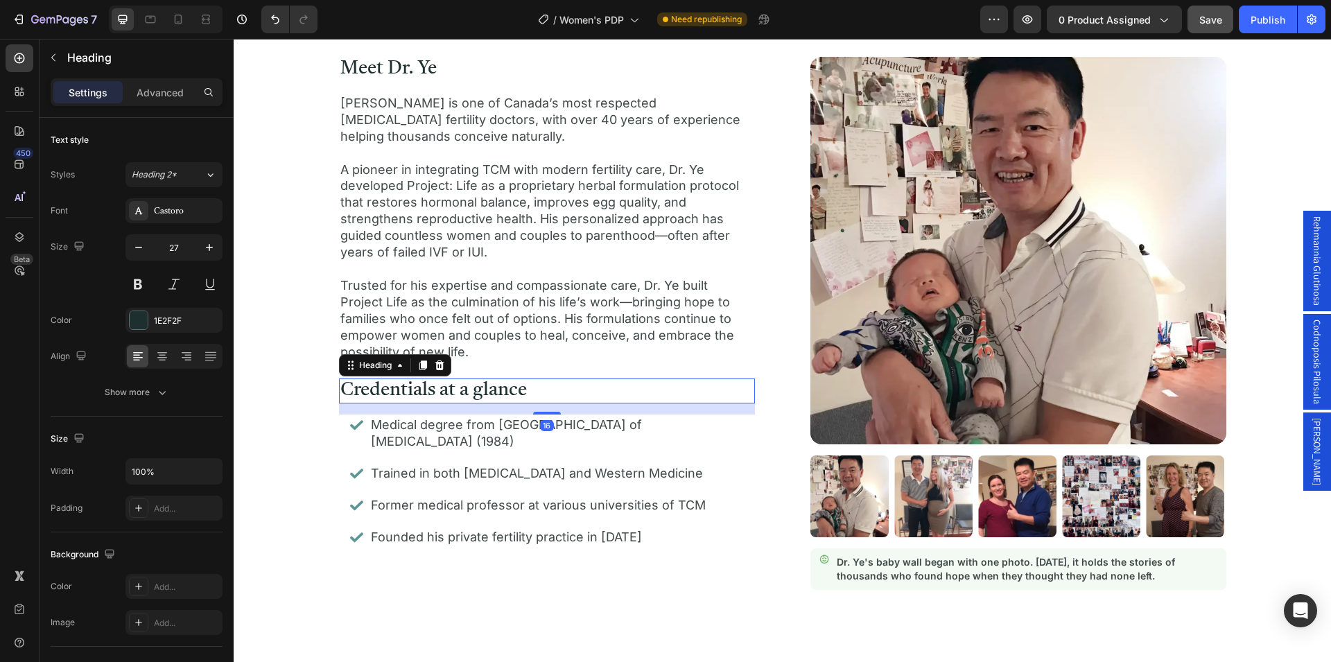
click at [469, 387] on h3 "Credentials at a glance" at bounding box center [547, 391] width 416 height 25
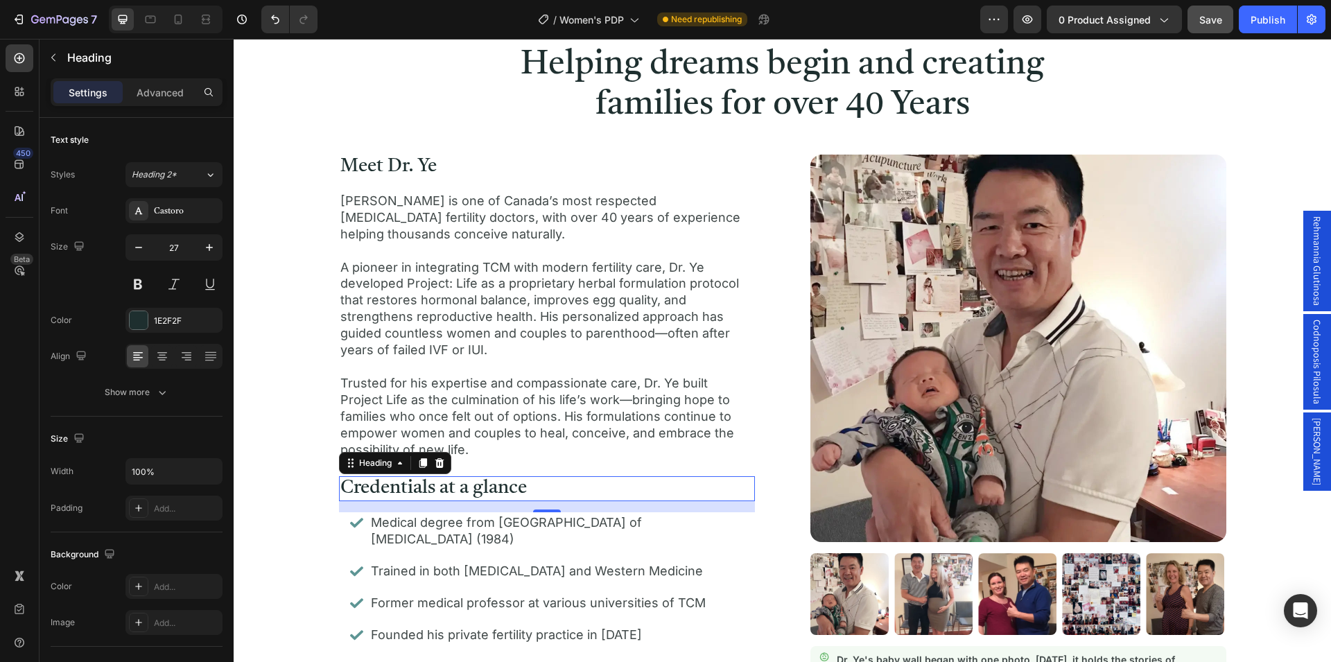
scroll to position [2475, 0]
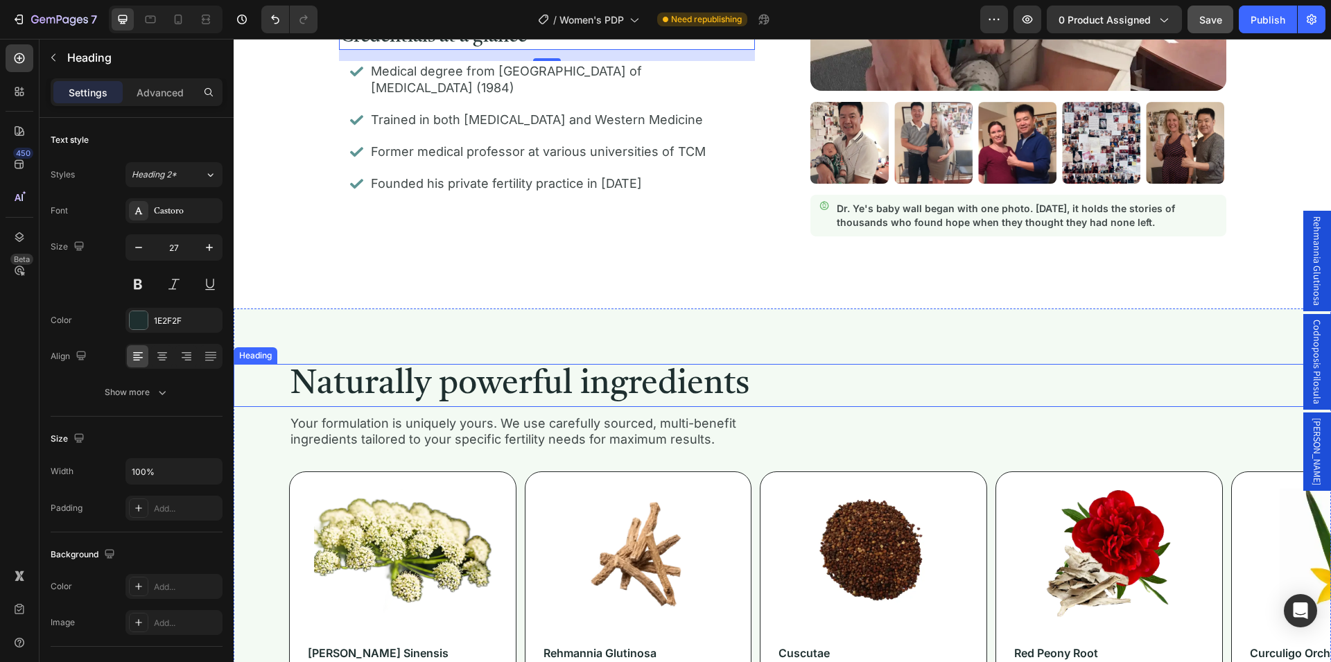
click at [496, 392] on h2 "Naturally powerful ingredients" at bounding box center [801, 385] width 1025 height 43
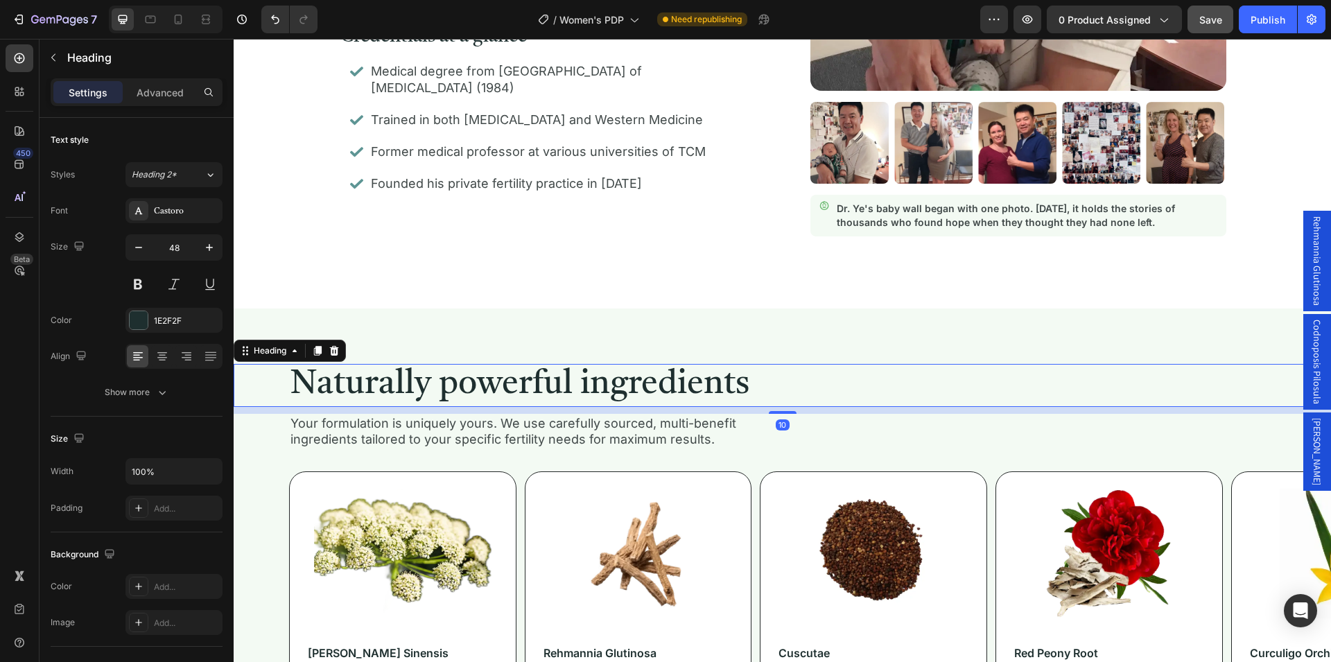
scroll to position [2829, 0]
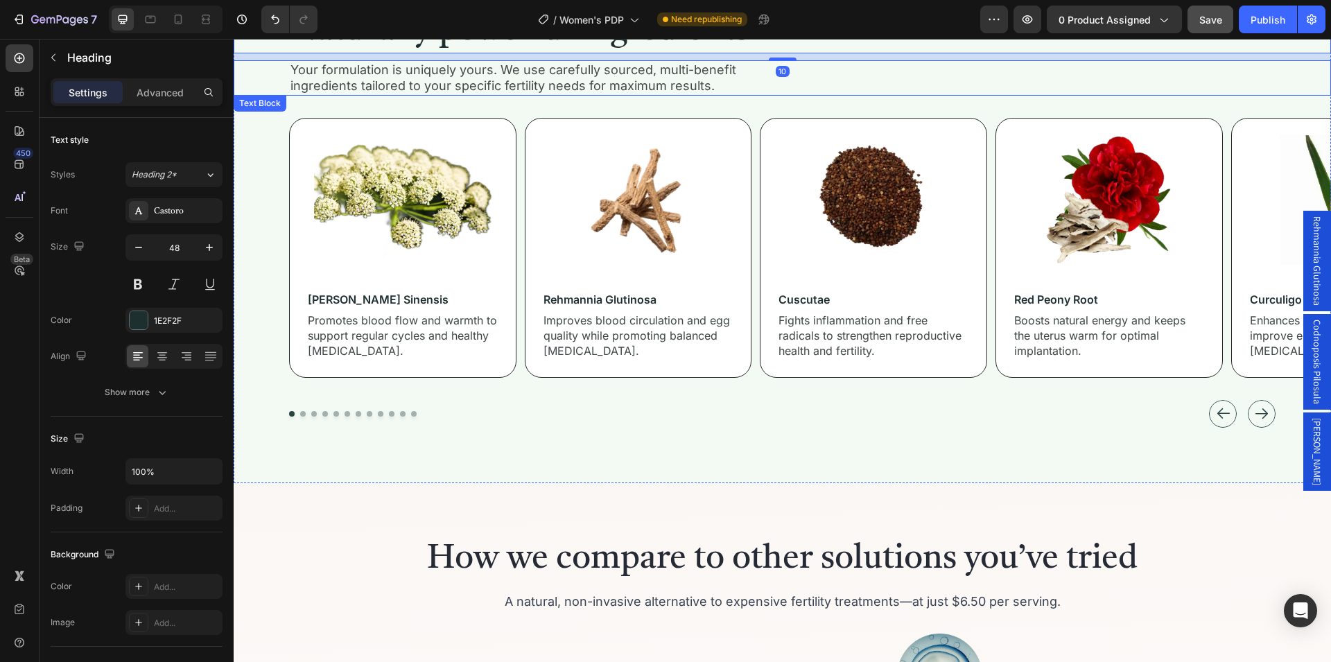
click at [534, 85] on p "Your formulation is uniquely yours. We use carefully sourced, multi-benefit ing…" at bounding box center [519, 78] width 456 height 33
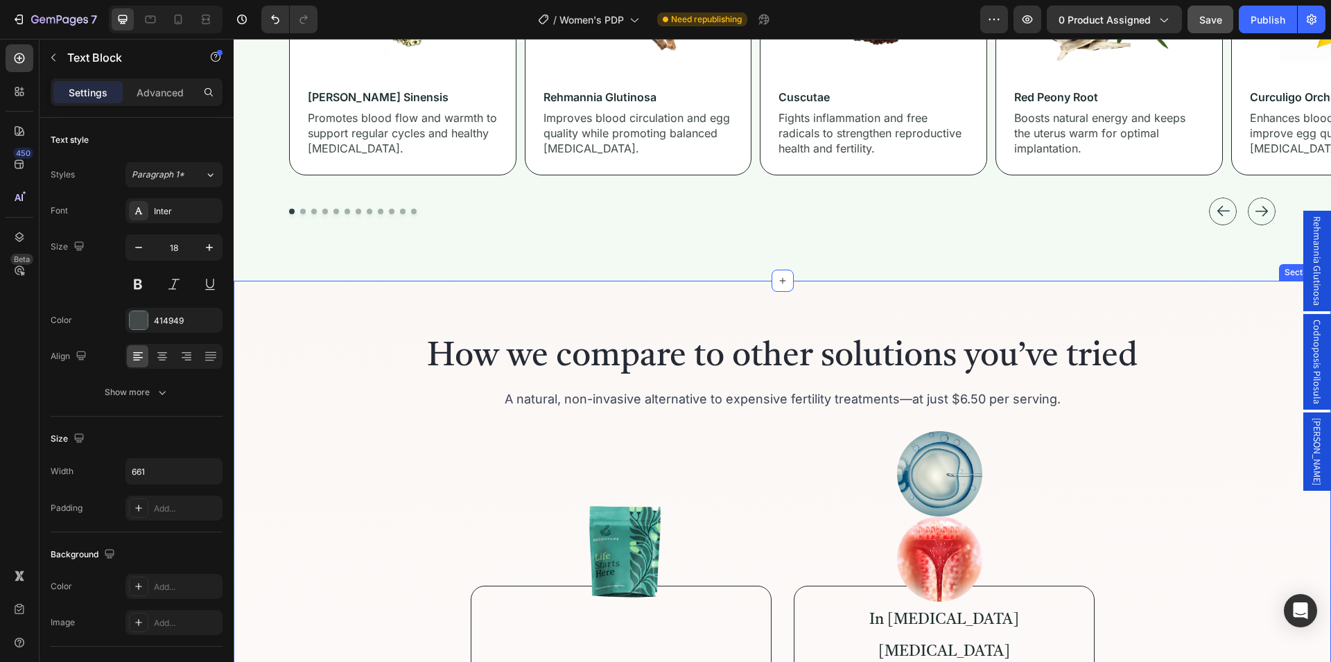
scroll to position [3041, 0]
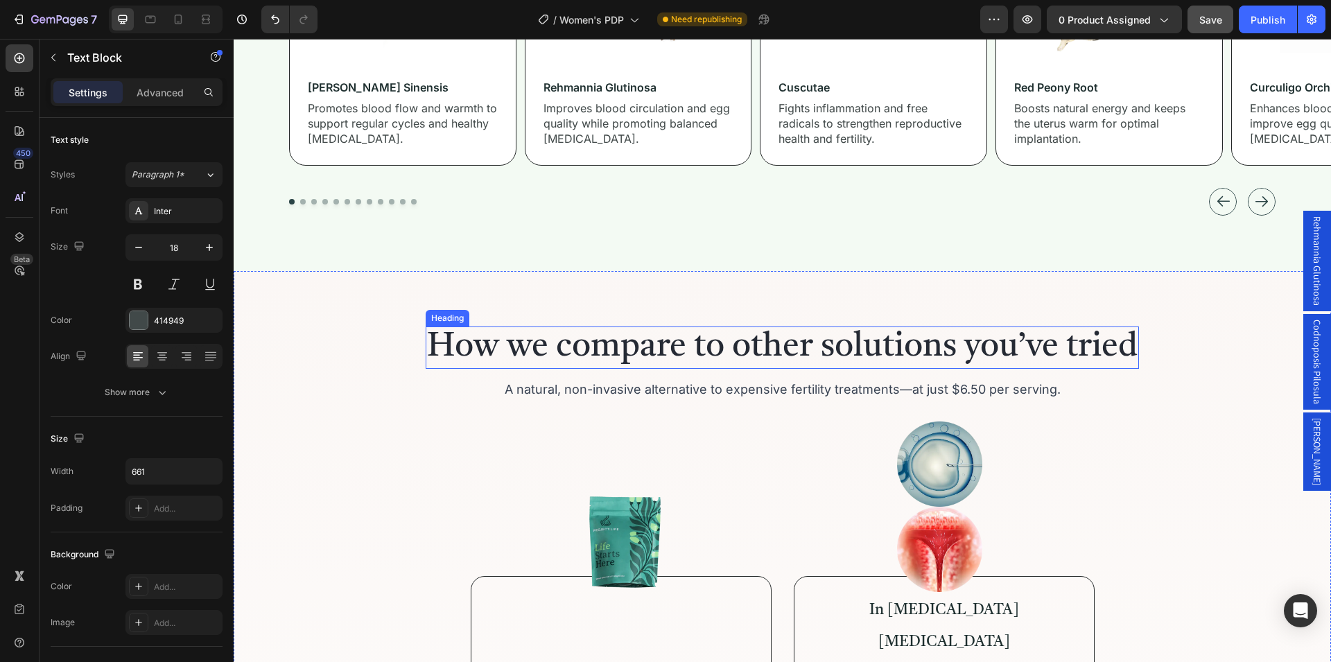
click at [648, 348] on h2 "How we compare to other solutions you’ve tried" at bounding box center [782, 348] width 713 height 43
click at [738, 391] on p "A natural, non-invasive alternative to expensive fertility treatments—at just $…" at bounding box center [782, 389] width 711 height 16
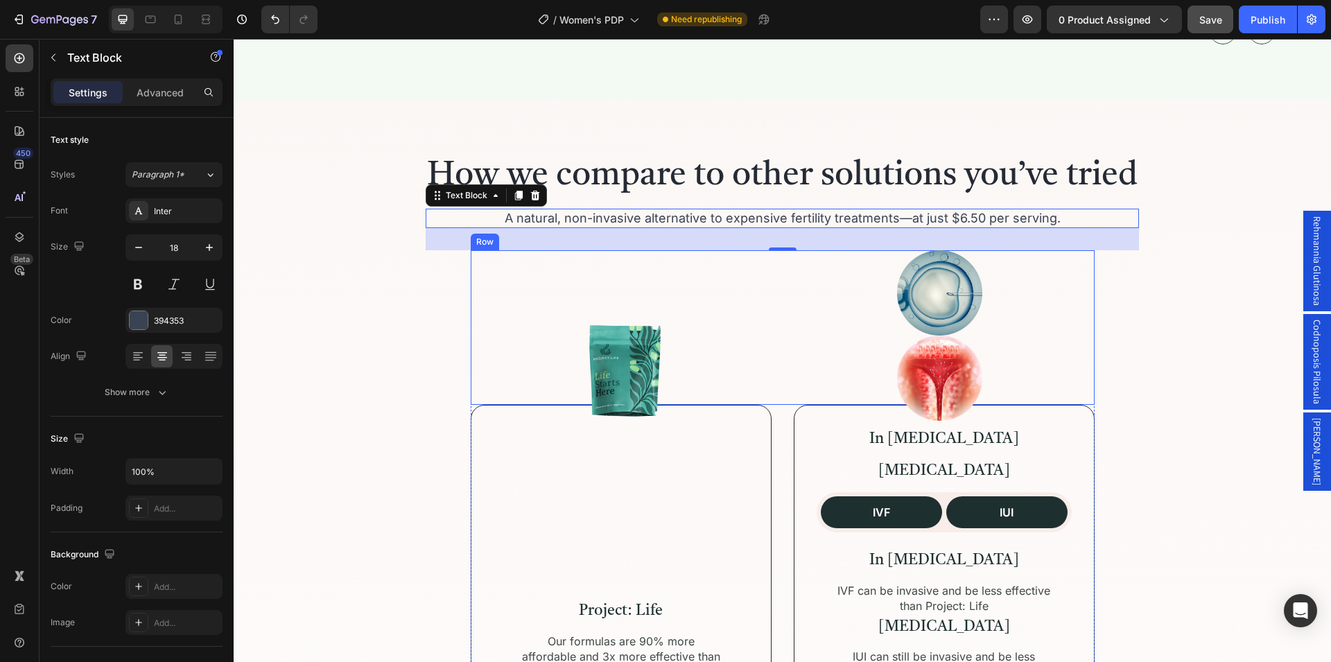
scroll to position [3324, 0]
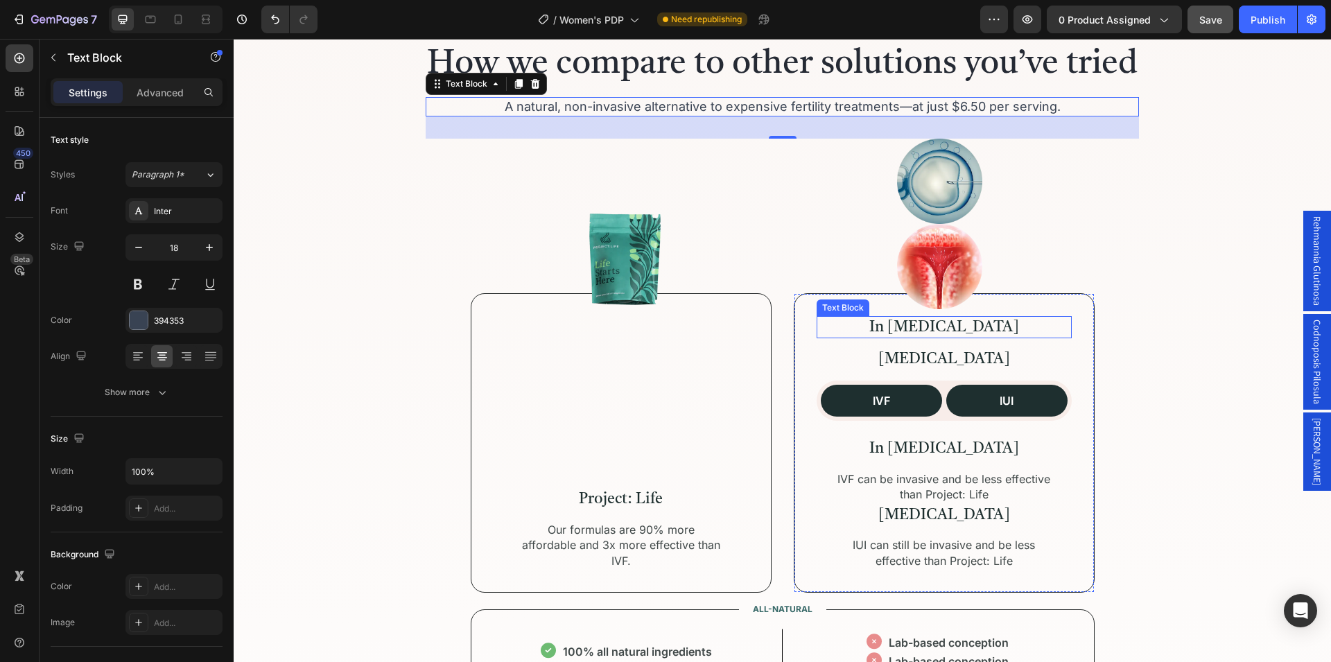
click at [897, 329] on p "In [MEDICAL_DATA]" at bounding box center [944, 328] width 252 height 20
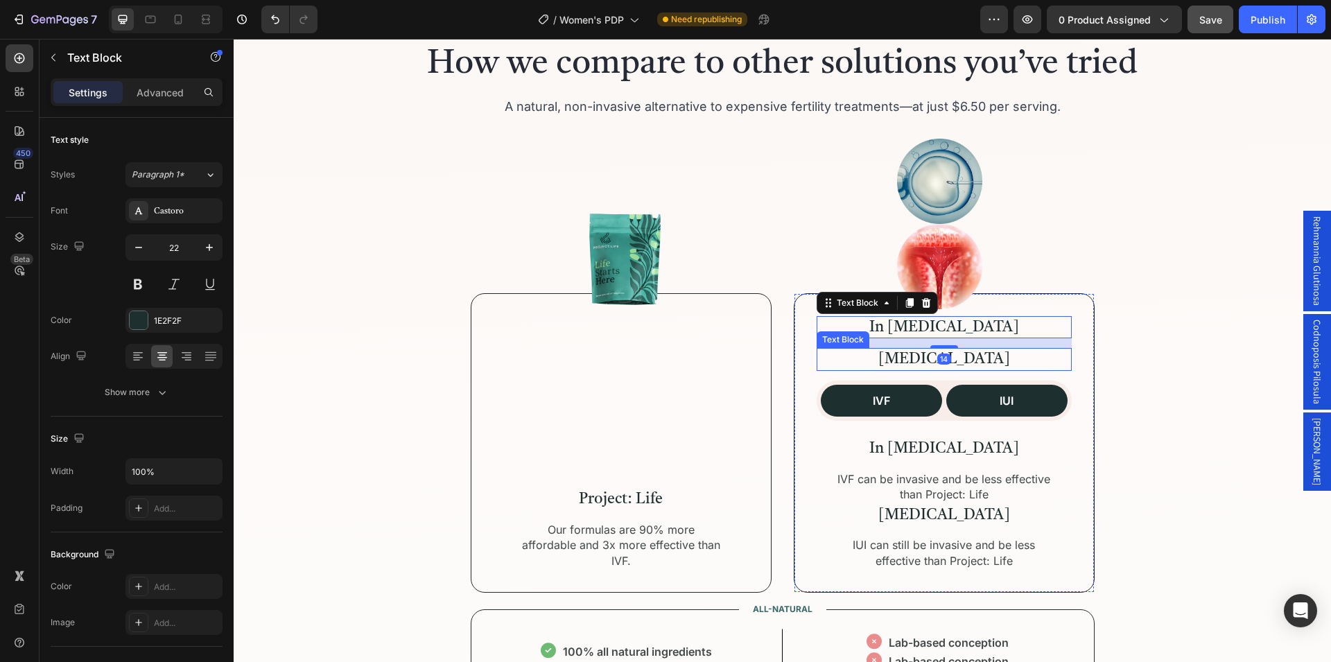
click at [906, 359] on p "[MEDICAL_DATA]" at bounding box center [944, 359] width 252 height 20
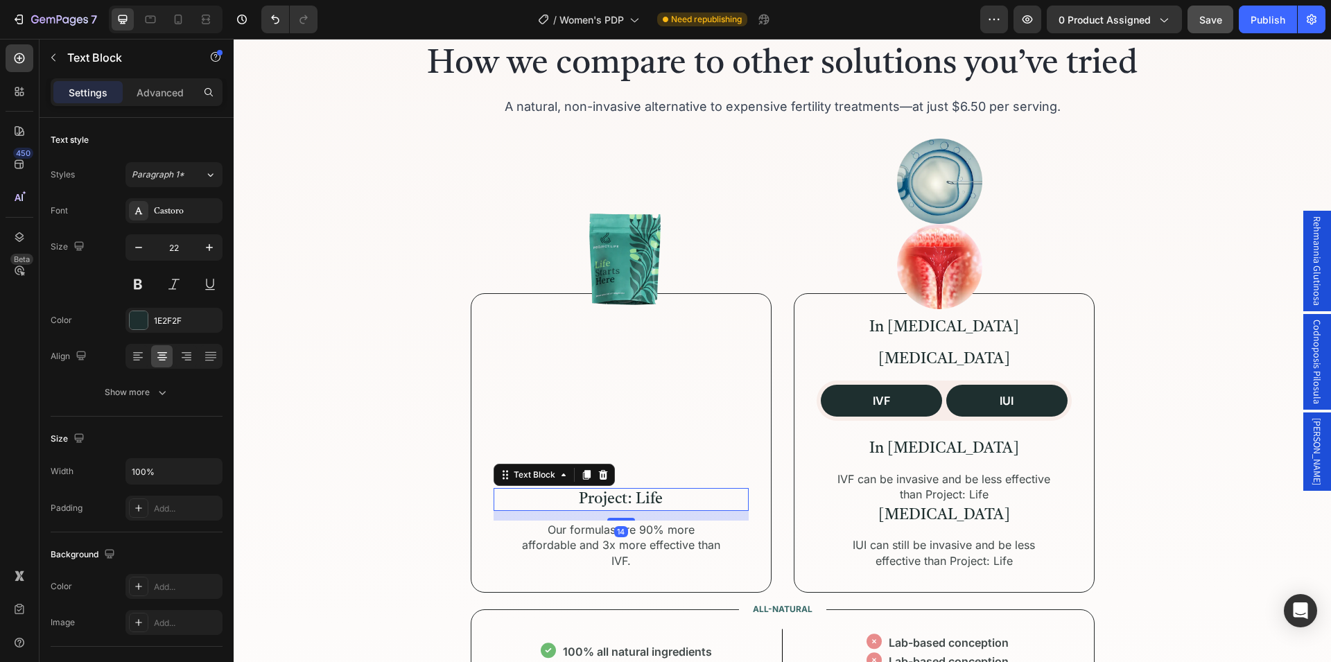
click at [628, 510] on p "Project: Life" at bounding box center [621, 499] width 252 height 20
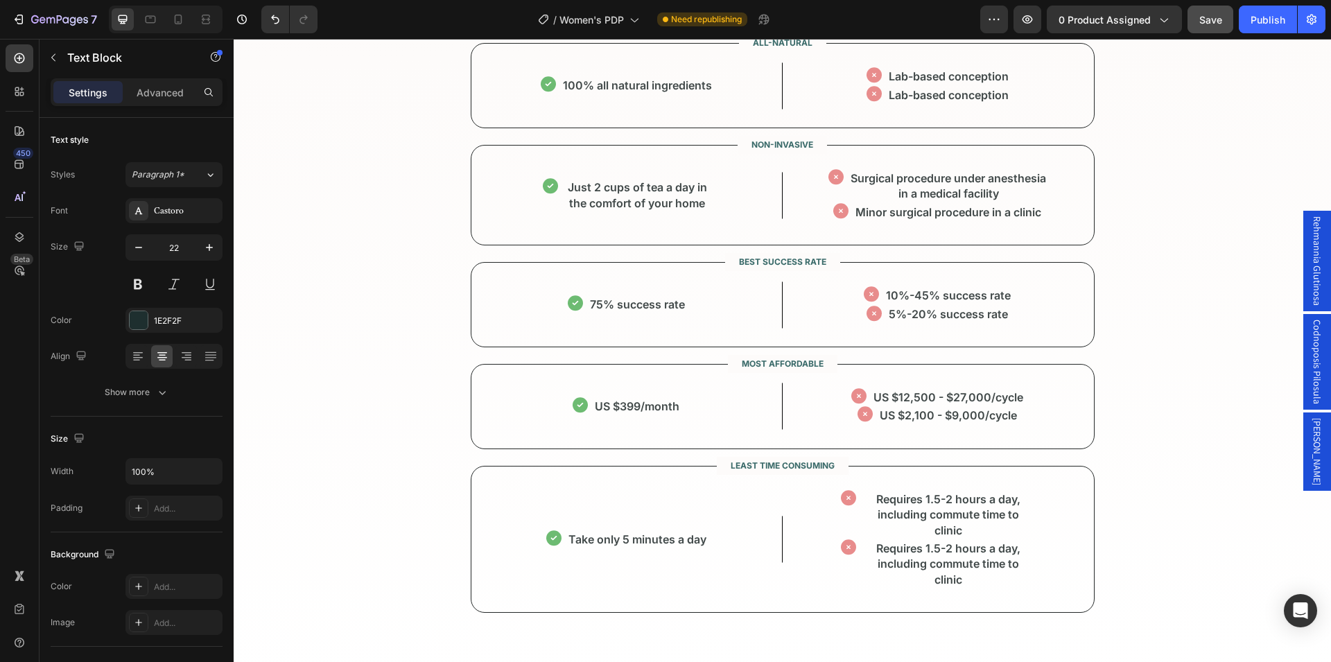
scroll to position [3960, 0]
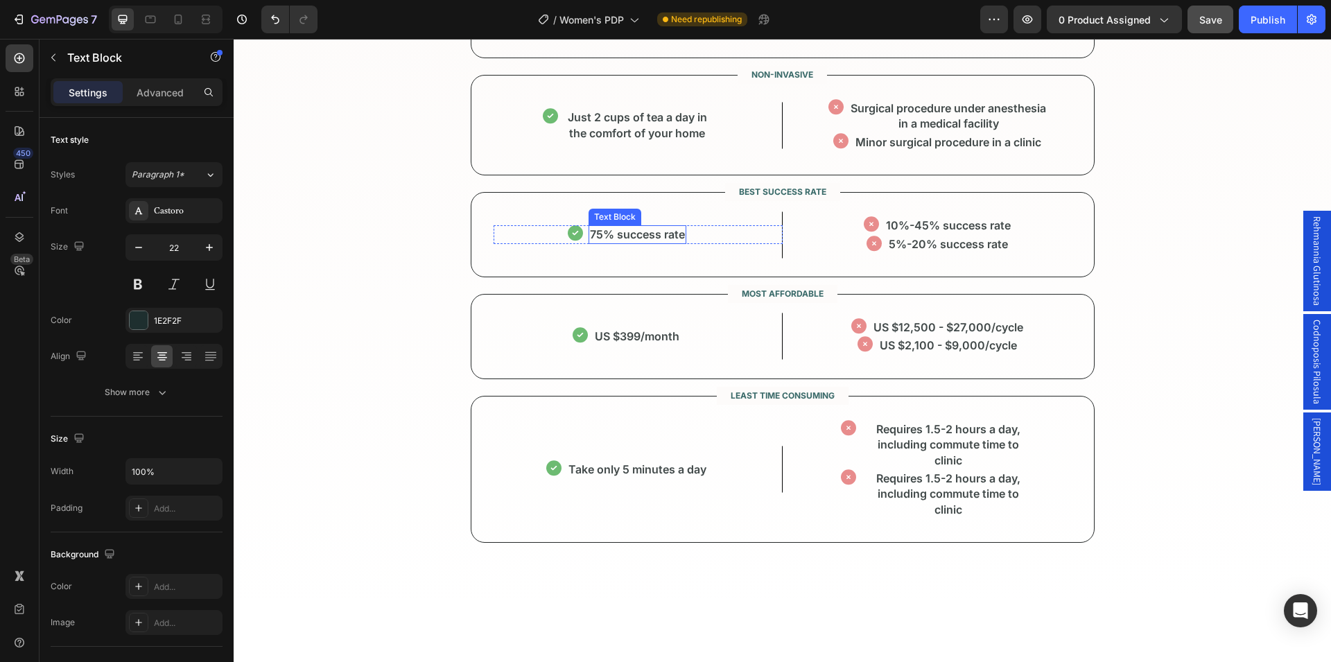
click at [631, 235] on p "75% success rate" at bounding box center [637, 234] width 95 height 15
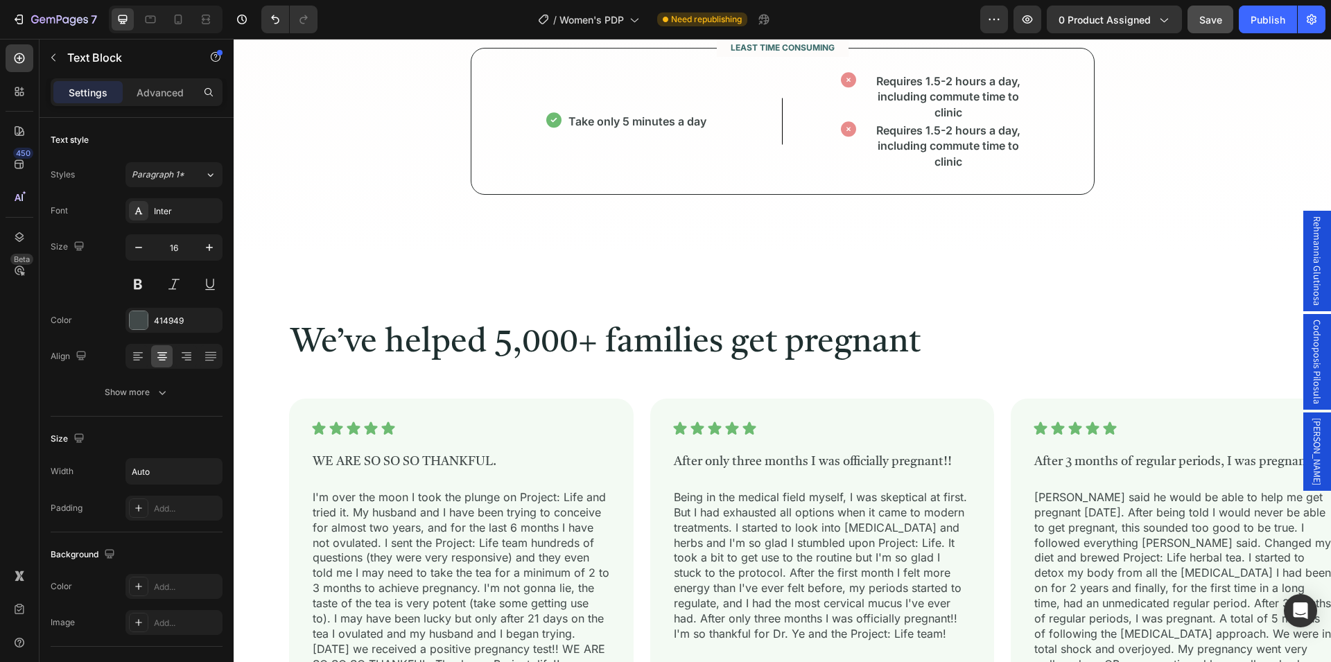
scroll to position [4314, 0]
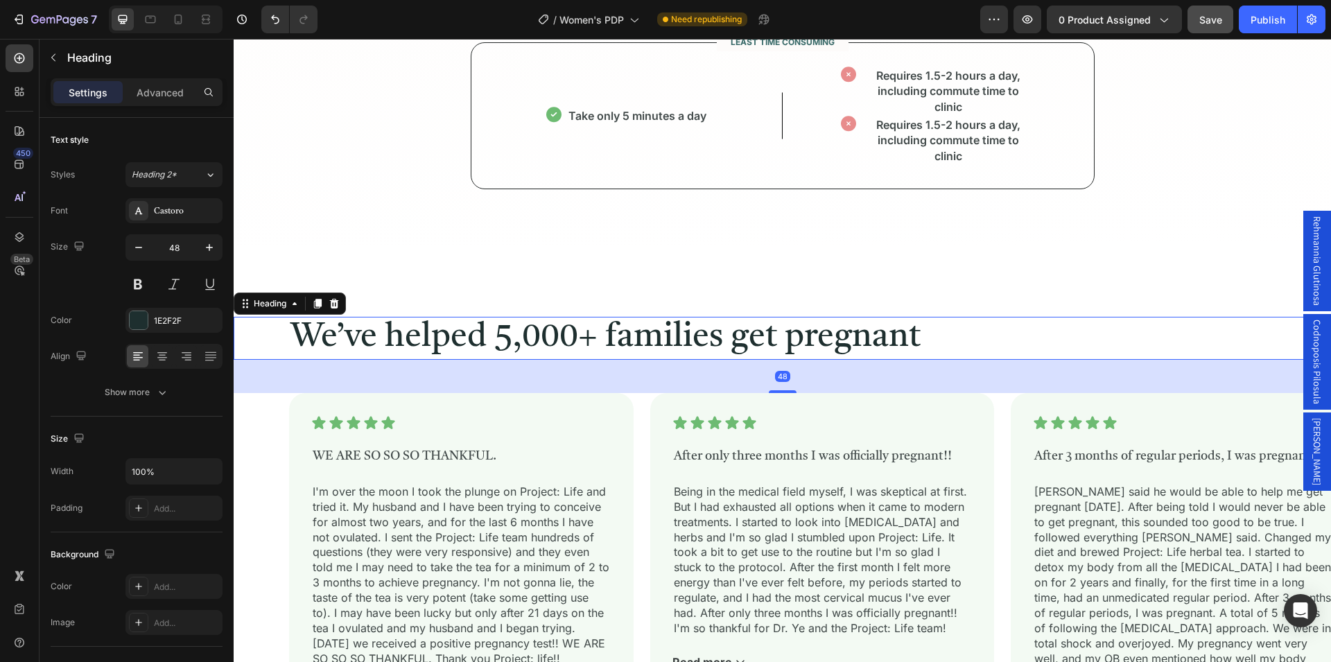
click at [618, 333] on h2 "We’ve helped 5,000+ families get pregnant" at bounding box center [803, 338] width 1028 height 43
click at [445, 451] on h3 "WE ARE SO SO SO THANKFUL." at bounding box center [461, 456] width 300 height 19
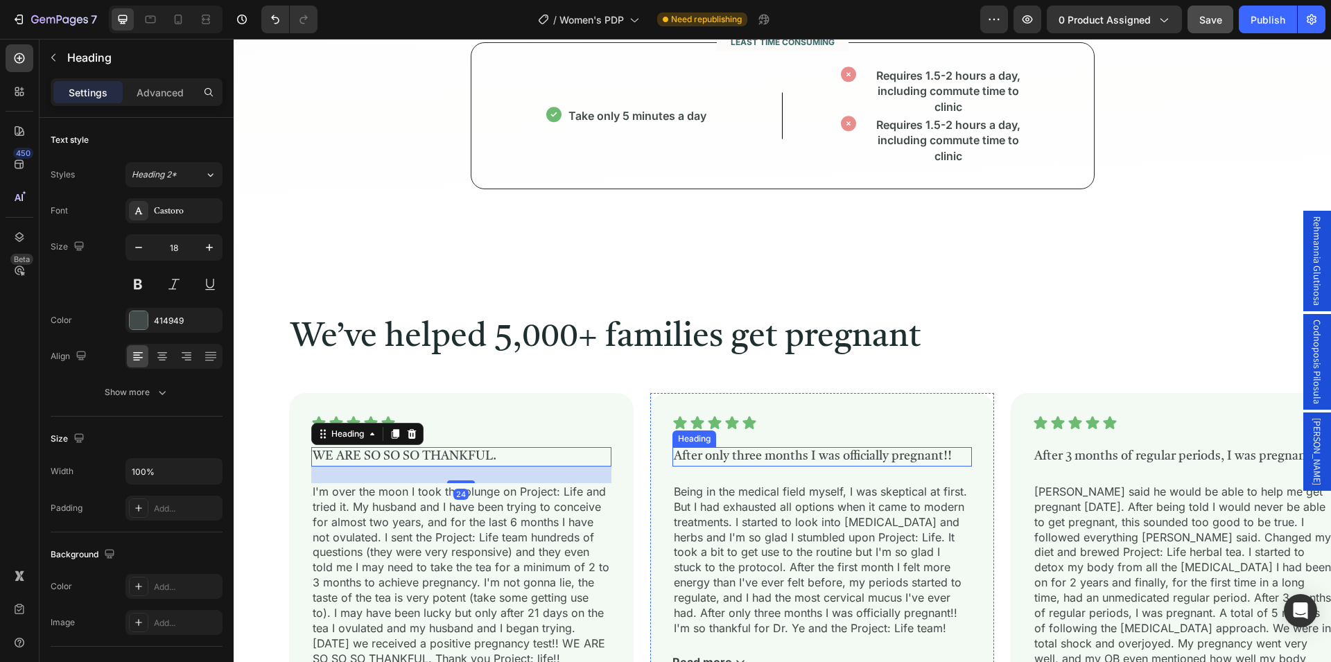
click at [733, 459] on h3 "After only three months I was officially pregnant!!" at bounding box center [823, 456] width 300 height 19
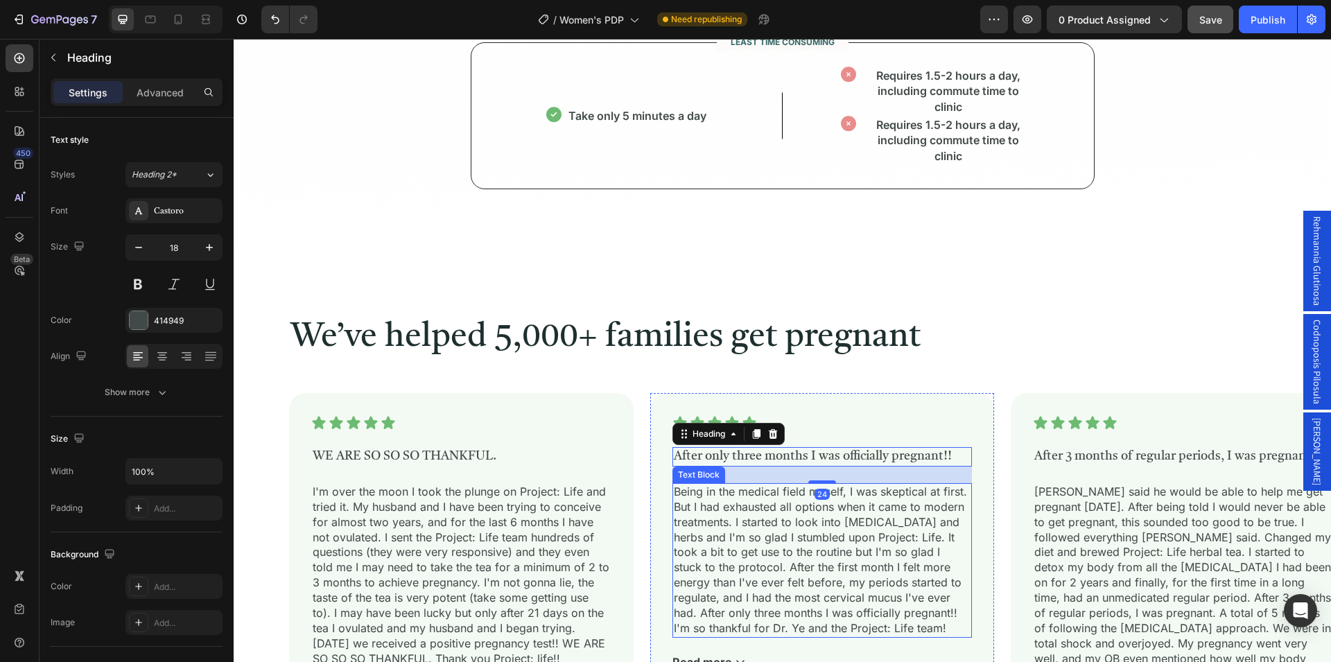
click at [736, 501] on p "Being in the medical field myself, I was skeptical at first. But I had exhauste…" at bounding box center [822, 561] width 297 height 152
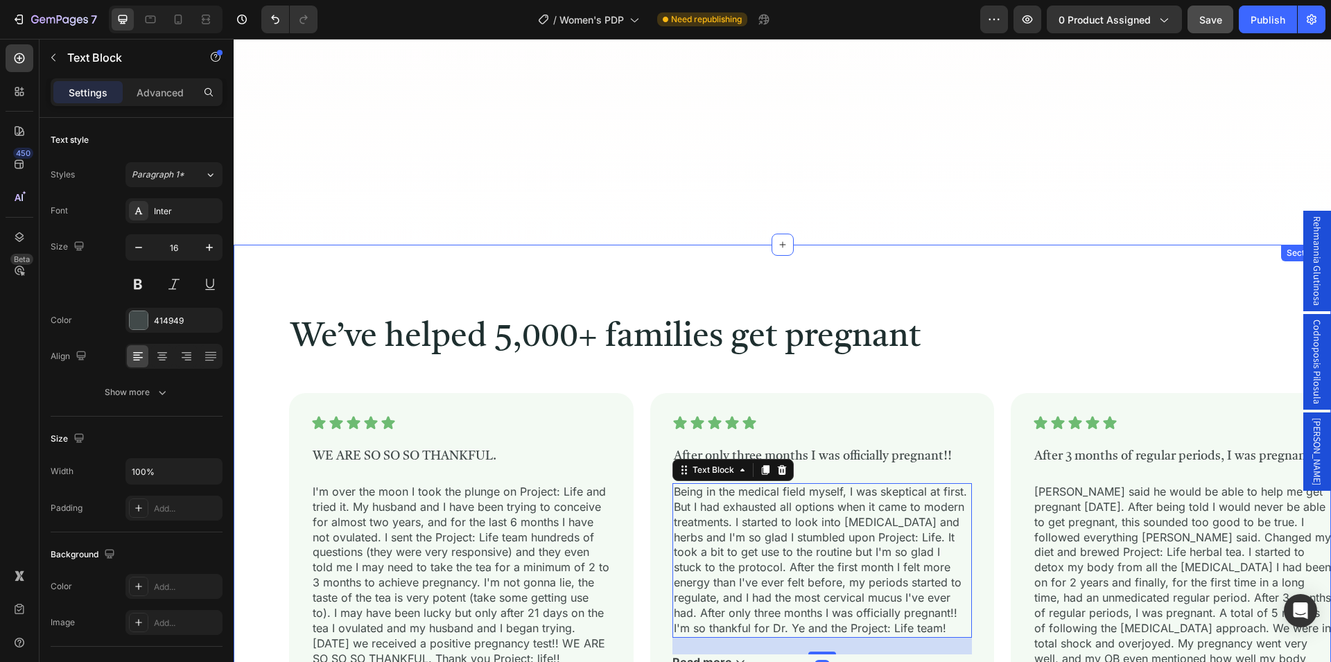
scroll to position [4668, 0]
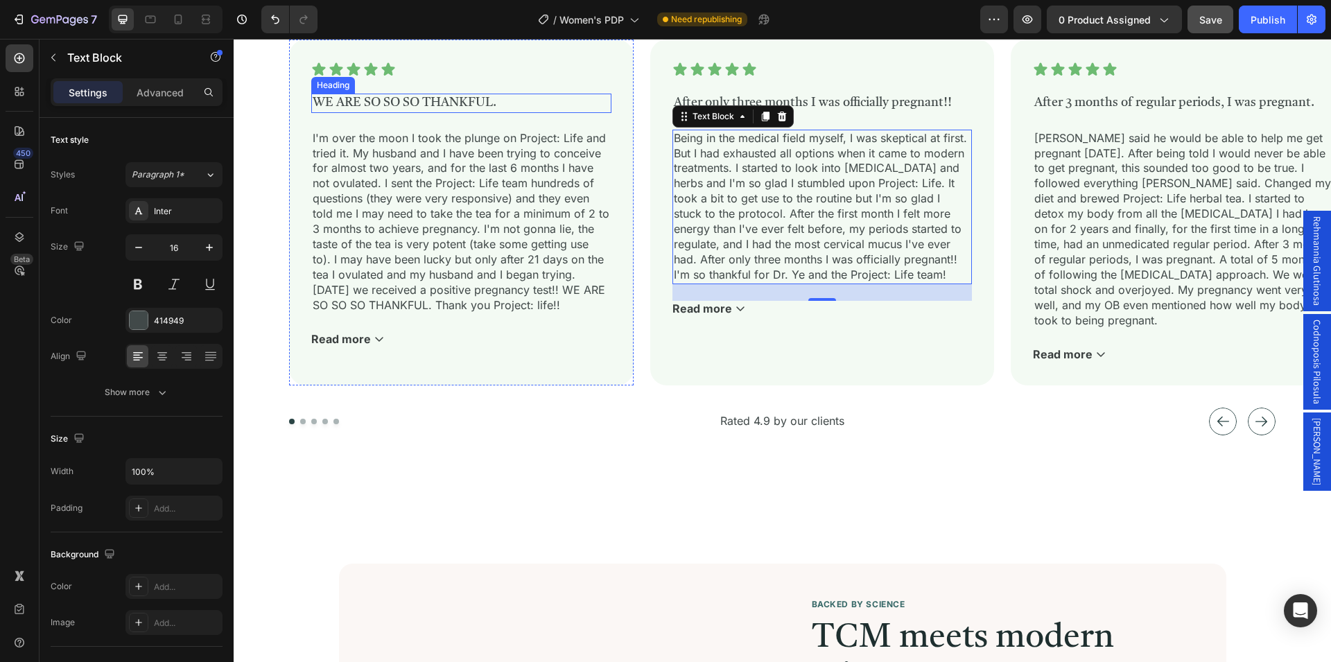
click at [469, 102] on h3 "WE ARE SO SO SO THANKFUL." at bounding box center [461, 103] width 300 height 19
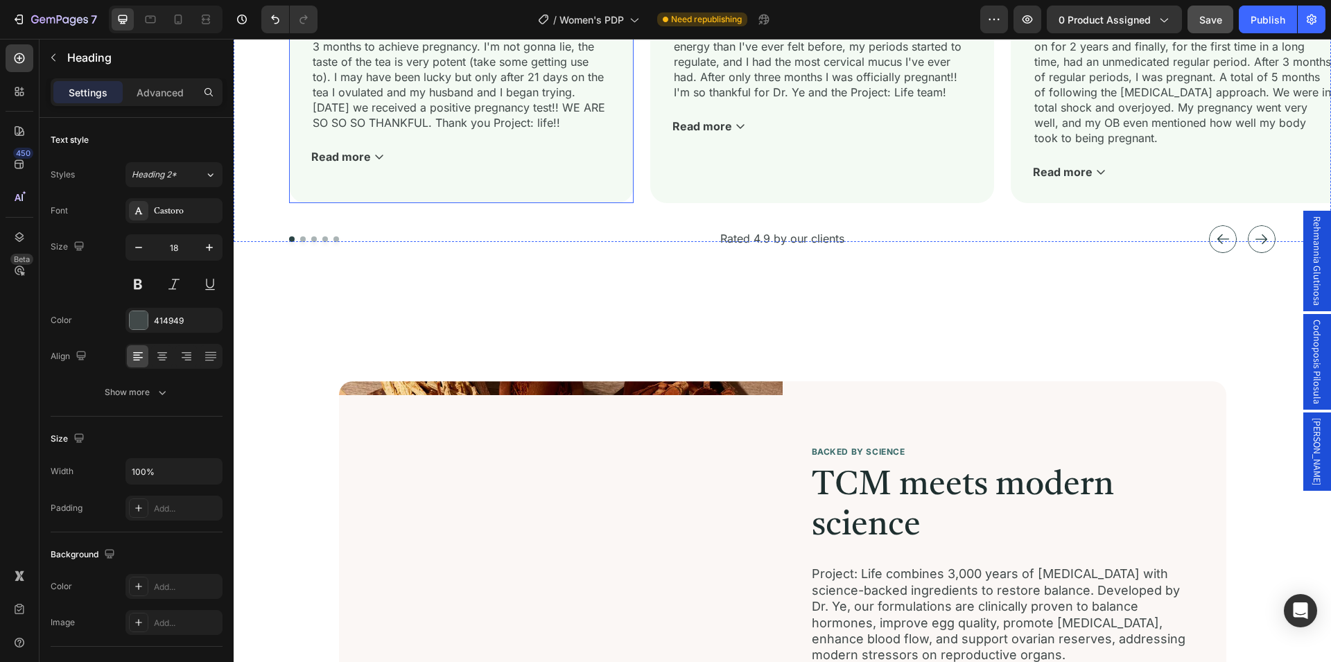
scroll to position [4880, 0]
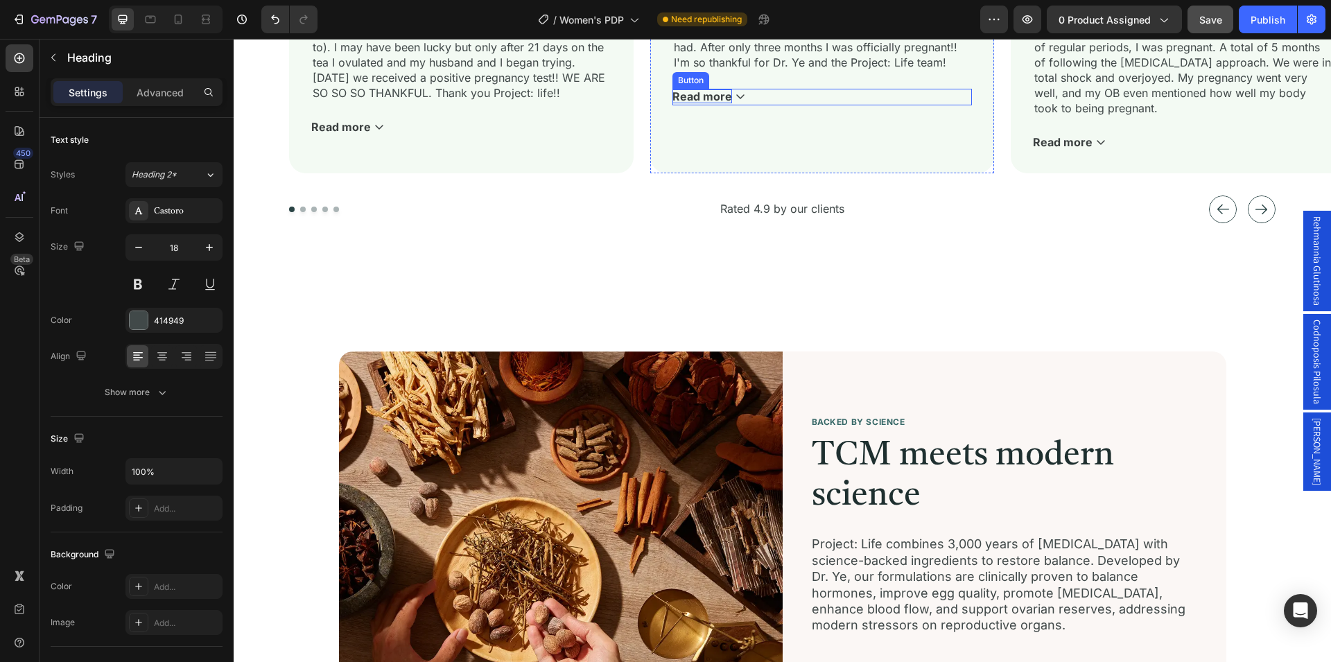
click at [706, 103] on p "Read more" at bounding box center [703, 96] width 60 height 14
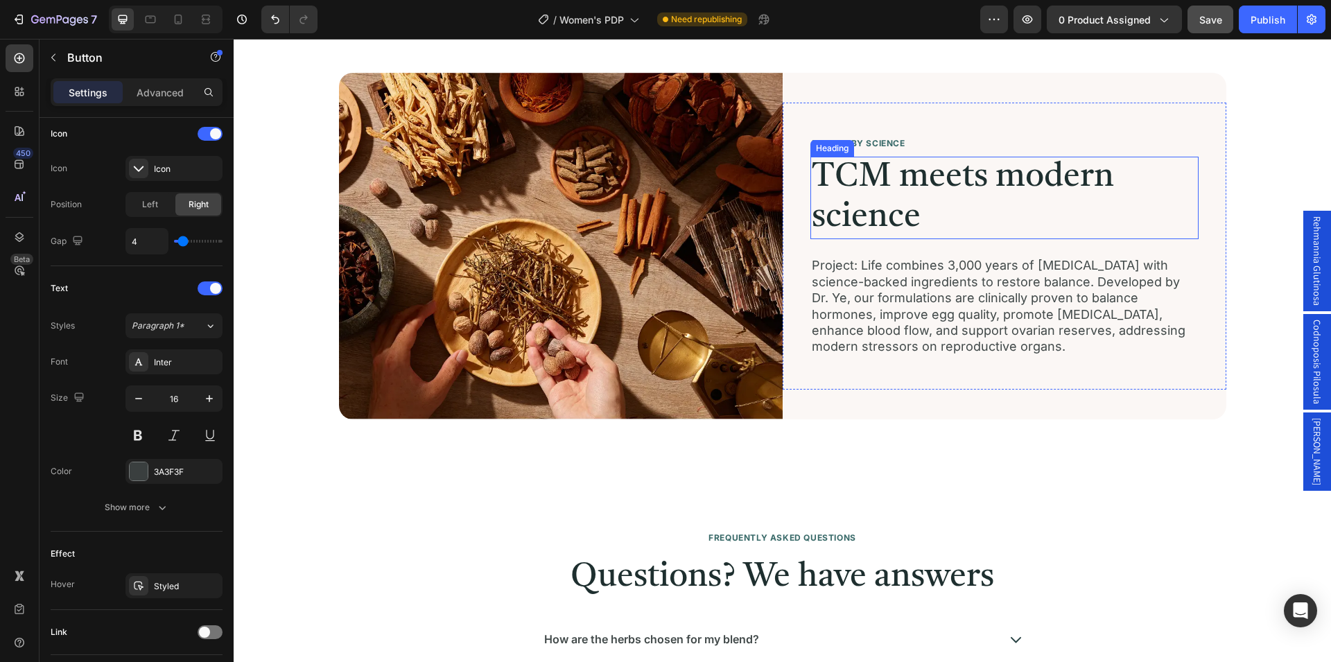
scroll to position [5092, 0]
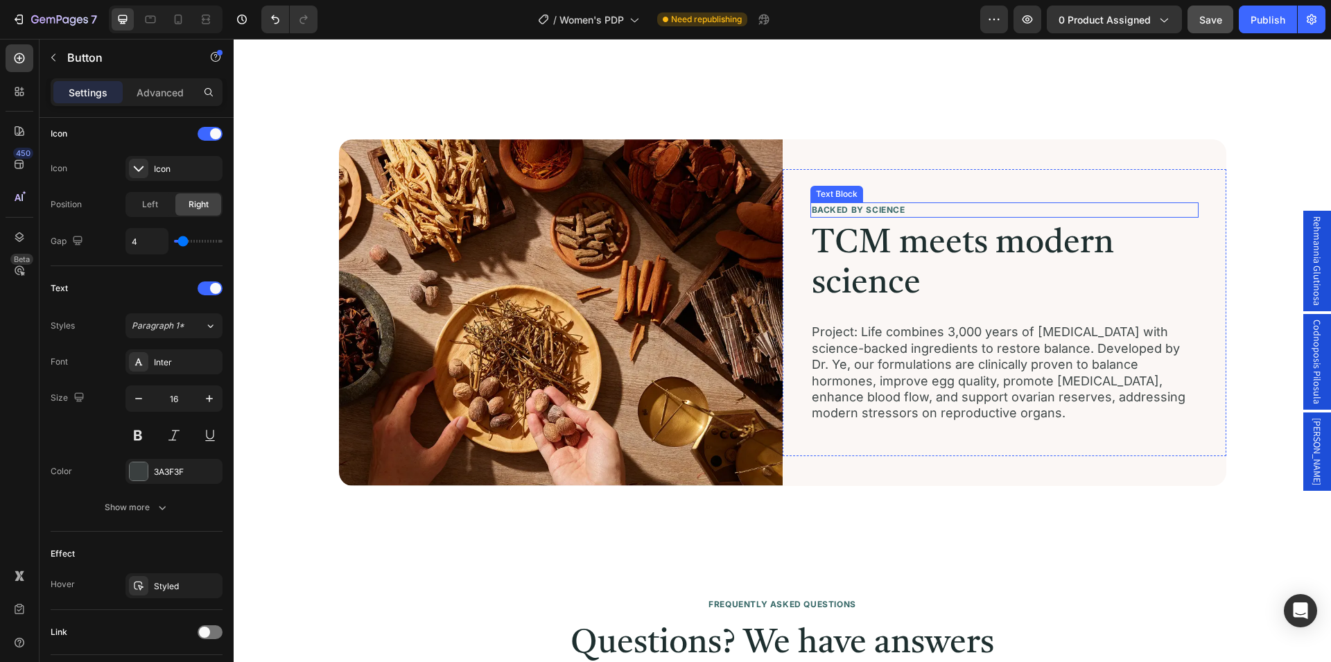
click at [863, 207] on p "BACKED BY SCIENCE" at bounding box center [1004, 210] width 385 height 12
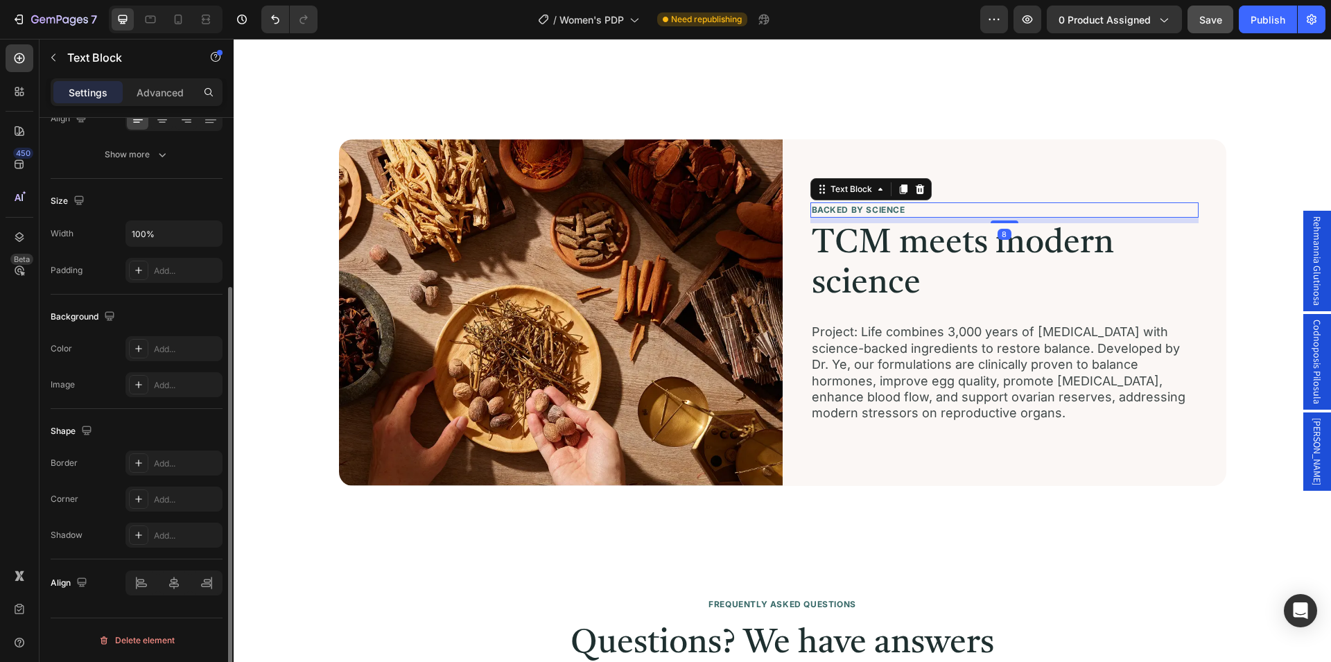
scroll to position [0, 0]
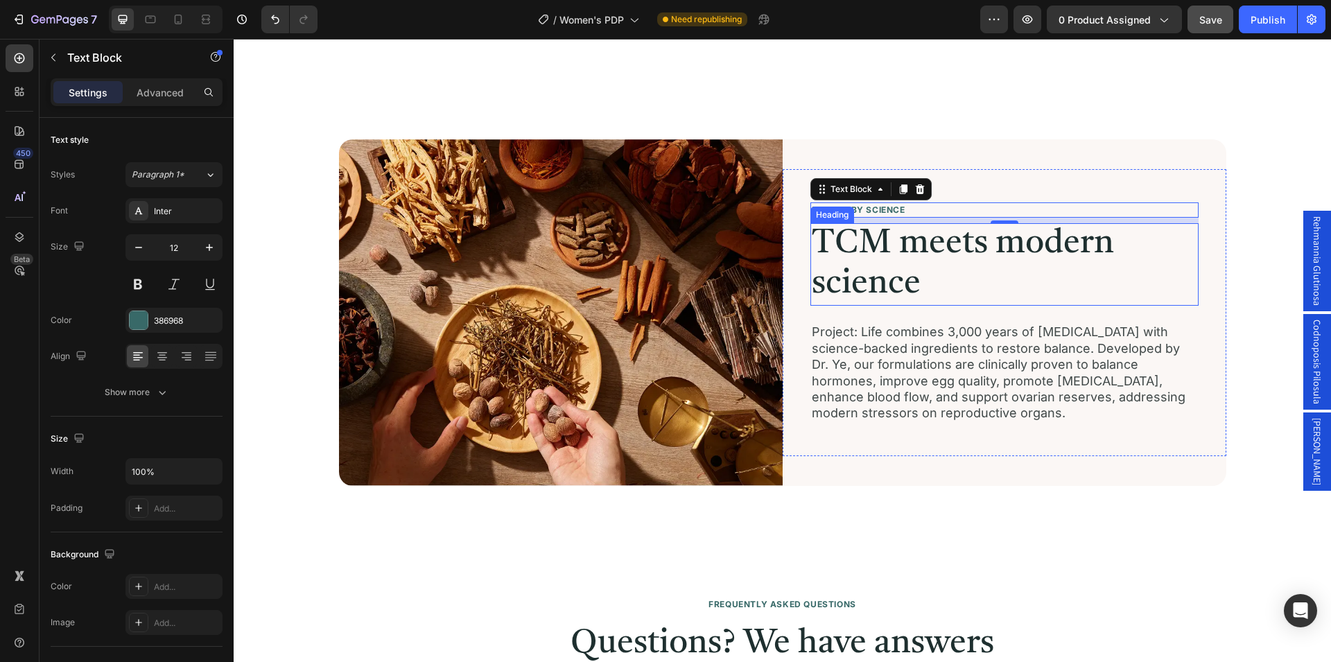
click at [844, 266] on h2 "TCM meets modern science" at bounding box center [1005, 264] width 388 height 83
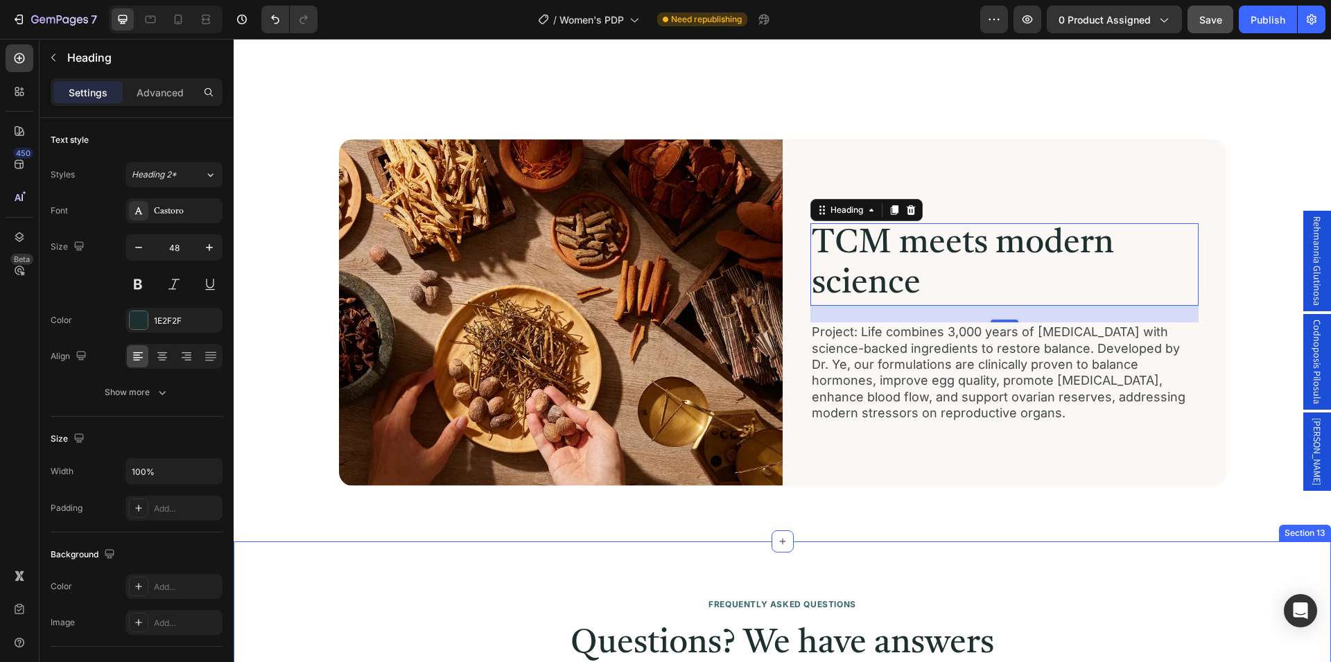
scroll to position [5375, 0]
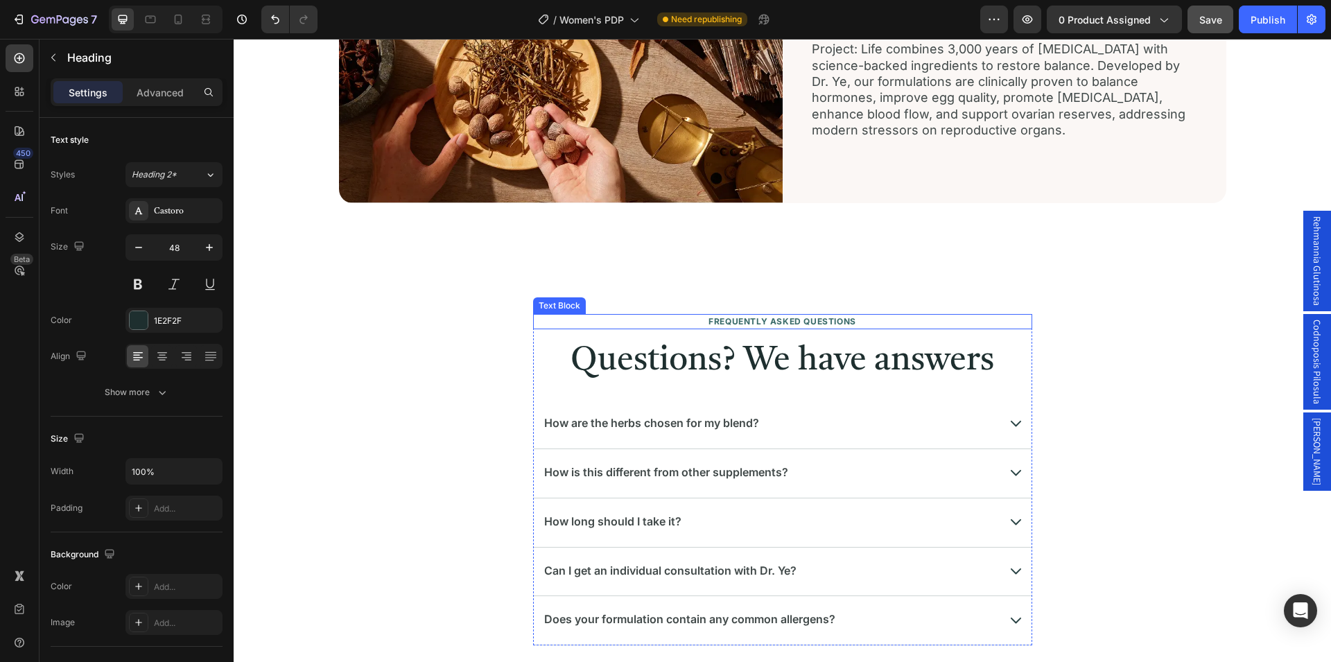
click at [761, 321] on p "FREQUENTLY ASKED QUESTIONS" at bounding box center [783, 321] width 496 height 12
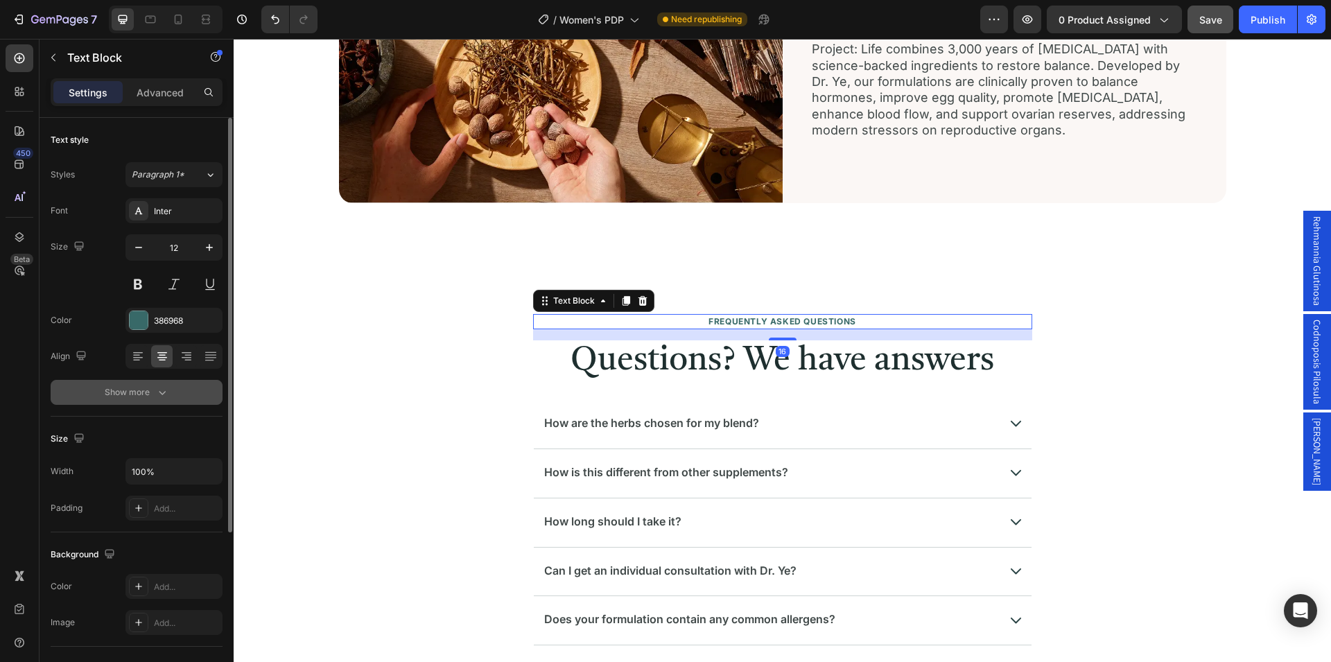
click at [182, 396] on button "Show more" at bounding box center [137, 392] width 172 height 25
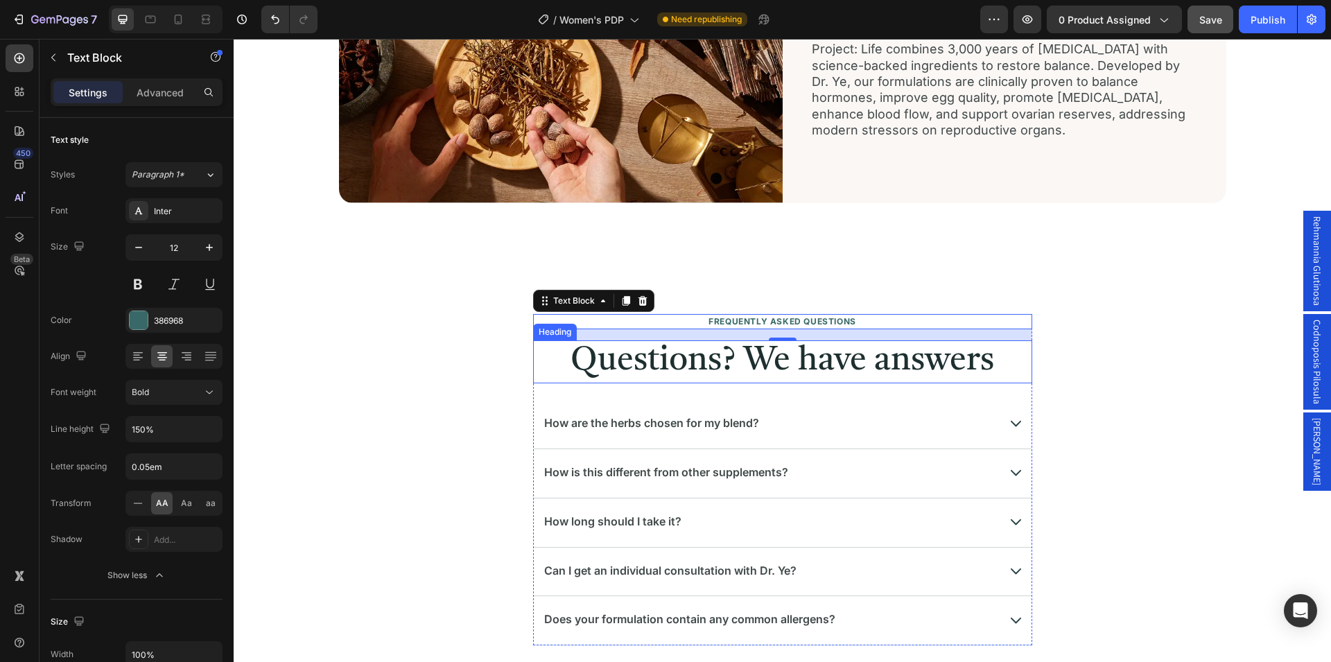
click at [824, 369] on h2 "Questions? We have answers" at bounding box center [782, 361] width 499 height 43
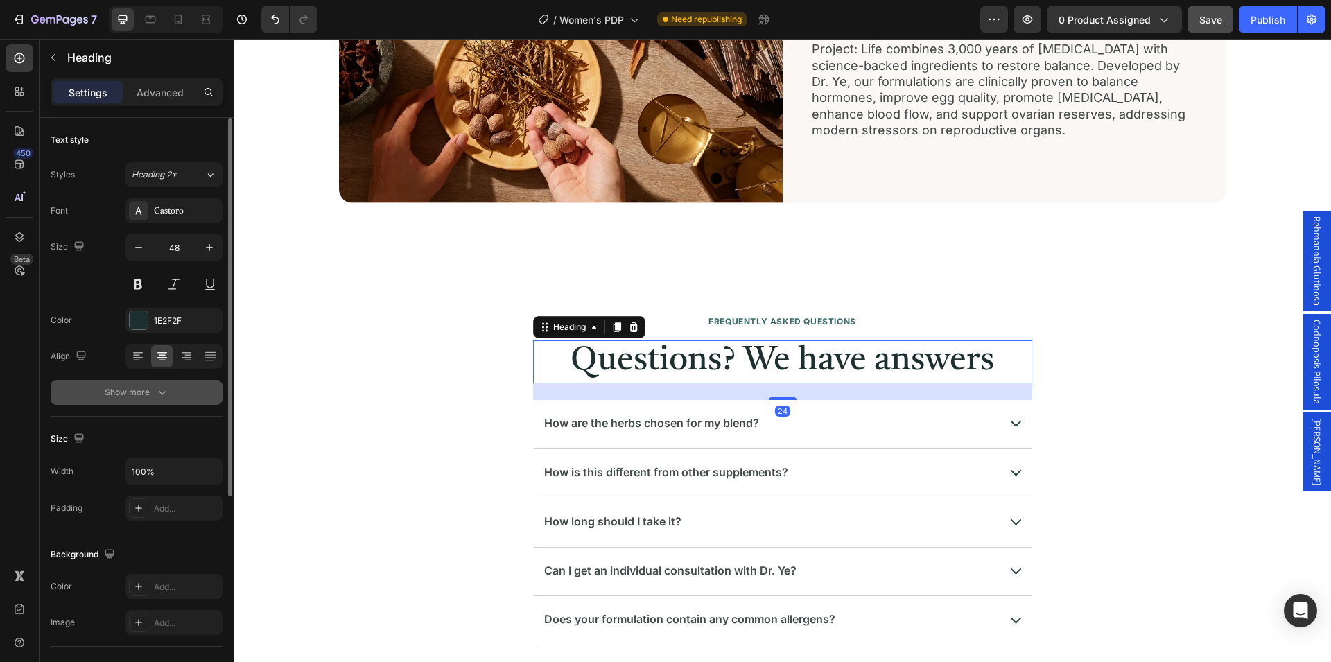
click at [168, 399] on icon "button" at bounding box center [162, 392] width 14 height 14
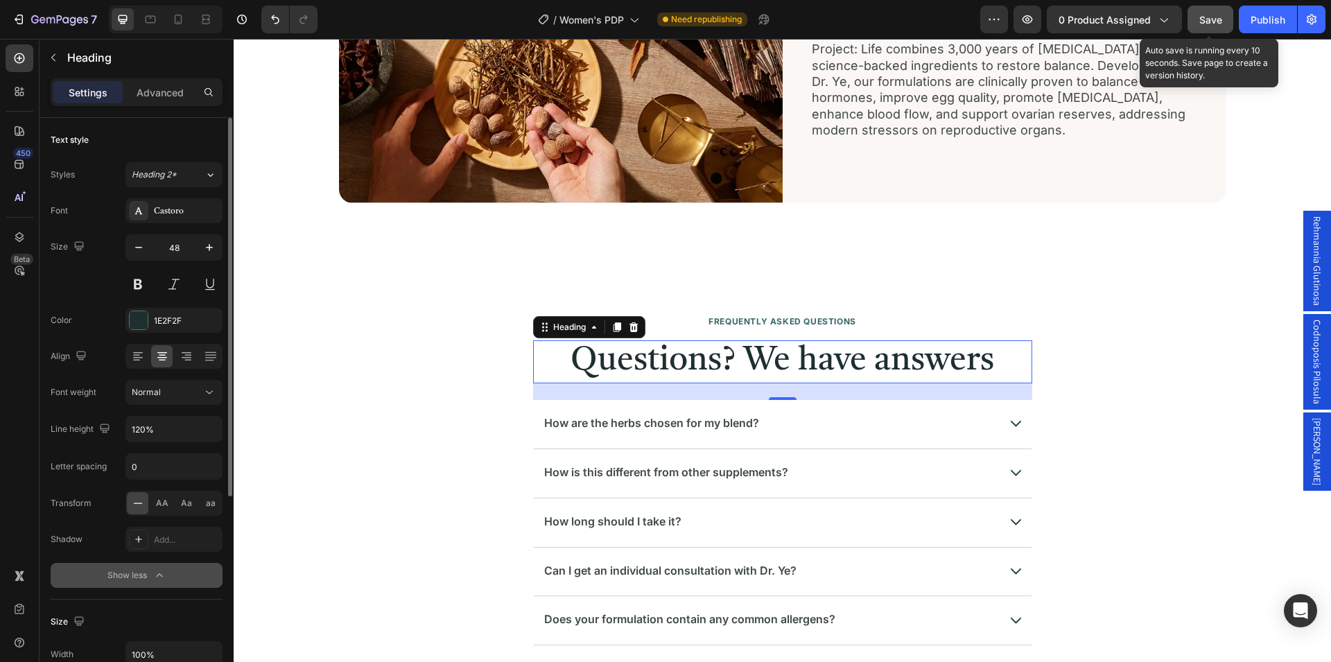
click at [1215, 19] on span "Save" at bounding box center [1210, 20] width 23 height 12
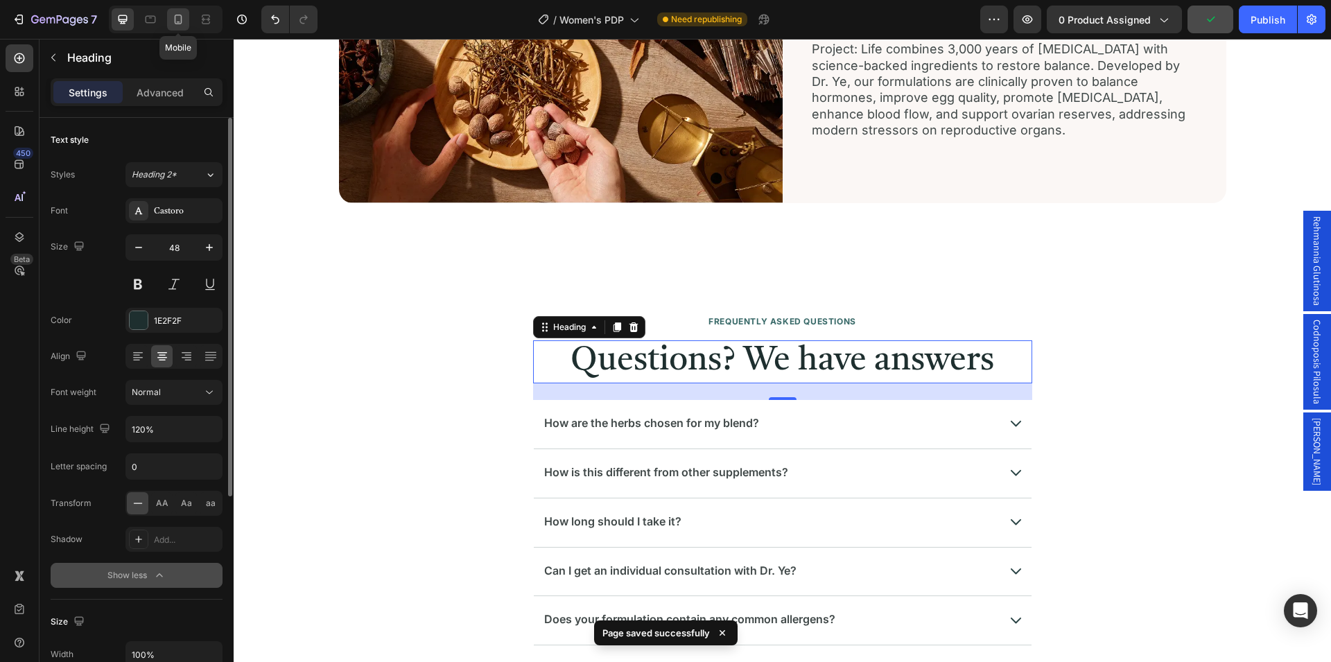
click at [179, 24] on icon at bounding box center [179, 20] width 8 height 10
type input "33"
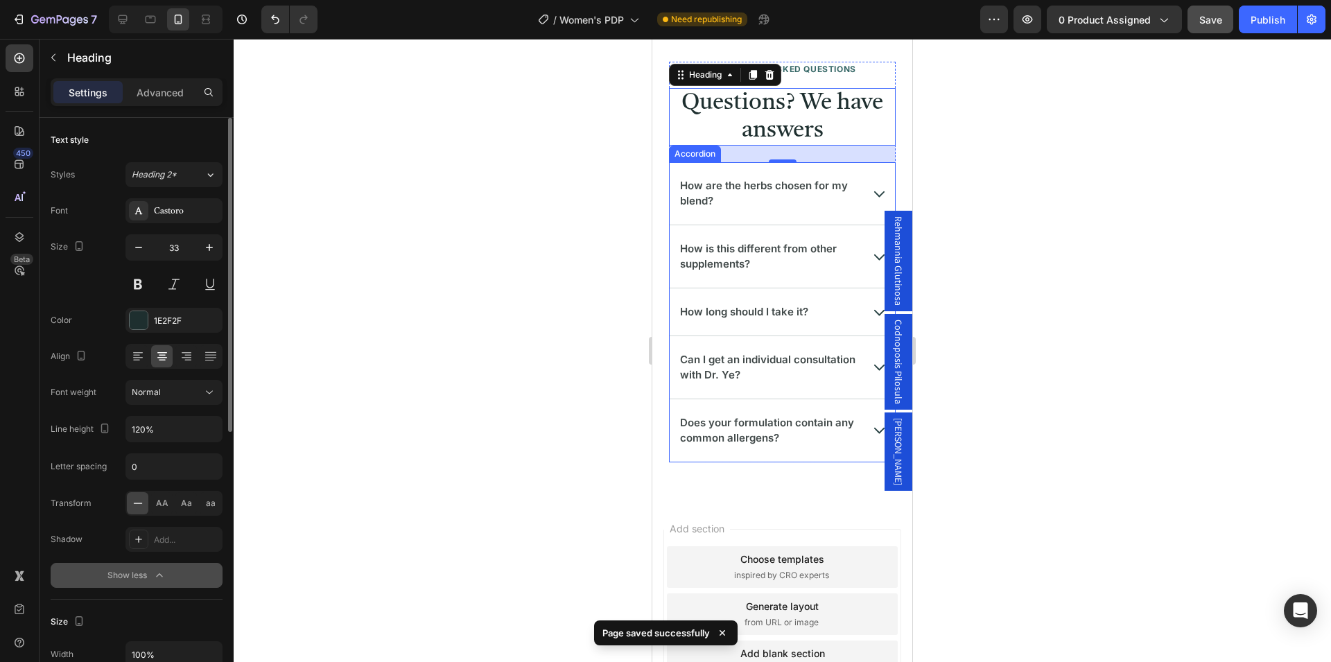
scroll to position [5282, 0]
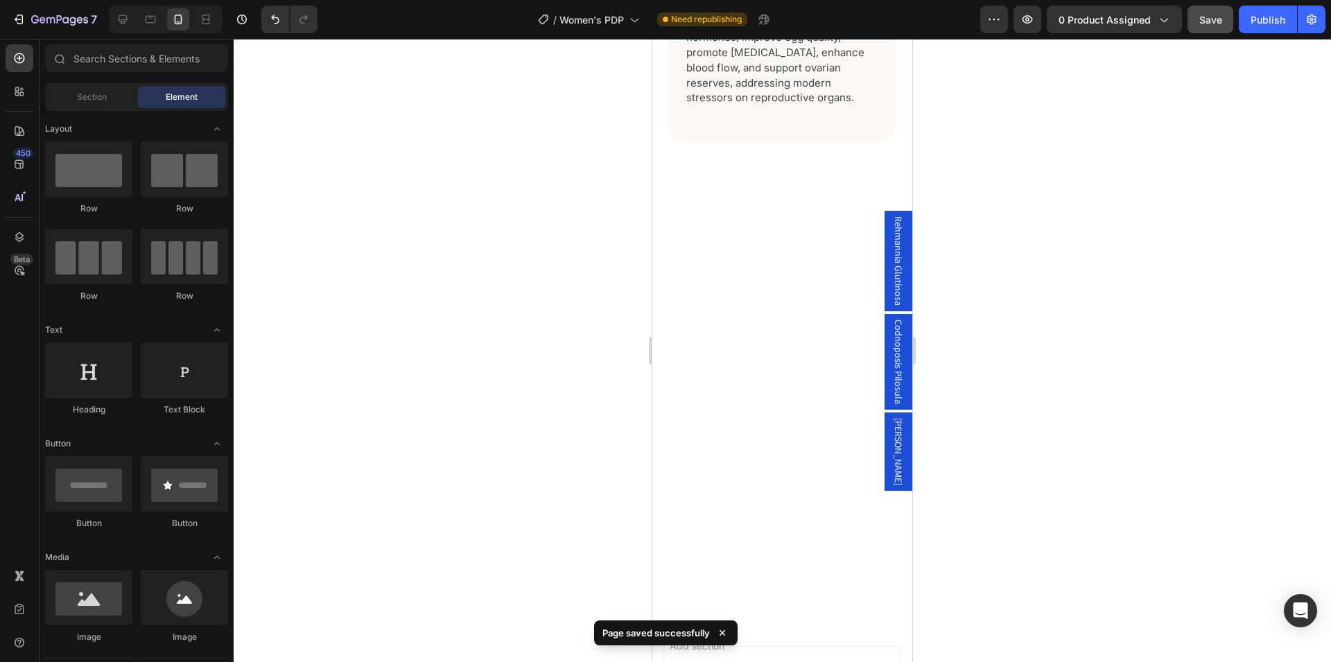
drag, startPoint x: 908, startPoint y: 597, endPoint x: 1575, endPoint y: 130, distance: 814.6
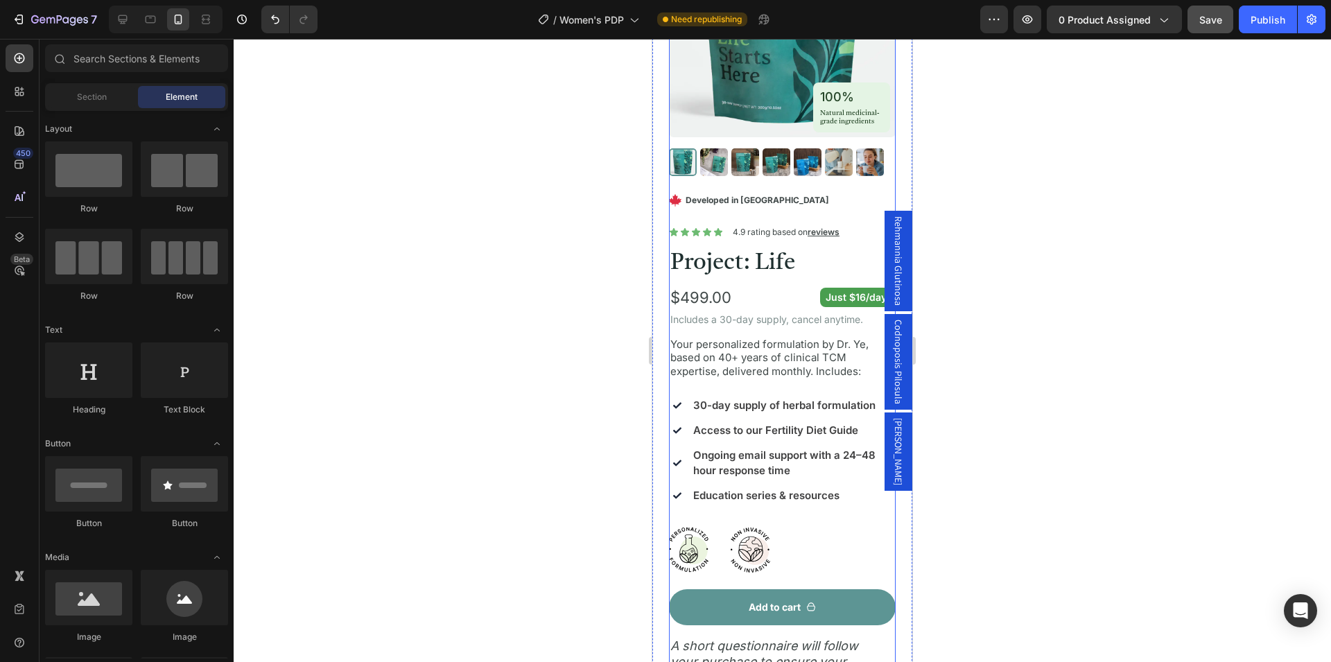
scroll to position [212, 0]
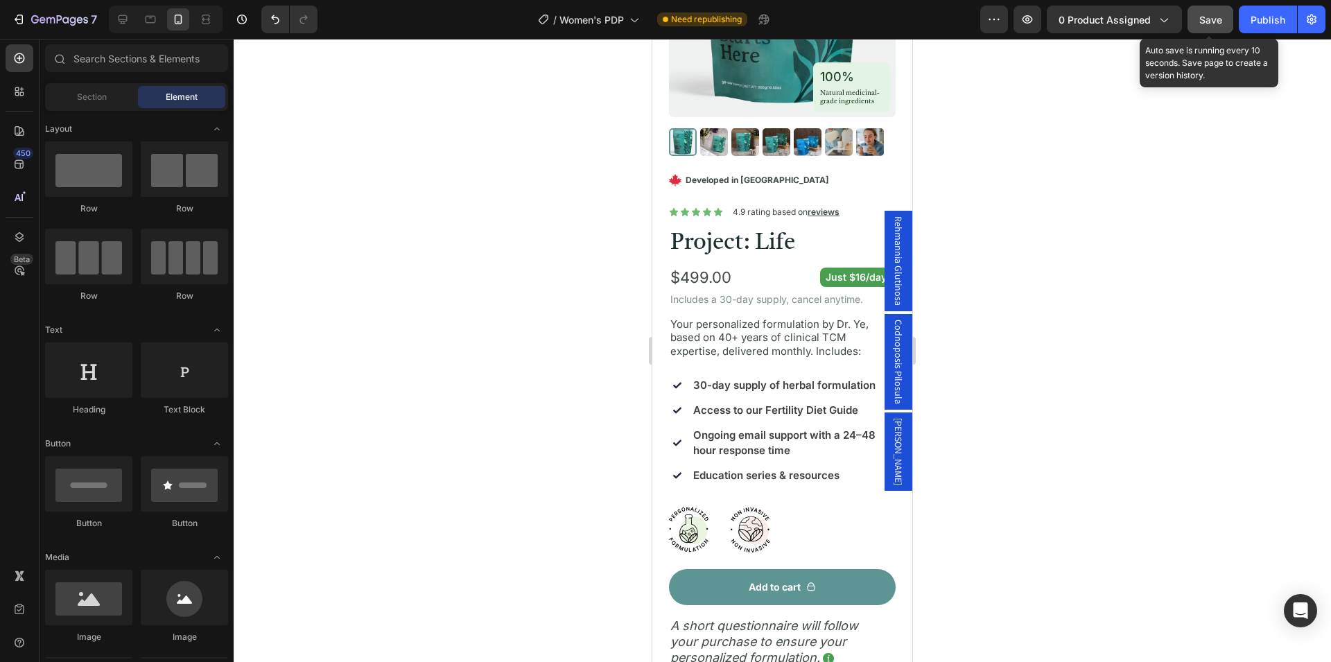
click at [1203, 19] on span "Save" at bounding box center [1210, 20] width 23 height 12
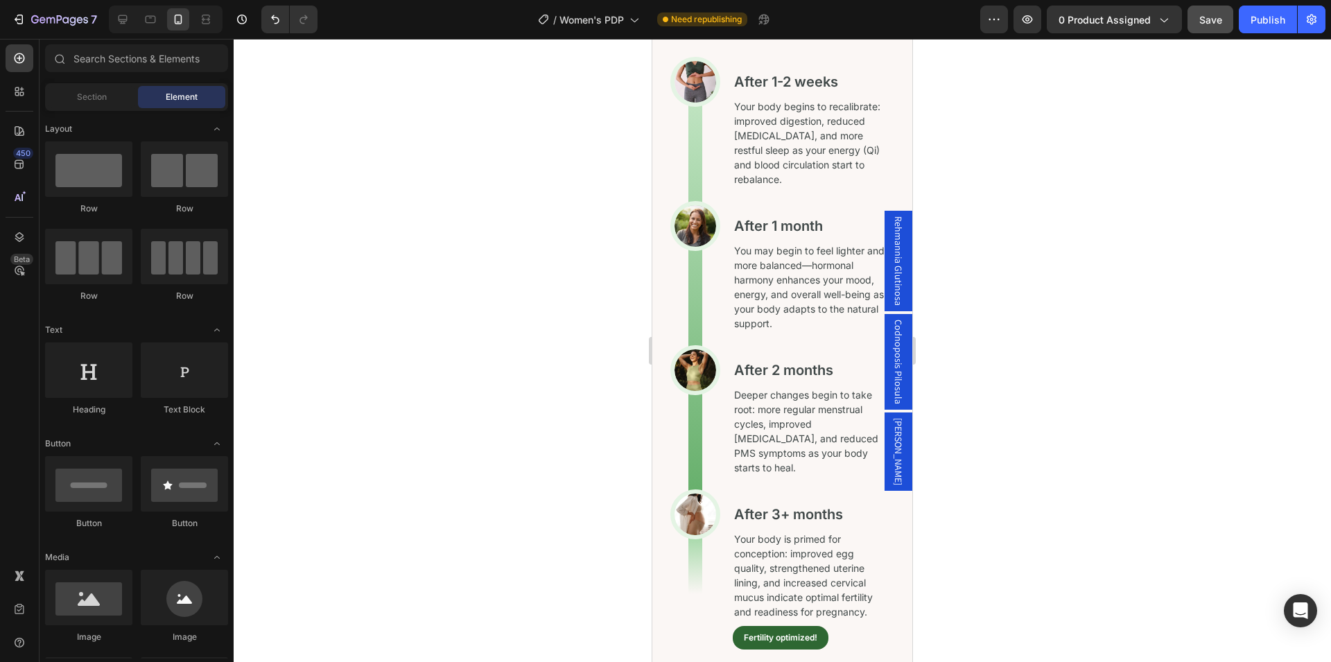
scroll to position [2334, 0]
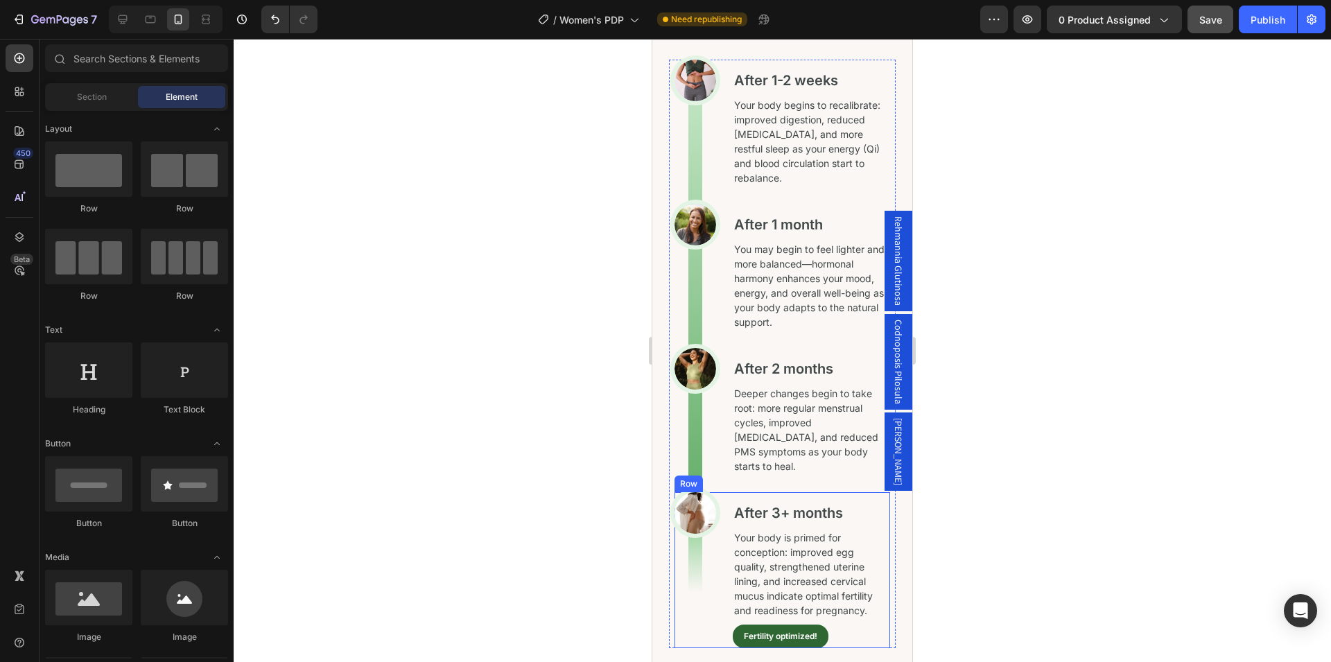
click at [786, 504] on p "After 3+ months" at bounding box center [811, 513] width 155 height 18
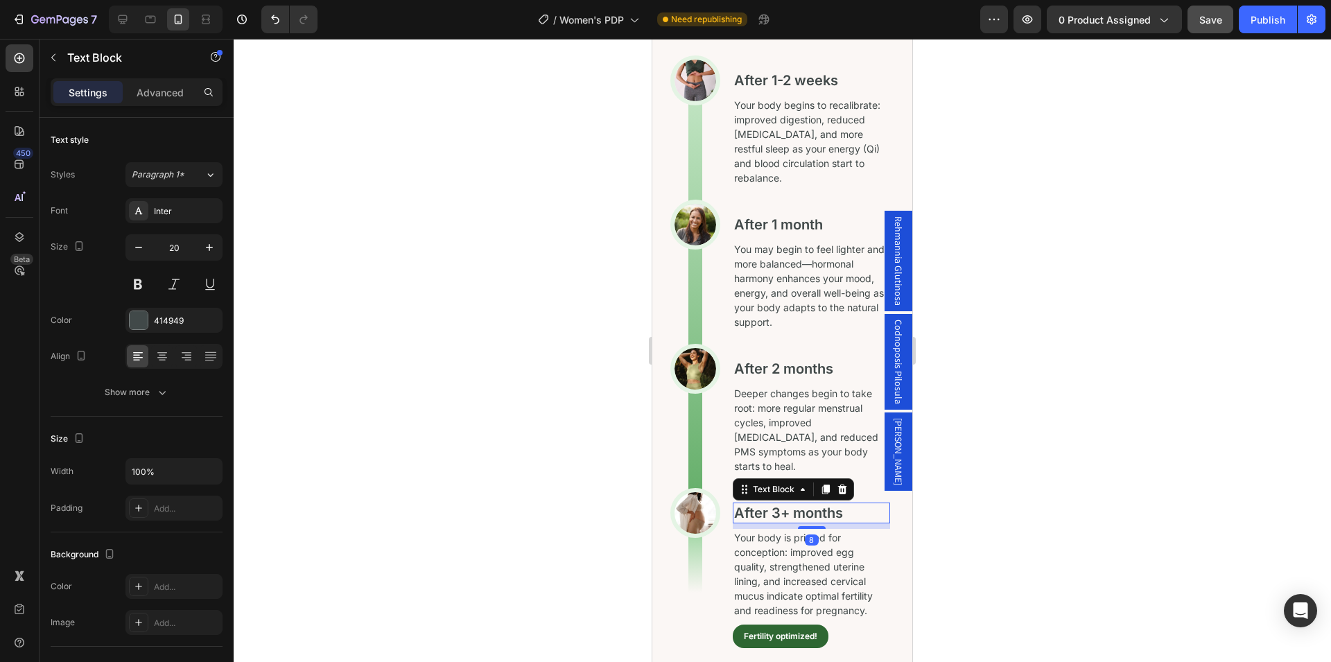
click at [786, 504] on p "After 3+ months" at bounding box center [811, 513] width 155 height 18
click at [789, 504] on p "After 3+ months" at bounding box center [811, 513] width 155 height 18
click at [963, 512] on div at bounding box center [783, 350] width 1098 height 623
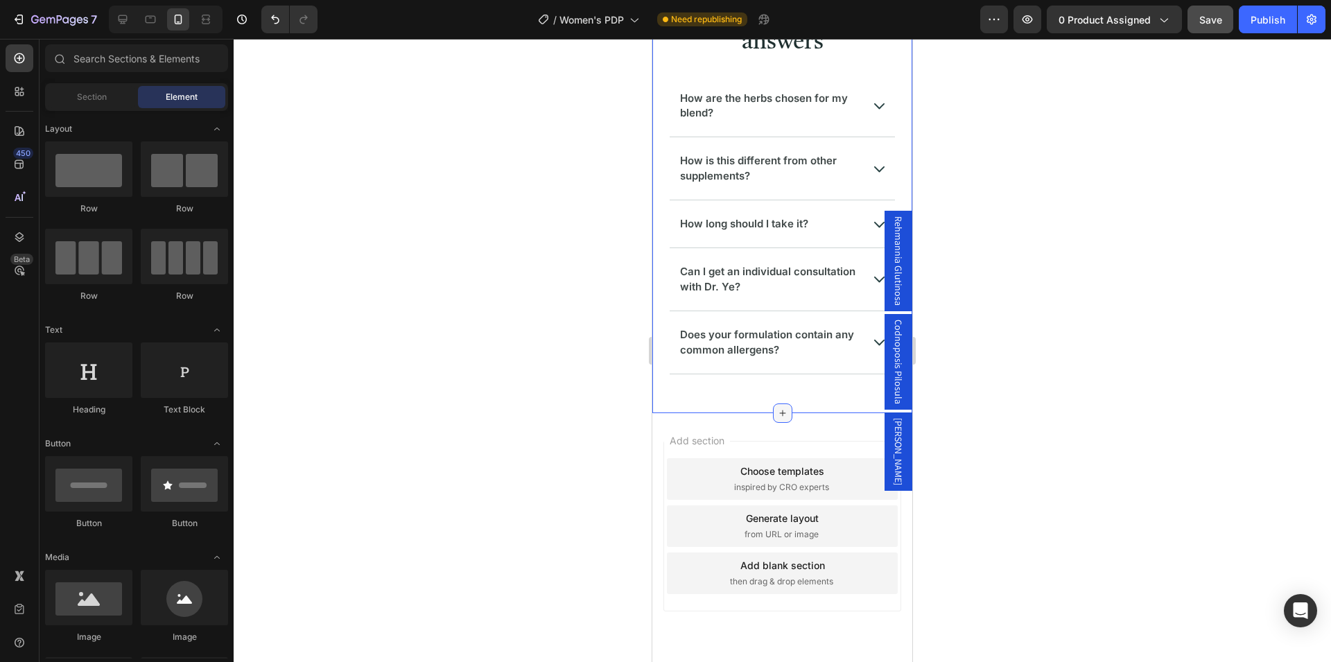
scroll to position [6935, 0]
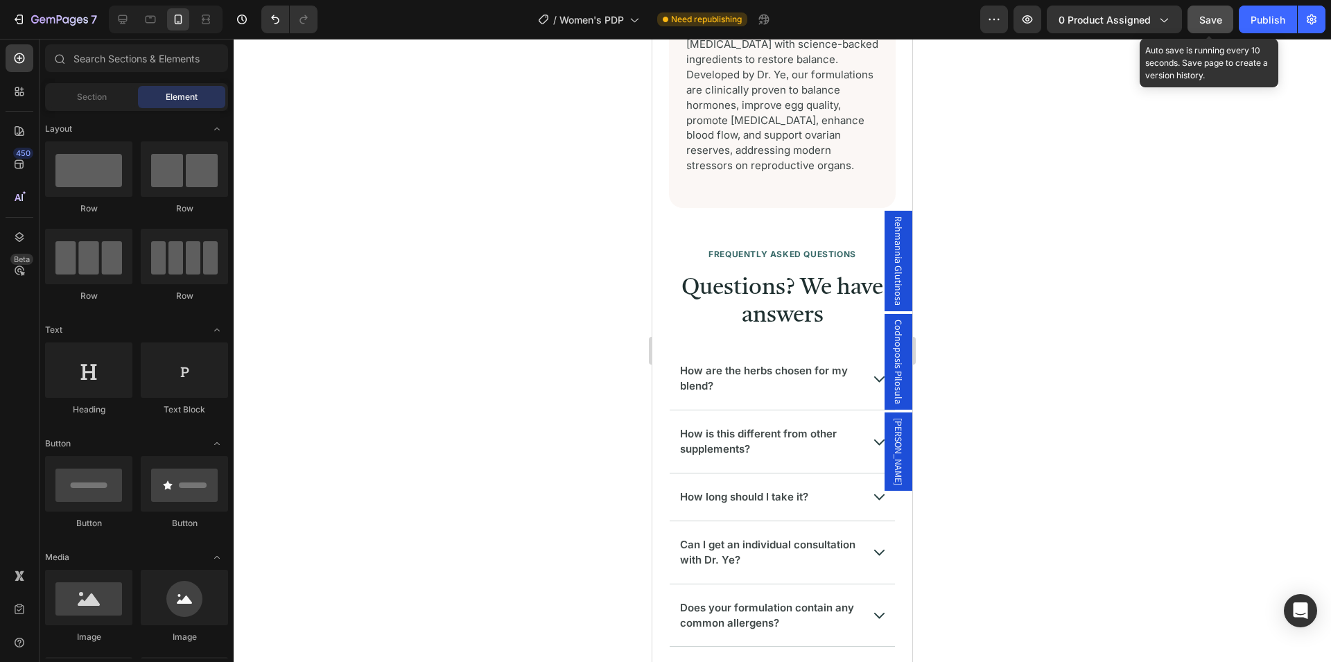
click at [1212, 15] on span "Save" at bounding box center [1210, 20] width 23 height 12
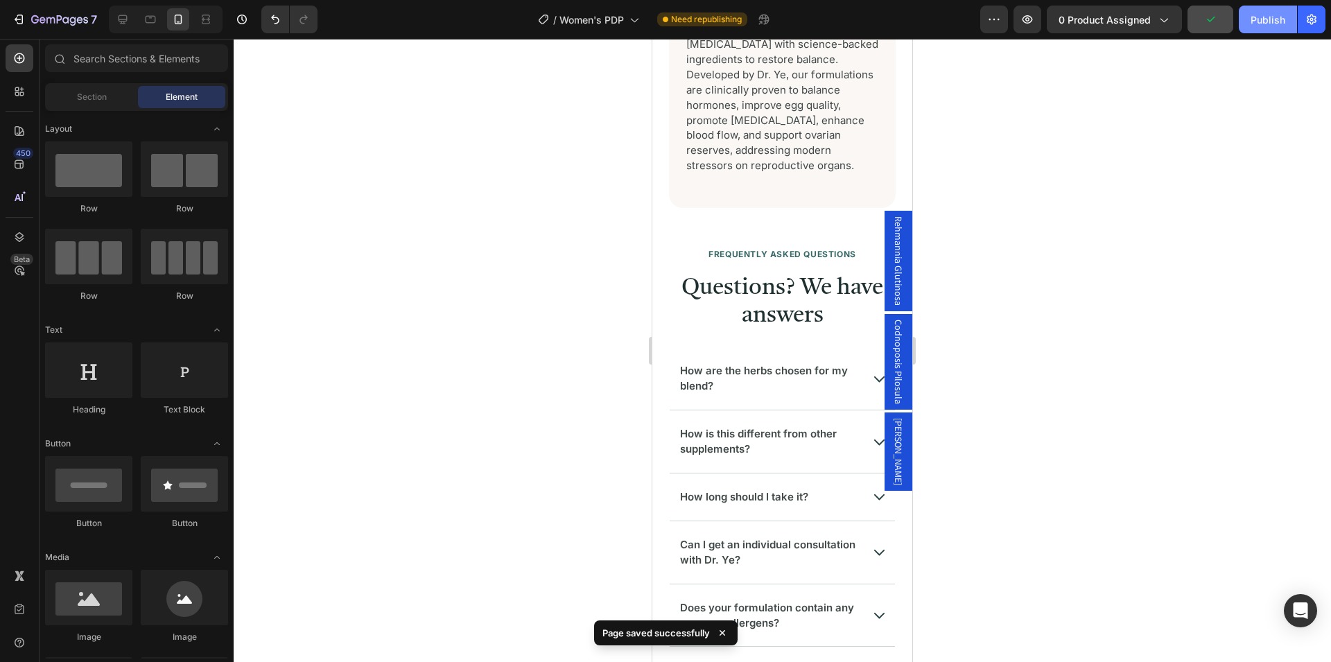
click at [1257, 27] on button "Publish" at bounding box center [1268, 20] width 58 height 28
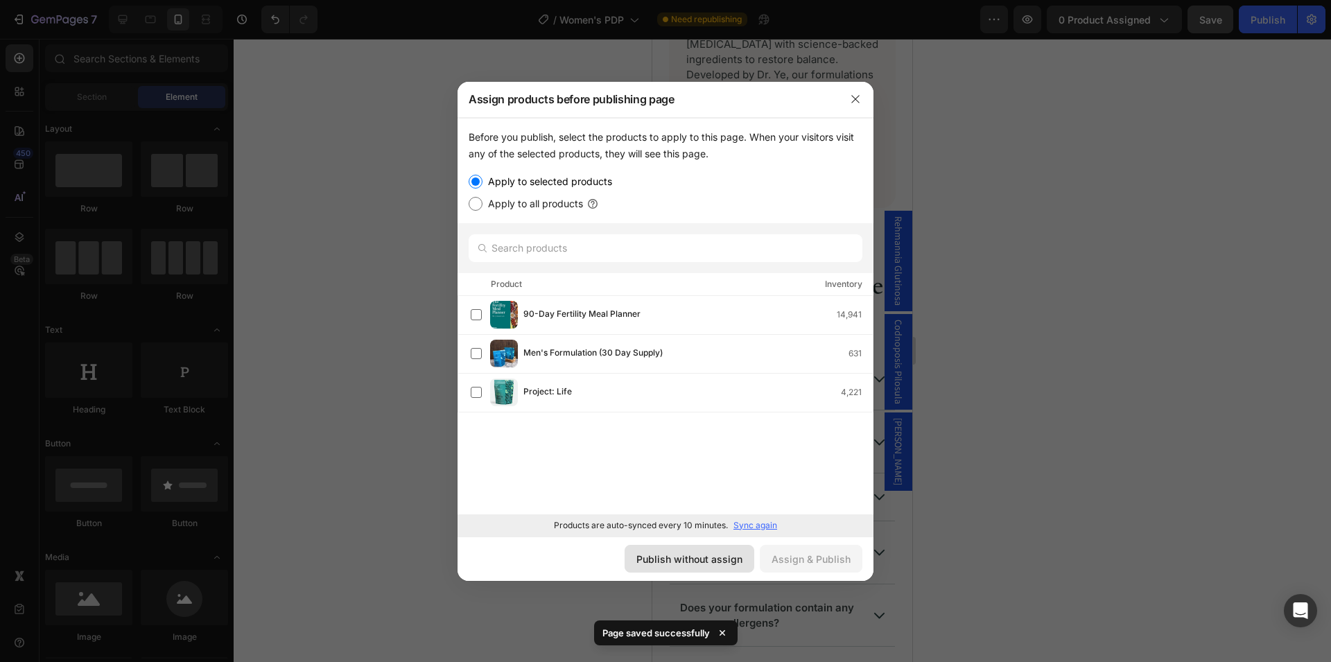
click at [700, 560] on div "Publish without assign" at bounding box center [689, 559] width 106 height 15
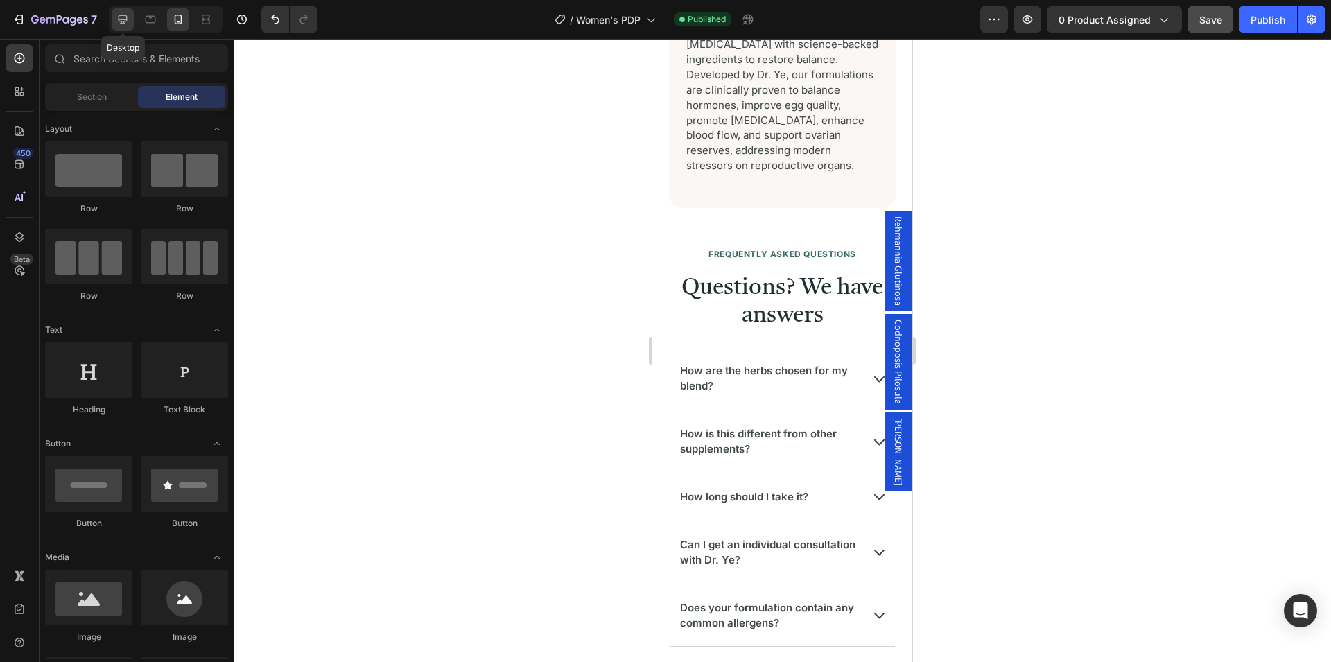
click at [119, 18] on icon at bounding box center [123, 19] width 9 height 9
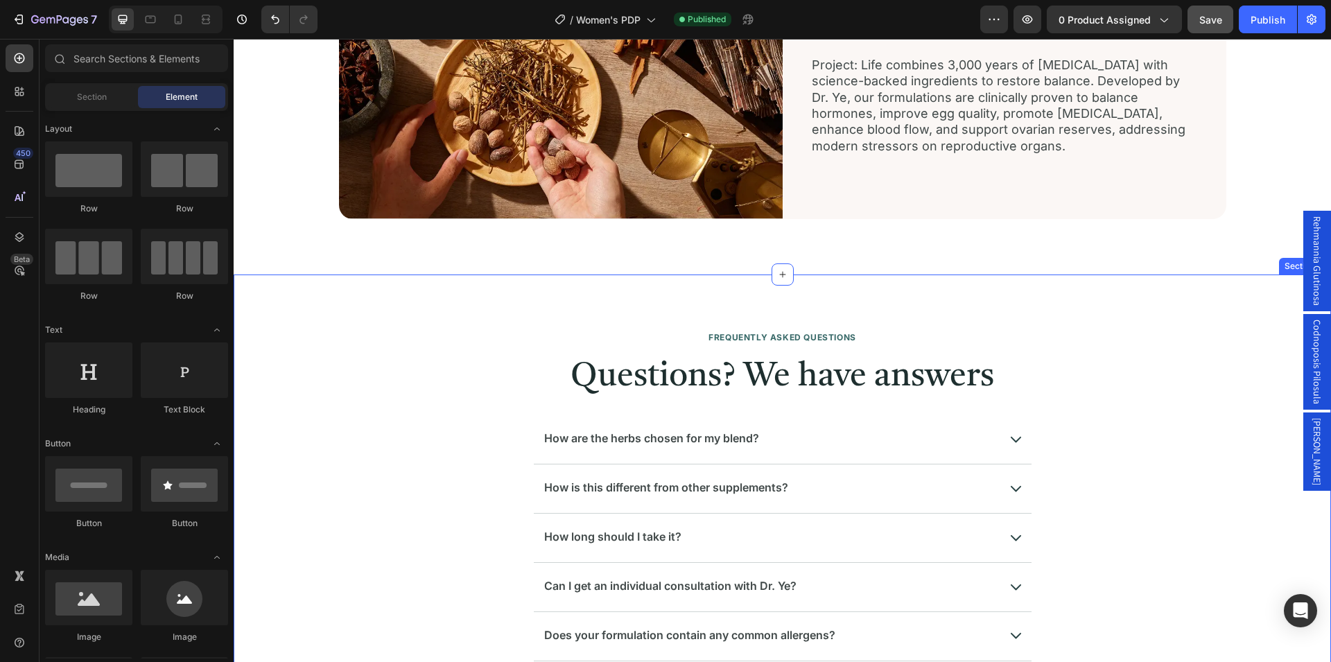
scroll to position [6670, 0]
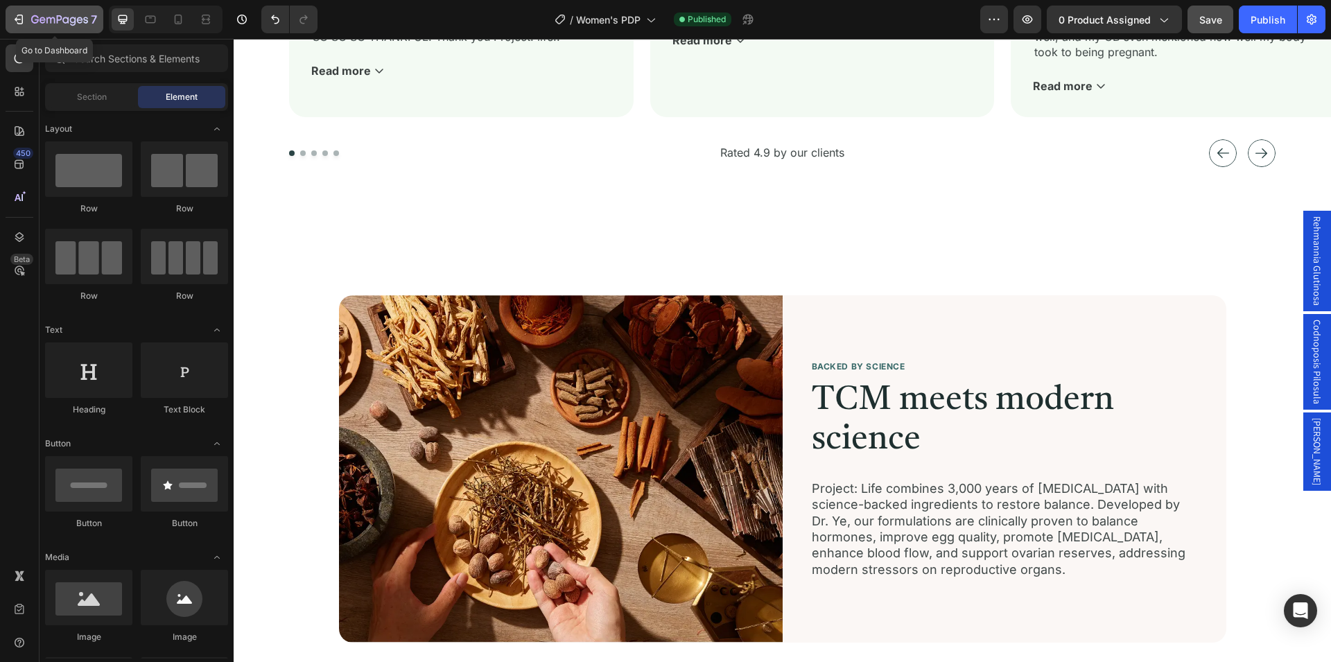
click at [53, 16] on icon "button" at bounding box center [59, 21] width 57 height 12
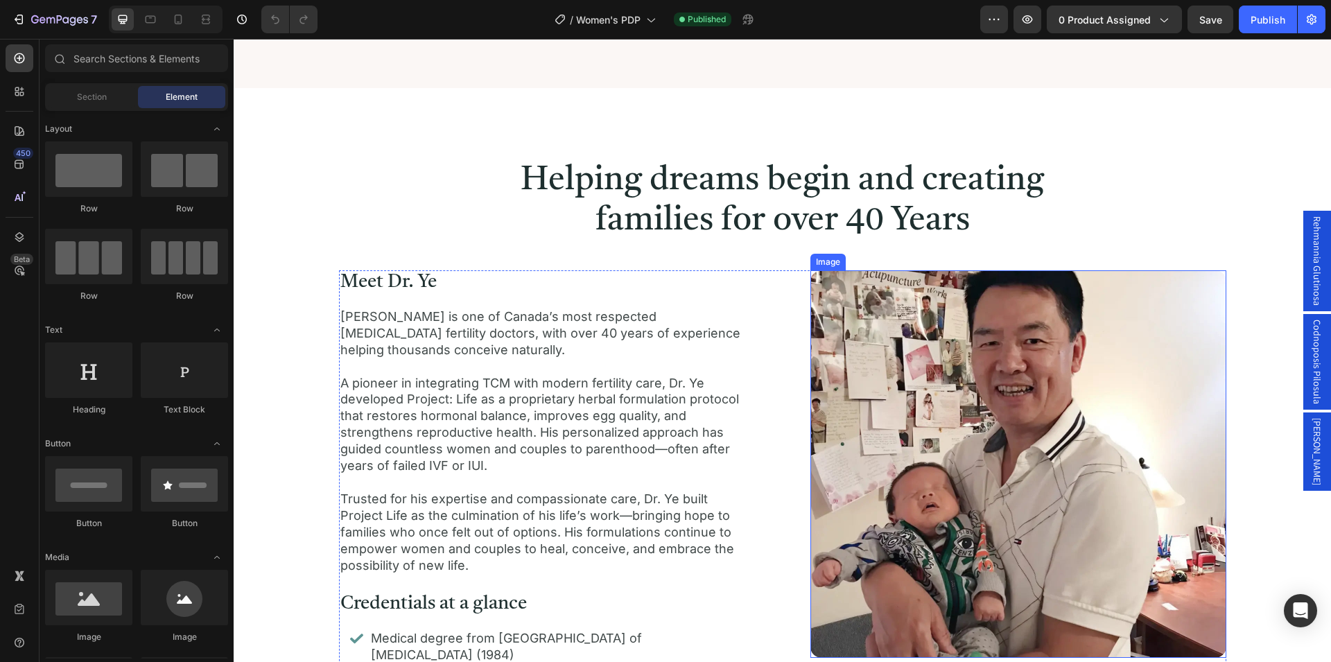
scroll to position [1909, 0]
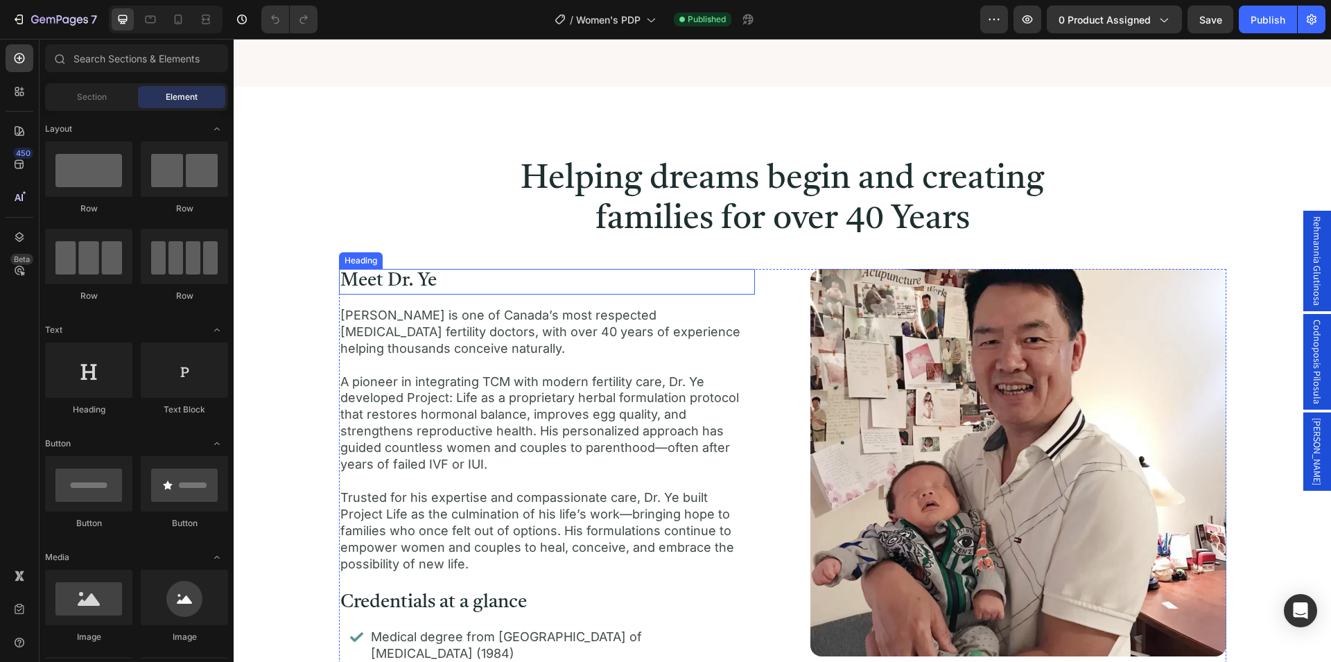
click at [406, 284] on h3 "Meet Dr. Ye" at bounding box center [547, 281] width 416 height 25
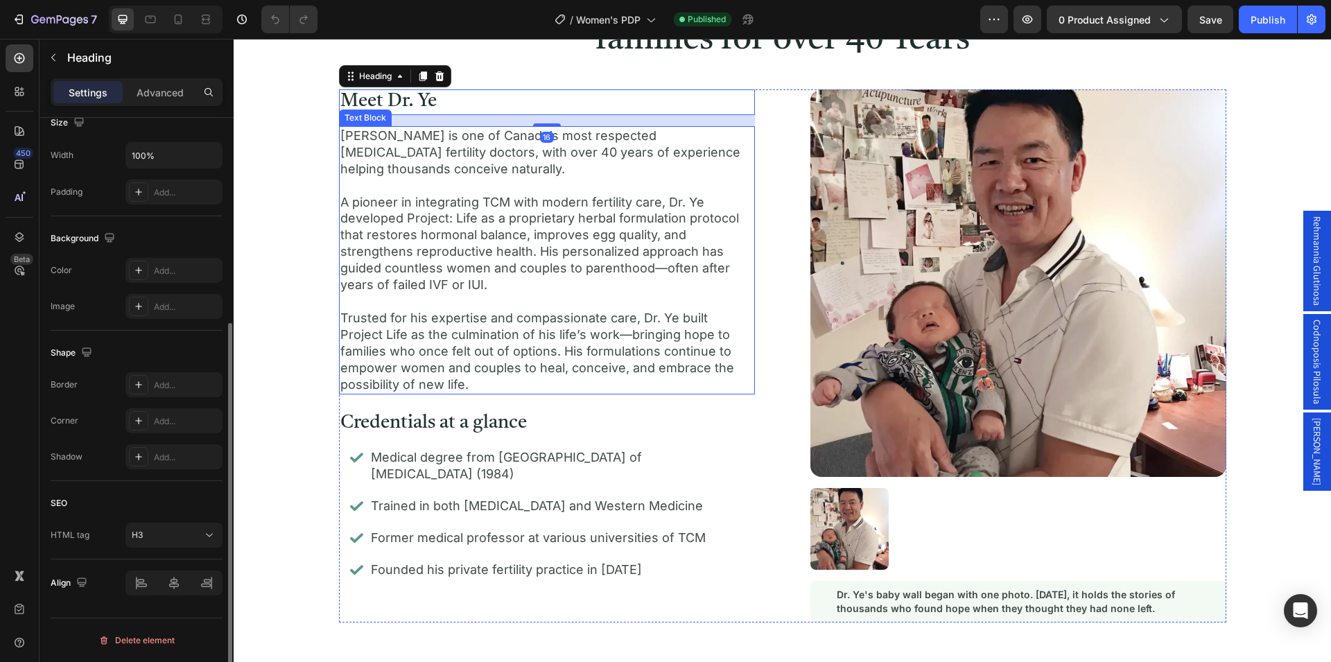
scroll to position [2122, 0]
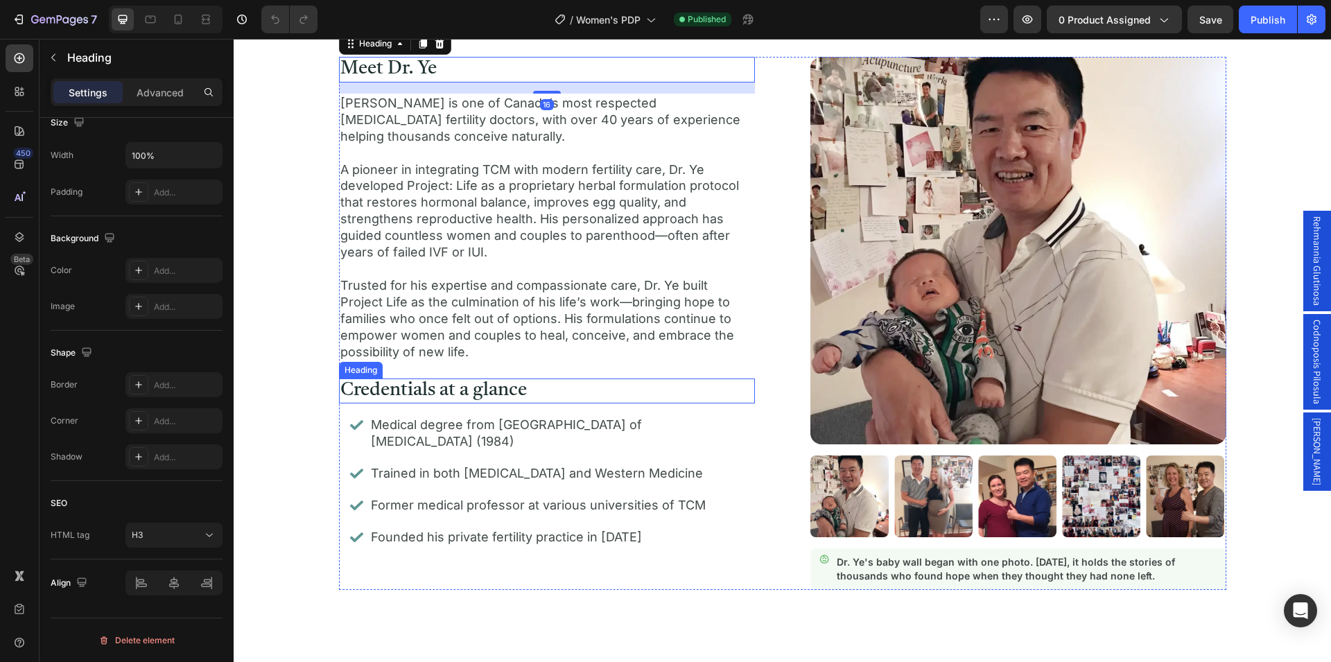
click at [436, 399] on h3 "Credentials at a glance" at bounding box center [547, 391] width 416 height 25
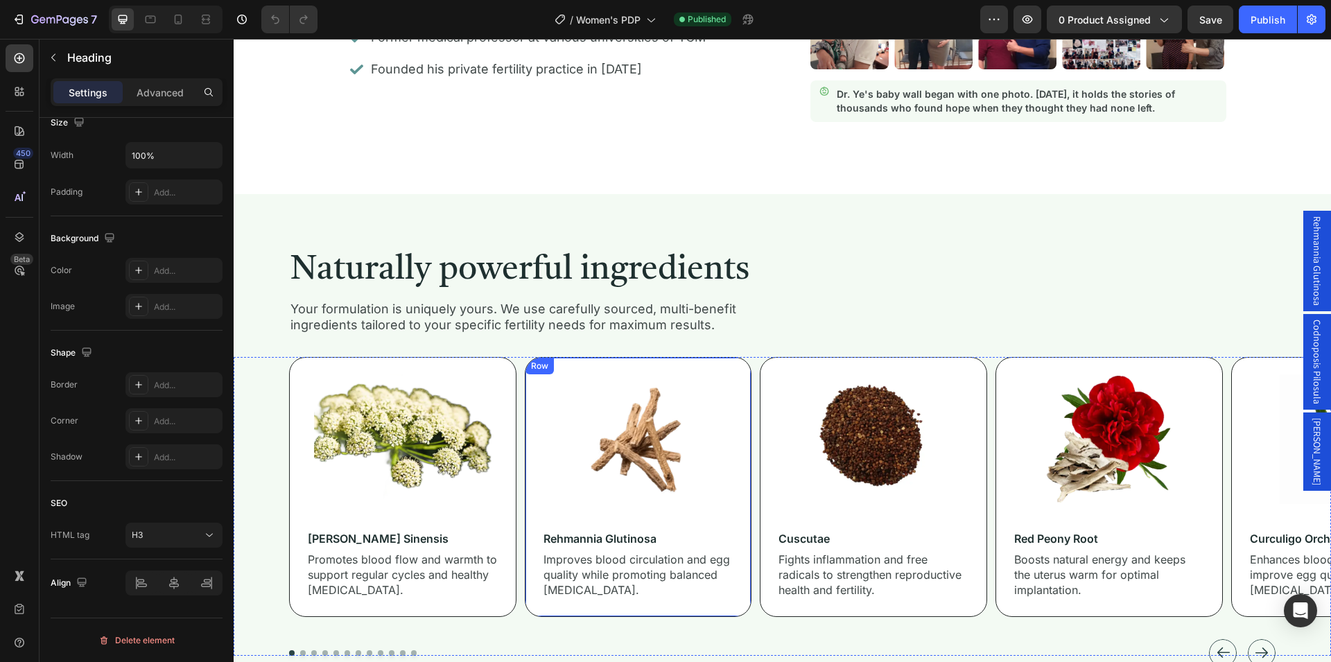
scroll to position [2617, 0]
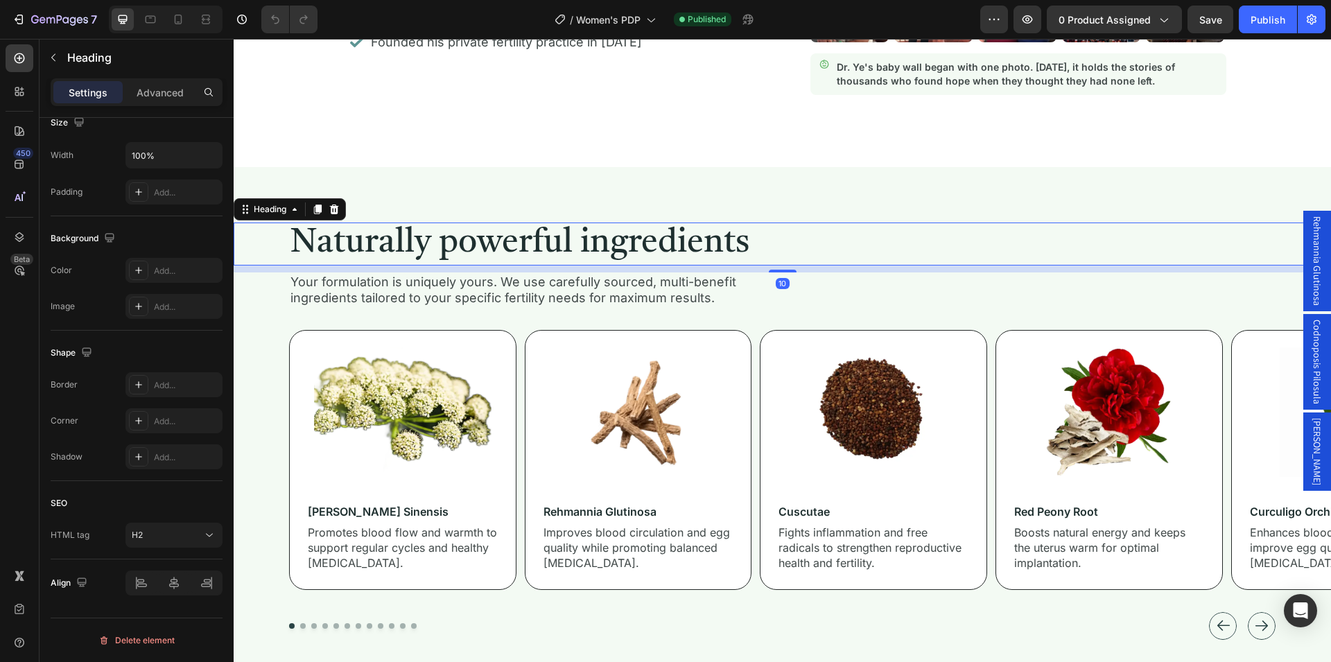
click at [537, 243] on h2 "Naturally powerful ingredients" at bounding box center [801, 244] width 1025 height 43
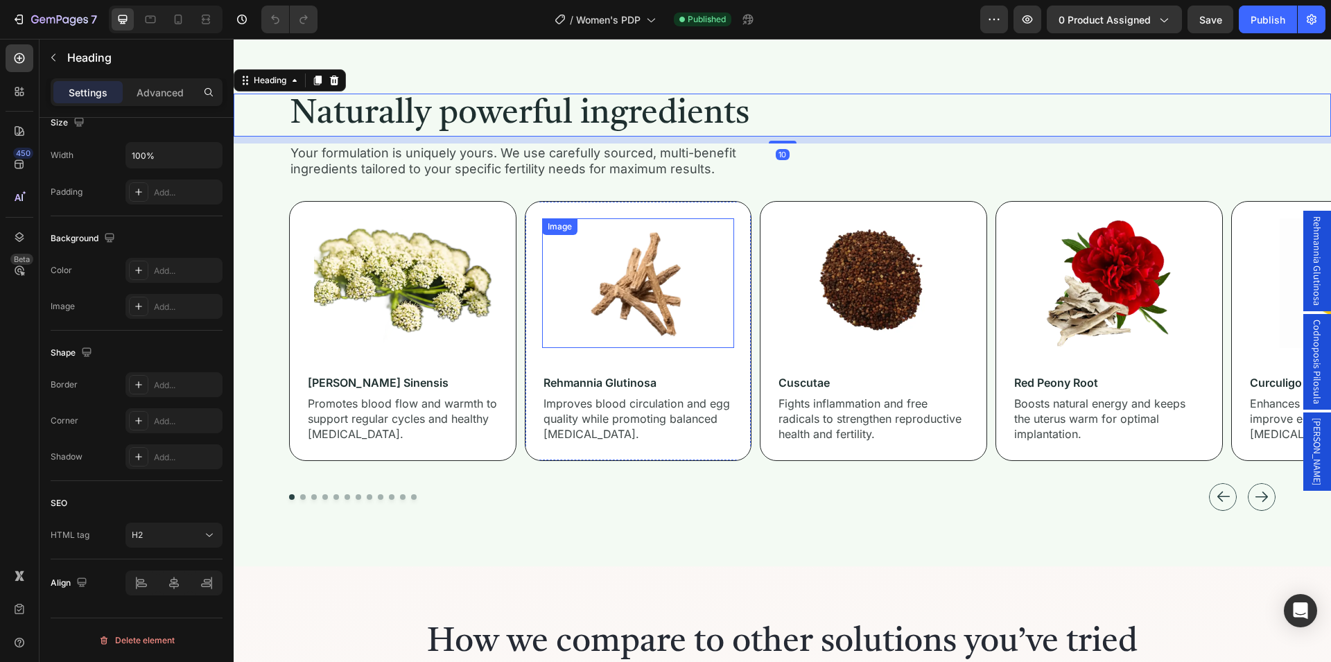
scroll to position [2829, 0]
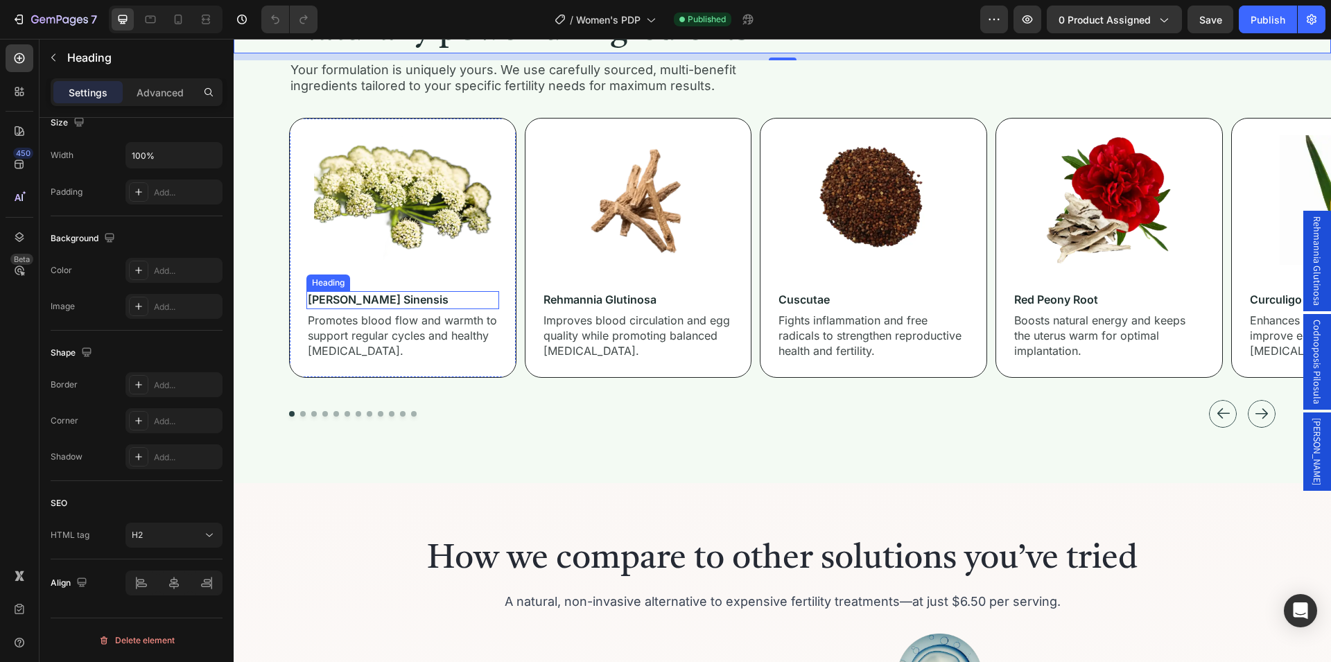
click at [388, 305] on h3 "[PERSON_NAME] sinensis" at bounding box center [402, 300] width 193 height 18
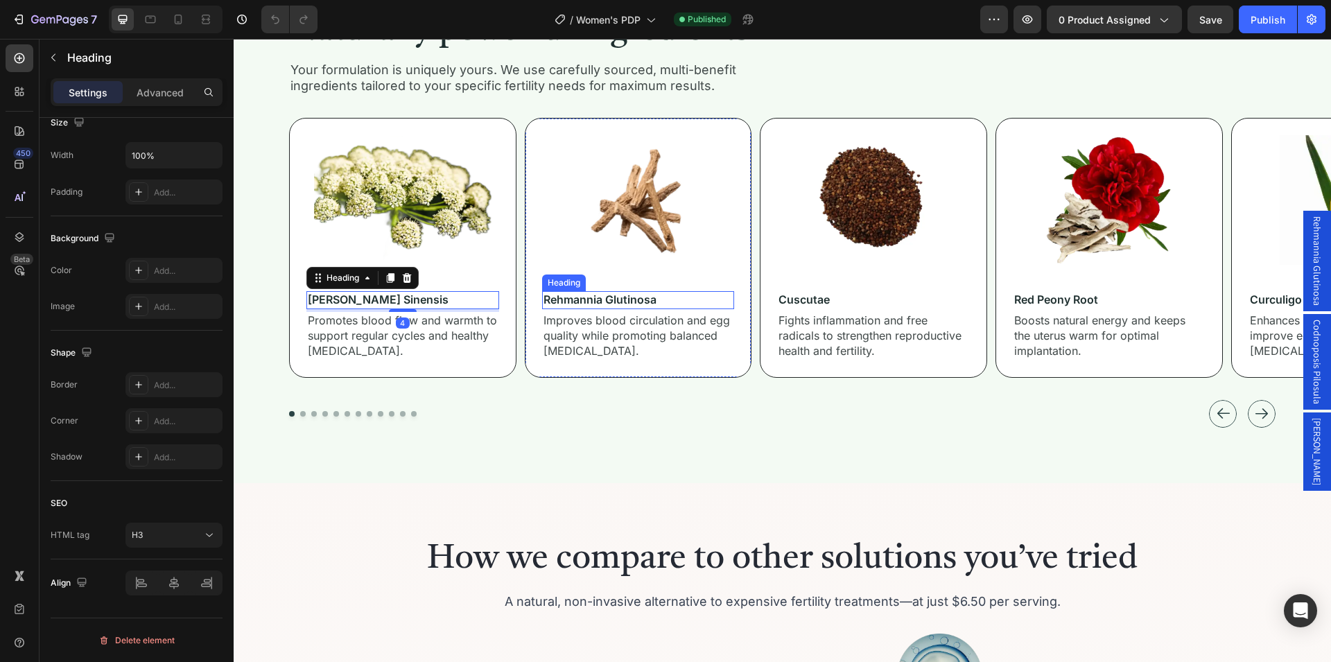
click at [576, 306] on h3 "rehmannia glutinosa" at bounding box center [638, 300] width 193 height 18
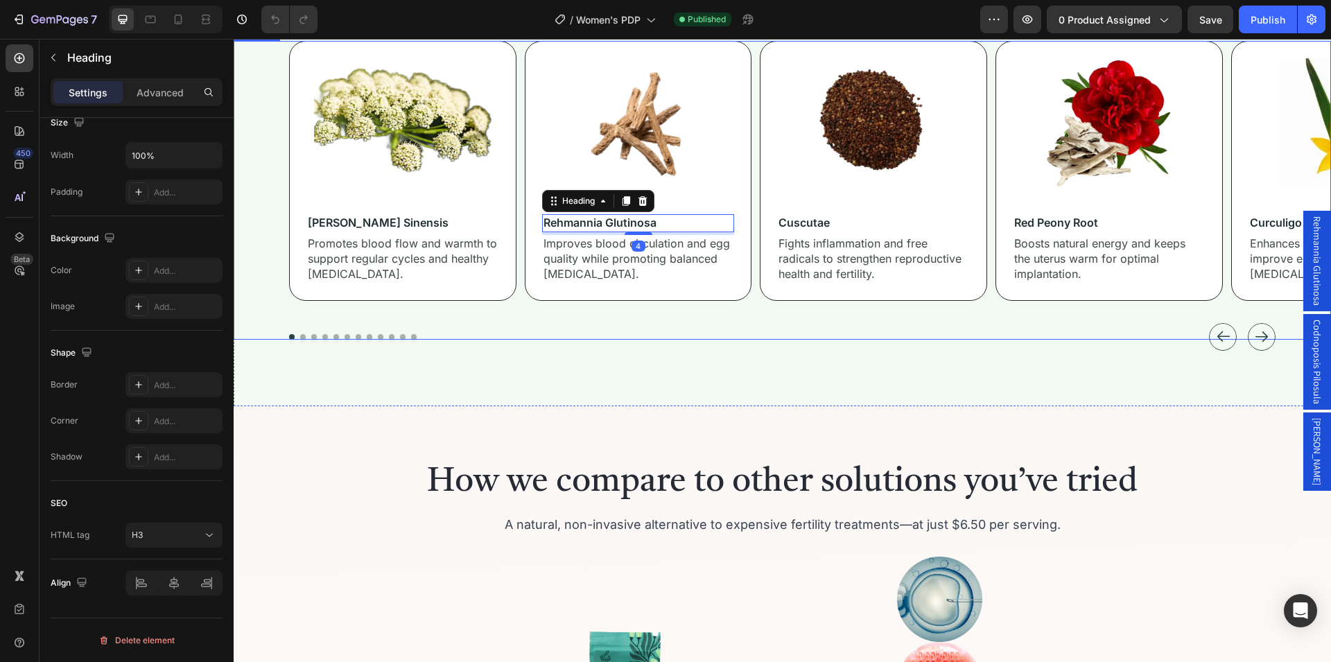
scroll to position [3041, 0]
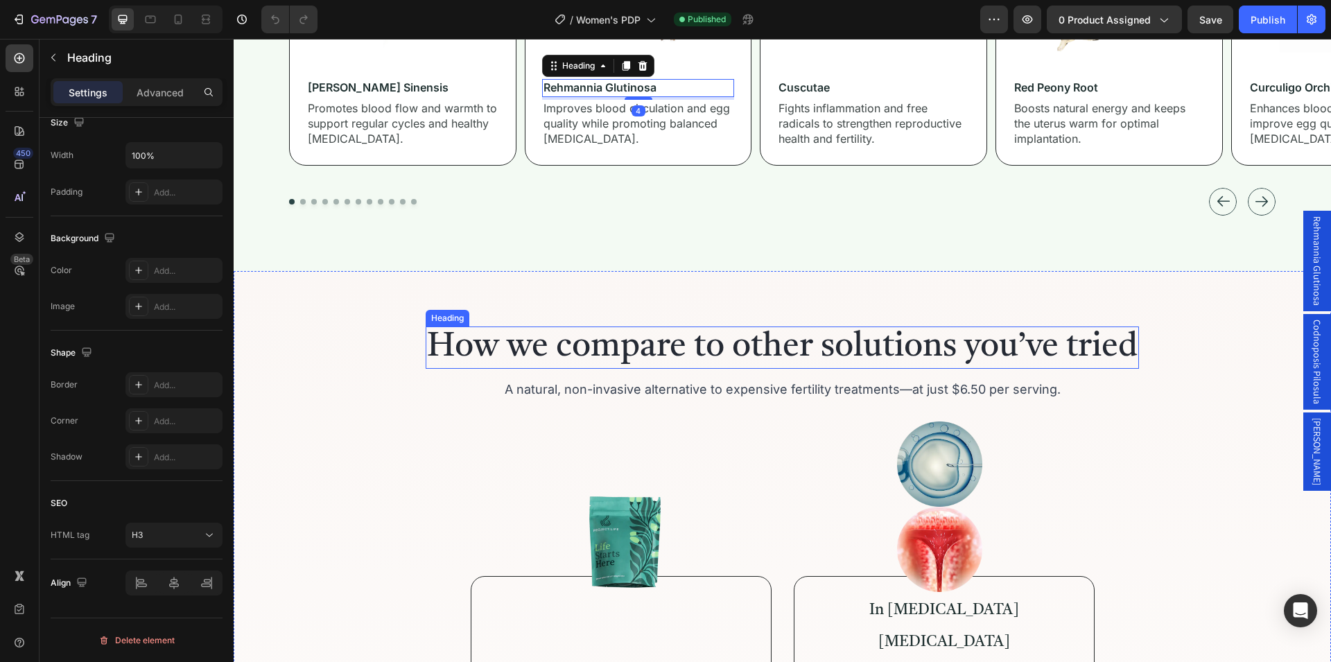
click at [612, 338] on h2 "How we compare to other solutions you’ve tried" at bounding box center [782, 348] width 713 height 43
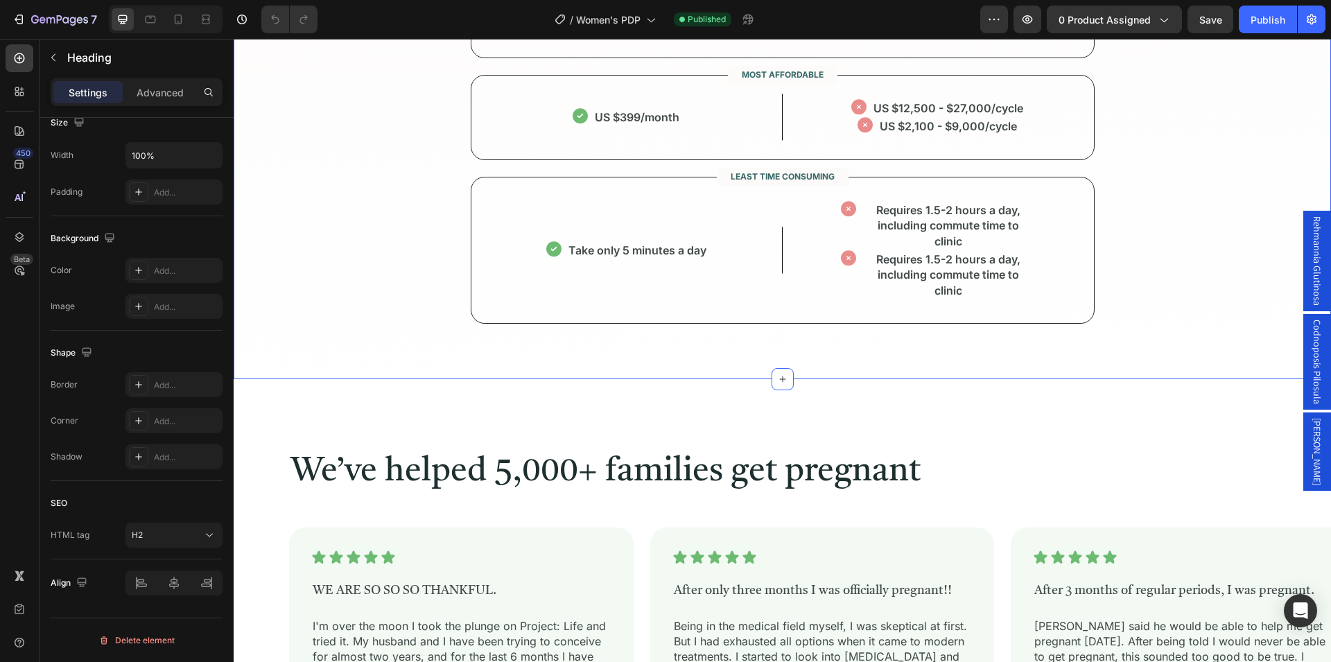
scroll to position [4455, 0]
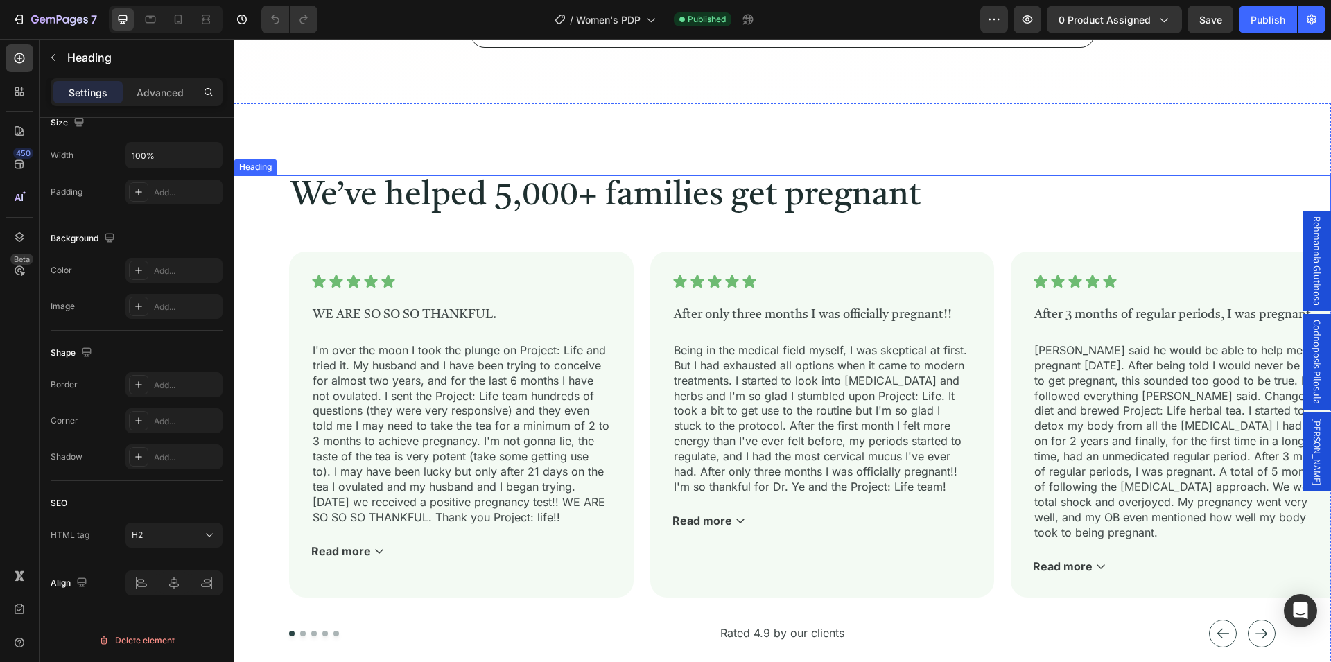
click at [648, 209] on h2 "We’ve helped 5,000+ families get pregnant" at bounding box center [803, 196] width 1028 height 43
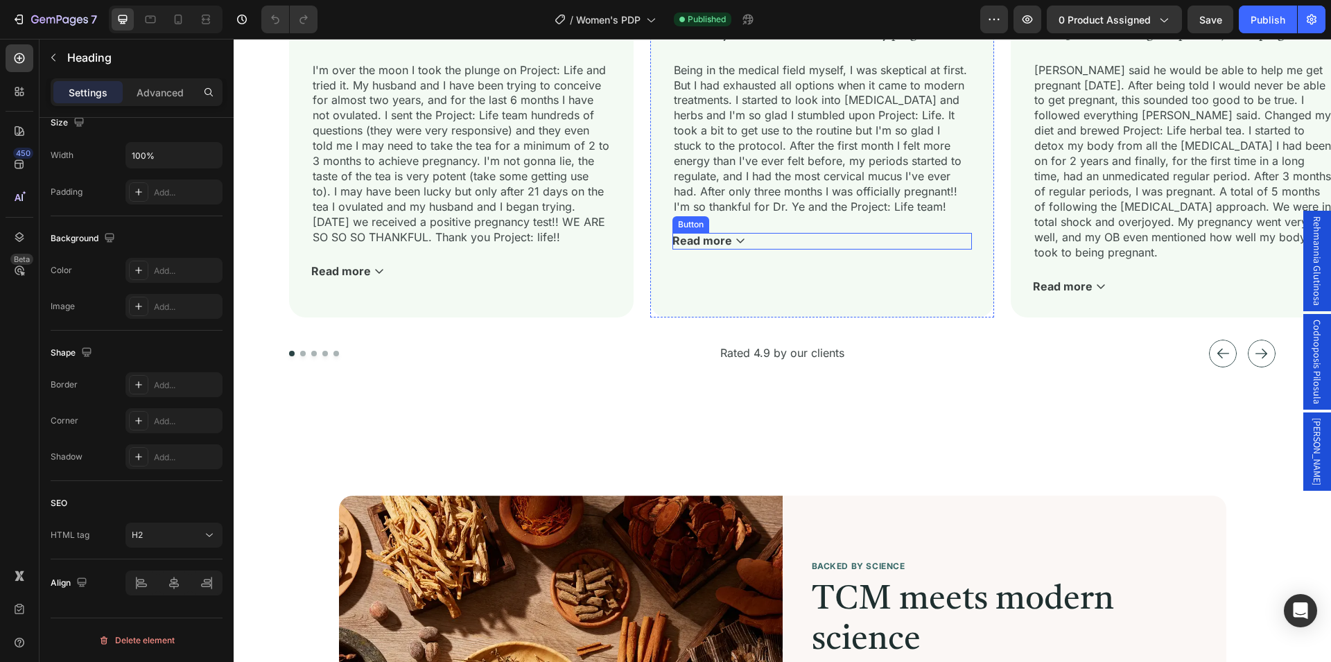
scroll to position [4526, 0]
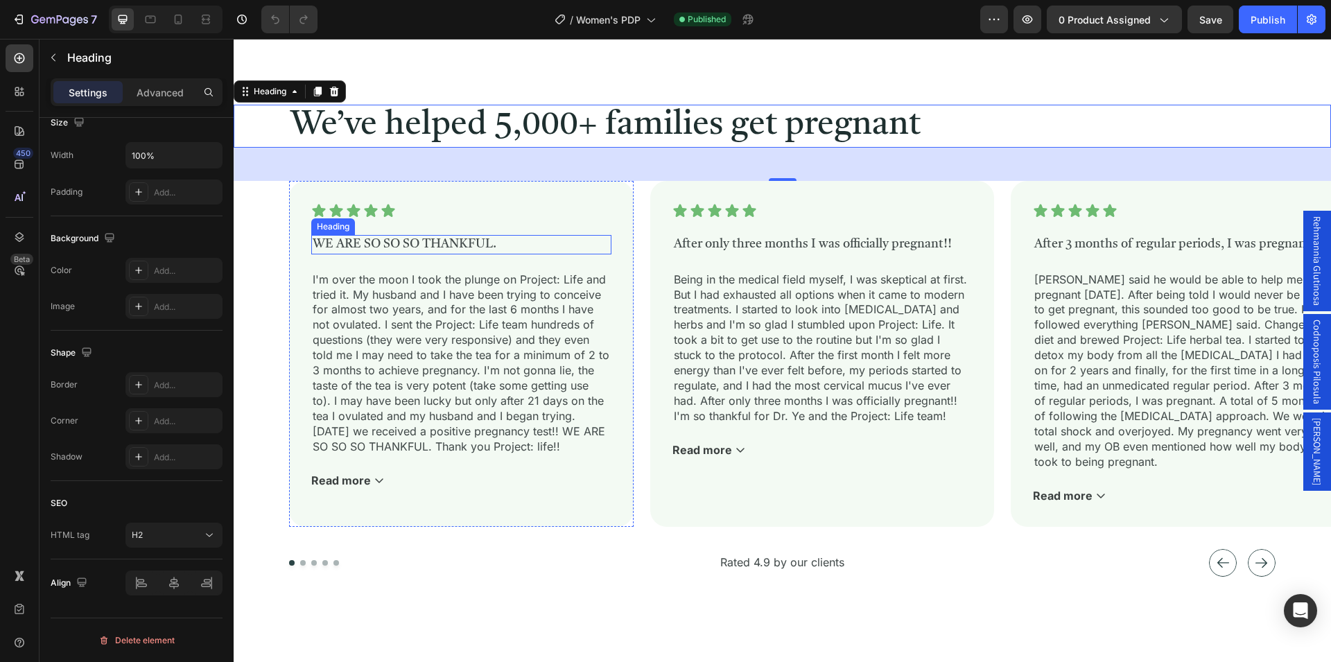
click at [397, 242] on h3 "WE ARE SO SO SO THANKFUL." at bounding box center [461, 244] width 300 height 19
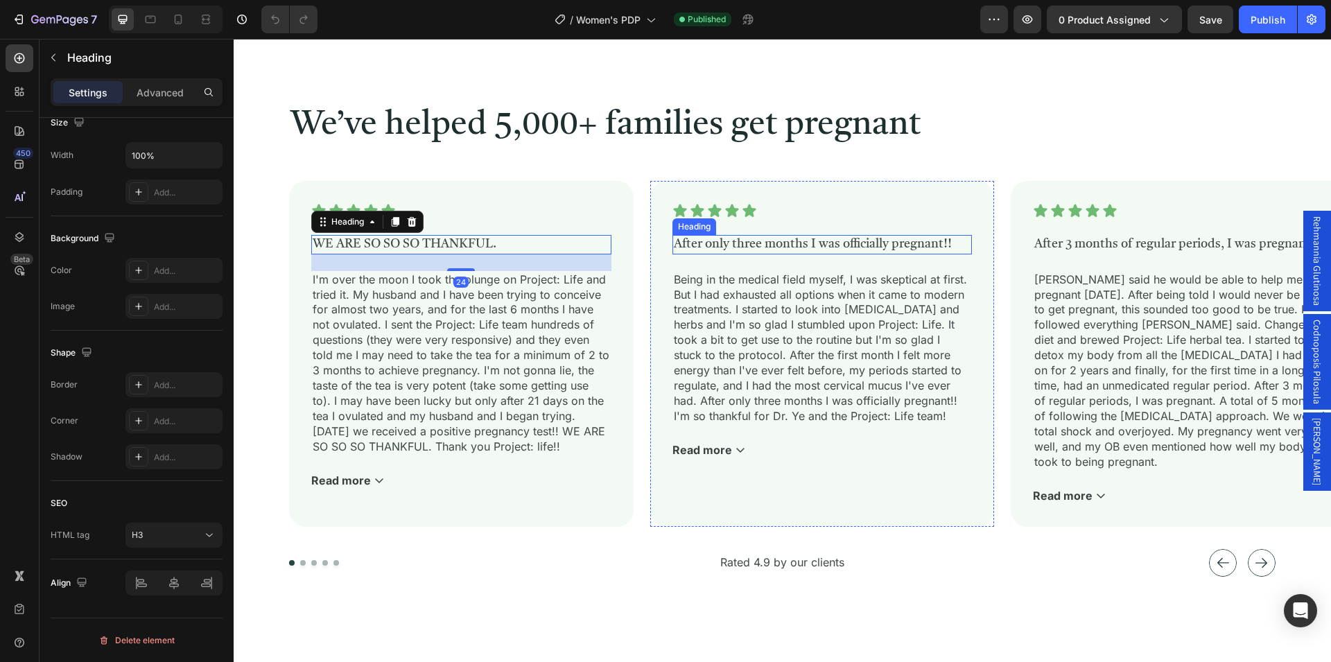
click at [734, 241] on h3 "After only three months I was officially pregnant!!" at bounding box center [823, 244] width 300 height 19
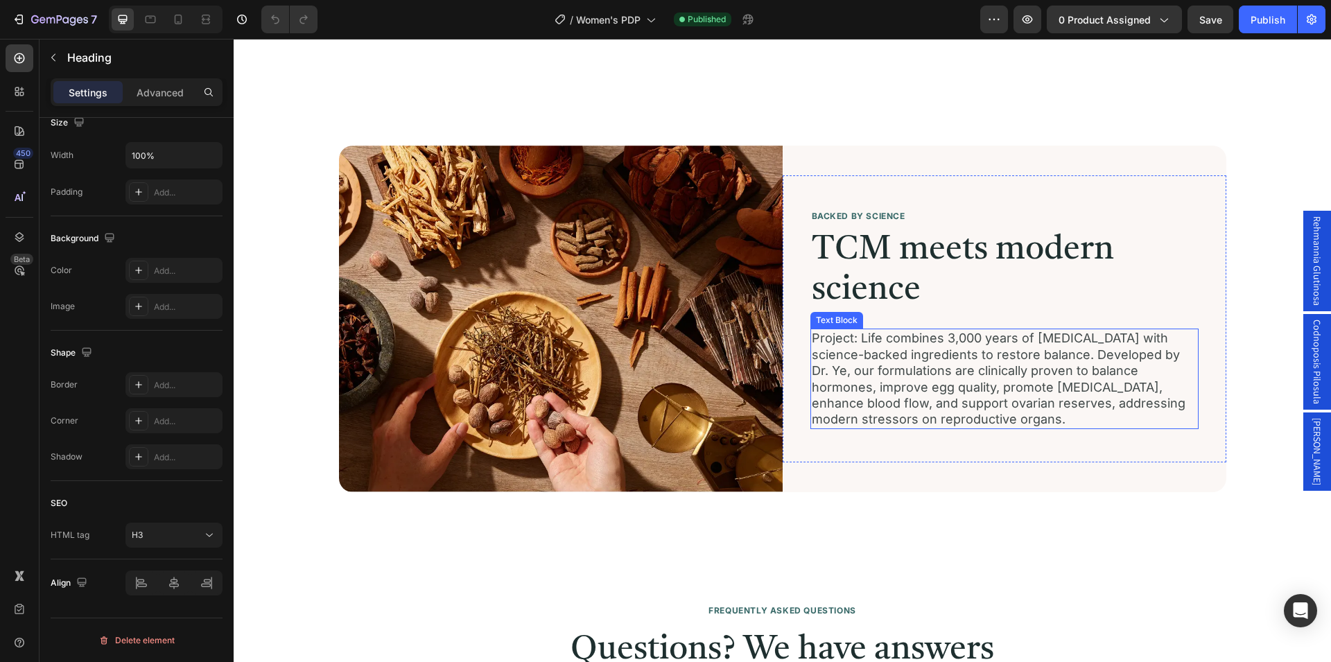
scroll to position [5092, 0]
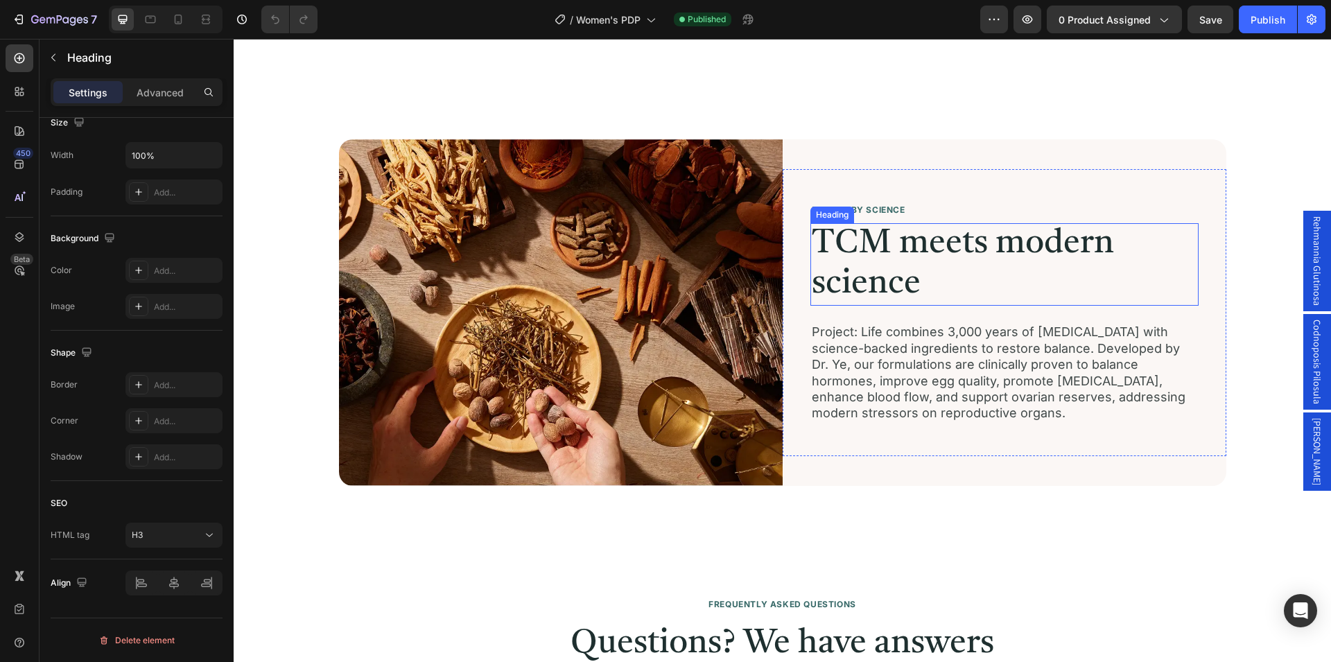
click at [894, 251] on h2 "TCM meets modern science" at bounding box center [1005, 264] width 388 height 83
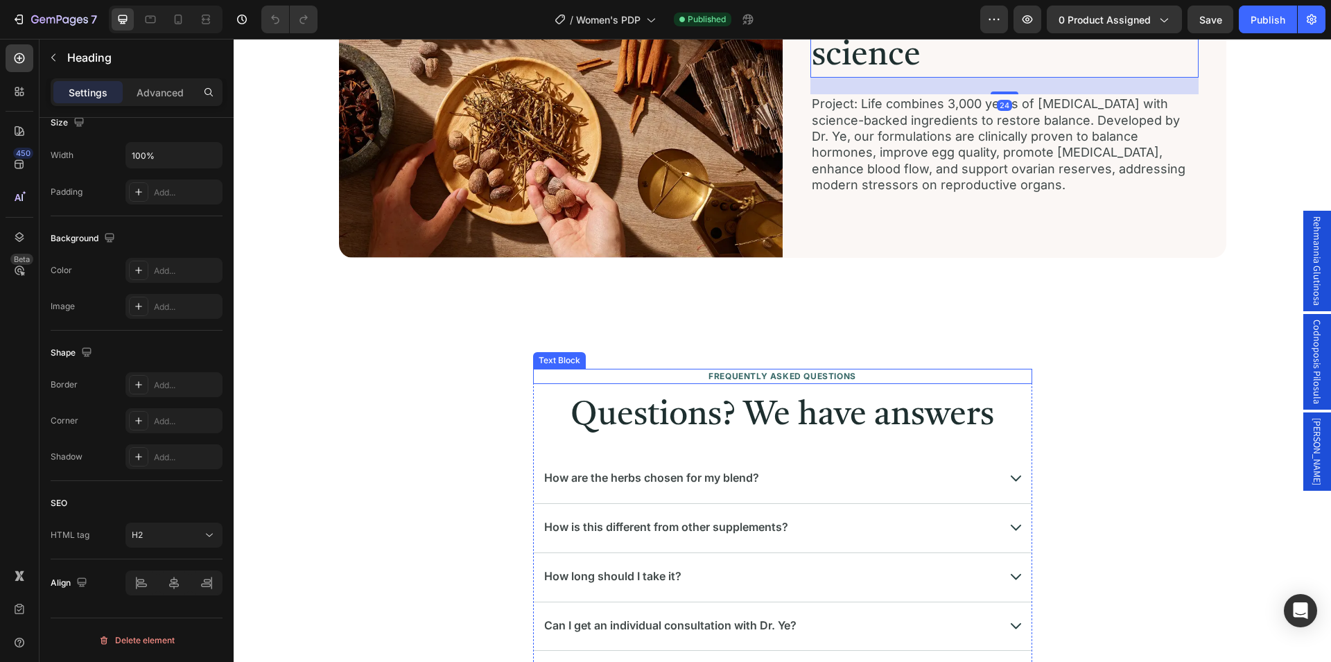
scroll to position [5375, 0]
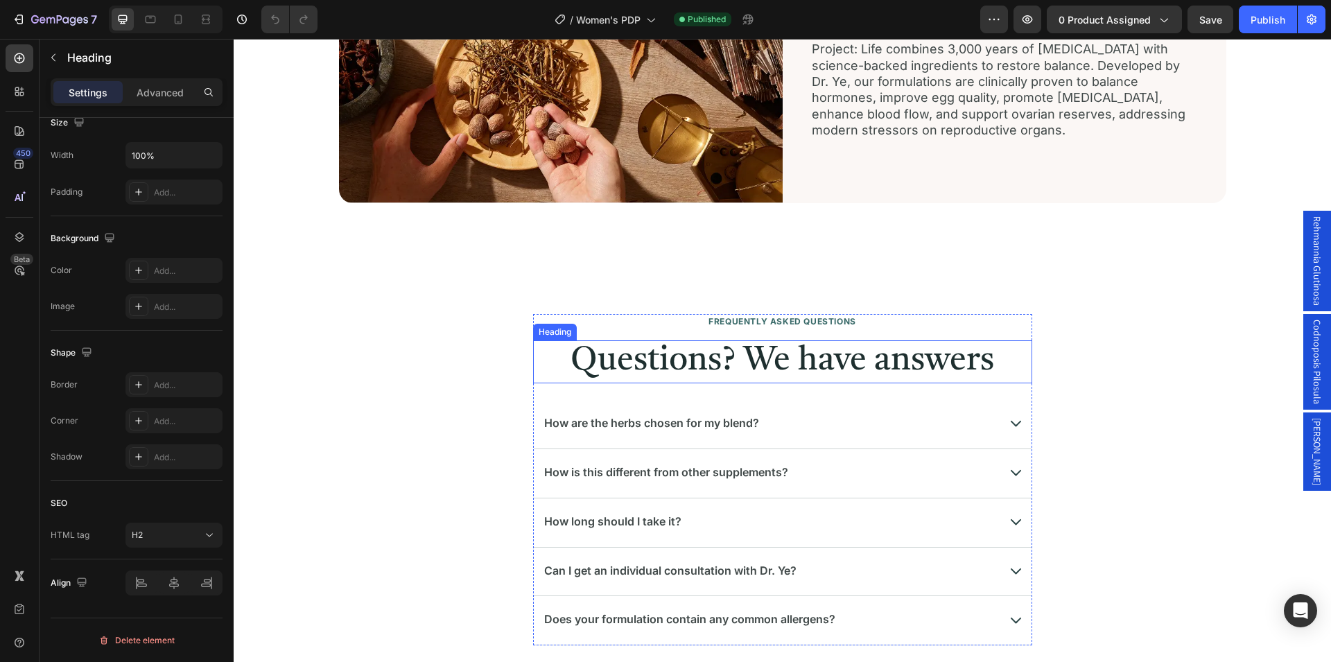
click at [770, 359] on h2 "Questions? We have answers" at bounding box center [782, 361] width 499 height 43
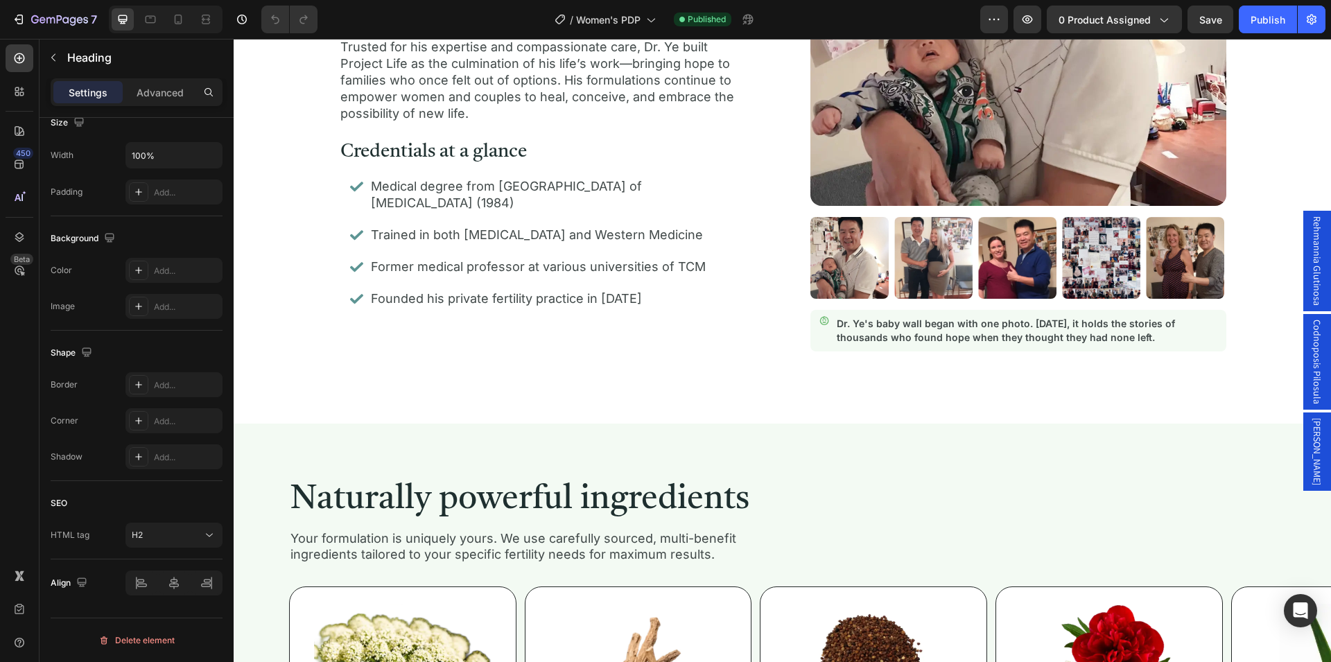
scroll to position [2643, 0]
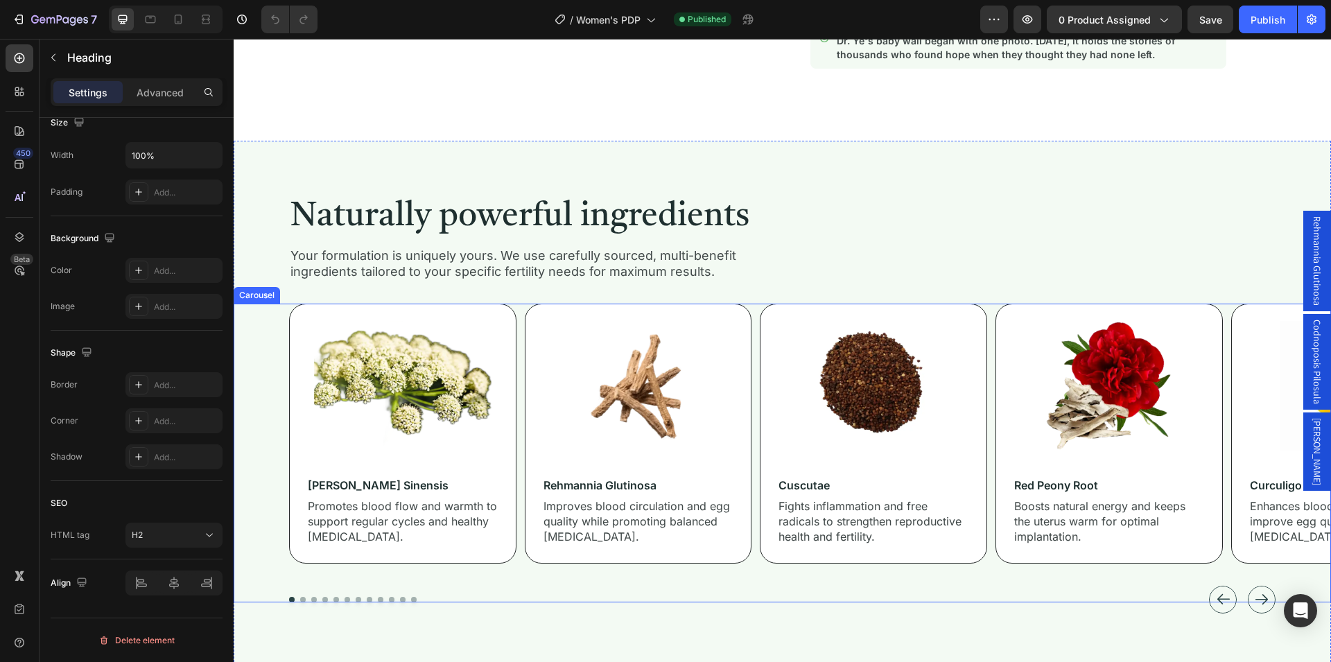
click at [992, 400] on div "Image angelica sinensis Heading Promotes blood flow and warmth to support regul…" at bounding box center [810, 434] width 1042 height 260
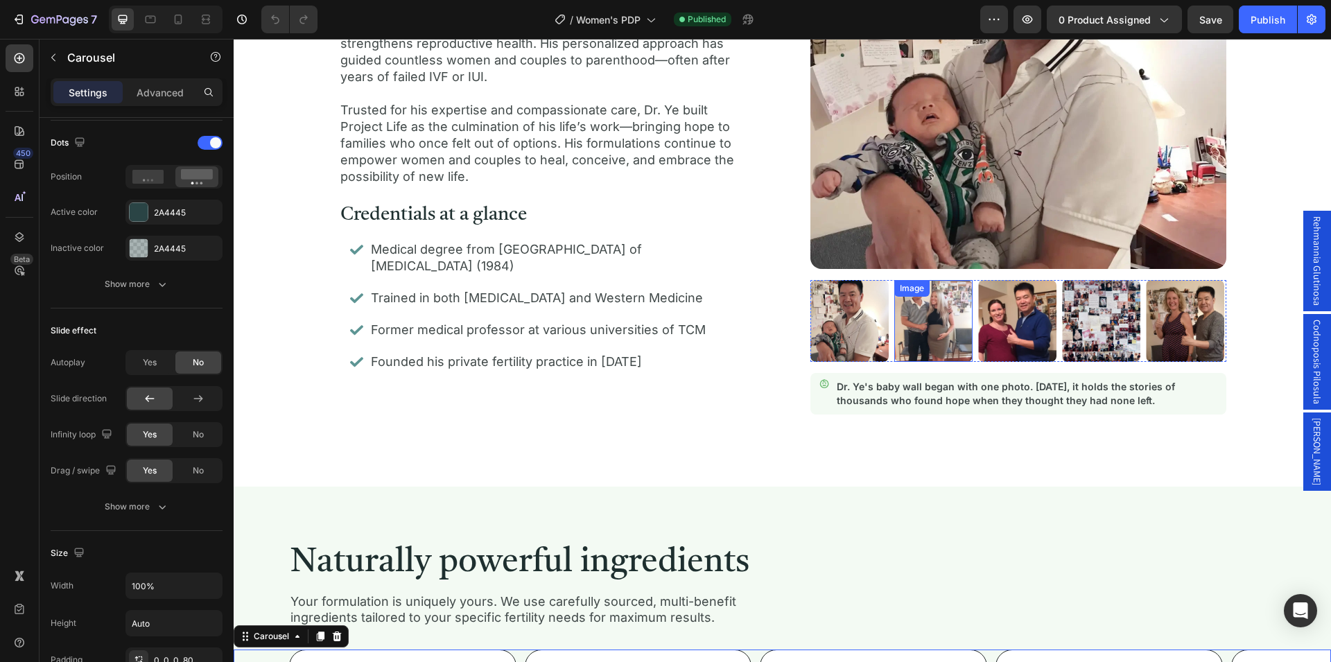
scroll to position [2289, 0]
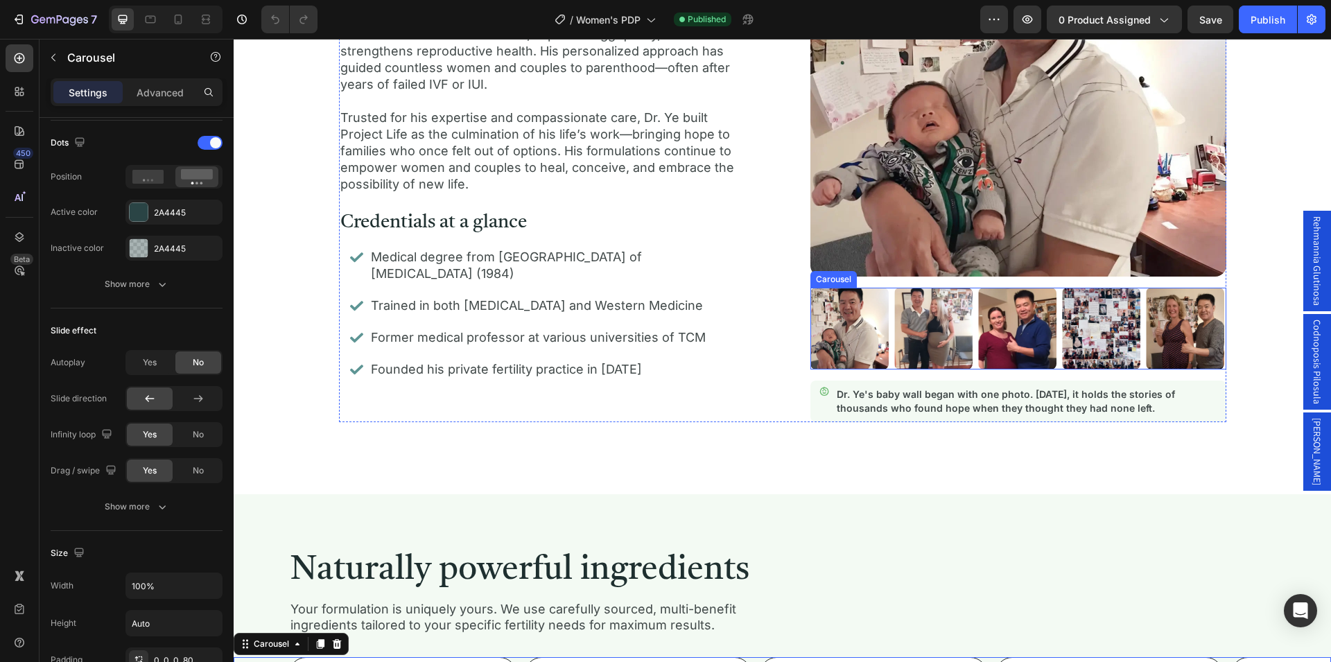
click at [885, 312] on div "Image Image Image Image Image" at bounding box center [1018, 329] width 415 height 82
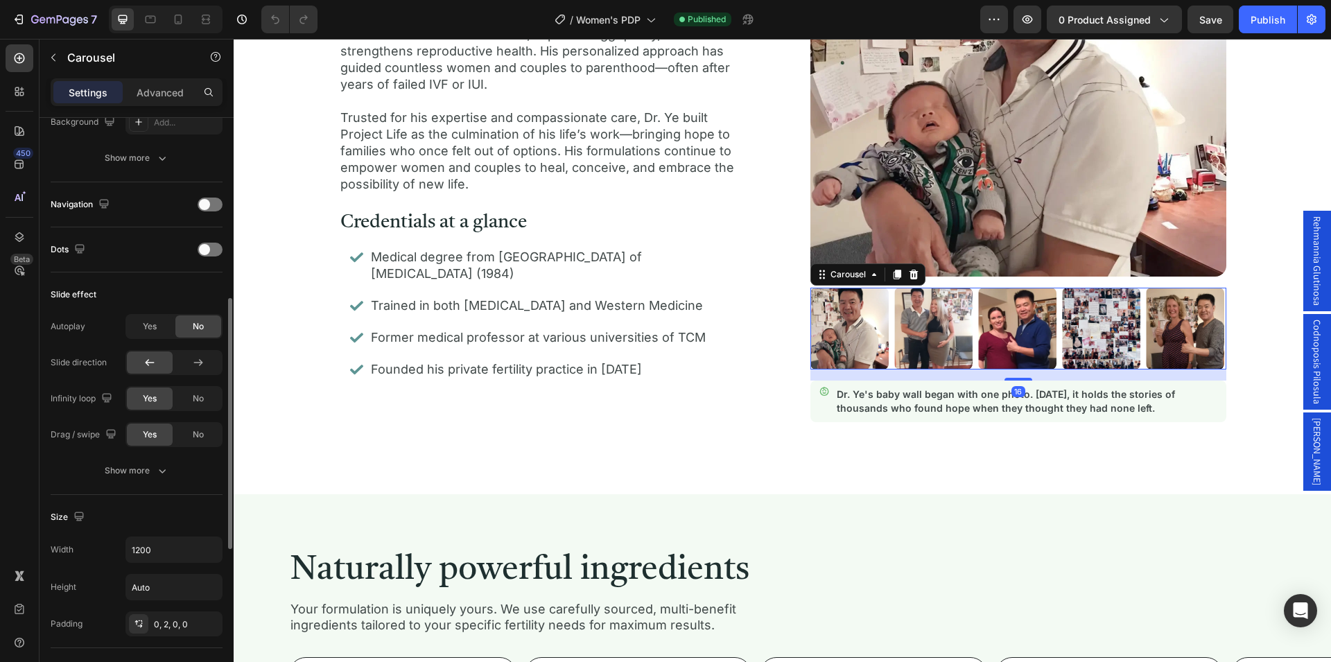
scroll to position [349, 0]
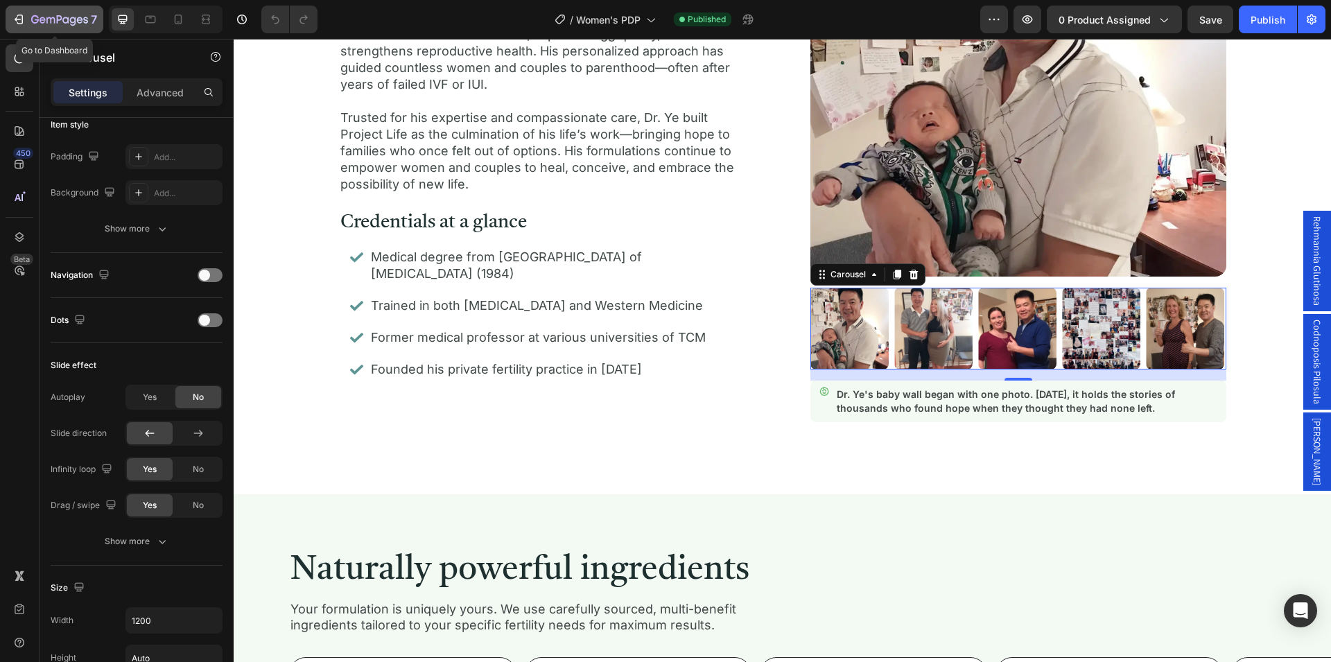
click at [78, 21] on icon "button" at bounding box center [59, 21] width 57 height 12
